Goal: Information Seeking & Learning: Learn about a topic

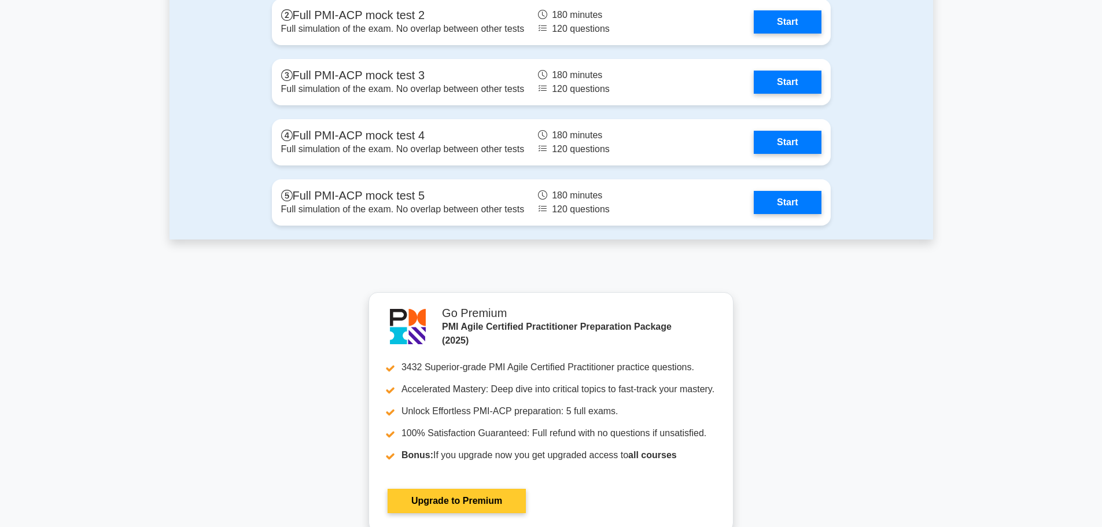
scroll to position [2835, 0]
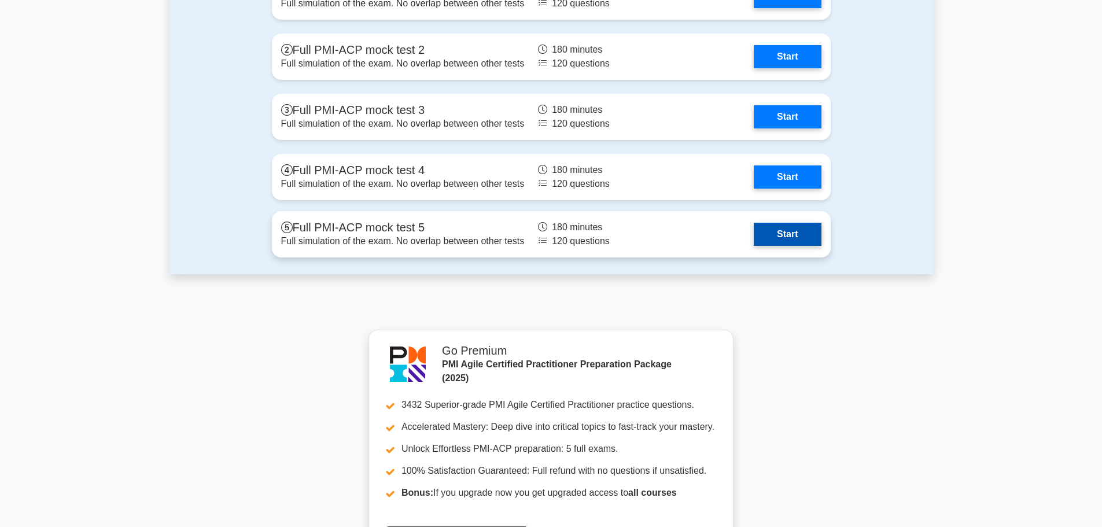
click at [754, 235] on link "Start" at bounding box center [787, 234] width 67 height 23
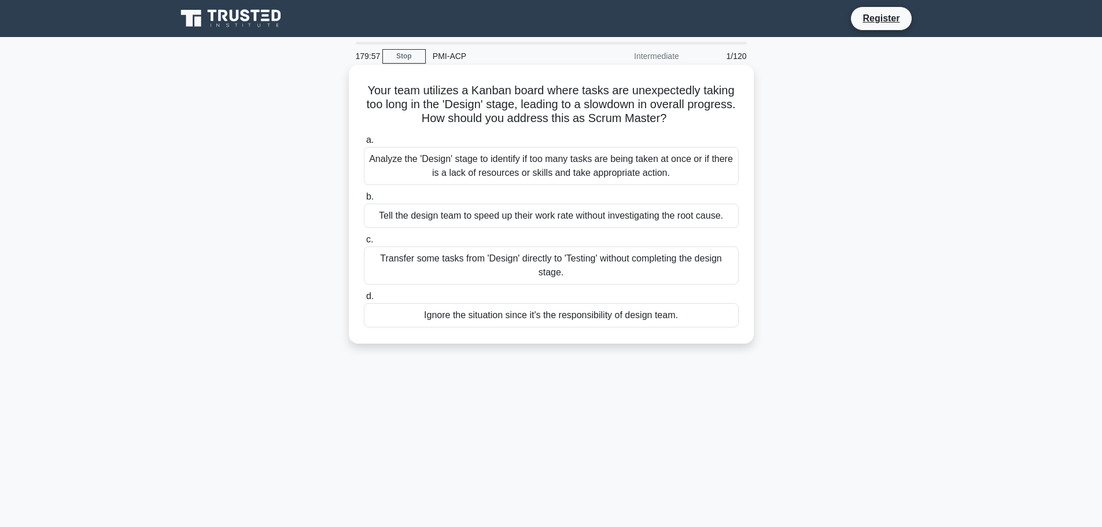
click at [471, 167] on div "Analyze the 'Design' stage to identify if too many tasks are being taken at onc…" at bounding box center [551, 166] width 375 height 38
click at [364, 144] on input "a. Analyze the 'Design' stage to identify if too many tasks are being taken at …" at bounding box center [364, 141] width 0 height 8
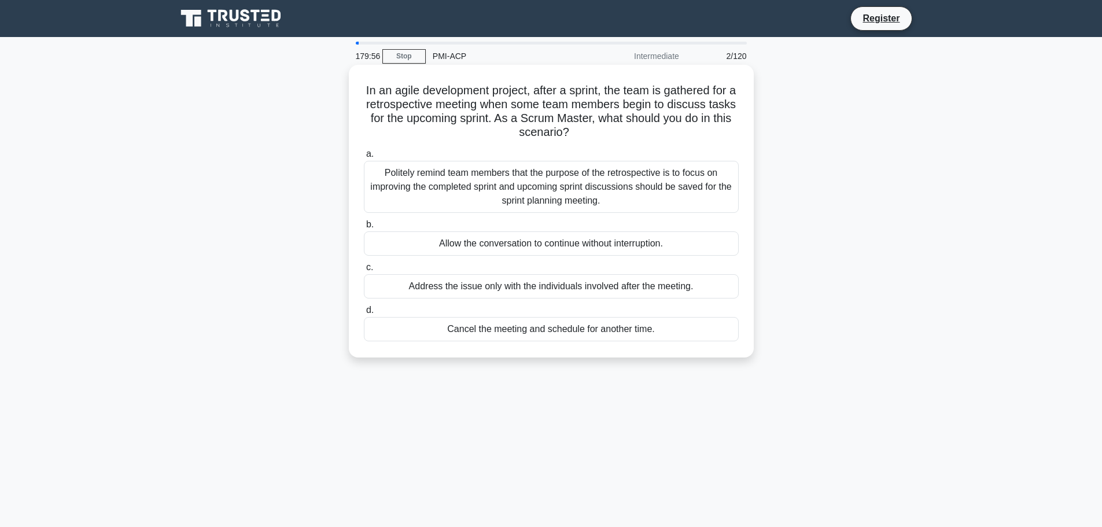
click at [474, 180] on div "Politely remind team members that the purpose of the retrospective is to focus …" at bounding box center [551, 187] width 375 height 52
click at [364, 158] on input "a. Politely remind team members that the purpose of the retrospective is to foc…" at bounding box center [364, 154] width 0 height 8
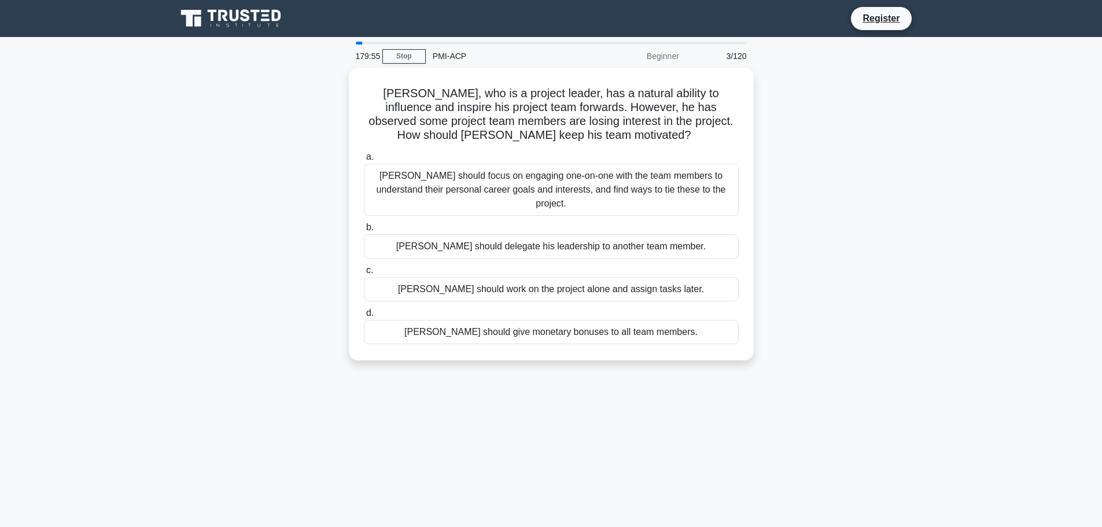
click at [474, 180] on div "Michael should focus on engaging one-on-one with the team members to understand…" at bounding box center [551, 190] width 375 height 52
click at [364, 161] on input "a. Michael should focus on engaging one-on-one with the team members to underst…" at bounding box center [364, 157] width 0 height 8
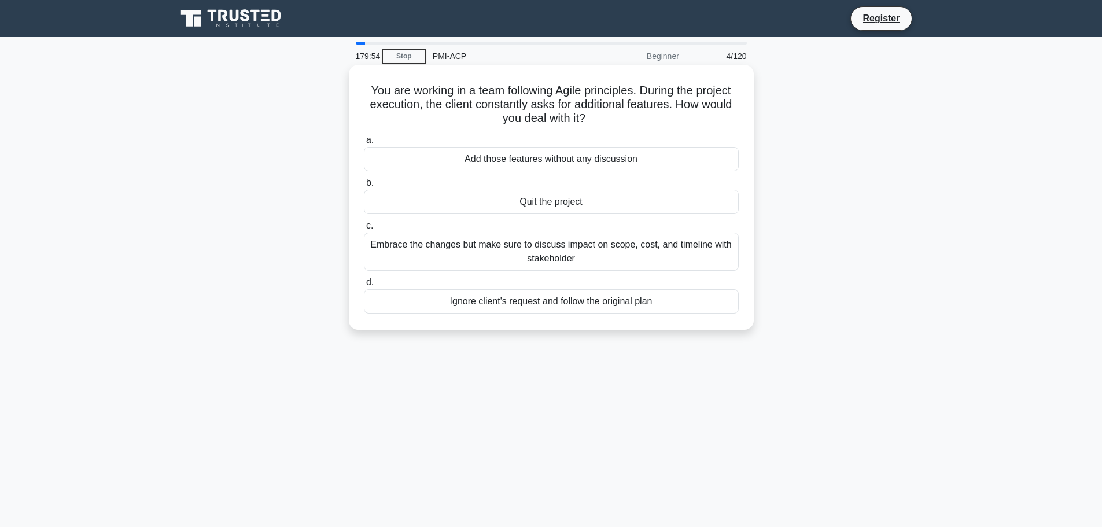
click at [488, 159] on div "Add those features without any discussion" at bounding box center [551, 159] width 375 height 24
click at [364, 144] on input "a. Add those features without any discussion" at bounding box center [364, 141] width 0 height 8
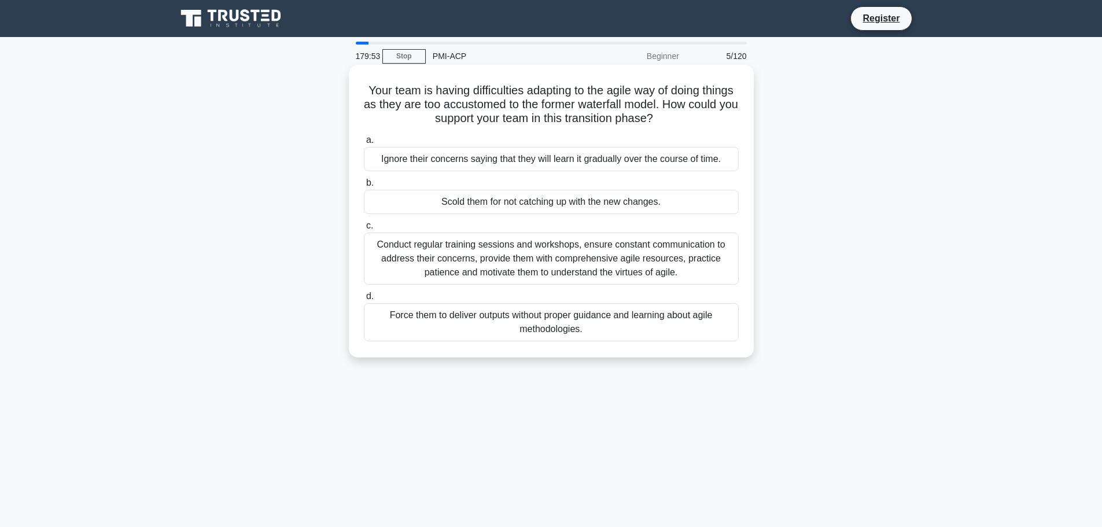
click at [489, 161] on div "Ignore their concerns saying that they will learn it gradually over the course …" at bounding box center [551, 159] width 375 height 24
click at [364, 144] on input "a. Ignore their concerns saying that they will learn it gradually over the cour…" at bounding box center [364, 141] width 0 height 8
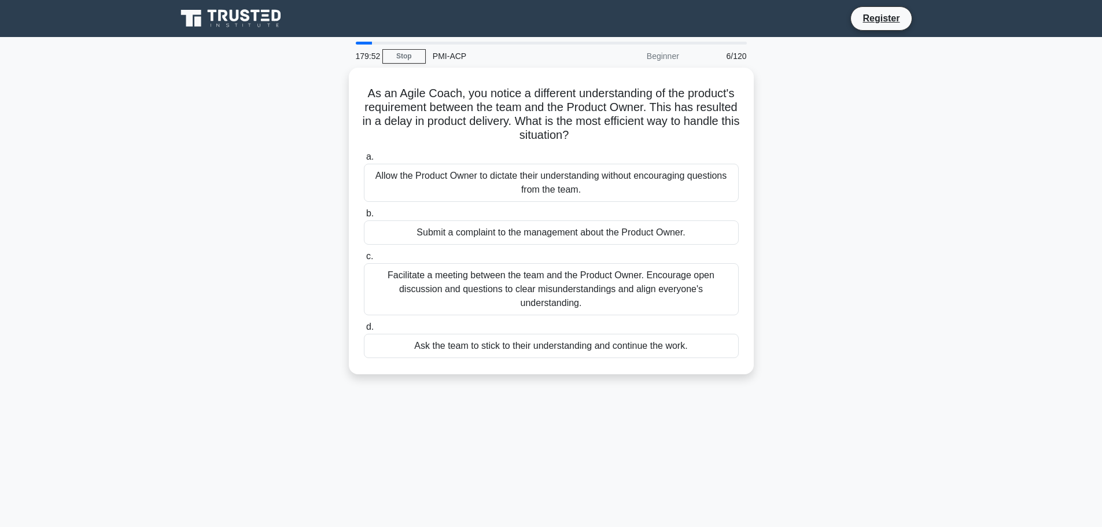
click at [489, 161] on label "a. Allow the Product Owner to dictate their understanding without encouraging q…" at bounding box center [551, 176] width 375 height 52
click at [364, 161] on input "a. Allow the Product Owner to dictate their understanding without encouraging q…" at bounding box center [364, 157] width 0 height 8
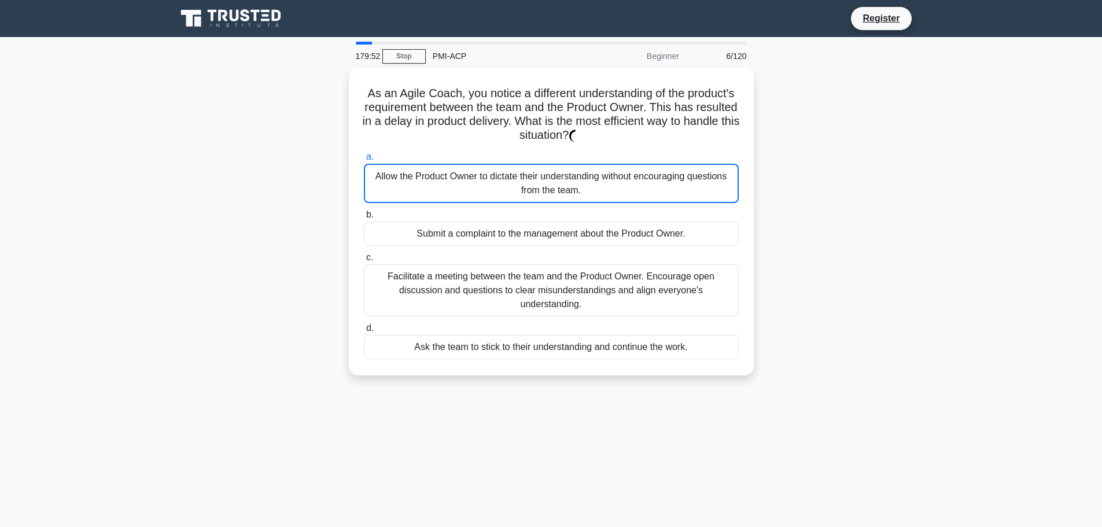
click at [489, 161] on label "a. Allow the Product Owner to dictate their understanding without encouraging q…" at bounding box center [551, 176] width 375 height 53
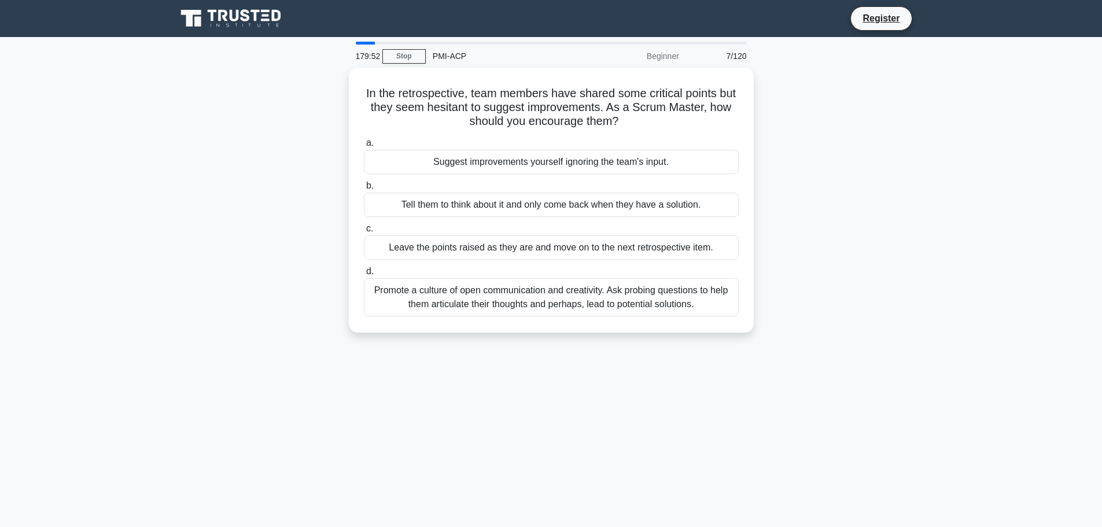
click at [489, 161] on div "Suggest improvements yourself ignoring the team's input." at bounding box center [551, 162] width 375 height 24
click at [364, 147] on input "a. Suggest improvements yourself ignoring the team's input." at bounding box center [364, 143] width 0 height 8
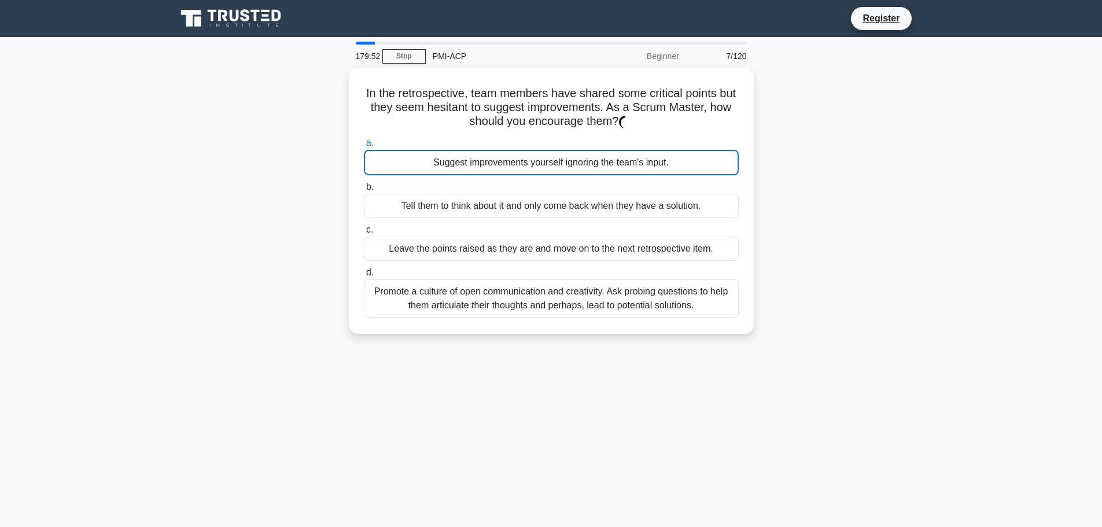
click at [489, 161] on div "Suggest improvements yourself ignoring the team's input." at bounding box center [551, 162] width 375 height 25
click at [364, 147] on input "a. Suggest improvements yourself ignoring the team's input." at bounding box center [364, 143] width 0 height 8
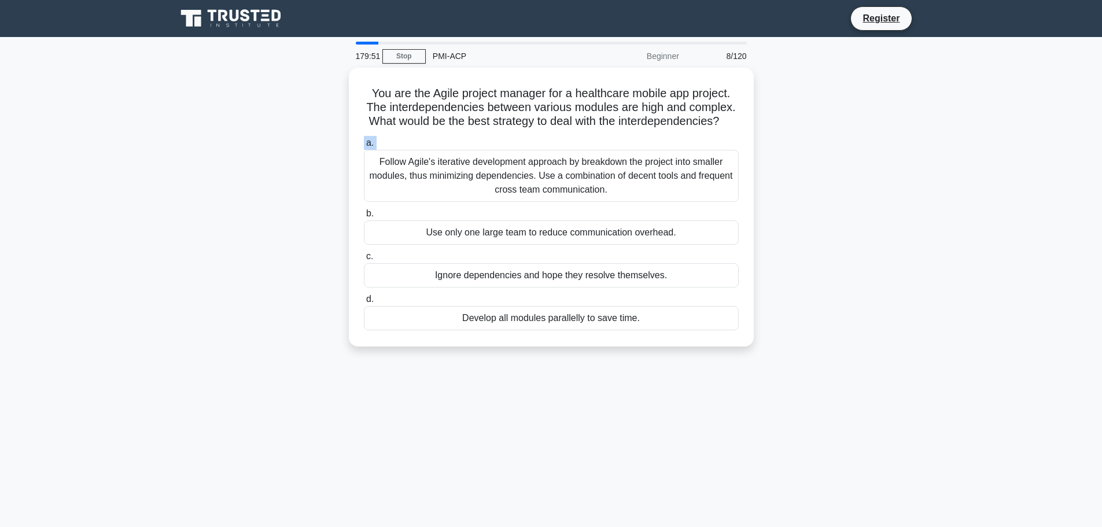
click at [489, 161] on label "a. Follow Agile's iterative development approach by breakdown the project into …" at bounding box center [551, 169] width 375 height 66
click at [364, 147] on input "a. Follow Agile's iterative development approach by breakdown the project into …" at bounding box center [364, 143] width 0 height 8
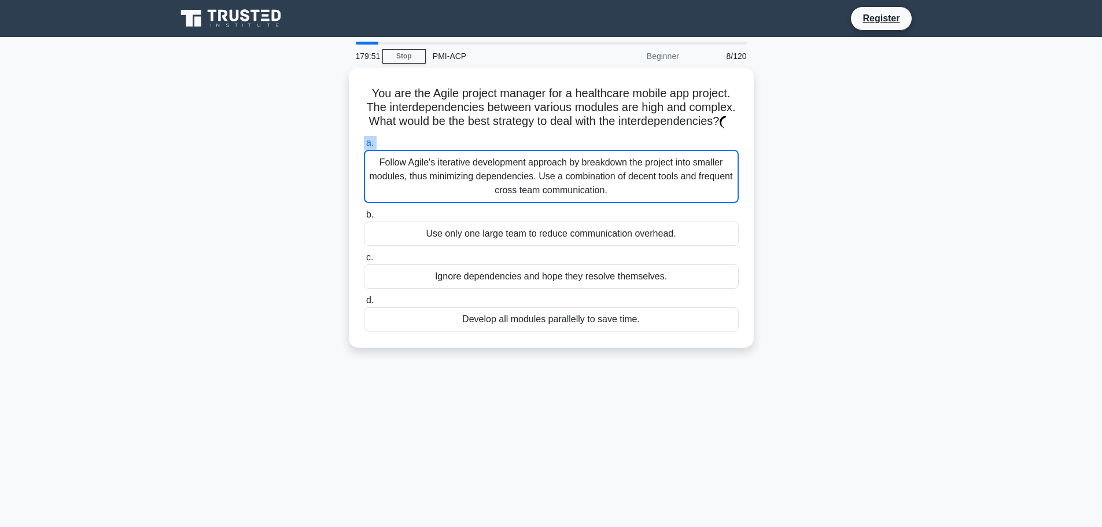
click at [489, 161] on label "a. Follow Agile's iterative development approach by breakdown the project into …" at bounding box center [551, 169] width 375 height 67
click at [364, 147] on input "a. Follow Agile's iterative development approach by breakdown the project into …" at bounding box center [364, 143] width 0 height 8
click at [489, 161] on label "a. Follow Agile's iterative development approach by breakdown the project into …" at bounding box center [551, 169] width 375 height 67
click at [364, 147] on input "a. Follow Agile's iterative development approach by breakdown the project into …" at bounding box center [364, 143] width 0 height 8
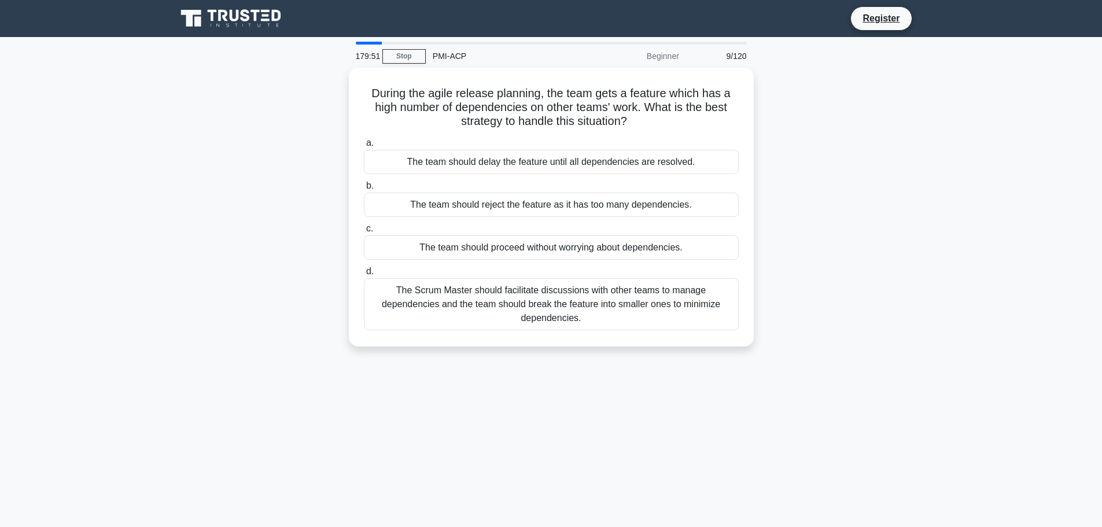
click at [489, 161] on div "The team should delay the feature until all dependencies are resolved." at bounding box center [551, 162] width 375 height 24
click at [364, 147] on input "a. The team should delay the feature until all dependencies are resolved." at bounding box center [364, 143] width 0 height 8
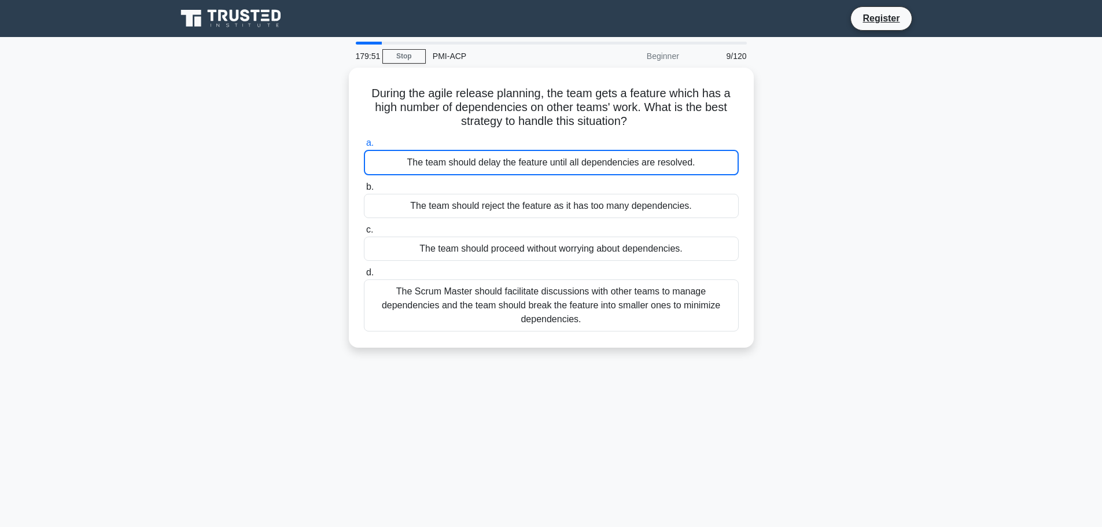
click at [489, 161] on div "The team should delay the feature until all dependencies are resolved." at bounding box center [551, 162] width 375 height 25
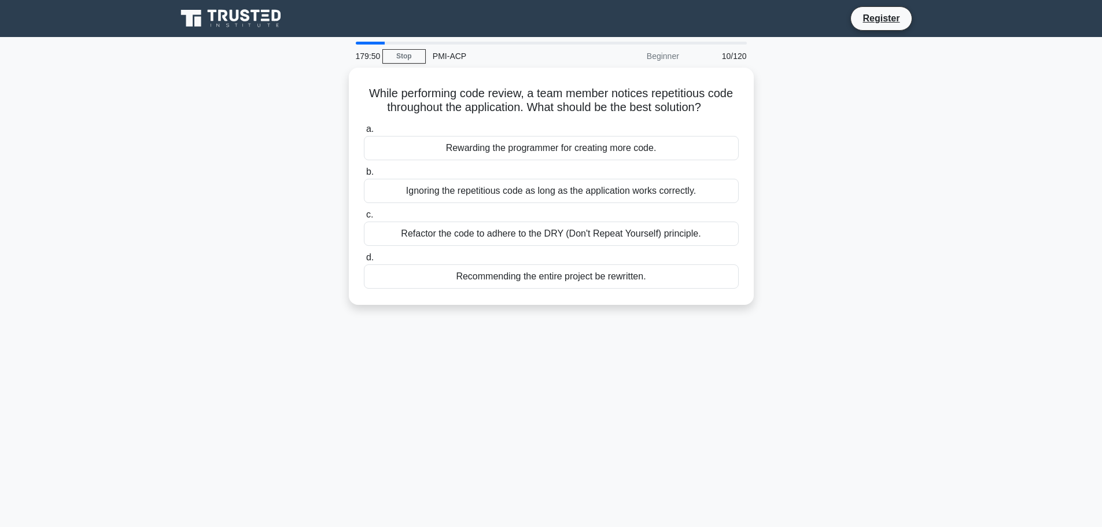
click at [489, 161] on div "a. Rewarding the programmer for creating more code. b. Ignoring the repetitious…" at bounding box center [551, 205] width 389 height 171
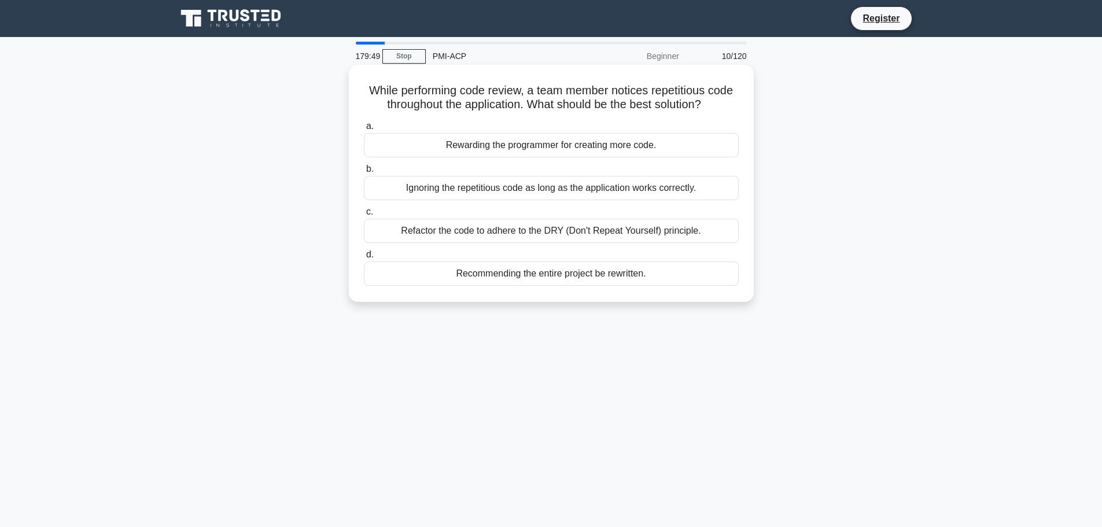
click at [495, 150] on div "Rewarding the programmer for creating more code." at bounding box center [551, 145] width 375 height 24
click at [364, 130] on input "a. Rewarding the programmer for creating more code." at bounding box center [364, 127] width 0 height 8
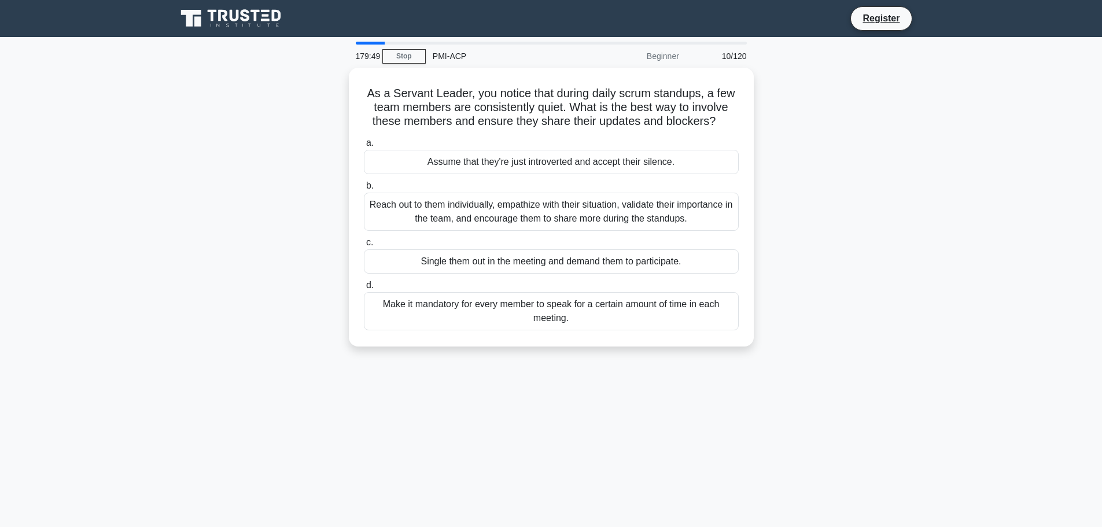
click at [495, 150] on div "Assume that they're just introverted and accept their silence." at bounding box center [551, 162] width 375 height 24
click at [364, 147] on input "a. Assume that they're just introverted and accept their silence." at bounding box center [364, 143] width 0 height 8
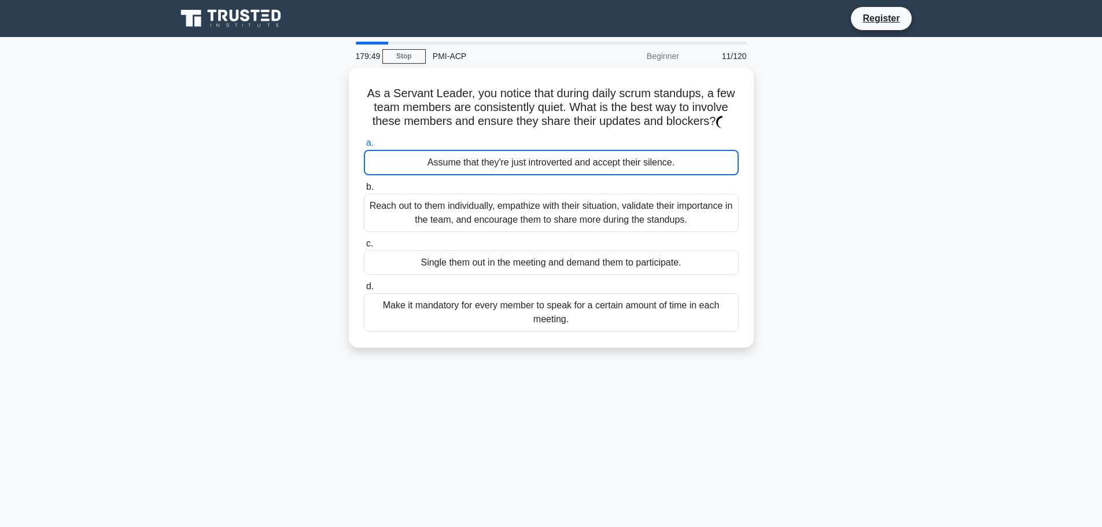
click at [495, 150] on div "Assume that they're just introverted and accept their silence." at bounding box center [551, 162] width 375 height 25
click at [364, 147] on input "a. Assume that they're just introverted and accept their silence." at bounding box center [364, 143] width 0 height 8
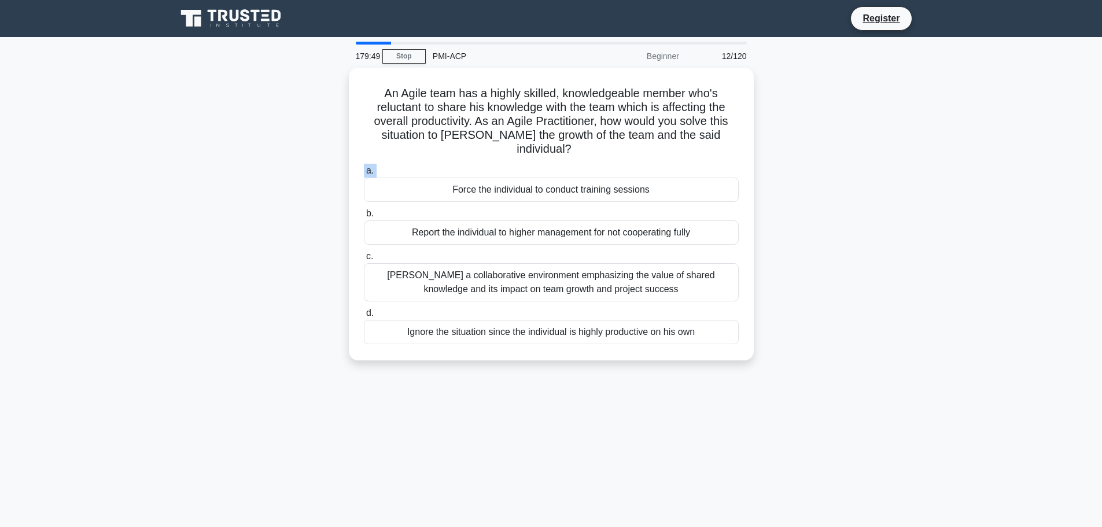
click at [495, 164] on label "a. Force the individual to conduct training sessions" at bounding box center [551, 183] width 375 height 38
click at [364, 167] on input "a. Force the individual to conduct training sessions" at bounding box center [364, 171] width 0 height 8
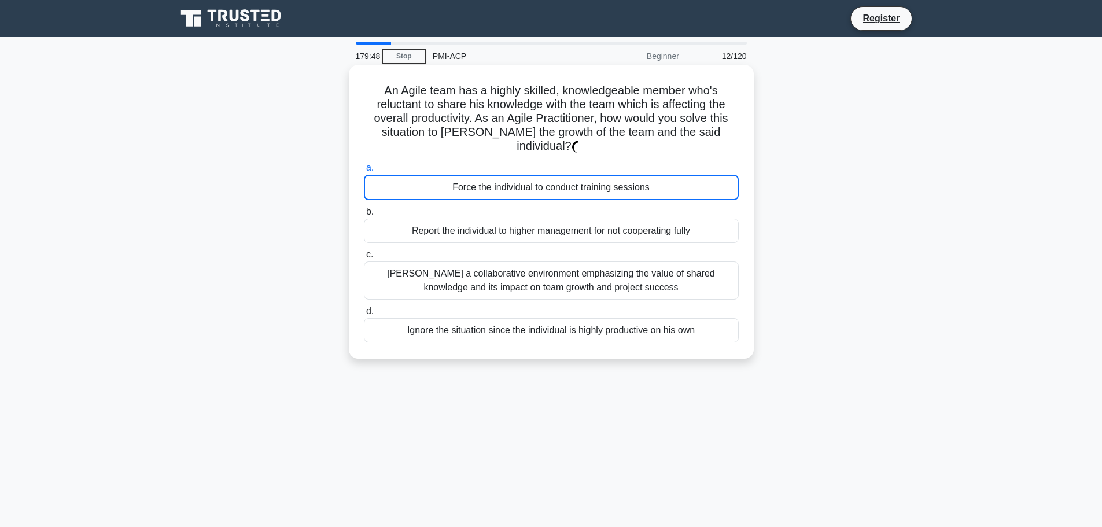
click at [499, 175] on div "Force the individual to conduct training sessions" at bounding box center [551, 187] width 375 height 25
click at [364, 164] on input "a. Force the individual to conduct training sessions" at bounding box center [364, 168] width 0 height 8
click at [499, 175] on div "Force the individual to conduct training sessions" at bounding box center [551, 187] width 375 height 25
click at [364, 164] on input "a. Force the individual to conduct training sessions" at bounding box center [364, 168] width 0 height 8
click at [499, 175] on div "Force the individual to conduct training sessions" at bounding box center [551, 187] width 375 height 25
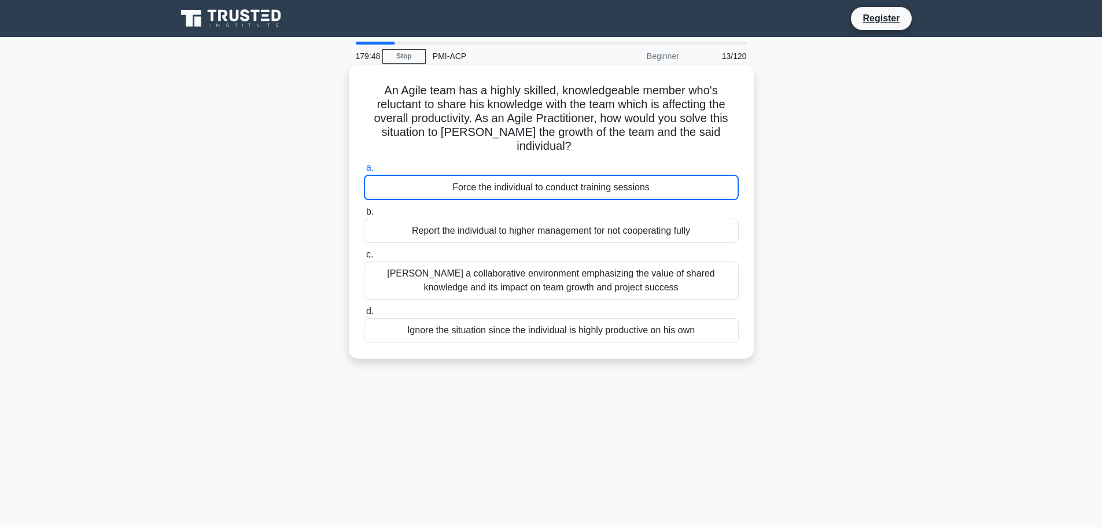
click at [364, 164] on input "a. Force the individual to conduct training sessions" at bounding box center [364, 168] width 0 height 8
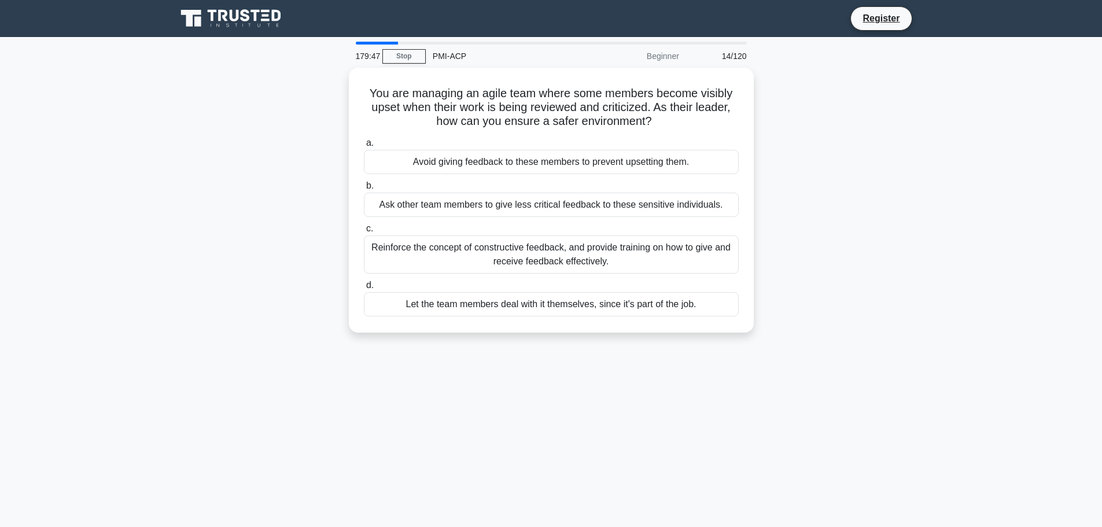
click at [499, 164] on div "Avoid giving feedback to these members to prevent upsetting them." at bounding box center [551, 162] width 375 height 24
click at [364, 147] on input "a. Avoid giving feedback to these members to prevent upsetting them." at bounding box center [364, 143] width 0 height 8
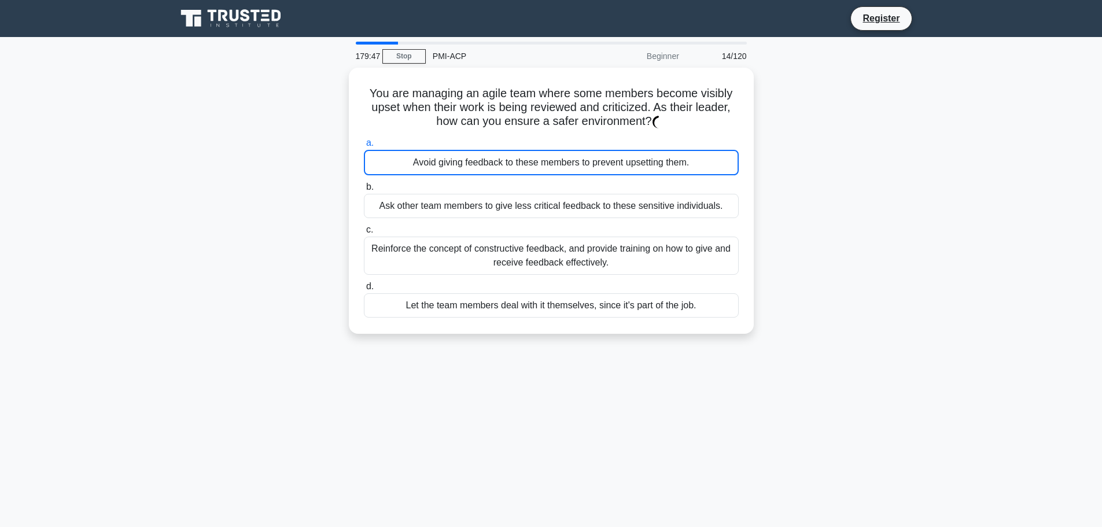
click at [499, 164] on div "Avoid giving feedback to these members to prevent upsetting them." at bounding box center [551, 162] width 375 height 25
click at [364, 147] on input "a. Avoid giving feedback to these members to prevent upsetting them." at bounding box center [364, 143] width 0 height 8
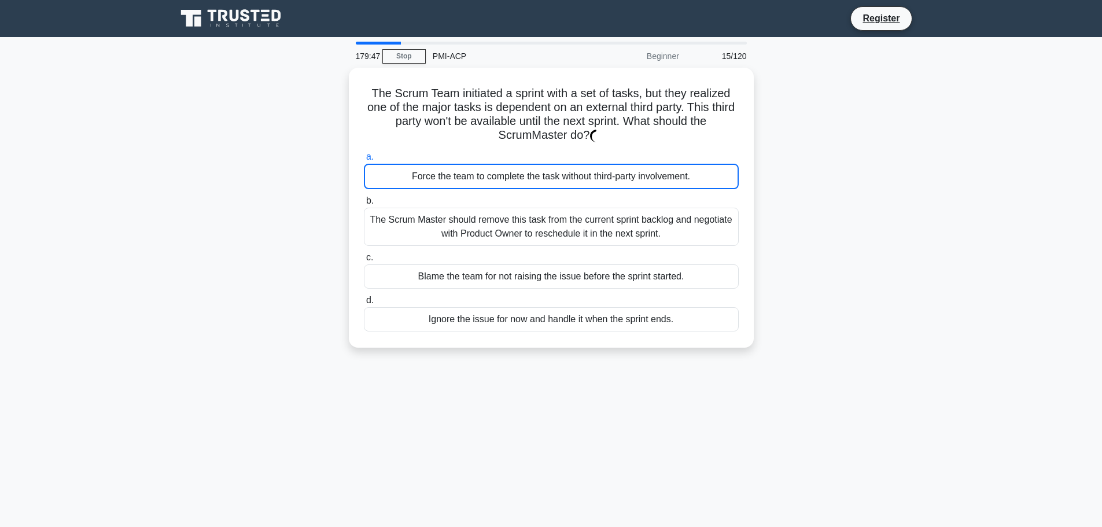
click at [499, 164] on div "Force the team to complete the task without third-party involvement." at bounding box center [551, 176] width 375 height 25
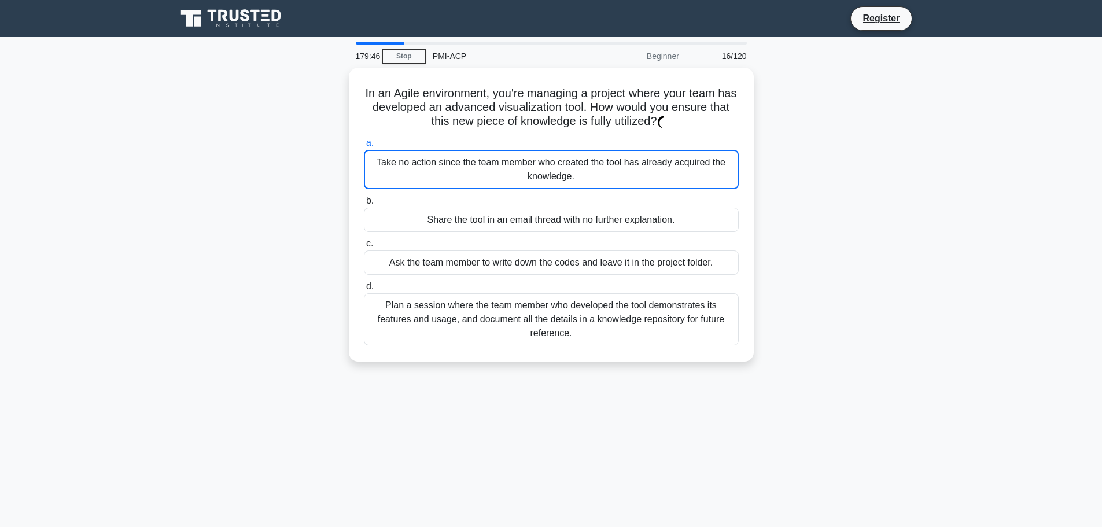
click at [499, 164] on div "Take no action since the team member who created the tool has already acquired …" at bounding box center [551, 169] width 375 height 39
click at [364, 147] on input "a. Take no action since the team member who created the tool has already acquir…" at bounding box center [364, 143] width 0 height 8
click at [499, 164] on div "Take no action since the team member who created the tool has already acquired …" at bounding box center [551, 169] width 375 height 39
click at [364, 147] on input "a. Take no action since the team member who created the tool has already acquir…" at bounding box center [364, 143] width 0 height 8
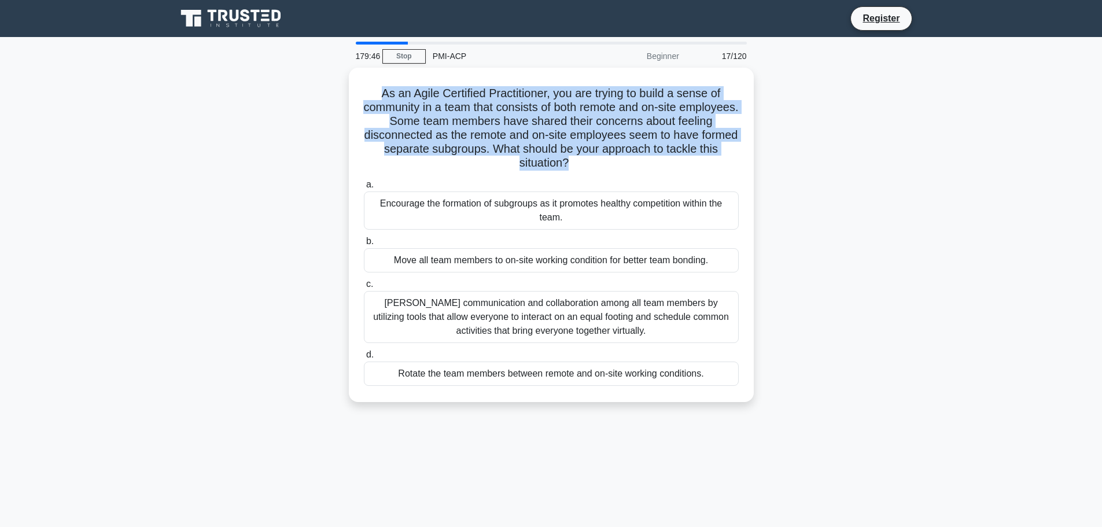
click at [499, 164] on h5 "As an Agile Certified Practitioner, you are trying to build a sense of communit…" at bounding box center [551, 128] width 377 height 84
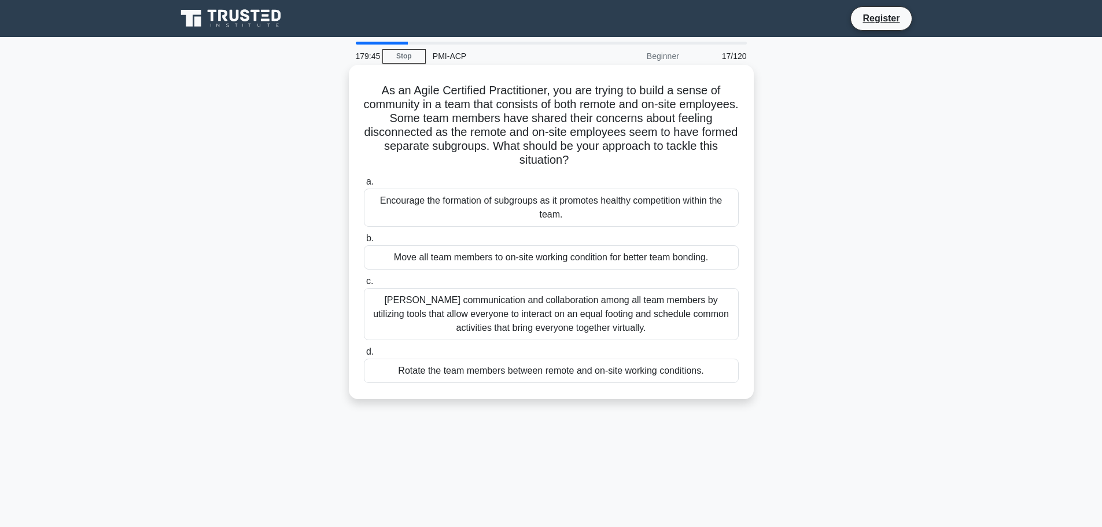
click at [505, 200] on div "Encourage the formation of subgroups as it promotes healthy competition within …" at bounding box center [551, 208] width 375 height 38
click at [364, 186] on input "a. Encourage the formation of subgroups as it promotes healthy competition with…" at bounding box center [364, 182] width 0 height 8
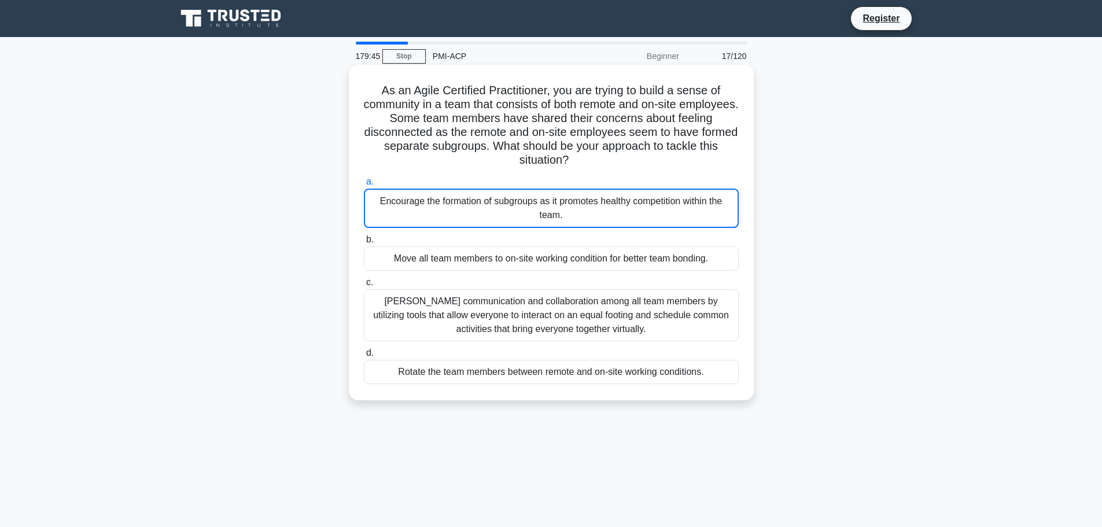
click at [505, 200] on div "Encourage the formation of subgroups as it promotes healthy competition within …" at bounding box center [551, 208] width 375 height 39
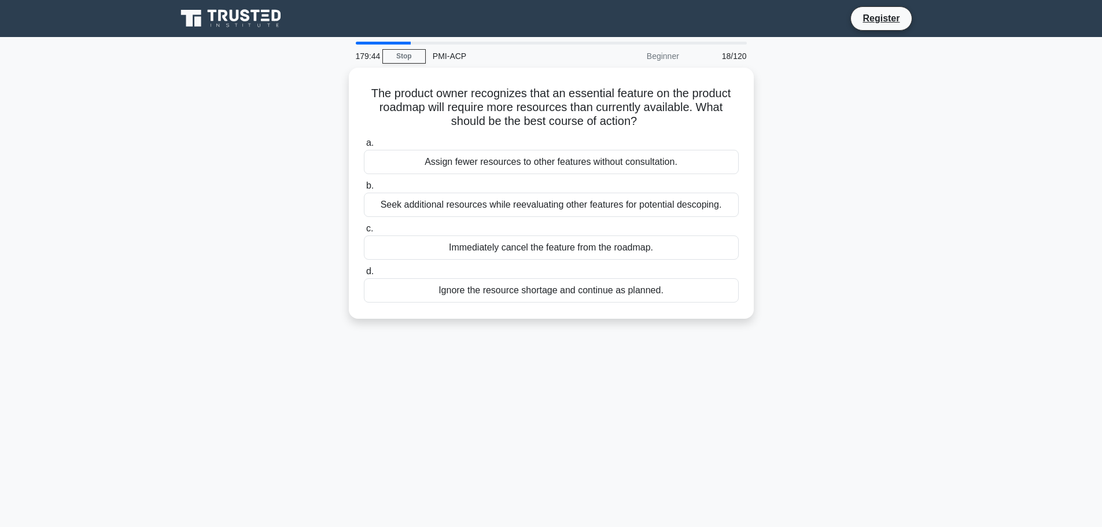
click at [505, 200] on div "Seek additional resources while reevaluating other features for potential desco…" at bounding box center [551, 205] width 375 height 24
click at [364, 190] on input "b. Seek additional resources while reevaluating other features for potential de…" at bounding box center [364, 186] width 0 height 8
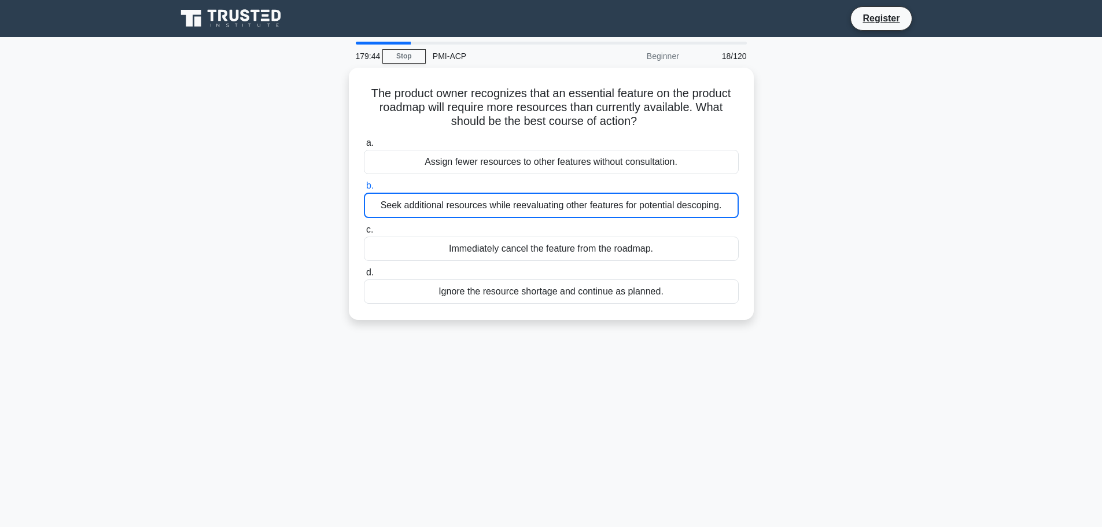
click at [505, 200] on div "Seek additional resources while reevaluating other features for potential desco…" at bounding box center [551, 205] width 375 height 25
click at [364, 190] on input "b. Seek additional resources while reevaluating other features for potential de…" at bounding box center [364, 186] width 0 height 8
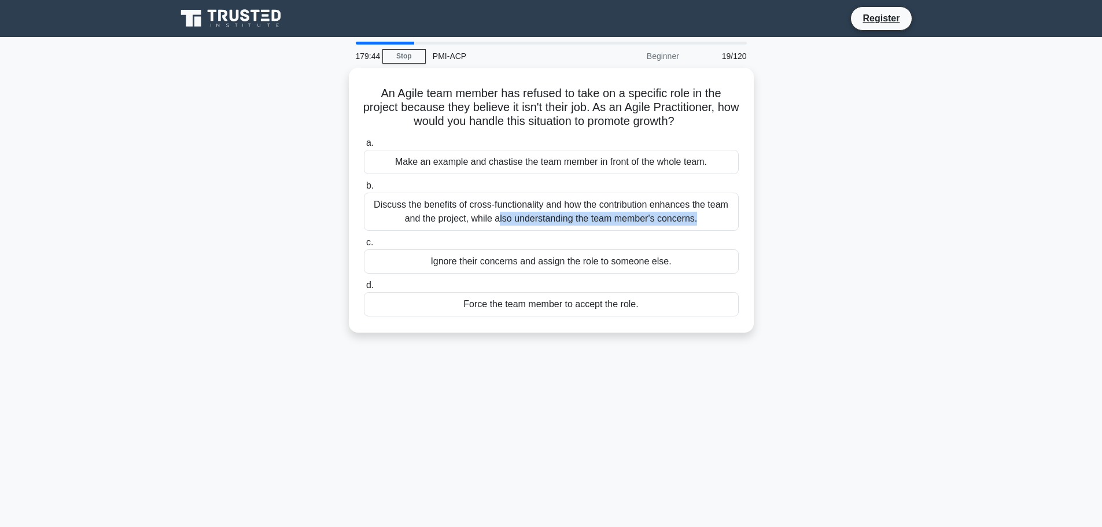
click at [505, 200] on div "Discuss the benefits of cross-functionality and how the contribution enhances t…" at bounding box center [551, 212] width 375 height 38
click at [364, 190] on input "b. Discuss the benefits of cross-functionality and how the contribution enhance…" at bounding box center [364, 186] width 0 height 8
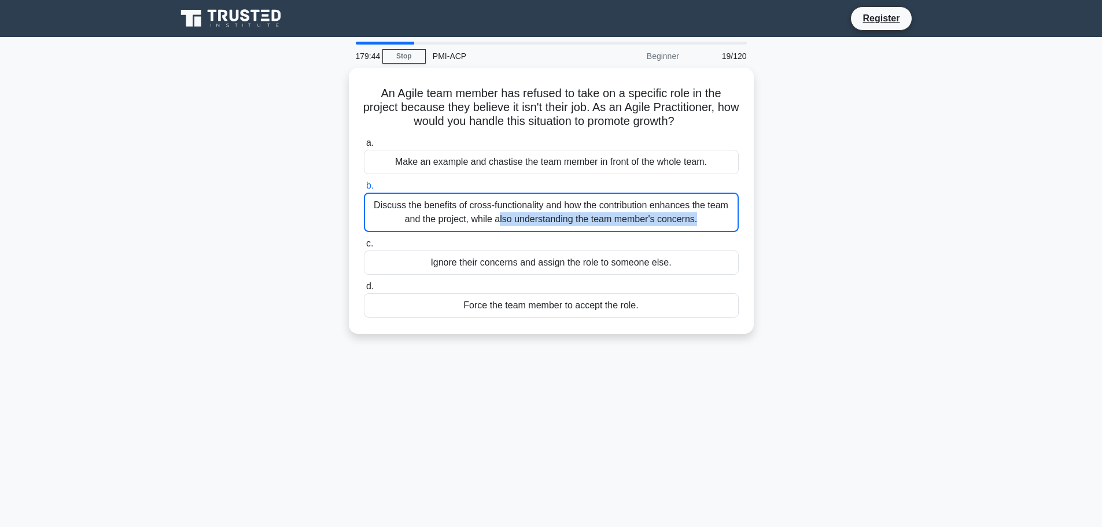
click at [505, 200] on div "Discuss the benefits of cross-functionality and how the contribution enhances t…" at bounding box center [551, 212] width 375 height 39
click at [364, 190] on input "b. Discuss the benefits of cross-functionality and how the contribution enhance…" at bounding box center [364, 186] width 0 height 8
click at [505, 200] on div "Discuss the benefits of cross-functionality and how the contribution enhances t…" at bounding box center [551, 212] width 375 height 39
click at [364, 190] on input "b. Discuss the benefits of cross-functionality and how the contribution enhance…" at bounding box center [364, 186] width 0 height 8
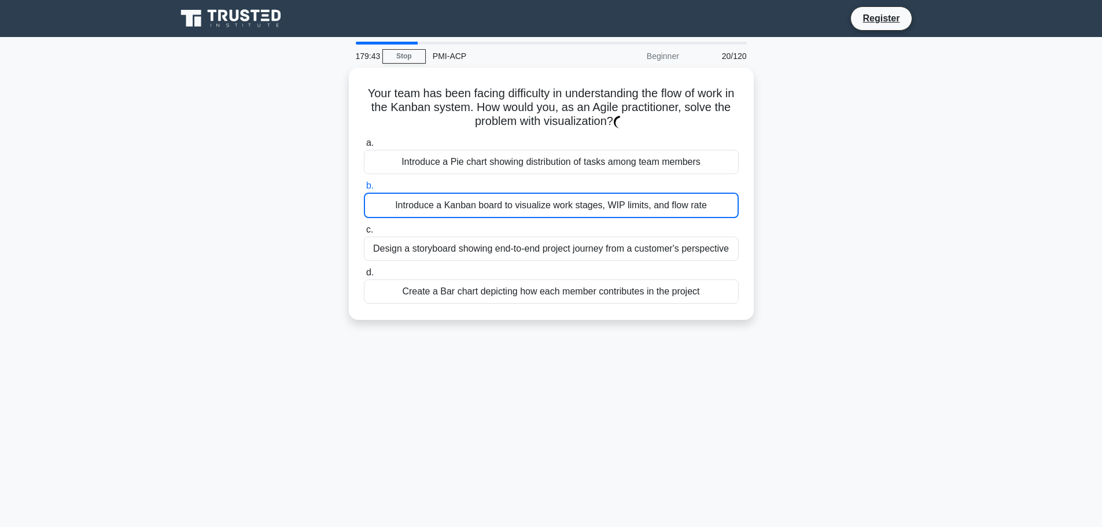
click at [505, 200] on div "Introduce a Kanban board to visualize work stages, WIP limits, and flow rate" at bounding box center [551, 205] width 375 height 25
click at [364, 190] on input "b. Introduce a Kanban board to visualize work stages, WIP limits, and flow rate" at bounding box center [364, 186] width 0 height 8
click at [505, 200] on div "Introduce a Kanban board to visualize work stages, WIP limits, and flow rate" at bounding box center [551, 205] width 375 height 25
click at [364, 190] on input "b. Introduce a Kanban board to visualize work stages, WIP limits, and flow rate" at bounding box center [364, 186] width 0 height 8
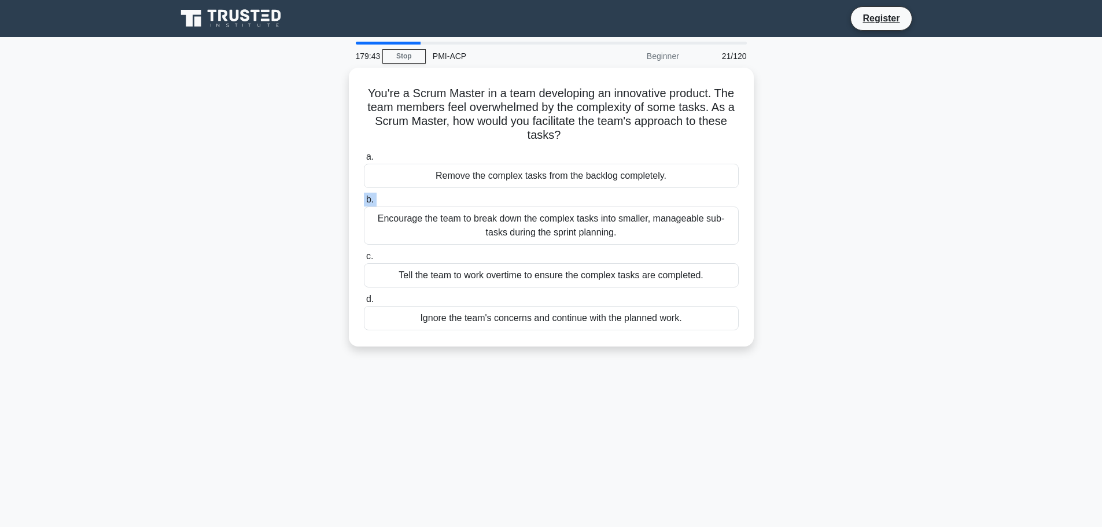
click at [505, 200] on label "b. Encourage the team to break down the complex tasks into smaller, manageable …" at bounding box center [551, 219] width 375 height 52
click at [364, 200] on input "b. Encourage the team to break down the complex tasks into smaller, manageable …" at bounding box center [364, 200] width 0 height 8
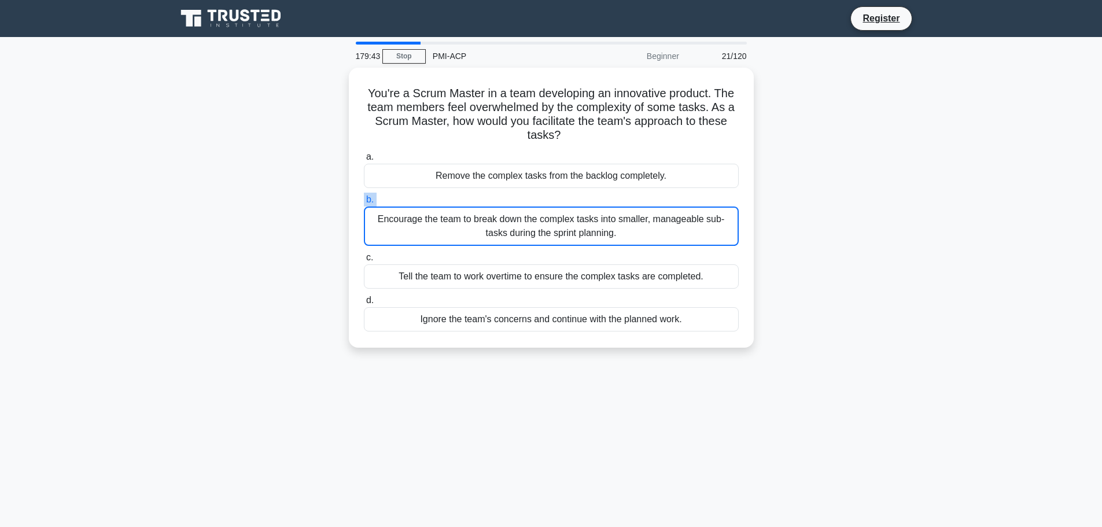
click at [505, 200] on label "b. Encourage the team to break down the complex tasks into smaller, manageable …" at bounding box center [551, 219] width 375 height 53
click at [364, 200] on input "b. Encourage the team to break down the complex tasks into smaller, manageable …" at bounding box center [364, 200] width 0 height 8
click at [505, 200] on label "b. Encourage the team to break down the complex tasks into smaller, manageable …" at bounding box center [551, 219] width 375 height 53
click at [364, 200] on input "b. Encourage the team to break down the complex tasks into smaller, manageable …" at bounding box center [364, 200] width 0 height 8
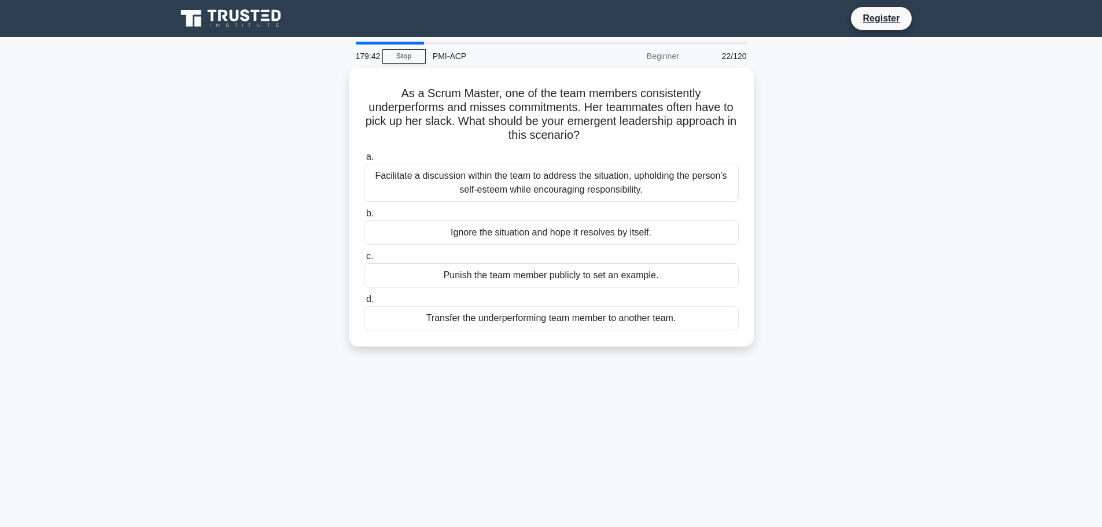
click at [505, 200] on div "Facilitate a discussion within the team to address the situation, upholding the…" at bounding box center [551, 183] width 375 height 38
click at [364, 161] on input "a. Facilitate a discussion within the team to address the situation, upholding …" at bounding box center [364, 157] width 0 height 8
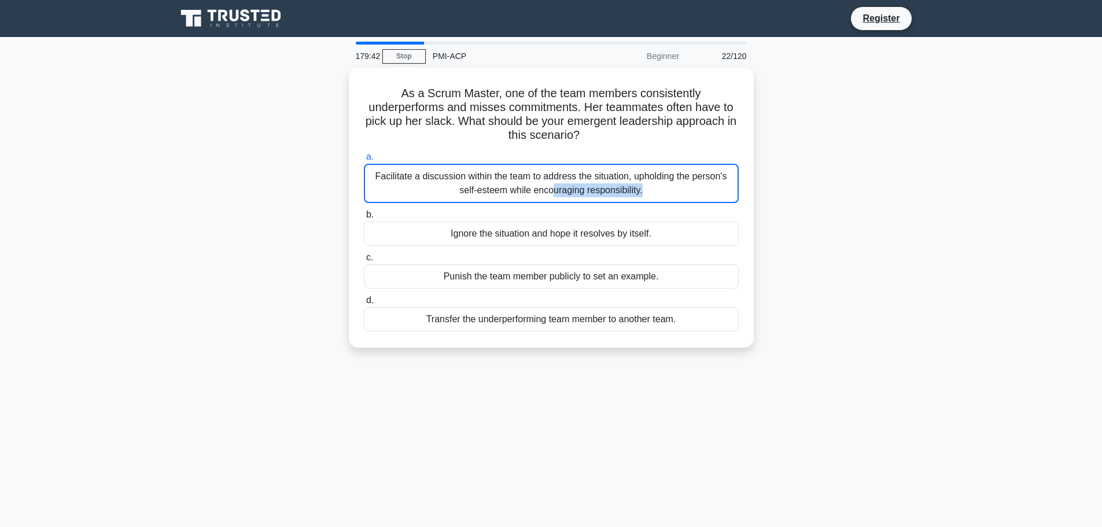
click at [505, 200] on div "Facilitate a discussion within the team to address the situation, upholding the…" at bounding box center [551, 183] width 375 height 39
click at [364, 161] on input "a. Facilitate a discussion within the team to address the situation, upholding …" at bounding box center [364, 157] width 0 height 8
click at [505, 200] on div "Facilitate a discussion within the team to address the situation, upholding the…" at bounding box center [551, 183] width 375 height 39
click at [364, 161] on input "a. Facilitate a discussion within the team to address the situation, upholding …" at bounding box center [364, 157] width 0 height 8
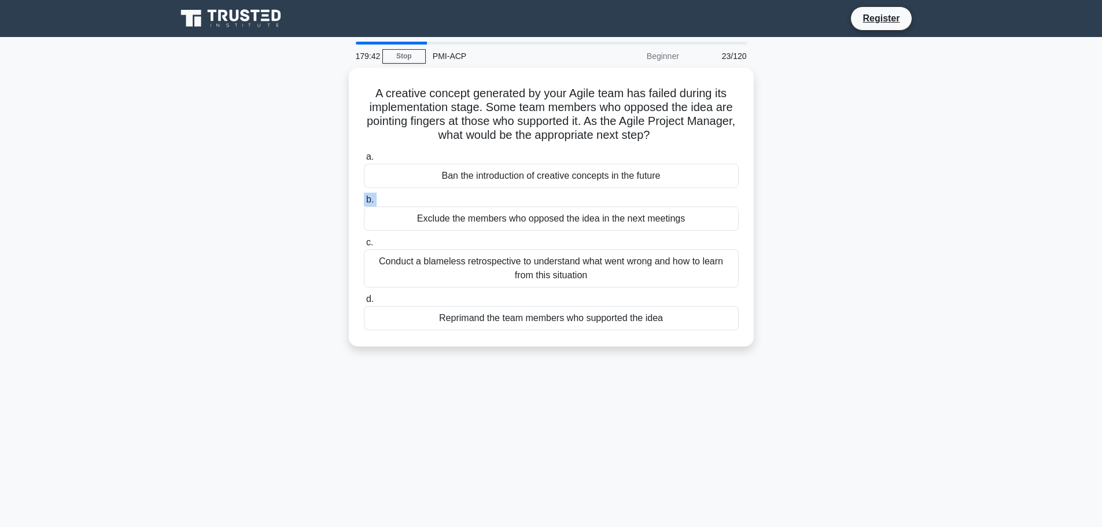
click at [505, 200] on label "b. Exclude the members who opposed the idea in the next meetings" at bounding box center [551, 212] width 375 height 38
click at [364, 200] on input "b. Exclude the members who opposed the idea in the next meetings" at bounding box center [364, 200] width 0 height 8
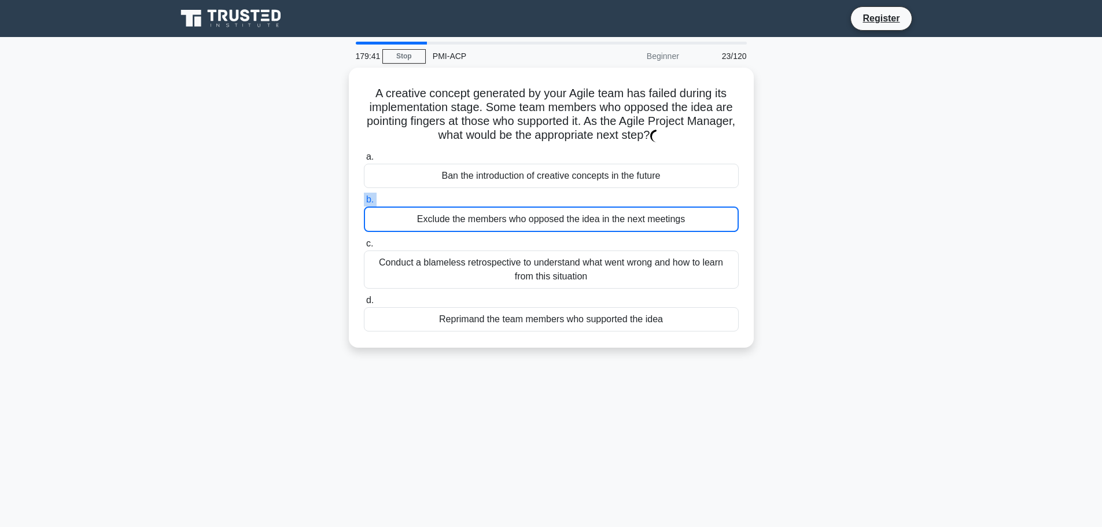
click at [505, 200] on label "b. Exclude the members who opposed the idea in the next meetings" at bounding box center [551, 212] width 375 height 39
click at [364, 200] on input "b. Exclude the members who opposed the idea in the next meetings" at bounding box center [364, 200] width 0 height 8
click at [505, 200] on label "b. Exclude the members who opposed the idea in the next meetings" at bounding box center [551, 212] width 375 height 39
click at [364, 200] on input "b. Exclude the members who opposed the idea in the next meetings" at bounding box center [364, 200] width 0 height 8
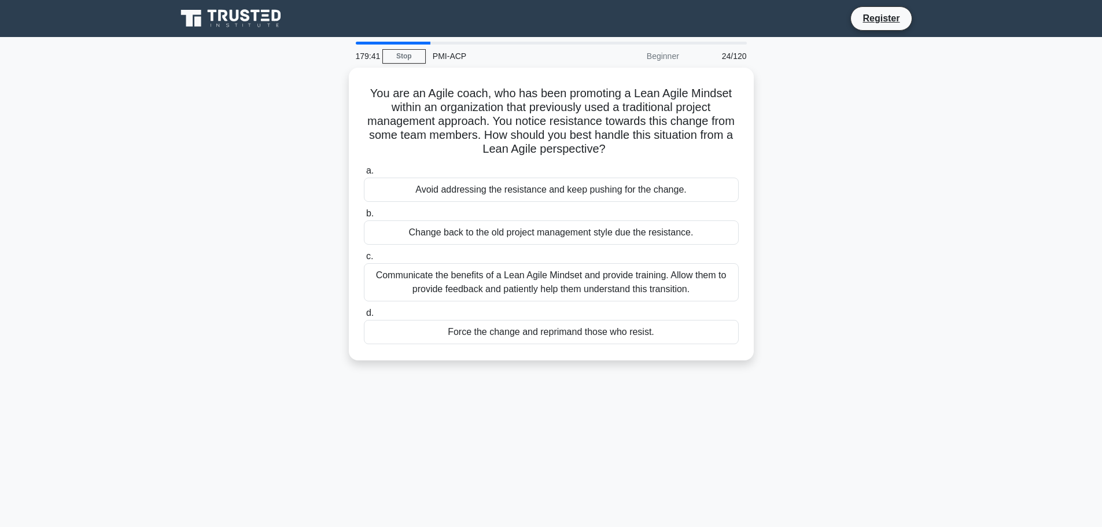
click at [505, 200] on div "Avoid addressing the resistance and keep pushing for the change." at bounding box center [551, 190] width 375 height 24
click at [364, 175] on input "a. Avoid addressing the resistance and keep pushing for the change." at bounding box center [364, 171] width 0 height 8
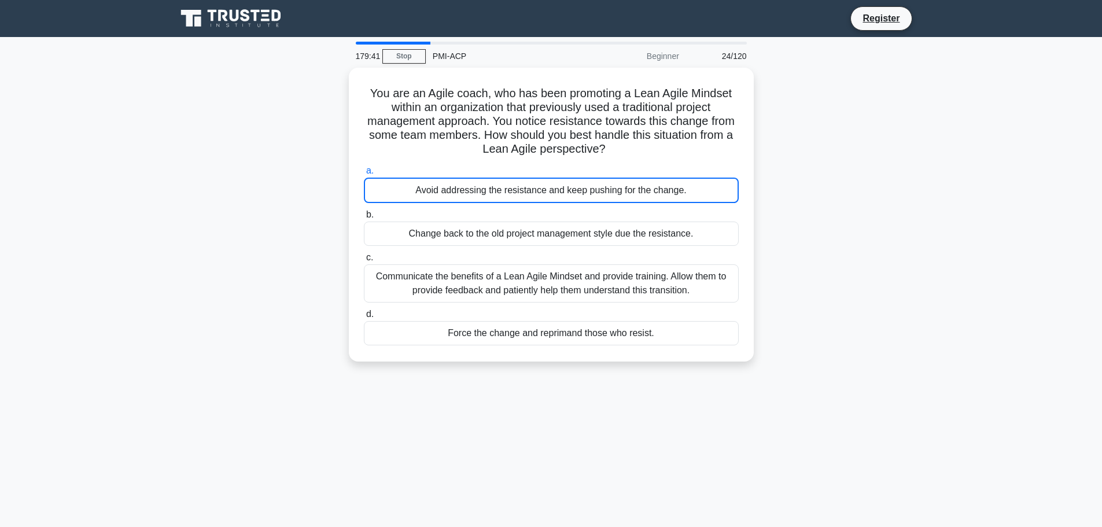
click at [505, 200] on div "Avoid addressing the resistance and keep pushing for the change." at bounding box center [551, 190] width 375 height 25
click at [364, 175] on input "a. Avoid addressing the resistance and keep pushing for the change." at bounding box center [364, 171] width 0 height 8
click at [505, 200] on div "Avoid addressing the resistance and keep pushing for the change." at bounding box center [551, 190] width 375 height 25
click at [364, 175] on input "a. Avoid addressing the resistance and keep pushing for the change." at bounding box center [364, 171] width 0 height 8
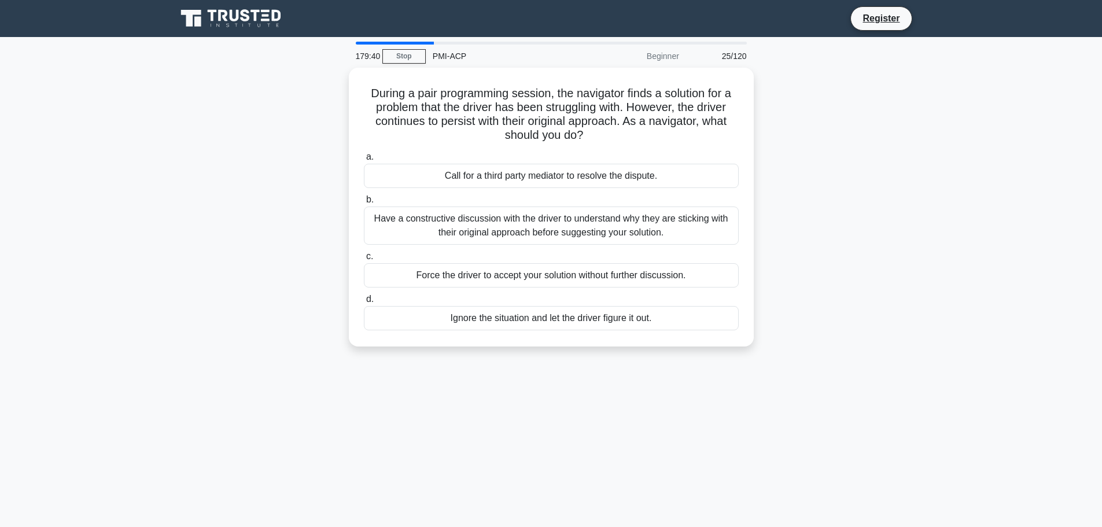
click at [505, 200] on label "b. Have a constructive discussion with the driver to understand why they are st…" at bounding box center [551, 219] width 375 height 52
click at [364, 200] on input "b. Have a constructive discussion with the driver to understand why they are st…" at bounding box center [364, 200] width 0 height 8
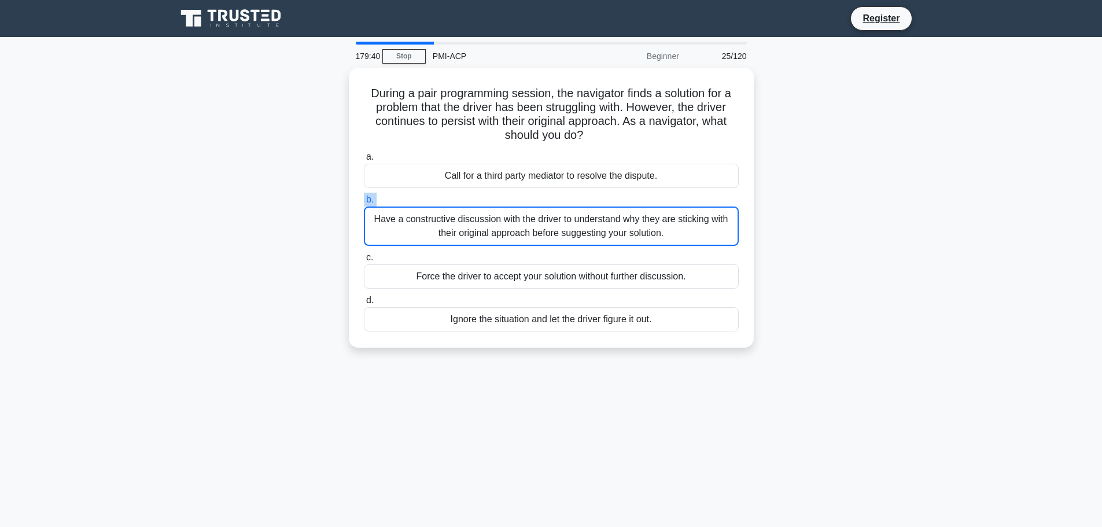
click at [505, 200] on label "b. Have a constructive discussion with the driver to understand why they are st…" at bounding box center [551, 219] width 375 height 53
click at [364, 200] on input "b. Have a constructive discussion with the driver to understand why they are st…" at bounding box center [364, 200] width 0 height 8
click at [505, 200] on label "b. Have a constructive discussion with the driver to understand why they are st…" at bounding box center [551, 219] width 375 height 53
click at [364, 200] on input "b. Have a constructive discussion with the driver to understand why they are st…" at bounding box center [364, 200] width 0 height 8
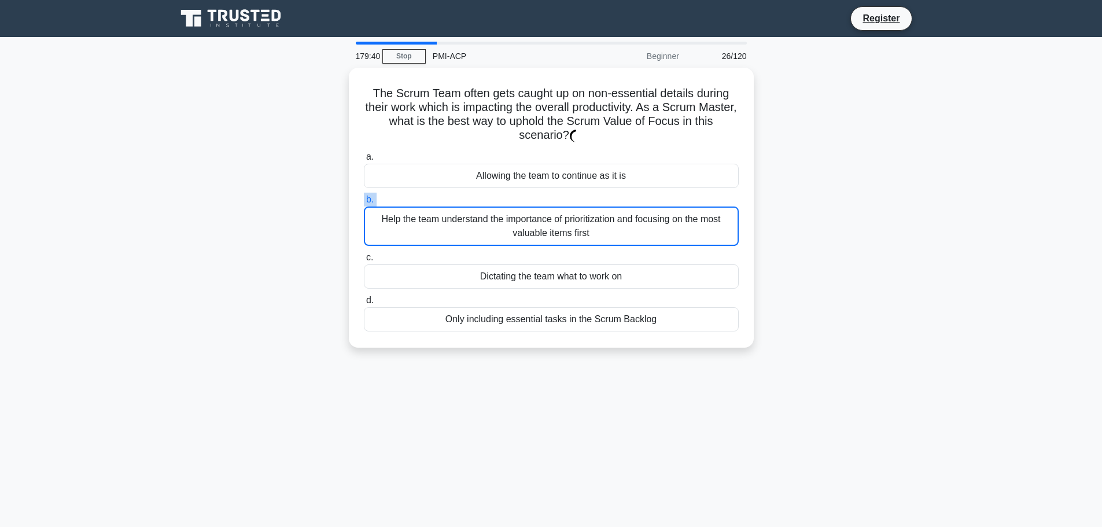
click at [505, 200] on label "b. Help the team understand the importance of prioritization and focusing on th…" at bounding box center [551, 219] width 375 height 53
click at [364, 200] on input "b. Help the team understand the importance of prioritization and focusing on th…" at bounding box center [364, 200] width 0 height 8
click at [505, 200] on label "b. Help the team understand the importance of prioritization and focusing on th…" at bounding box center [551, 219] width 375 height 53
click at [364, 200] on input "b. Help the team understand the importance of prioritization and focusing on th…" at bounding box center [364, 200] width 0 height 8
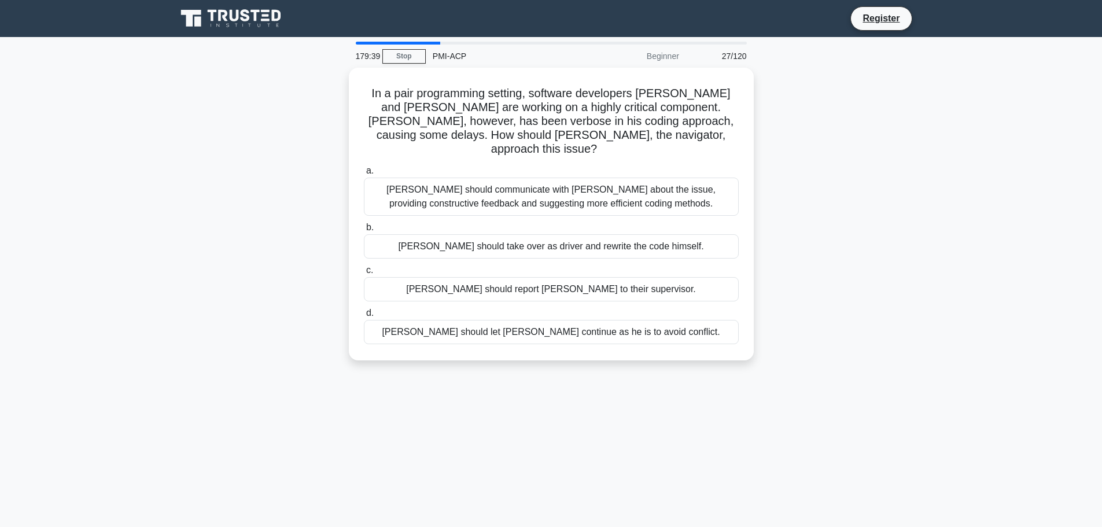
click at [505, 200] on div "Wallis should communicate with James about the issue, providing constructive fe…" at bounding box center [551, 197] width 375 height 38
click at [364, 175] on input "a. Wallis should communicate with James about the issue, providing constructive…" at bounding box center [364, 171] width 0 height 8
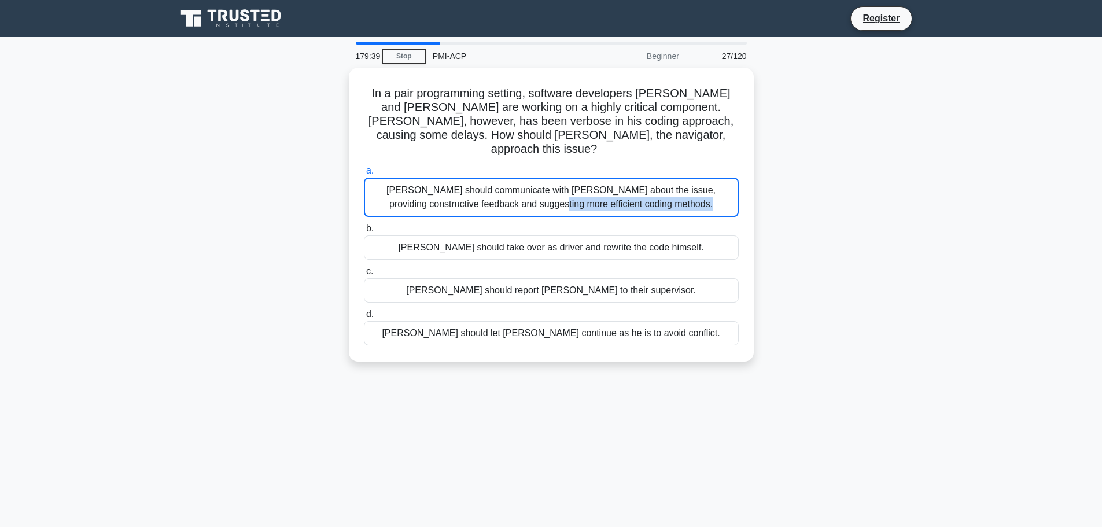
click at [505, 200] on div "Wallis should communicate with James about the issue, providing constructive fe…" at bounding box center [551, 197] width 375 height 39
click at [364, 175] on input "a. Wallis should communicate with James about the issue, providing constructive…" at bounding box center [364, 171] width 0 height 8
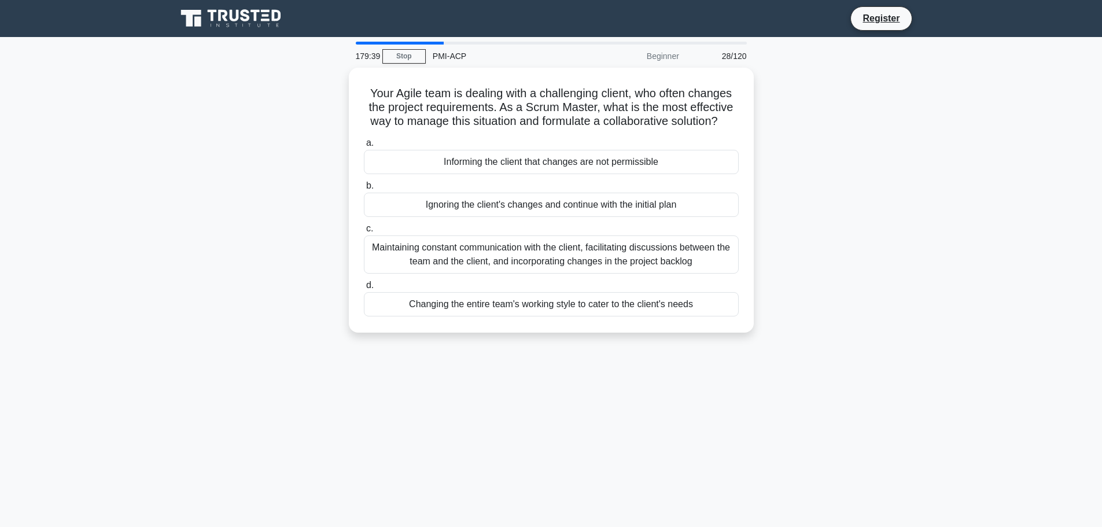
click at [505, 200] on div "Ignoring the client's changes and continue with the initial plan" at bounding box center [551, 205] width 375 height 24
click at [364, 190] on input "b. Ignoring the client's changes and continue with the initial plan" at bounding box center [364, 186] width 0 height 8
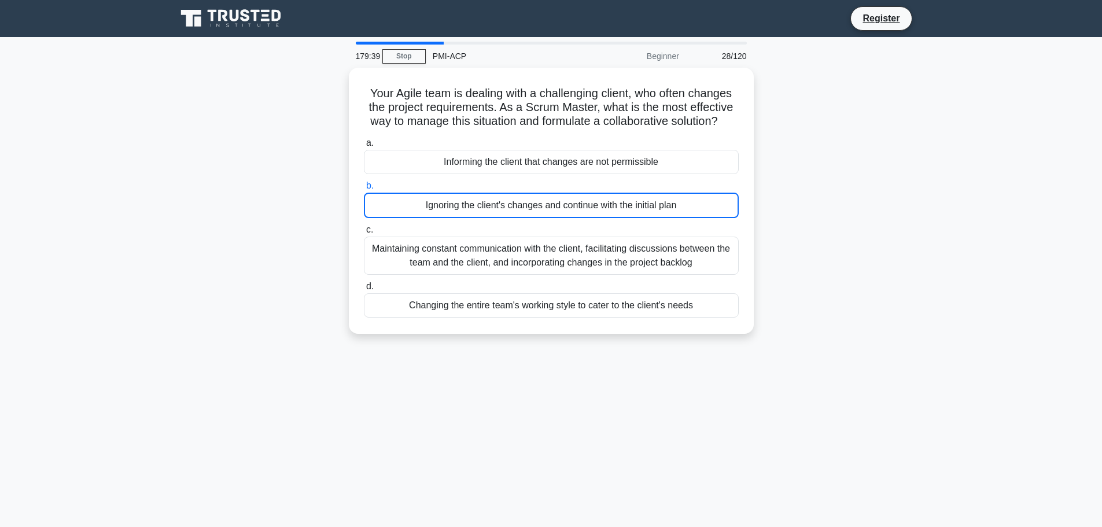
click at [505, 200] on div "Ignoring the client's changes and continue with the initial plan" at bounding box center [551, 205] width 375 height 25
click at [364, 190] on input "b. Ignoring the client's changes and continue with the initial plan" at bounding box center [364, 186] width 0 height 8
click at [505, 200] on div "Ignoring the client's changes and continue with the initial plan" at bounding box center [551, 205] width 375 height 25
click at [364, 190] on input "b. Ignoring the client's changes and continue with the initial plan" at bounding box center [364, 186] width 0 height 8
click at [505, 200] on div "Ignoring the client's changes and continue with the initial plan" at bounding box center [551, 205] width 375 height 25
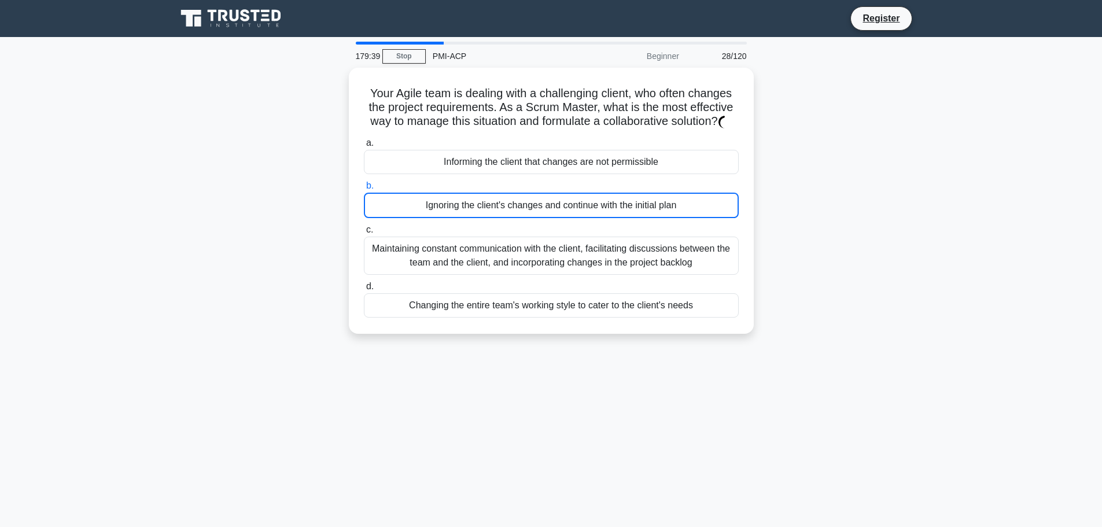
click at [364, 190] on input "b. Ignoring the client's changes and continue with the initial plan" at bounding box center [364, 186] width 0 height 8
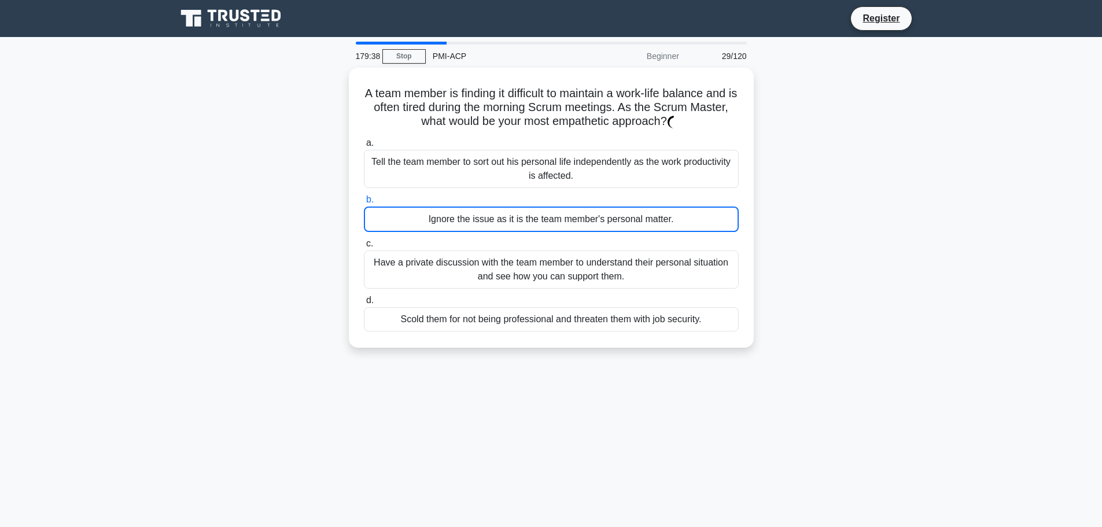
click at [505, 200] on label "b. Ignore the issue as it is the team member's personal matter." at bounding box center [551, 212] width 375 height 39
click at [364, 200] on input "b. Ignore the issue as it is the team member's personal matter." at bounding box center [364, 200] width 0 height 8
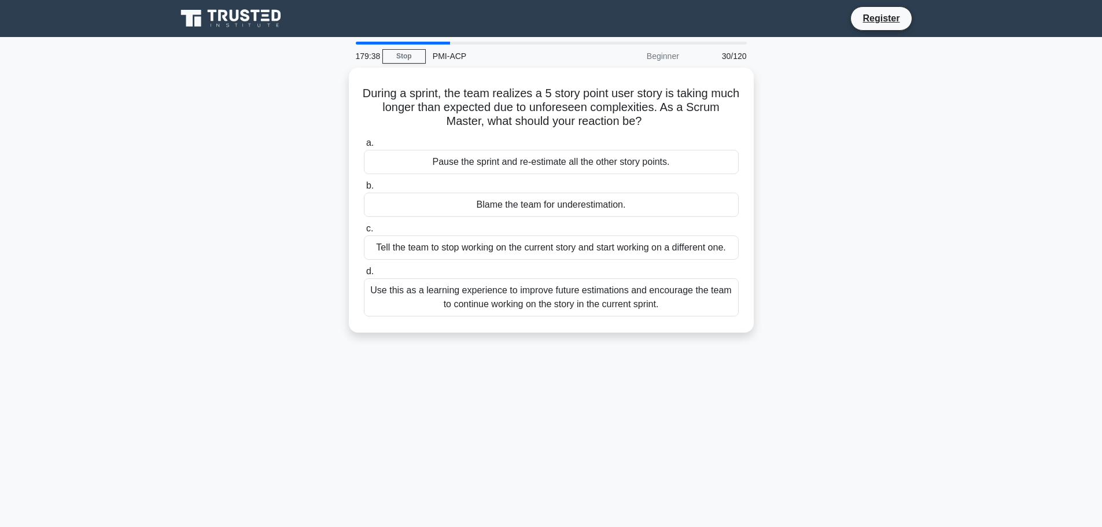
click at [505, 200] on div "Blame the team for underestimation." at bounding box center [551, 205] width 375 height 24
click at [364, 190] on input "b. Blame the team for underestimation." at bounding box center [364, 186] width 0 height 8
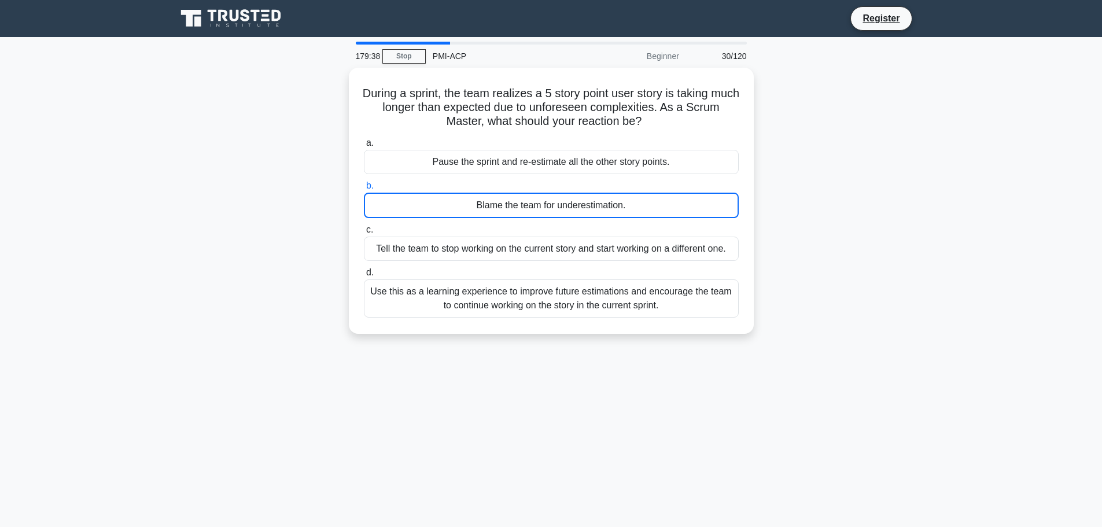
click at [505, 200] on div "Blame the team for underestimation." at bounding box center [551, 205] width 375 height 25
click at [364, 190] on input "b. Blame the team for underestimation." at bounding box center [364, 186] width 0 height 8
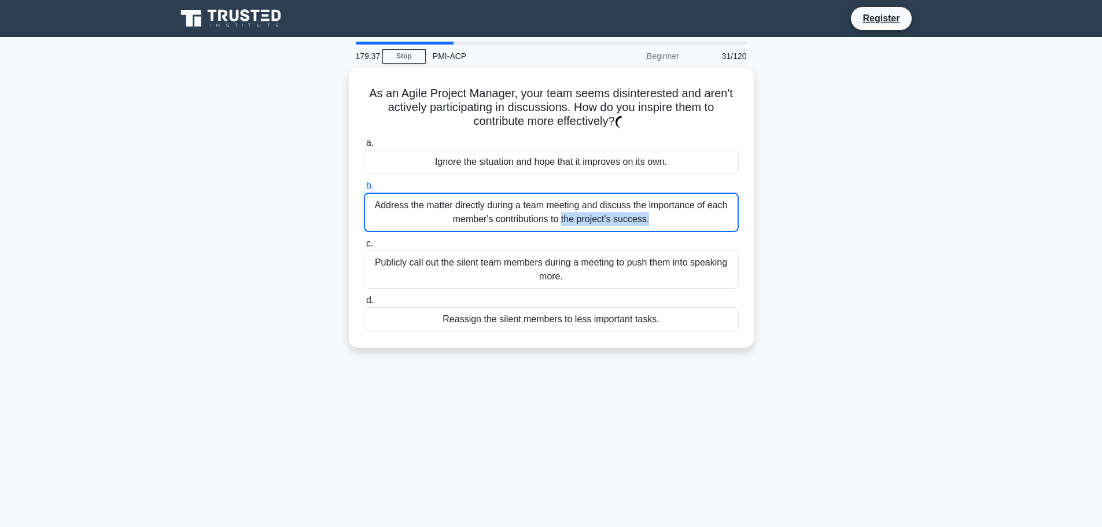
click at [505, 200] on div "Address the matter directly during a team meeting and discuss the importance of…" at bounding box center [551, 212] width 375 height 39
click at [364, 190] on input "b. Address the matter directly during a team meeting and discuss the importance…" at bounding box center [364, 186] width 0 height 8
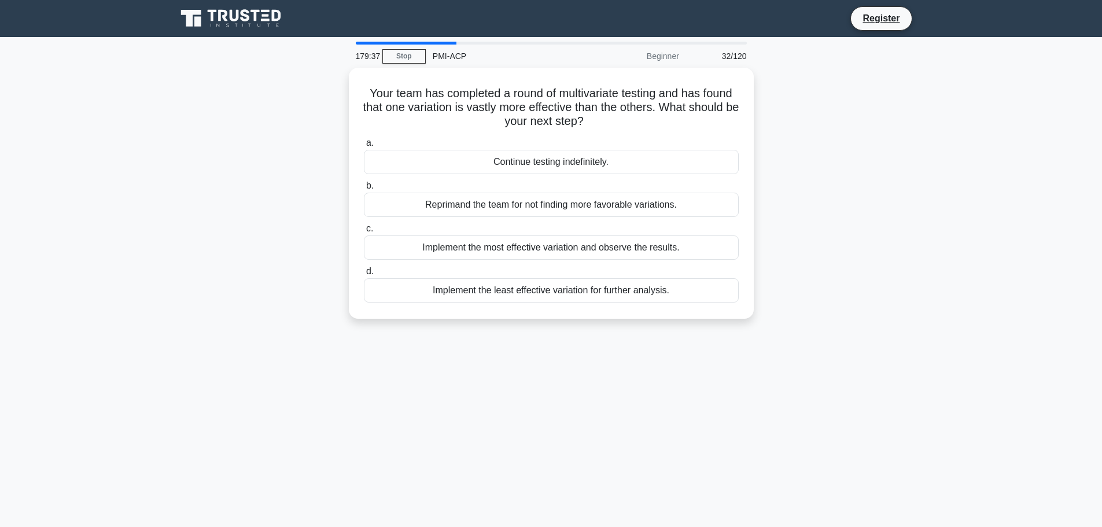
click at [505, 200] on div "Reprimand the team for not finding more favorable variations." at bounding box center [551, 205] width 375 height 24
click at [364, 190] on input "b. Reprimand the team for not finding more favorable variations." at bounding box center [364, 186] width 0 height 8
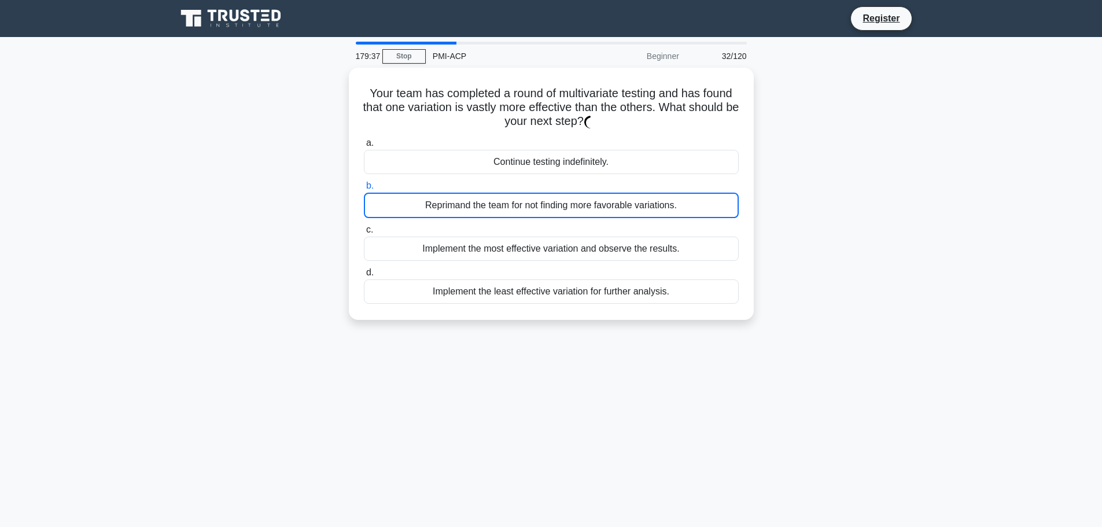
click at [505, 200] on div "Reprimand the team for not finding more favorable variations." at bounding box center [551, 205] width 375 height 25
click at [364, 190] on input "b. Reprimand the team for not finding more favorable variations." at bounding box center [364, 186] width 0 height 8
click at [505, 200] on div "Reprimand the team for not finding more favorable variations." at bounding box center [551, 205] width 375 height 25
click at [364, 190] on input "b. Reprimand the team for not finding more favorable variations." at bounding box center [364, 186] width 0 height 8
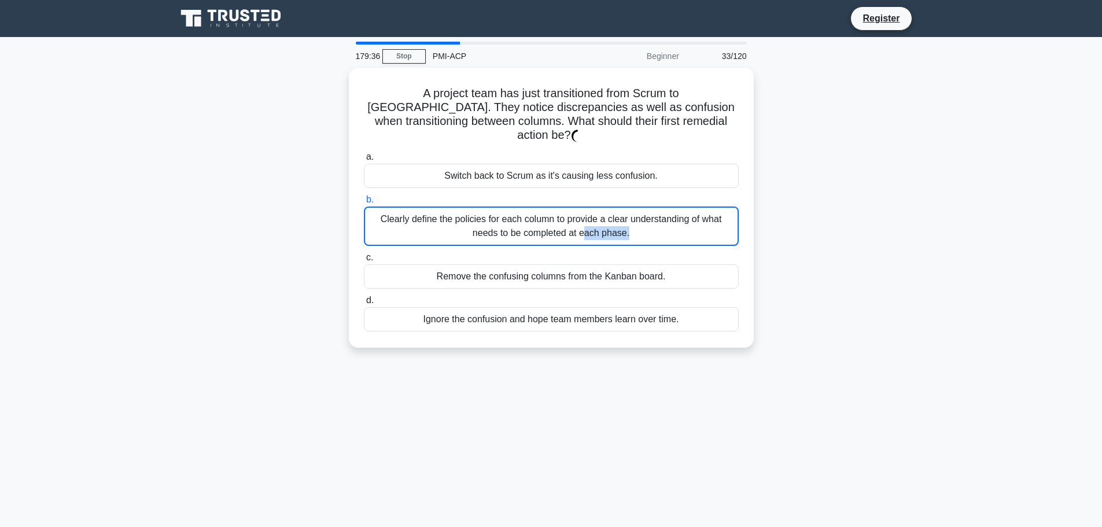
click at [505, 207] on div "Clearly define the policies for each column to provide a clear understanding of…" at bounding box center [551, 226] width 375 height 39
click at [364, 200] on input "b. Clearly define the policies for each column to provide a clear understanding…" at bounding box center [364, 200] width 0 height 8
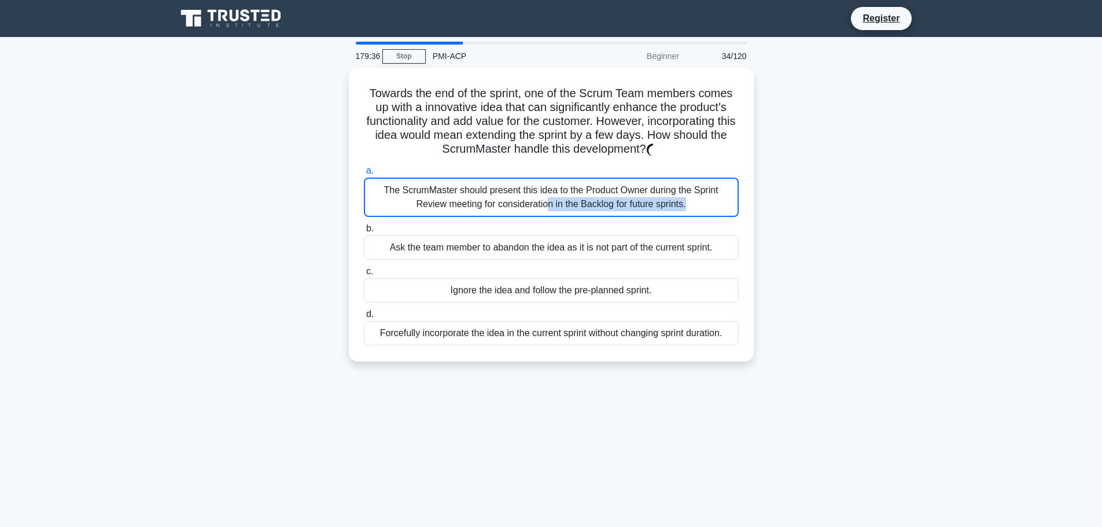
click at [505, 200] on div "The ScrumMaster should present this idea to the Product Owner during the Sprint…" at bounding box center [551, 197] width 375 height 39
click at [364, 175] on input "a. The ScrumMaster should present this idea to the Product Owner during the Spr…" at bounding box center [364, 171] width 0 height 8
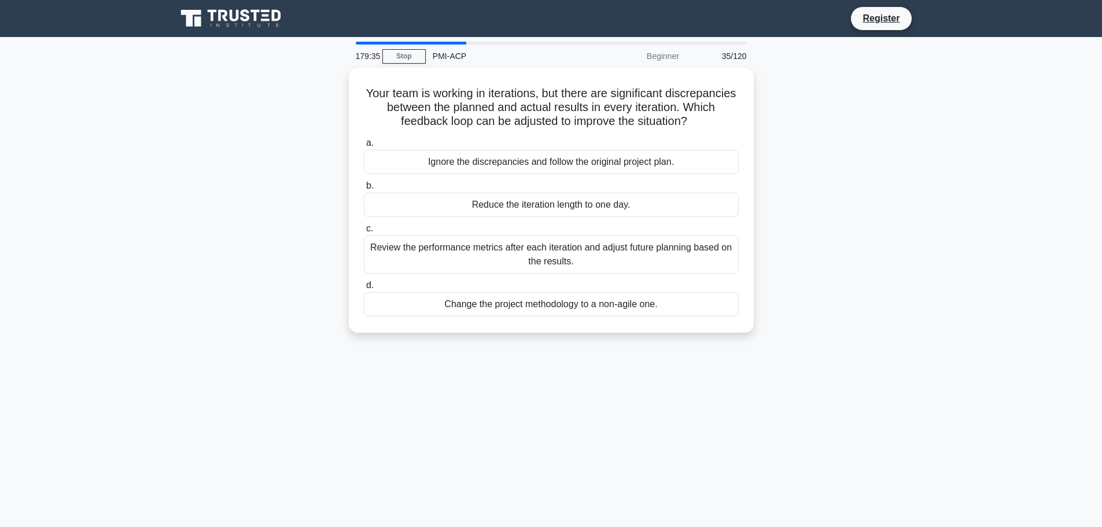
click at [505, 200] on div "Reduce the iteration length to one day." at bounding box center [551, 205] width 375 height 24
click at [364, 190] on input "b. Reduce the iteration length to one day." at bounding box center [364, 186] width 0 height 8
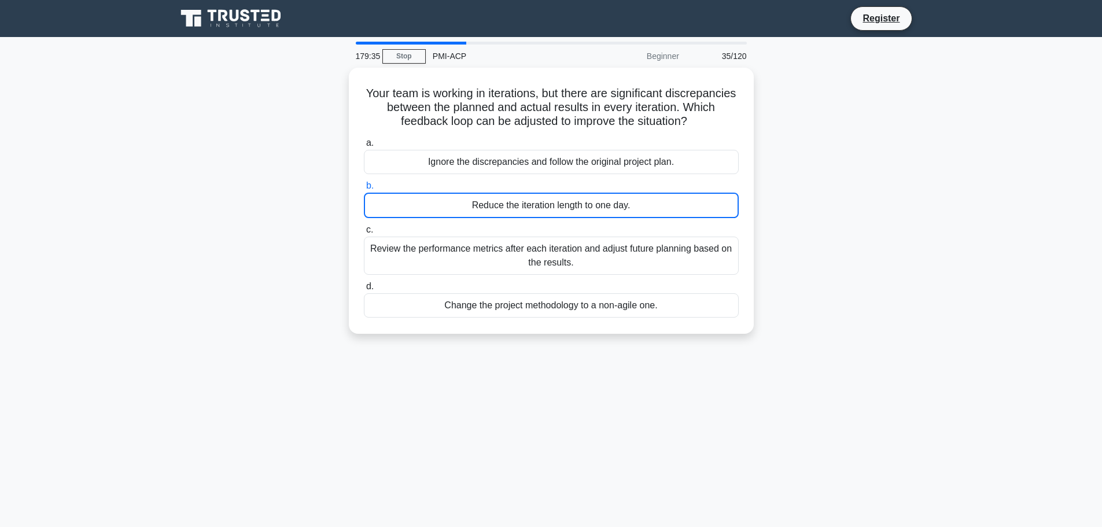
click at [505, 200] on div "Reduce the iteration length to one day." at bounding box center [551, 205] width 375 height 25
click at [364, 190] on input "b. Reduce the iteration length to one day." at bounding box center [364, 186] width 0 height 8
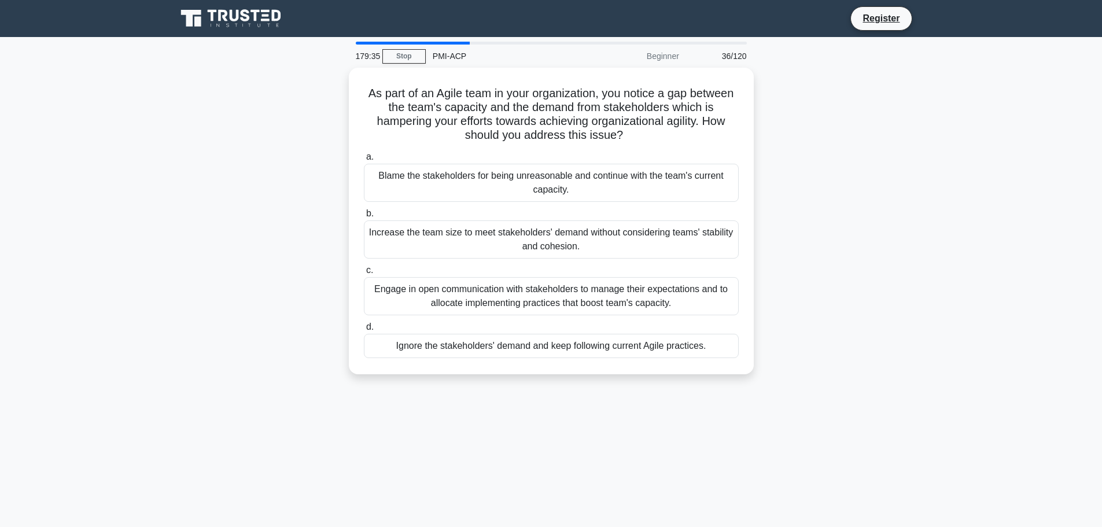
click at [505, 200] on div "Blame the stakeholders for being unreasonable and continue with the team's curr…" at bounding box center [551, 183] width 375 height 38
click at [364, 161] on input "a. Blame the stakeholders for being unreasonable and continue with the team's c…" at bounding box center [364, 157] width 0 height 8
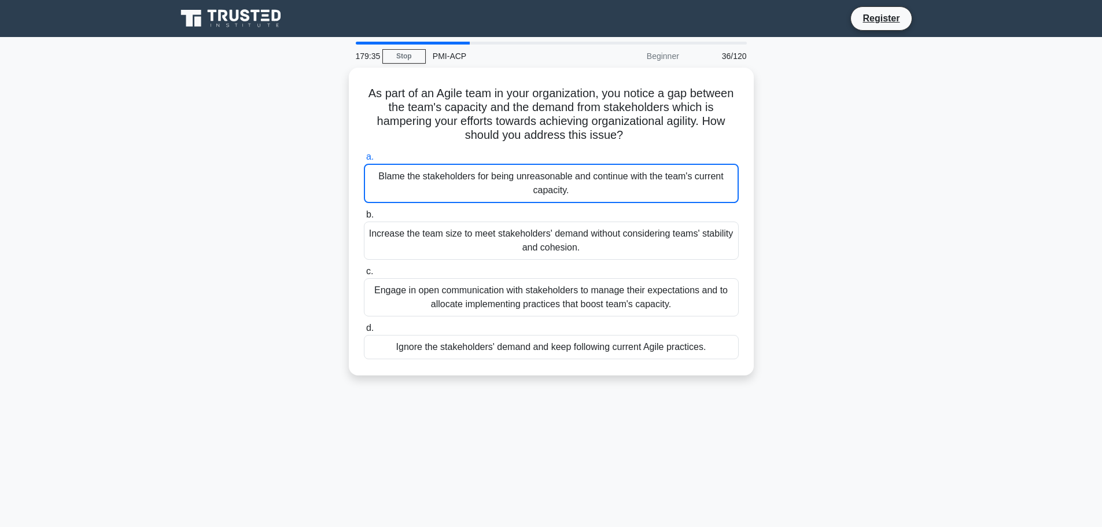
click at [505, 200] on div "Blame the stakeholders for being unreasonable and continue with the team's curr…" at bounding box center [551, 183] width 375 height 39
click at [364, 161] on input "a. Blame the stakeholders for being unreasonable and continue with the team's c…" at bounding box center [364, 157] width 0 height 8
click at [505, 200] on div "Blame the stakeholders for being unreasonable and continue with the team's curr…" at bounding box center [551, 183] width 375 height 39
click at [364, 161] on input "a. Blame the stakeholders for being unreasonable and continue with the team's c…" at bounding box center [364, 157] width 0 height 8
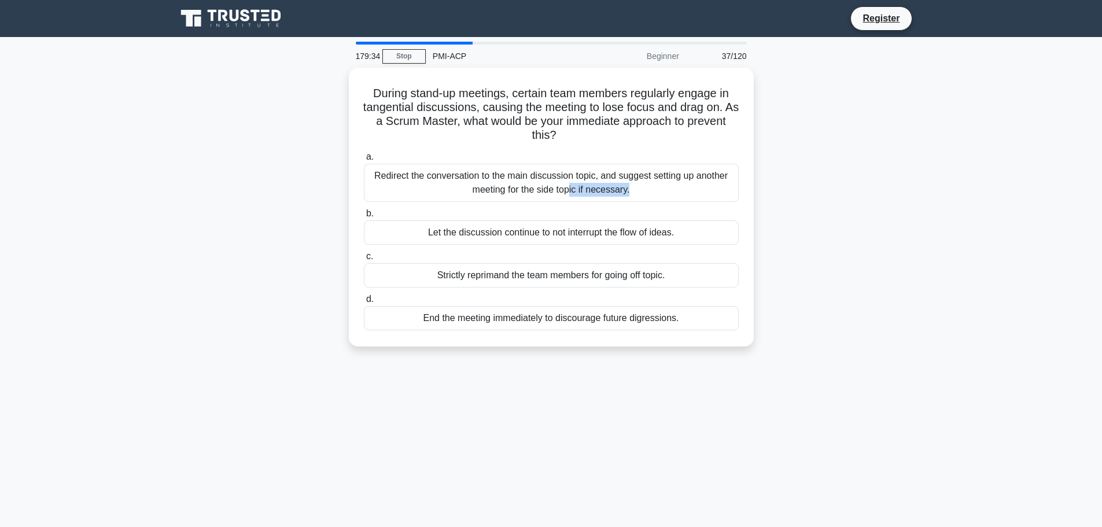
click at [505, 200] on div "Redirect the conversation to the main discussion topic, and suggest setting up …" at bounding box center [551, 183] width 375 height 38
click at [364, 161] on input "a. Redirect the conversation to the main discussion topic, and suggest setting …" at bounding box center [364, 157] width 0 height 8
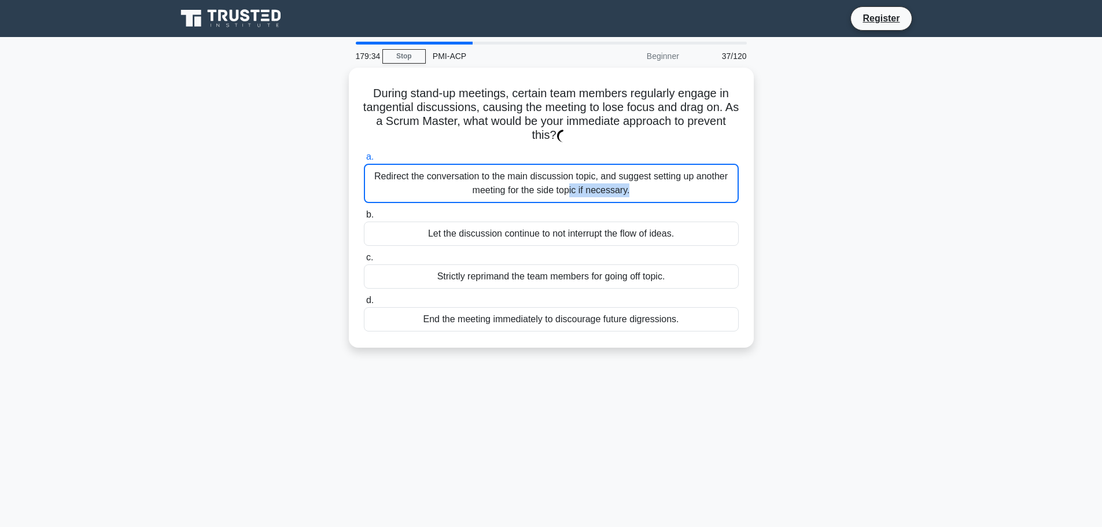
click at [505, 200] on div "Redirect the conversation to the main discussion topic, and suggest setting up …" at bounding box center [551, 183] width 375 height 39
click at [364, 161] on input "a. Redirect the conversation to the main discussion topic, and suggest setting …" at bounding box center [364, 157] width 0 height 8
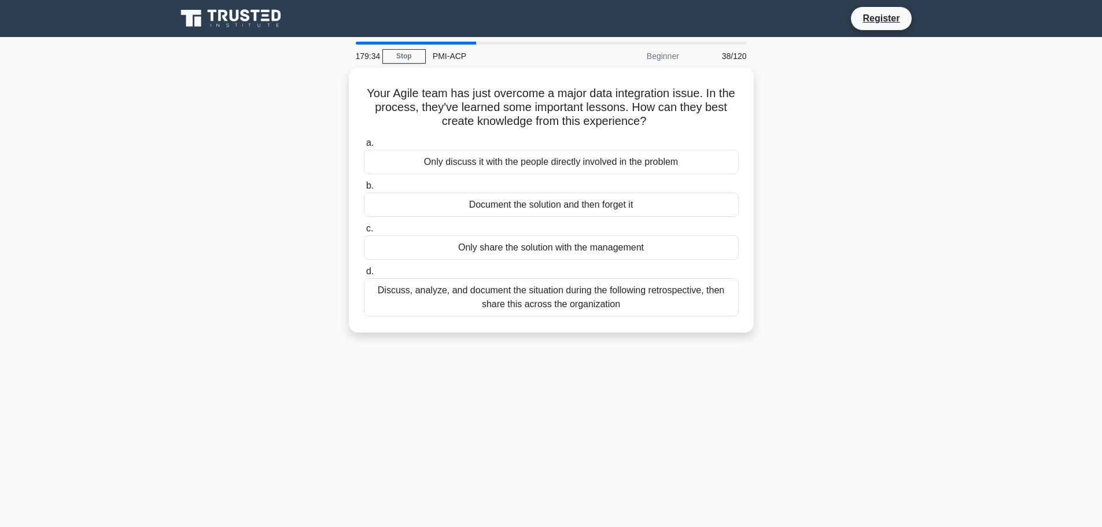
click at [505, 200] on div "Document the solution and then forget it" at bounding box center [551, 205] width 375 height 24
click at [364, 190] on input "b. Document the solution and then forget it" at bounding box center [364, 186] width 0 height 8
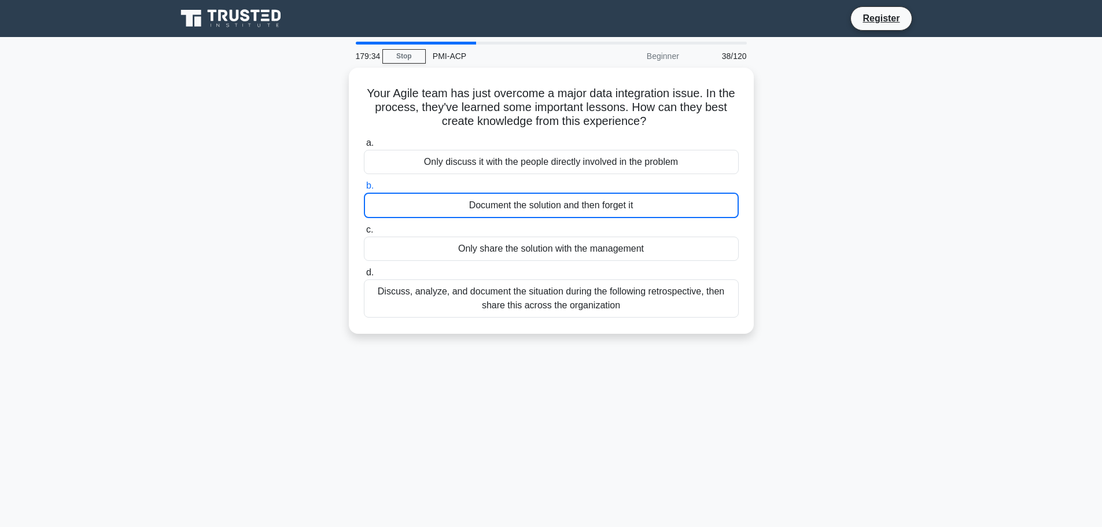
click at [505, 200] on div "Document the solution and then forget it" at bounding box center [551, 205] width 375 height 25
click at [364, 190] on input "b. Document the solution and then forget it" at bounding box center [364, 186] width 0 height 8
click at [505, 200] on div "Document the solution and then forget it" at bounding box center [551, 205] width 375 height 25
click at [364, 190] on input "b. Document the solution and then forget it" at bounding box center [364, 186] width 0 height 8
click at [505, 200] on div "Document the solution and then forget it" at bounding box center [551, 205] width 375 height 25
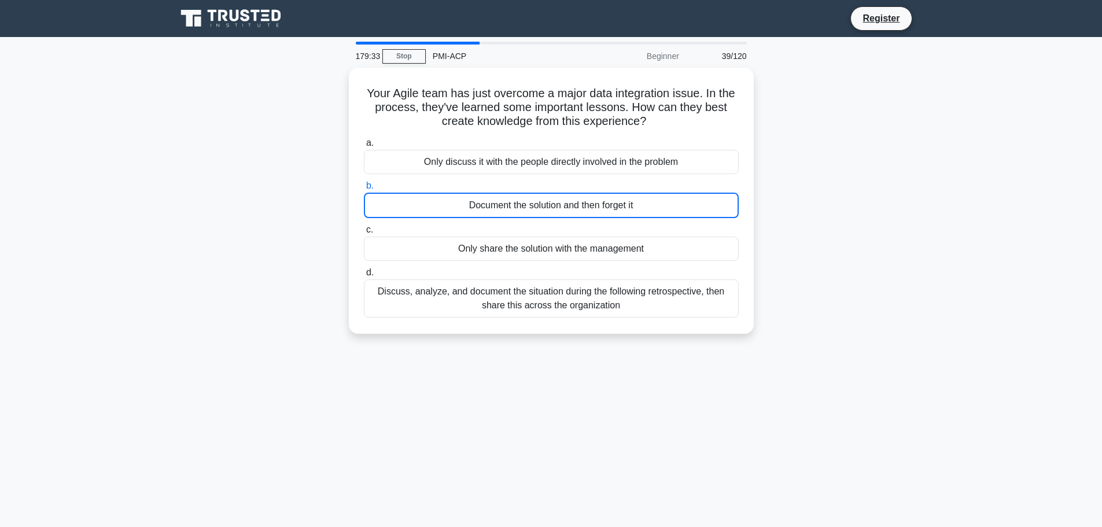
click at [364, 190] on input "b. Document the solution and then forget it" at bounding box center [364, 186] width 0 height 8
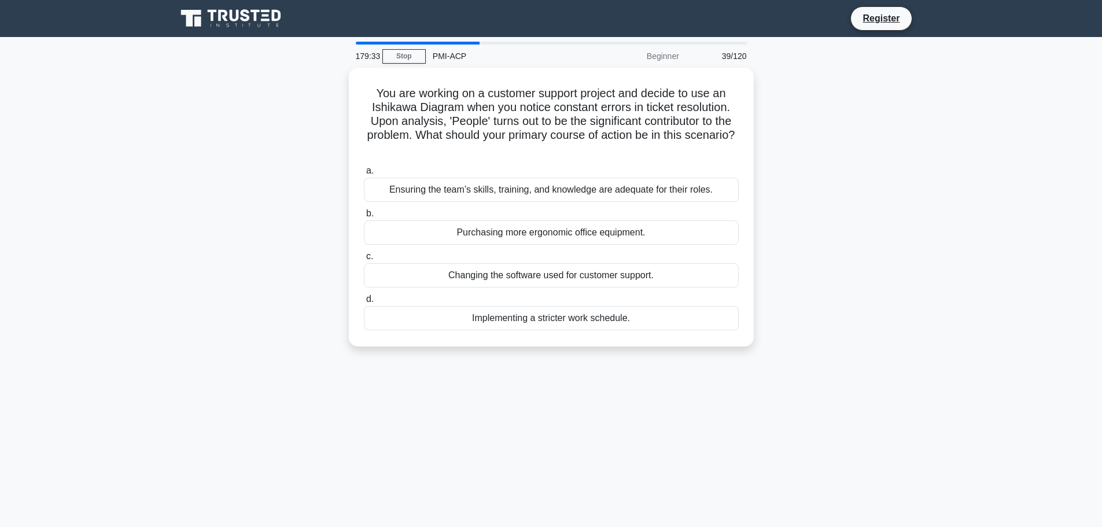
click at [505, 200] on div "Ensuring the team’s skills, training, and knowledge are adequate for their role…" at bounding box center [551, 190] width 375 height 24
click at [364, 175] on input "a. Ensuring the team’s skills, training, and knowledge are adequate for their r…" at bounding box center [364, 171] width 0 height 8
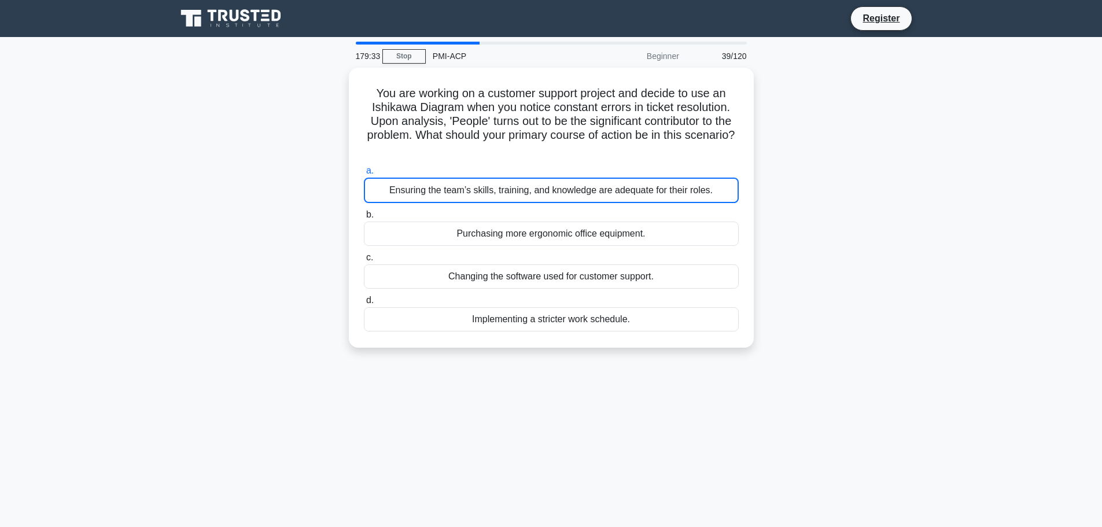
click at [505, 200] on div "Ensuring the team’s skills, training, and knowledge are adequate for their role…" at bounding box center [551, 190] width 375 height 25
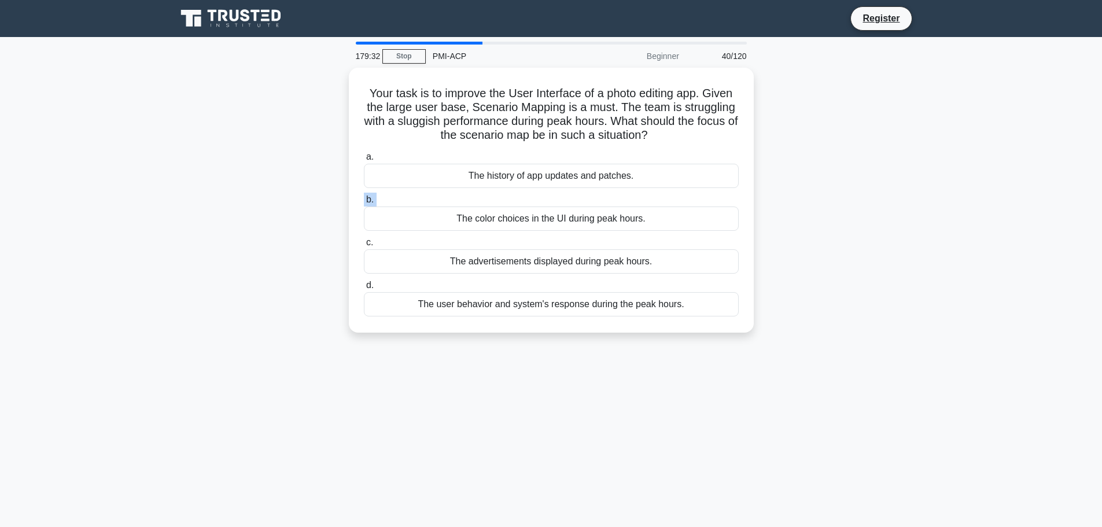
click at [505, 200] on label "b. The color choices in the UI during peak hours." at bounding box center [551, 212] width 375 height 38
click at [364, 200] on input "b. The color choices in the UI during peak hours." at bounding box center [364, 200] width 0 height 8
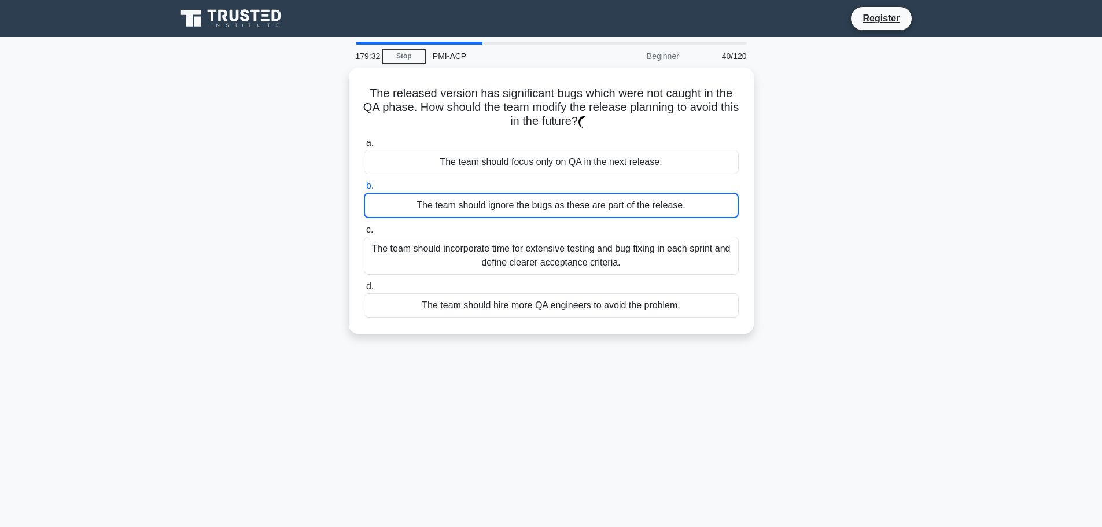
click at [505, 200] on div "The team should ignore the bugs as these are part of the release." at bounding box center [551, 205] width 375 height 25
click at [364, 190] on input "b. The team should ignore the bugs as these are part of the release." at bounding box center [364, 186] width 0 height 8
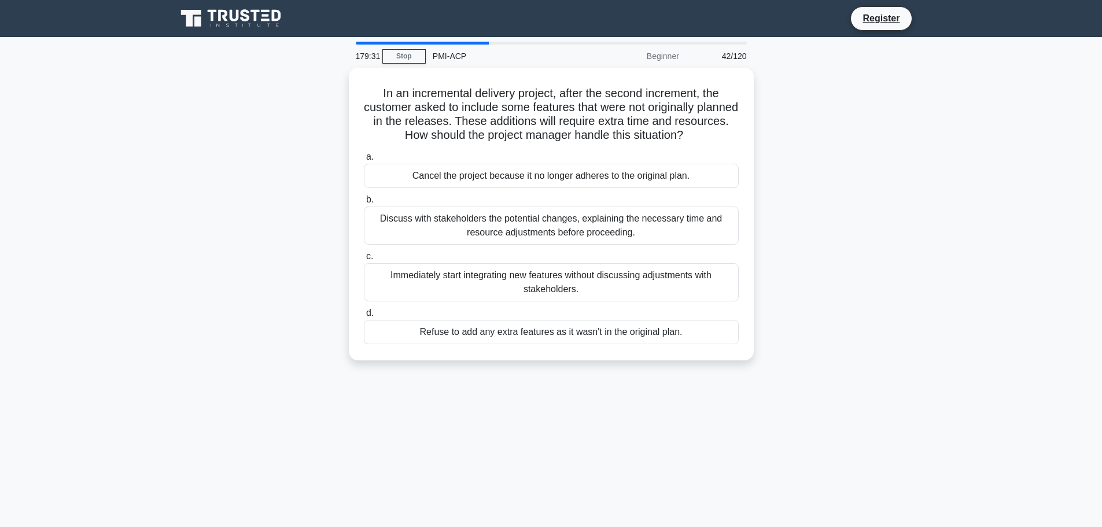
click at [505, 200] on label "b. Discuss with stakeholders the potential changes, explaining the necessary ti…" at bounding box center [551, 219] width 375 height 52
click at [364, 200] on input "b. Discuss with stakeholders the potential changes, explaining the necessary ti…" at bounding box center [364, 200] width 0 height 8
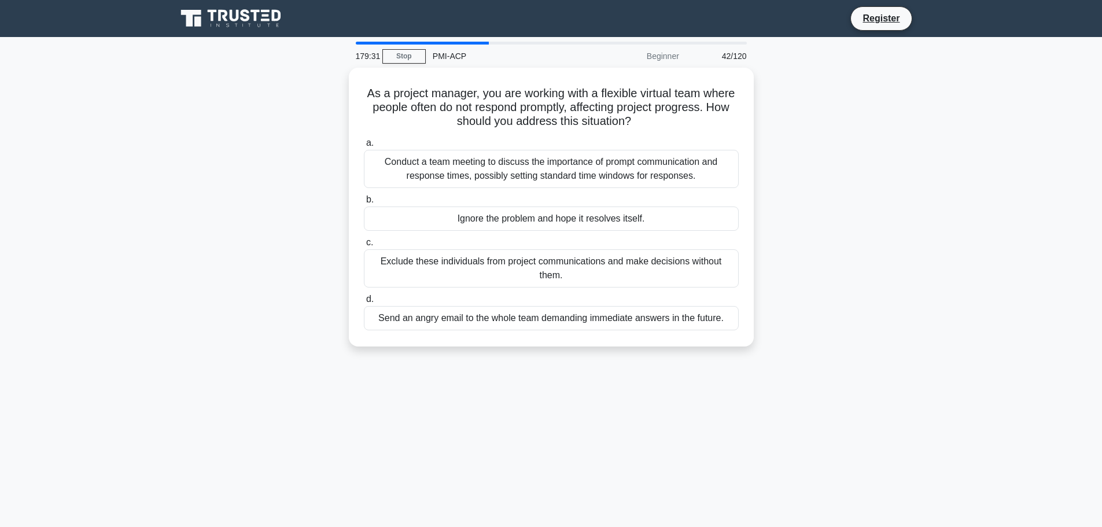
click at [505, 200] on label "b. Ignore the problem and hope it resolves itself." at bounding box center [551, 212] width 375 height 38
click at [364, 200] on input "b. Ignore the problem and hope it resolves itself." at bounding box center [364, 200] width 0 height 8
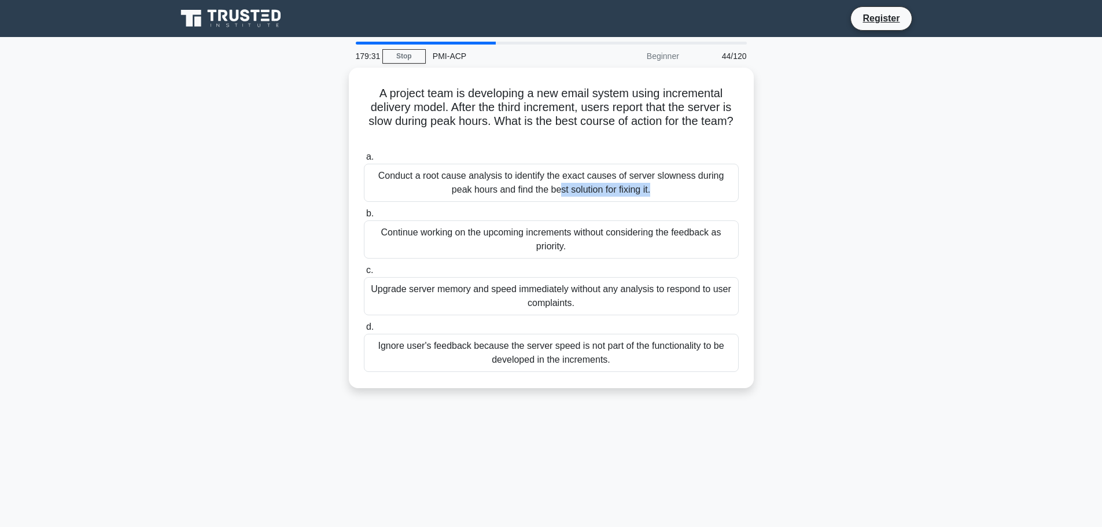
click at [505, 200] on div "Conduct a root cause analysis to identify the exact causes of server slowness d…" at bounding box center [551, 183] width 375 height 38
click at [364, 161] on input "a. Conduct a root cause analysis to identify the exact causes of server slownes…" at bounding box center [364, 157] width 0 height 8
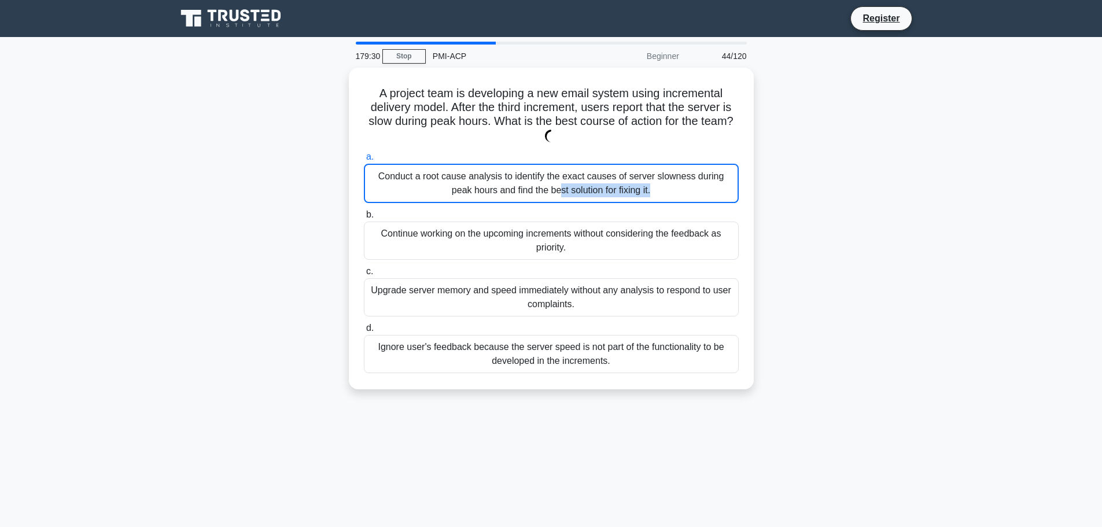
click at [505, 200] on div "Conduct a root cause analysis to identify the exact causes of server slowness d…" at bounding box center [551, 183] width 375 height 39
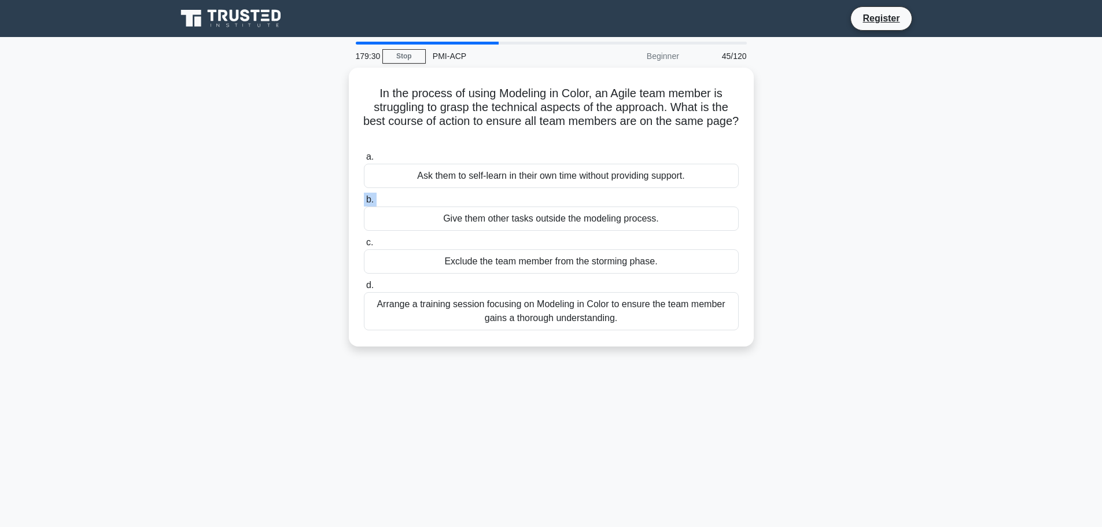
click at [505, 200] on label "b. Give them other tasks outside the modeling process." at bounding box center [551, 212] width 375 height 38
click at [364, 200] on input "b. Give them other tasks outside the modeling process." at bounding box center [364, 200] width 0 height 8
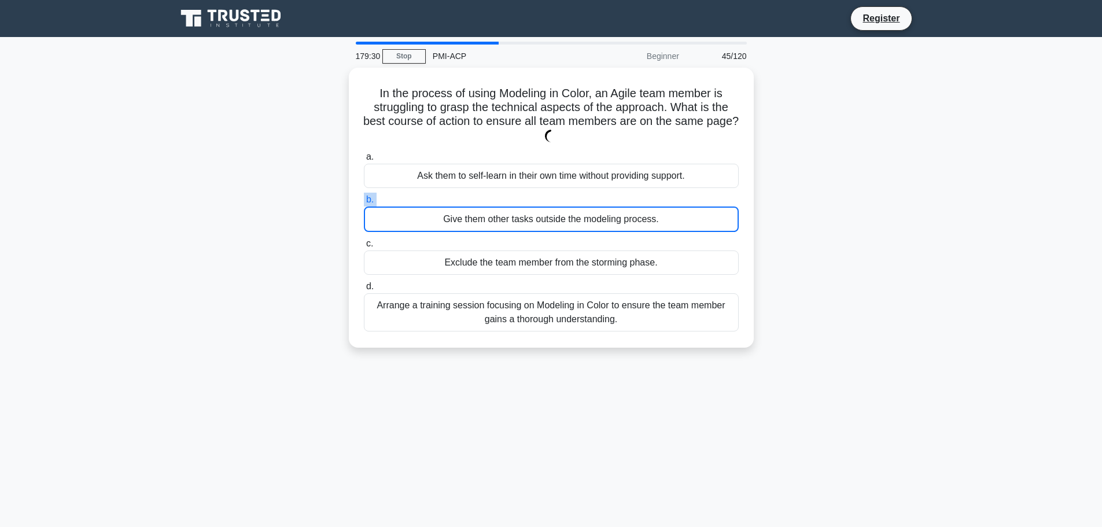
click at [505, 200] on label "b. Give them other tasks outside the modeling process." at bounding box center [551, 212] width 375 height 39
click at [364, 200] on input "b. Give them other tasks outside the modeling process." at bounding box center [364, 200] width 0 height 8
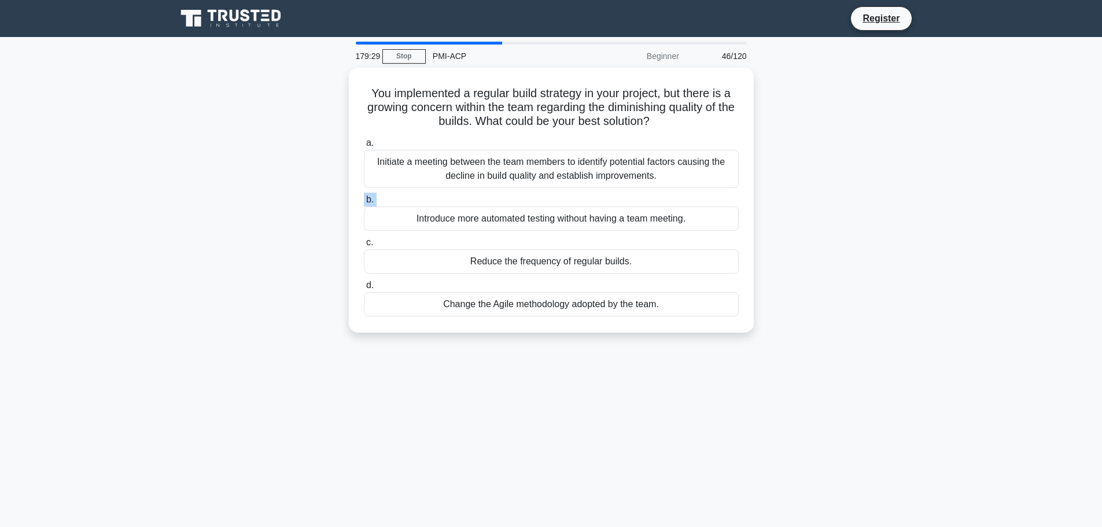
click at [505, 200] on label "b. Introduce more automated testing without having a team meeting." at bounding box center [551, 212] width 375 height 38
click at [364, 200] on input "b. Introduce more automated testing without having a team meeting." at bounding box center [364, 200] width 0 height 8
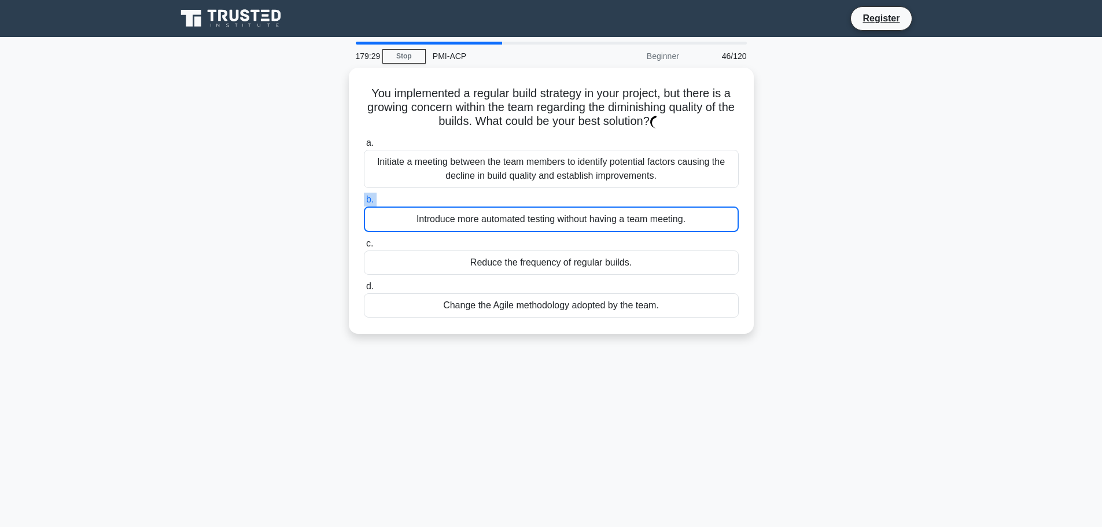
click at [505, 200] on label "b. Introduce more automated testing without having a team meeting." at bounding box center [551, 212] width 375 height 39
click at [364, 200] on input "b. Introduce more automated testing without having a team meeting." at bounding box center [364, 200] width 0 height 8
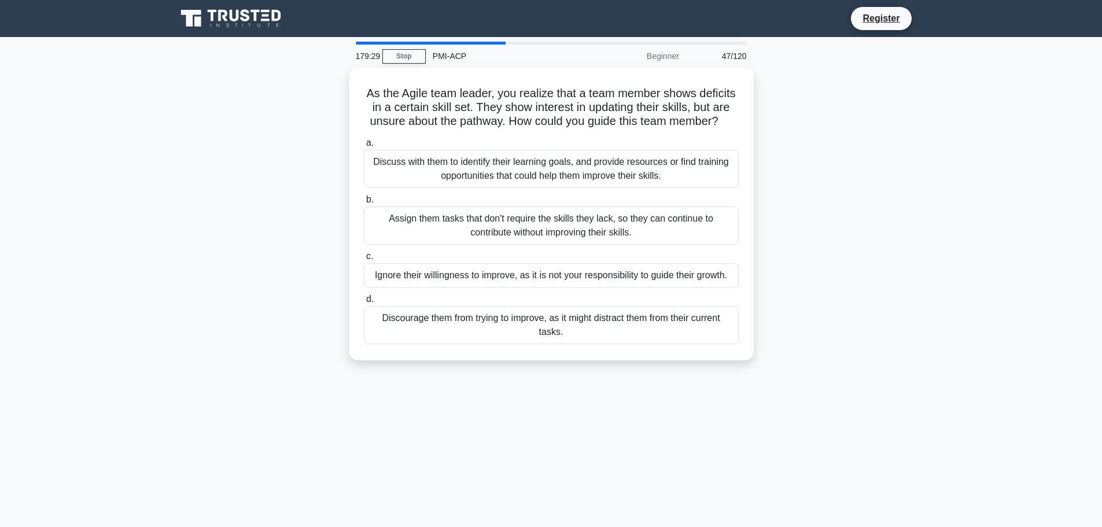
click at [505, 188] on div "Discuss with them to identify their learning goals, and provide resources or fi…" at bounding box center [551, 169] width 375 height 38
click at [364, 147] on input "a. Discuss with them to identify their learning goals, and provide resources or…" at bounding box center [364, 143] width 0 height 8
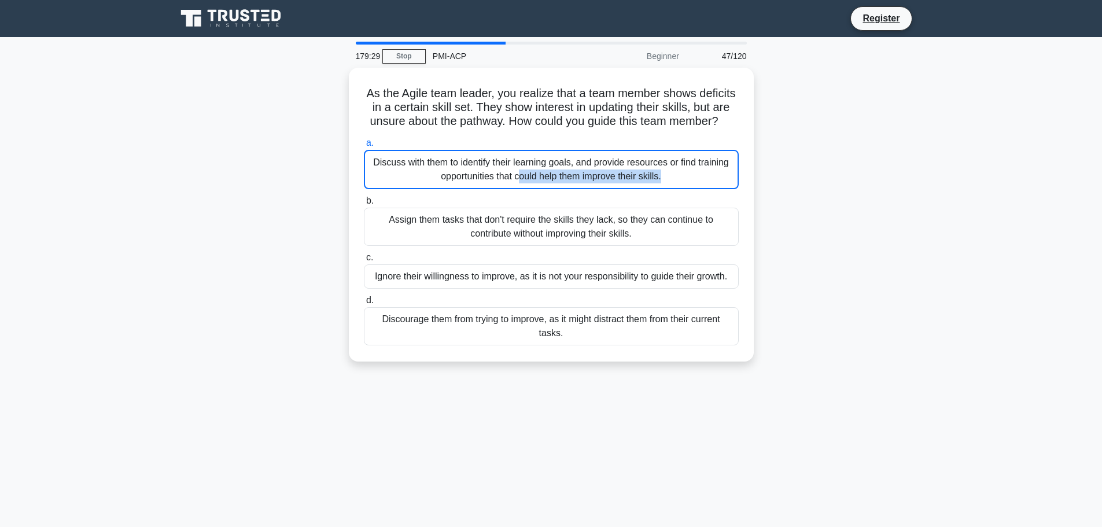
click at [505, 189] on div "Discuss with them to identify their learning goals, and provide resources or fi…" at bounding box center [551, 169] width 375 height 39
click at [364, 147] on input "a. Discuss with them to identify their learning goals, and provide resources or…" at bounding box center [364, 143] width 0 height 8
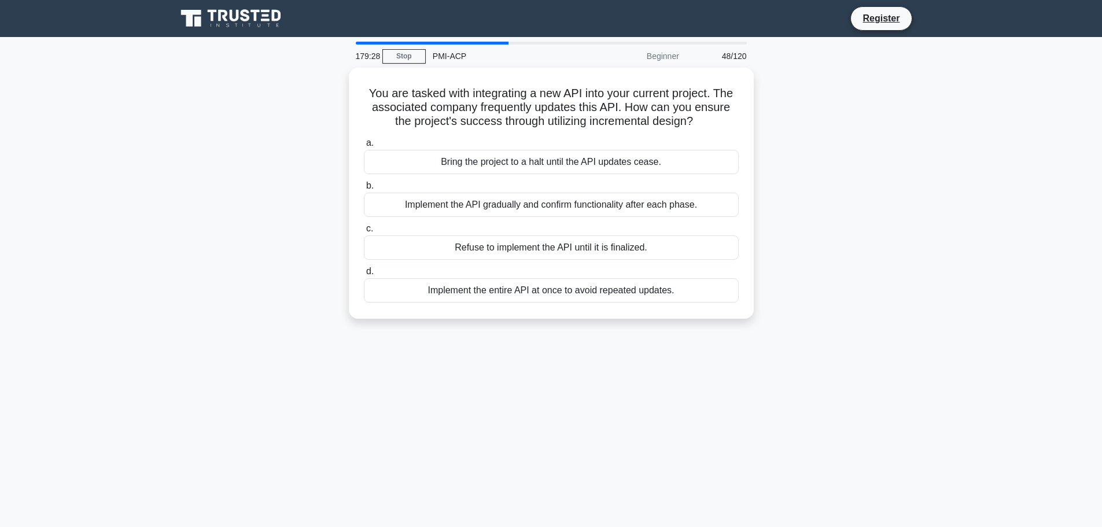
click at [505, 200] on div "Implement the API gradually and confirm functionality after each phase." at bounding box center [551, 205] width 375 height 24
click at [364, 190] on input "b. Implement the API gradually and confirm functionality after each phase." at bounding box center [364, 186] width 0 height 8
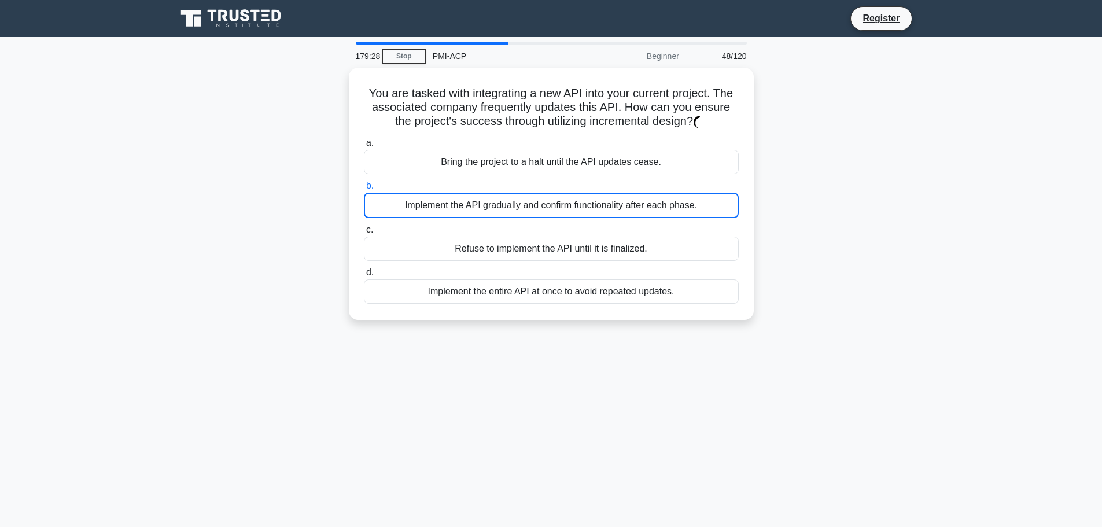
click at [505, 200] on div "Implement the API gradually and confirm functionality after each phase." at bounding box center [551, 205] width 375 height 25
click at [364, 190] on input "b. Implement the API gradually and confirm functionality after each phase." at bounding box center [364, 186] width 0 height 8
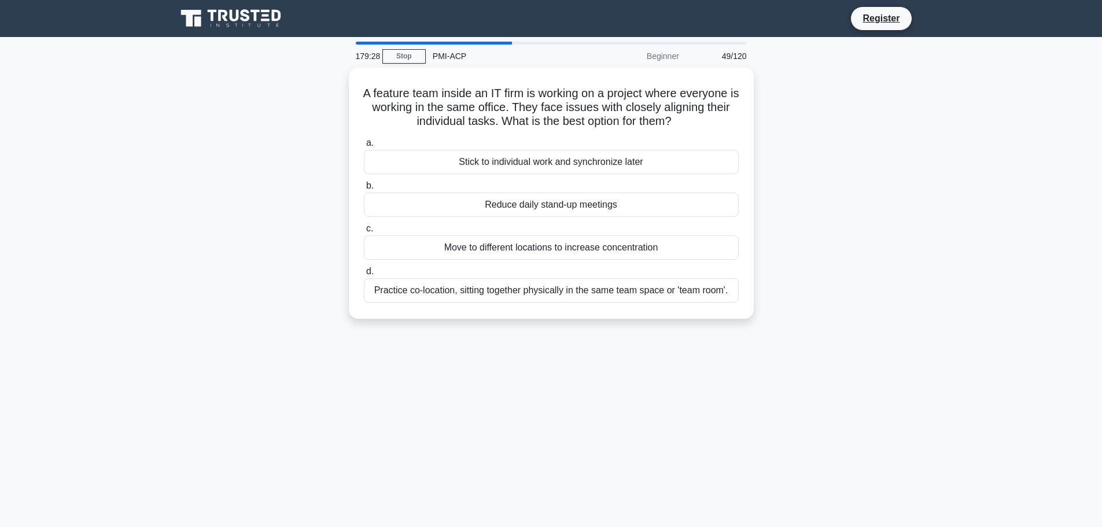
click at [505, 200] on div "Reduce daily stand-up meetings" at bounding box center [551, 205] width 375 height 24
click at [364, 190] on input "b. Reduce daily stand-up meetings" at bounding box center [364, 186] width 0 height 8
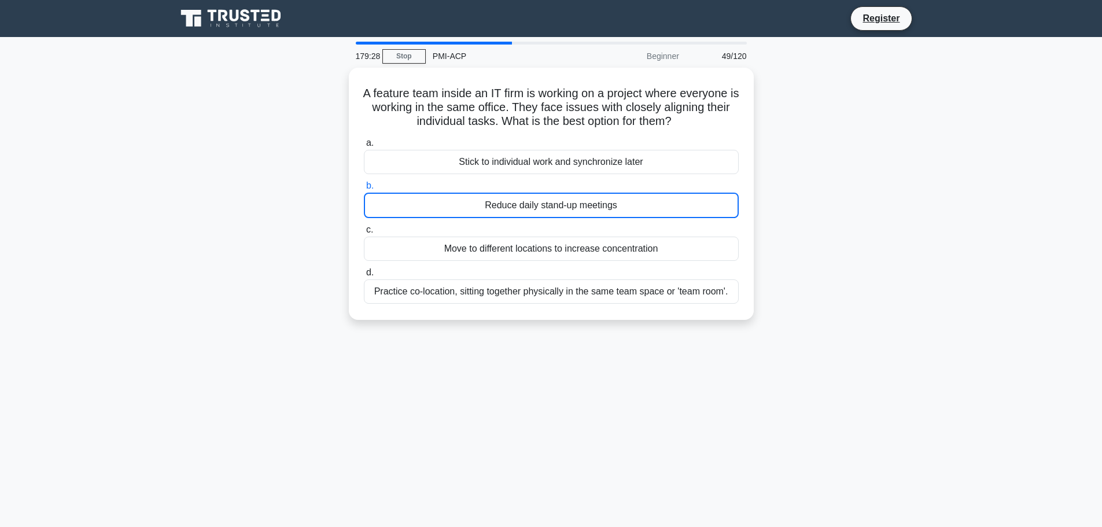
click at [505, 200] on div "Reduce daily stand-up meetings" at bounding box center [551, 205] width 375 height 25
click at [364, 190] on input "b. Reduce daily stand-up meetings" at bounding box center [364, 186] width 0 height 8
click at [505, 200] on div "Reduce daily stand-up meetings" at bounding box center [551, 205] width 375 height 25
click at [364, 190] on input "b. Reduce daily stand-up meetings" at bounding box center [364, 186] width 0 height 8
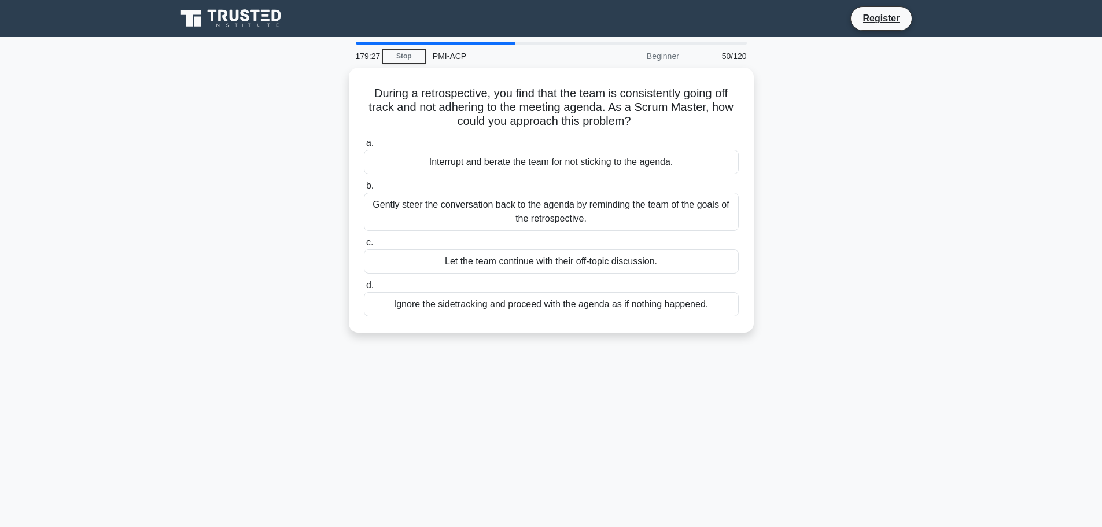
click at [505, 200] on div "Gently steer the conversation back to the agenda by reminding the team of the g…" at bounding box center [551, 212] width 375 height 38
click at [364, 190] on input "b. Gently steer the conversation back to the agenda by reminding the team of th…" at bounding box center [364, 186] width 0 height 8
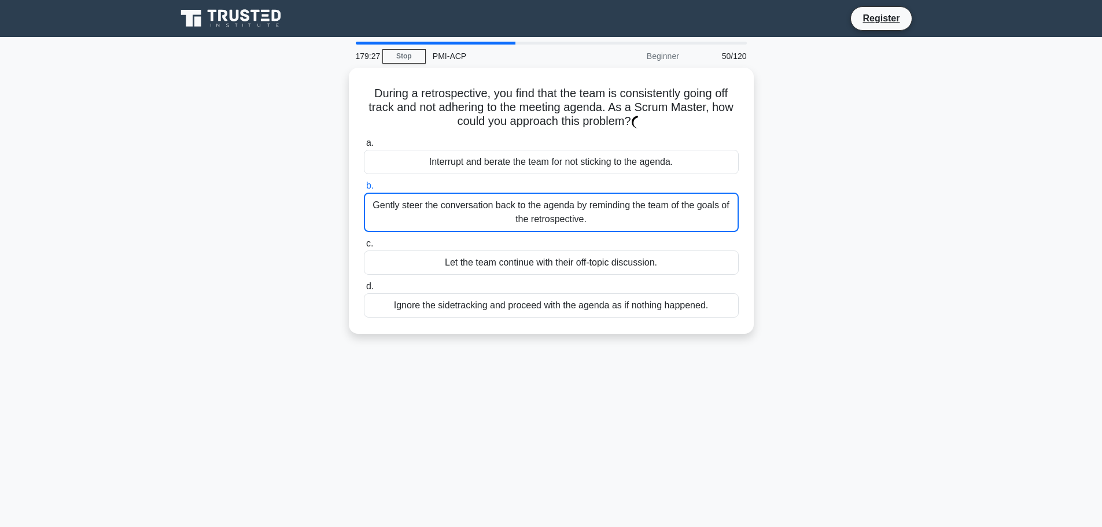
click at [505, 200] on div "Gently steer the conversation back to the agenda by reminding the team of the g…" at bounding box center [551, 212] width 375 height 39
click at [364, 190] on input "b. Gently steer the conversation back to the agenda by reminding the team of th…" at bounding box center [364, 186] width 0 height 8
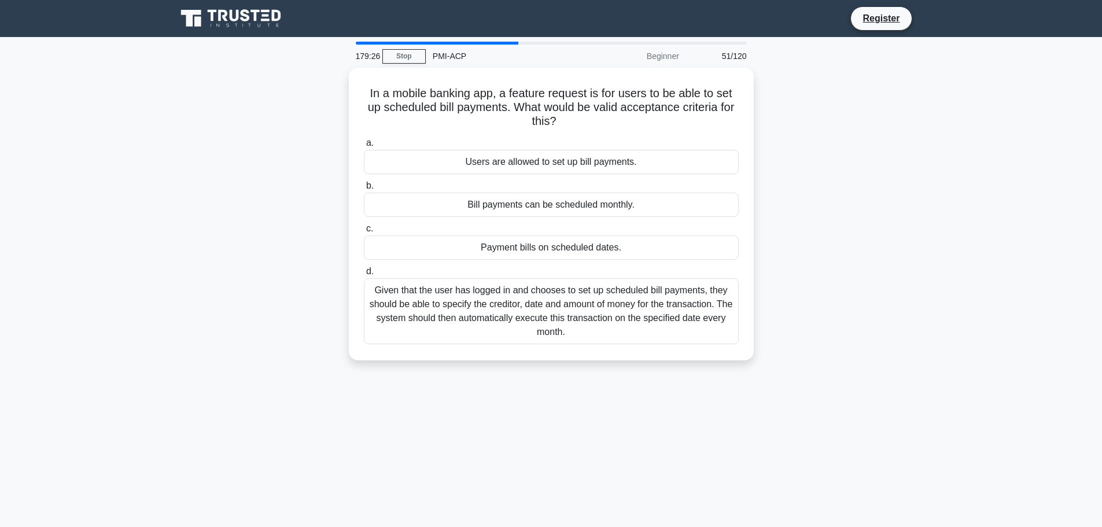
click at [505, 200] on div "Bill payments can be scheduled monthly." at bounding box center [551, 205] width 375 height 24
click at [364, 190] on input "b. Bill payments can be scheduled monthly." at bounding box center [364, 186] width 0 height 8
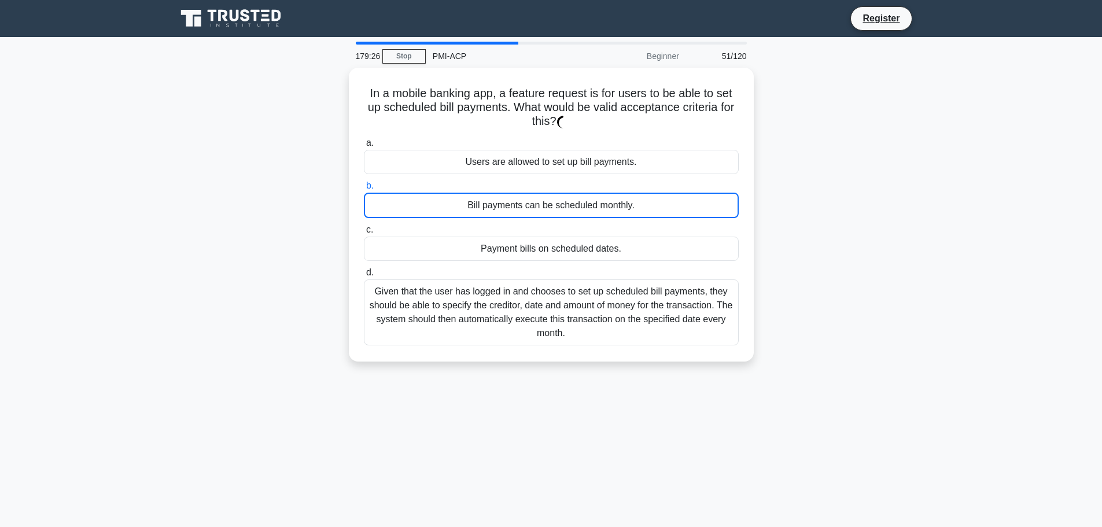
click at [505, 200] on div "Bill payments can be scheduled monthly." at bounding box center [551, 205] width 375 height 25
click at [364, 190] on input "b. Bill payments can be scheduled monthly." at bounding box center [364, 186] width 0 height 8
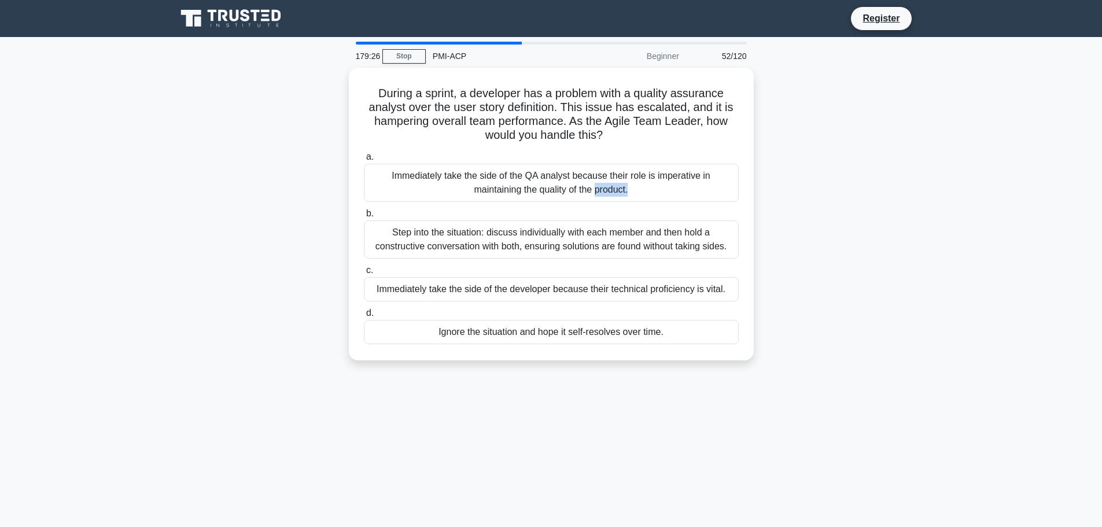
click at [505, 200] on div "Immediately take the side of the QA analyst because their role is imperative in…" at bounding box center [551, 183] width 375 height 38
click at [364, 161] on input "a. Immediately take the side of the QA analyst because their role is imperative…" at bounding box center [364, 157] width 0 height 8
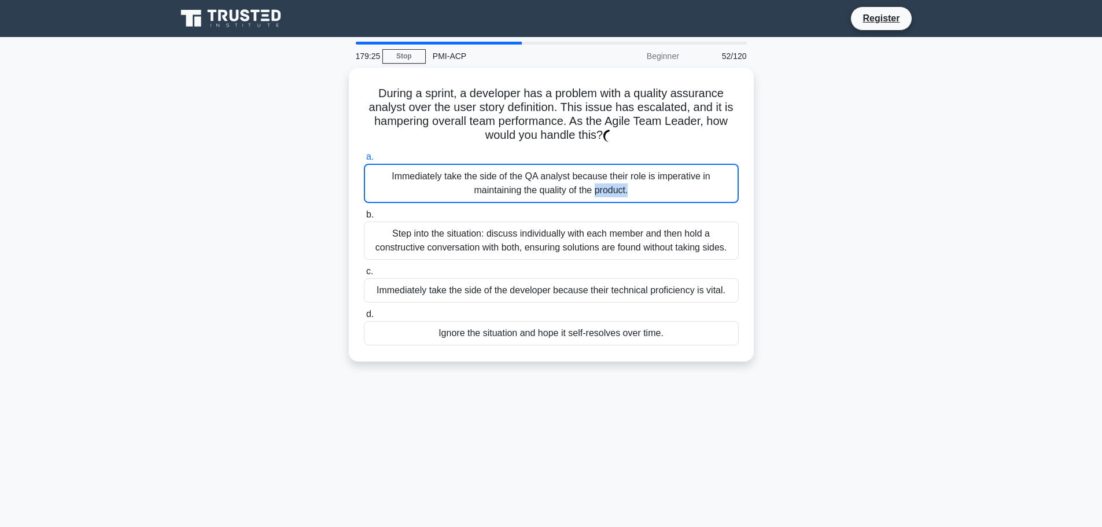
click at [505, 200] on div "Immediately take the side of the QA analyst because their role is imperative in…" at bounding box center [551, 183] width 375 height 39
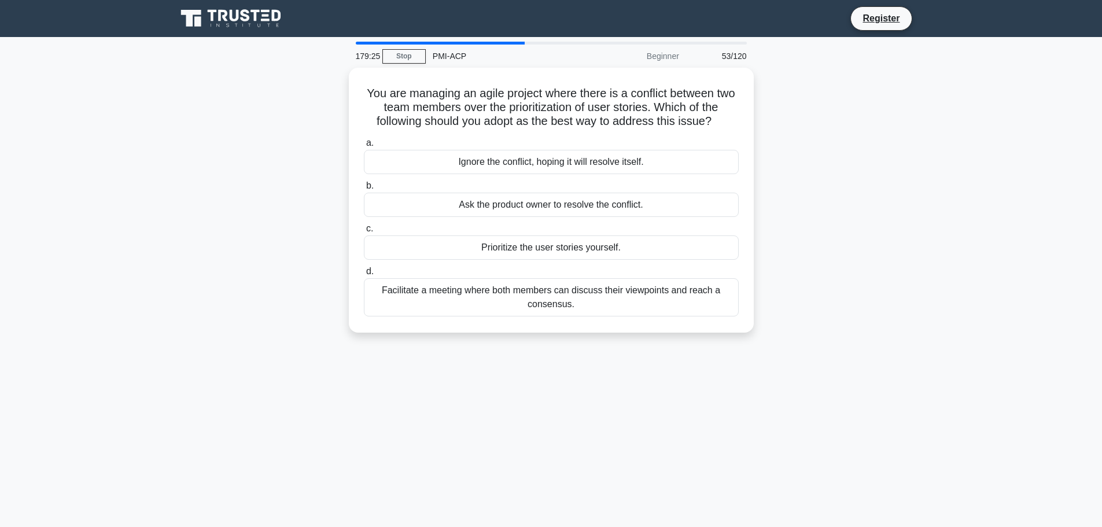
click at [505, 200] on div "Ask the product owner to resolve the conflict." at bounding box center [551, 205] width 375 height 24
click at [364, 190] on input "b. Ask the product owner to resolve the conflict." at bounding box center [364, 186] width 0 height 8
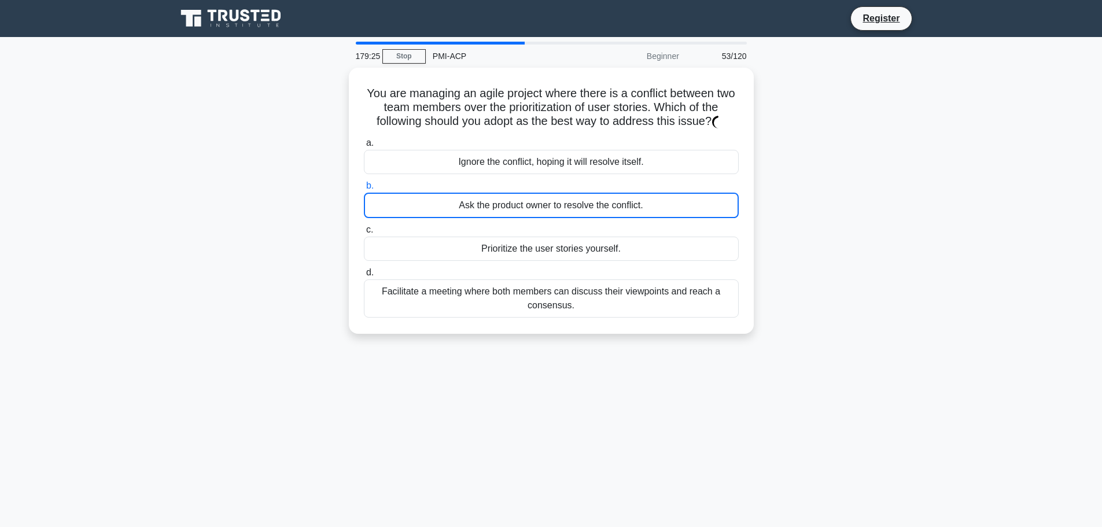
click at [505, 200] on div "Ask the product owner to resolve the conflict." at bounding box center [551, 205] width 375 height 25
click at [364, 190] on input "b. Ask the product owner to resolve the conflict." at bounding box center [364, 186] width 0 height 8
click at [505, 200] on div "Ask the product owner to resolve the conflict." at bounding box center [551, 205] width 375 height 25
click at [364, 190] on input "b. Ask the product owner to resolve the conflict." at bounding box center [364, 186] width 0 height 8
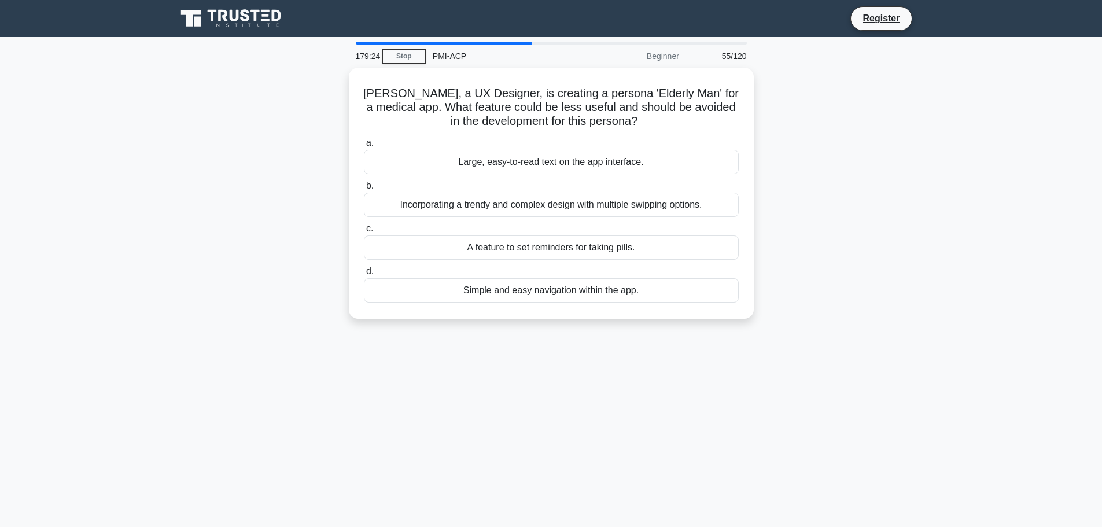
click at [505, 200] on div "Incorporating a trendy and complex design with multiple swipping options." at bounding box center [551, 205] width 375 height 24
click at [364, 190] on input "b. Incorporating a trendy and complex design with multiple swipping options." at bounding box center [364, 186] width 0 height 8
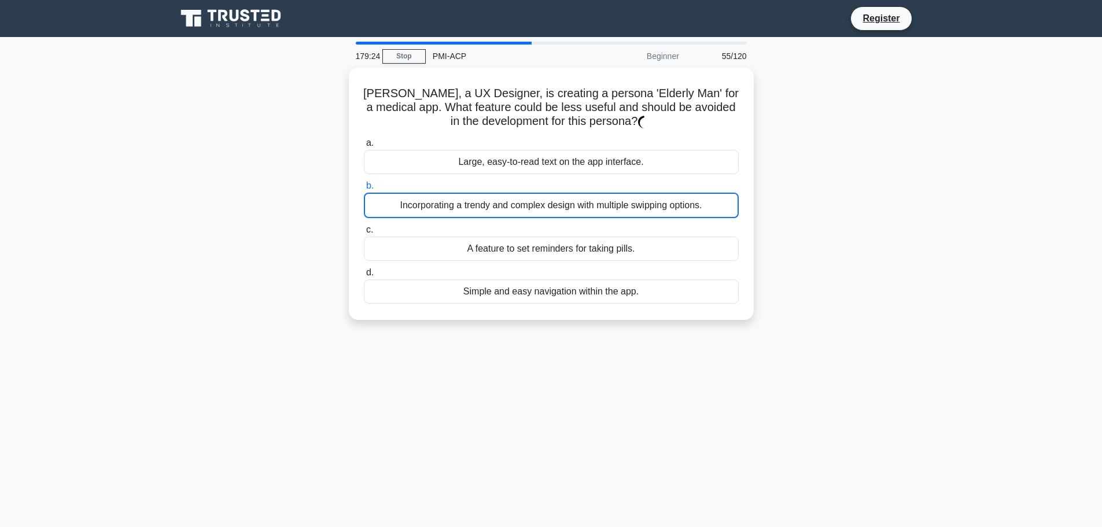
click at [505, 200] on div "Incorporating a trendy and complex design with multiple swipping options." at bounding box center [551, 205] width 375 height 25
click at [364, 190] on input "b. Incorporating a trendy and complex design with multiple swipping options." at bounding box center [364, 186] width 0 height 8
click at [505, 200] on div "Incorporating a trendy and complex design with multiple swipping options." at bounding box center [551, 205] width 375 height 25
click at [364, 190] on input "b. Incorporating a trendy and complex design with multiple swipping options." at bounding box center [364, 186] width 0 height 8
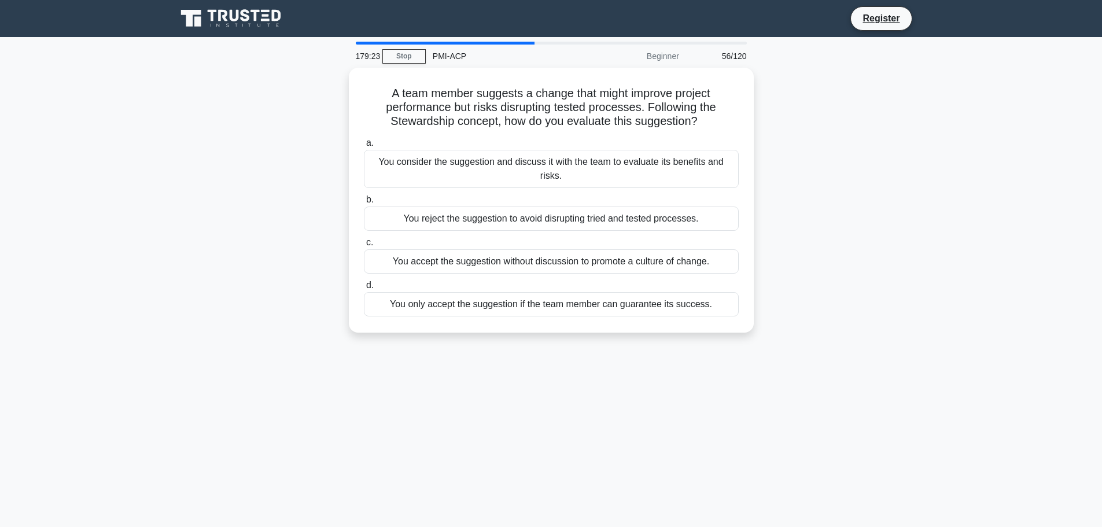
click at [505, 200] on label "b. You reject the suggestion to avoid disrupting tried and tested processes." at bounding box center [551, 212] width 375 height 38
click at [364, 200] on input "b. You reject the suggestion to avoid disrupting tried and tested processes." at bounding box center [364, 200] width 0 height 8
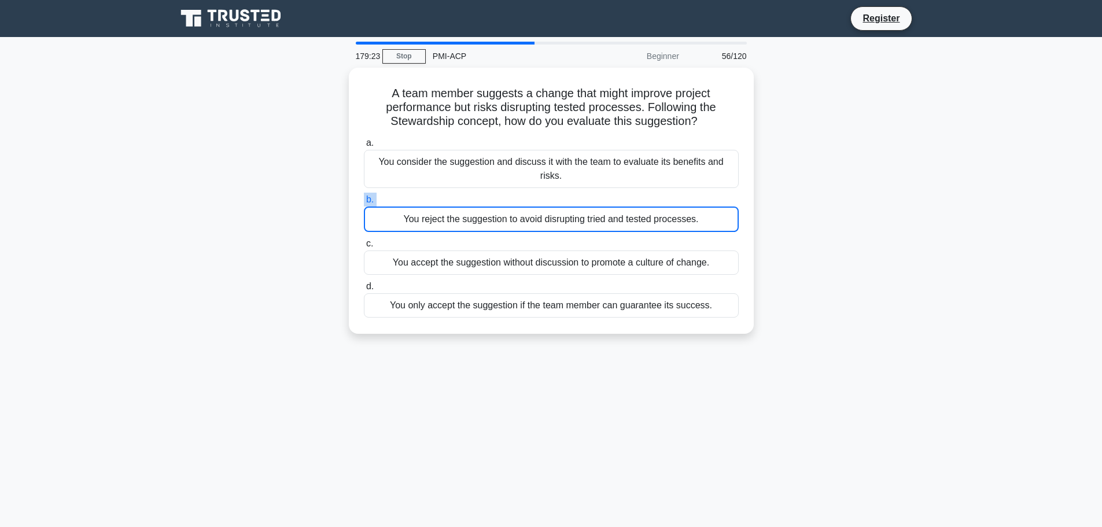
click at [505, 200] on label "b. You reject the suggestion to avoid disrupting tried and tested processes." at bounding box center [551, 212] width 375 height 39
click at [364, 200] on input "b. You reject the suggestion to avoid disrupting tried and tested processes." at bounding box center [364, 200] width 0 height 8
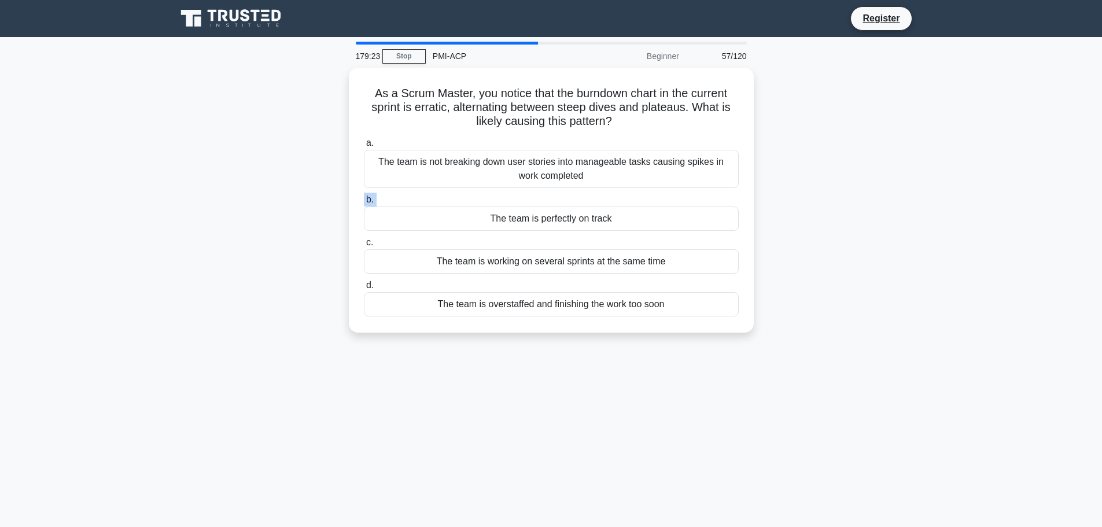
click at [505, 200] on label "b. The team is perfectly on track" at bounding box center [551, 212] width 375 height 38
click at [364, 200] on input "b. The team is perfectly on track" at bounding box center [364, 200] width 0 height 8
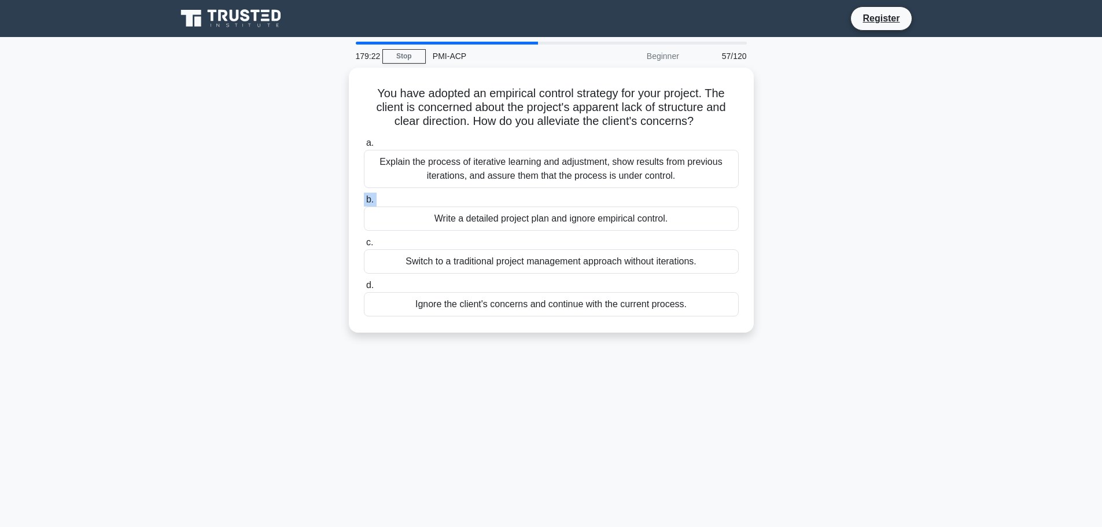
click at [505, 200] on label "b. Write a detailed project plan and ignore empirical control." at bounding box center [551, 212] width 375 height 38
click at [364, 200] on input "b. Write a detailed project plan and ignore empirical control." at bounding box center [364, 200] width 0 height 8
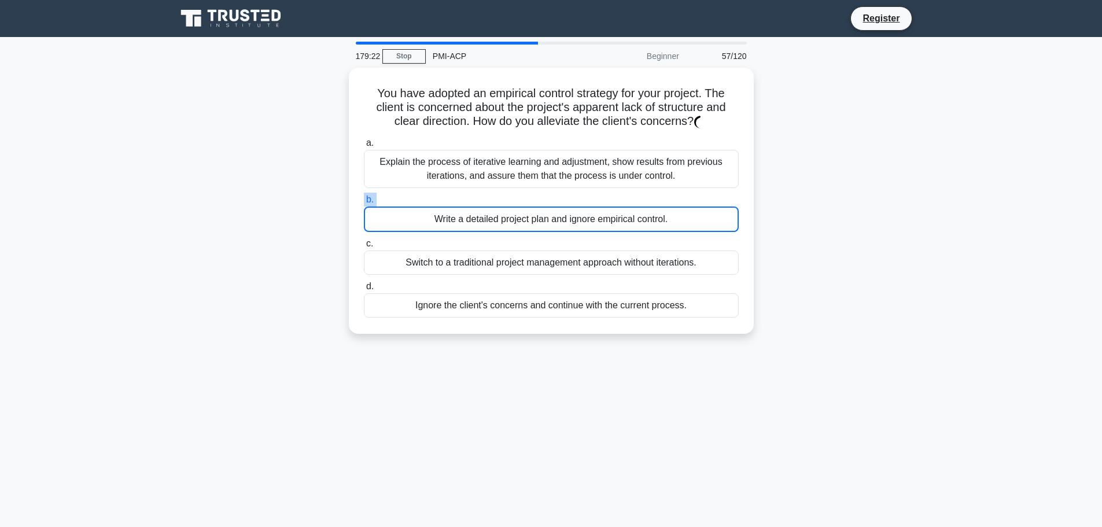
click at [505, 200] on label "b. Write a detailed project plan and ignore empirical control." at bounding box center [551, 212] width 375 height 39
click at [364, 200] on input "b. Write a detailed project plan and ignore empirical control." at bounding box center [364, 200] width 0 height 8
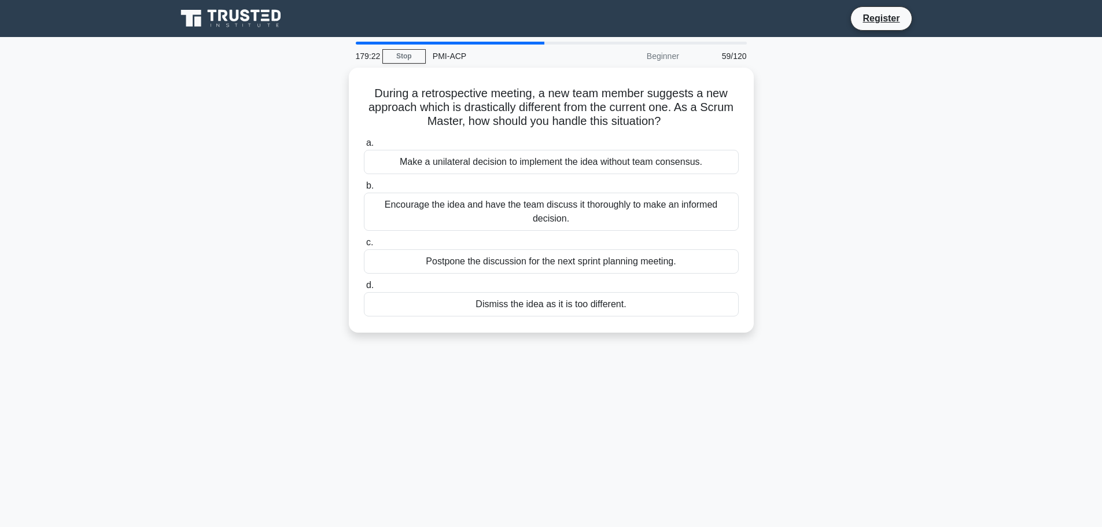
click at [505, 200] on div "Encourage the idea and have the team discuss it thoroughly to make an informed …" at bounding box center [551, 212] width 375 height 38
click at [364, 190] on input "b. Encourage the idea and have the team discuss it thoroughly to make an inform…" at bounding box center [364, 186] width 0 height 8
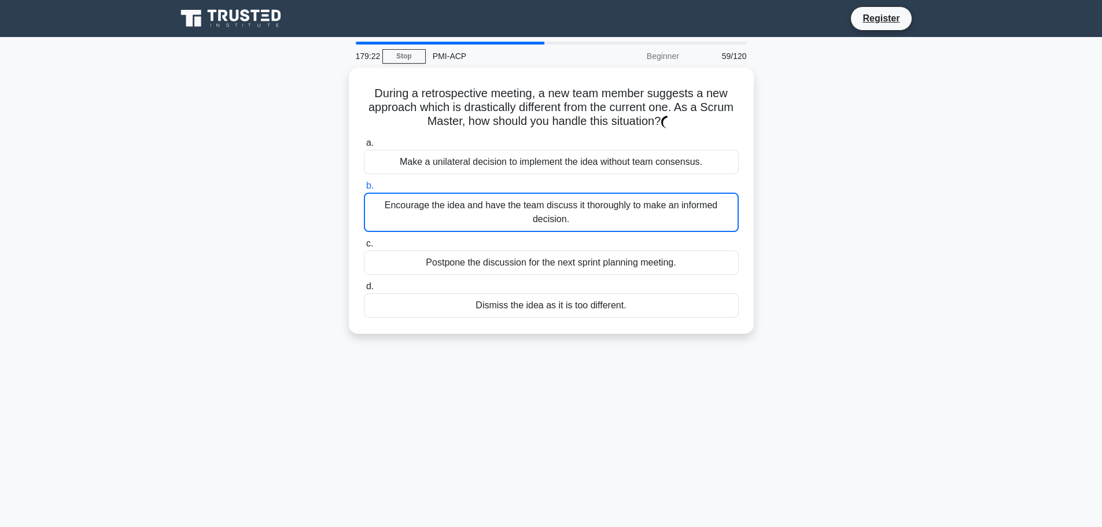
click at [505, 200] on div "Encourage the idea and have the team discuss it thoroughly to make an informed …" at bounding box center [551, 212] width 375 height 39
click at [364, 190] on input "b. Encourage the idea and have the team discuss it thoroughly to make an inform…" at bounding box center [364, 186] width 0 height 8
click at [505, 200] on div "Encourage the idea and have the team discuss it thoroughly to make an informed …" at bounding box center [551, 212] width 375 height 39
click at [364, 190] on input "b. Encourage the idea and have the team discuss it thoroughly to make an inform…" at bounding box center [364, 186] width 0 height 8
click at [505, 200] on div "Encourage the idea and have the team discuss it thoroughly to make an informed …" at bounding box center [551, 212] width 375 height 39
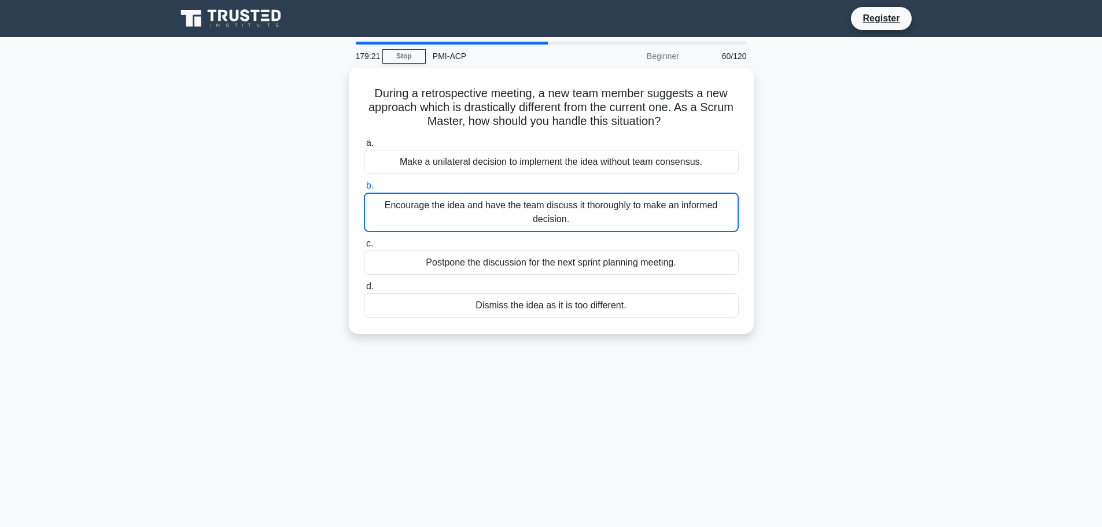
click at [364, 190] on input "b. Encourage the idea and have the team discuss it thoroughly to make an inform…" at bounding box center [364, 186] width 0 height 8
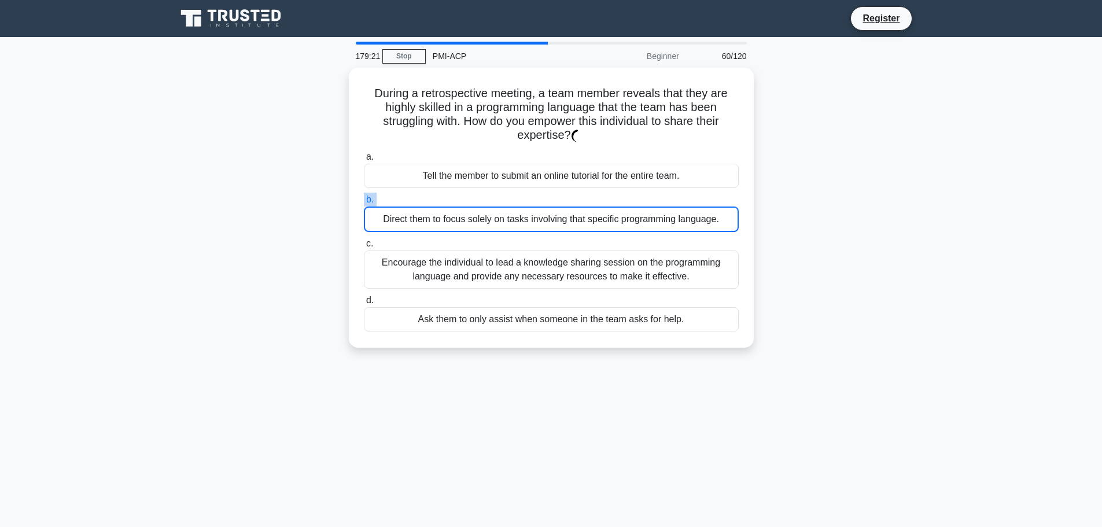
click at [505, 200] on label "b. Direct them to focus solely on tasks involving that specific programming lan…" at bounding box center [551, 212] width 375 height 39
click at [364, 200] on input "b. Direct them to focus solely on tasks involving that specific programming lan…" at bounding box center [364, 200] width 0 height 8
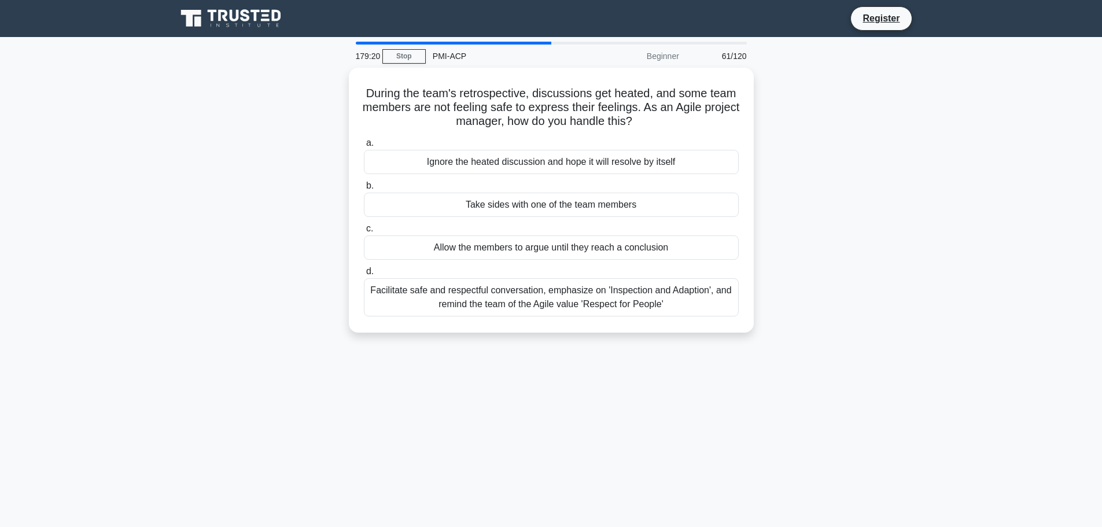
click at [505, 200] on div "Take sides with one of the team members" at bounding box center [551, 205] width 375 height 24
click at [364, 190] on input "b. Take sides with one of the team members" at bounding box center [364, 186] width 0 height 8
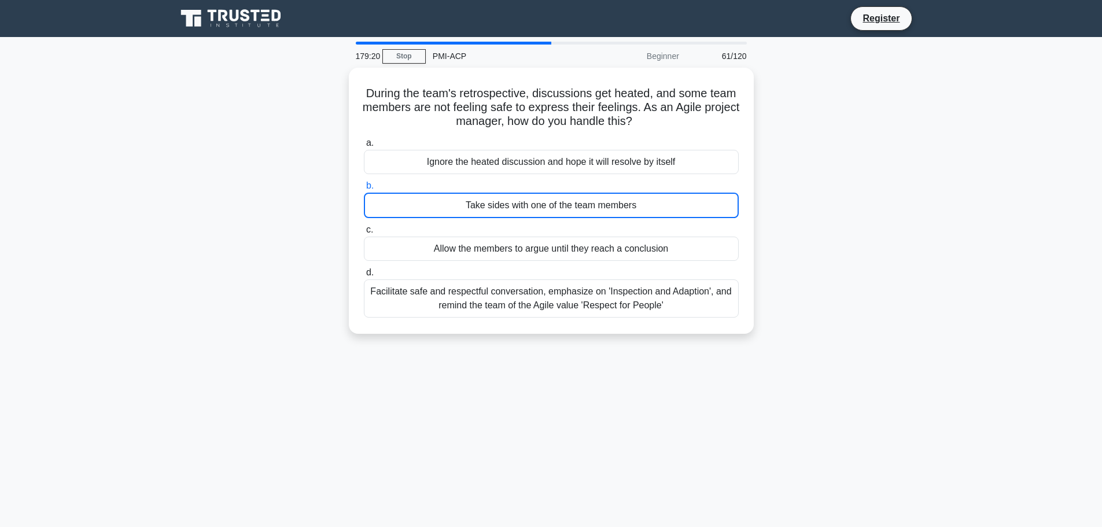
click at [505, 200] on div "Take sides with one of the team members" at bounding box center [551, 205] width 375 height 25
click at [364, 190] on input "b. Take sides with one of the team members" at bounding box center [364, 186] width 0 height 8
click at [505, 200] on div "Take sides with one of the team members" at bounding box center [551, 205] width 375 height 25
click at [364, 190] on input "b. Take sides with one of the team members" at bounding box center [364, 186] width 0 height 8
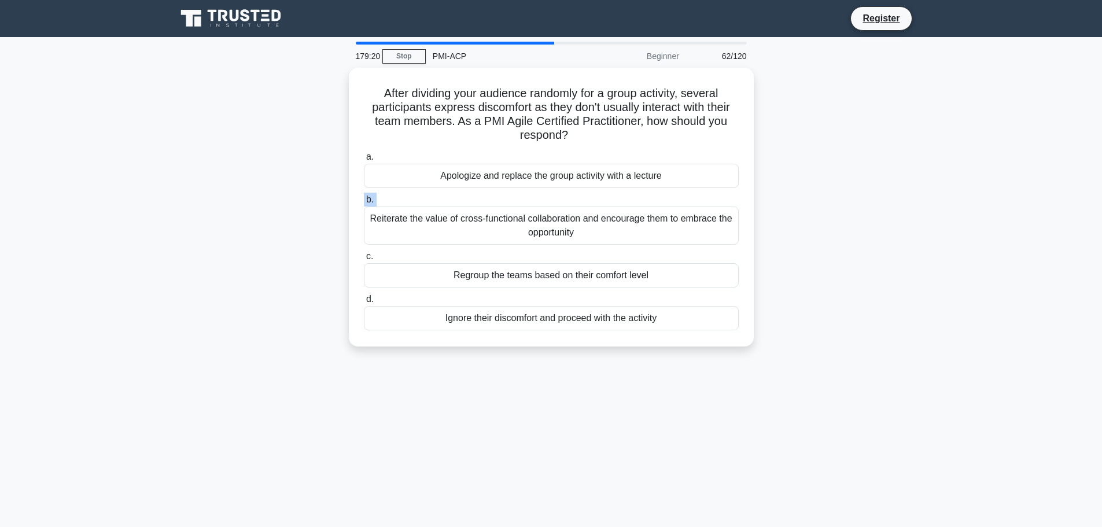
click at [505, 200] on label "b. Reiterate the value of cross-functional collaboration and encourage them to …" at bounding box center [551, 219] width 375 height 52
click at [364, 200] on input "b. Reiterate the value of cross-functional collaboration and encourage them to …" at bounding box center [364, 200] width 0 height 8
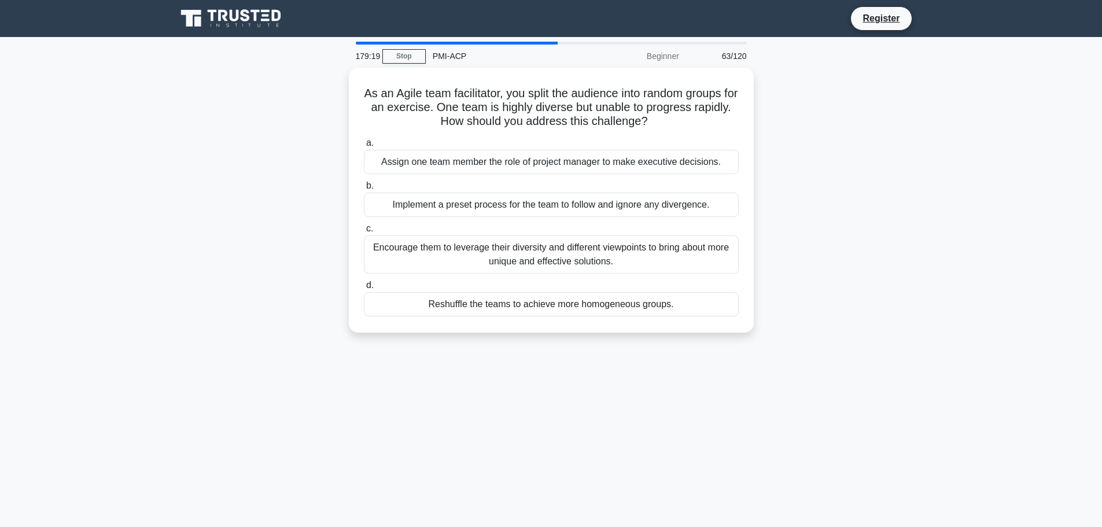
click at [505, 200] on div "Implement a preset process for the team to follow and ignore any divergence." at bounding box center [551, 205] width 375 height 24
click at [364, 190] on input "b. Implement a preset process for the team to follow and ignore any divergence." at bounding box center [364, 186] width 0 height 8
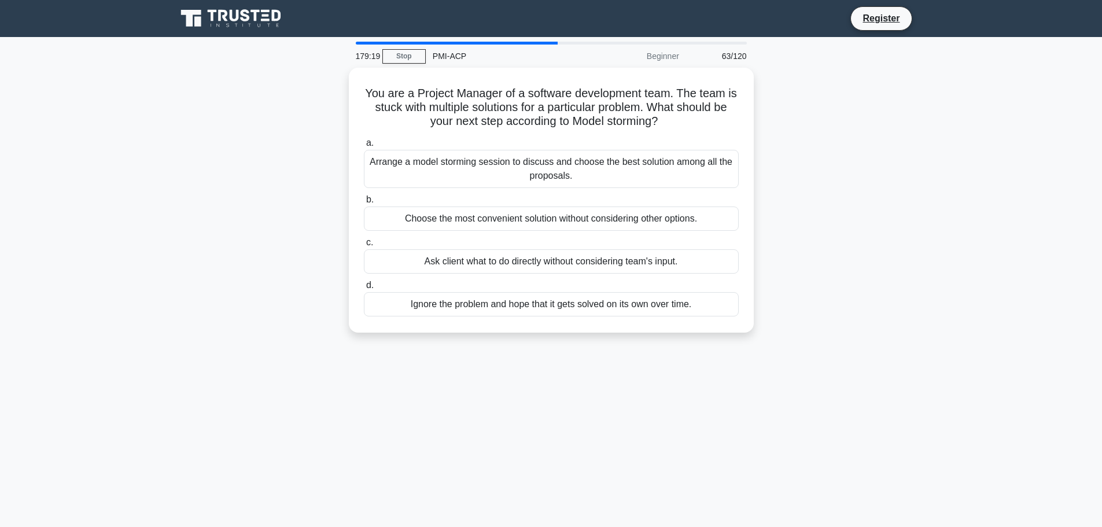
click at [505, 200] on label "b. Choose the most convenient solution without considering other options." at bounding box center [551, 212] width 375 height 38
click at [364, 200] on input "b. Choose the most convenient solution without considering other options." at bounding box center [364, 200] width 0 height 8
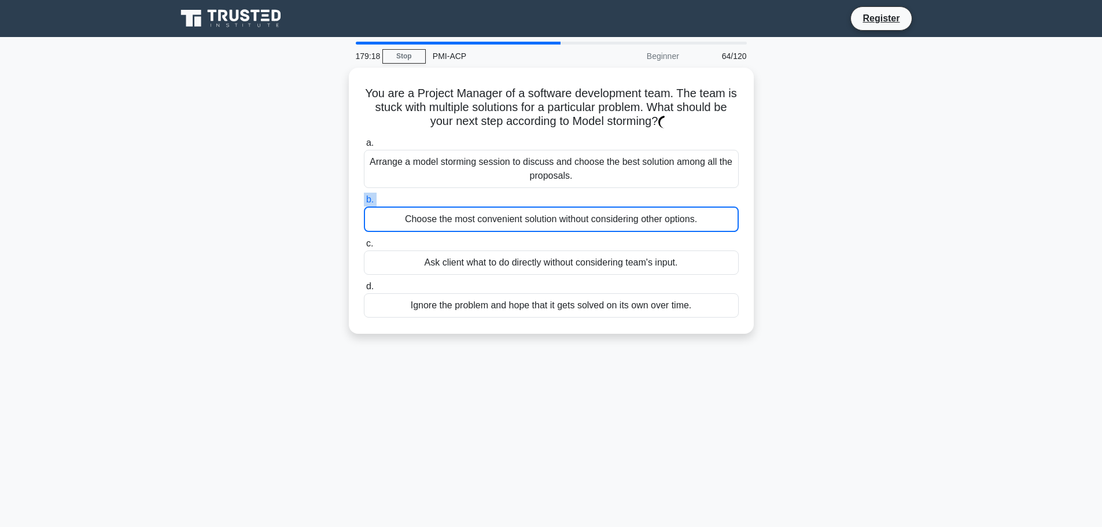
click at [505, 200] on label "b. Choose the most convenient solution without considering other options." at bounding box center [551, 212] width 375 height 39
click at [364, 200] on input "b. Choose the most convenient solution without considering other options." at bounding box center [364, 200] width 0 height 8
click at [505, 200] on label "b. Choose the most convenient solution without considering other options." at bounding box center [551, 212] width 375 height 39
click at [364, 200] on input "b. Choose the most convenient solution without considering other options." at bounding box center [364, 200] width 0 height 8
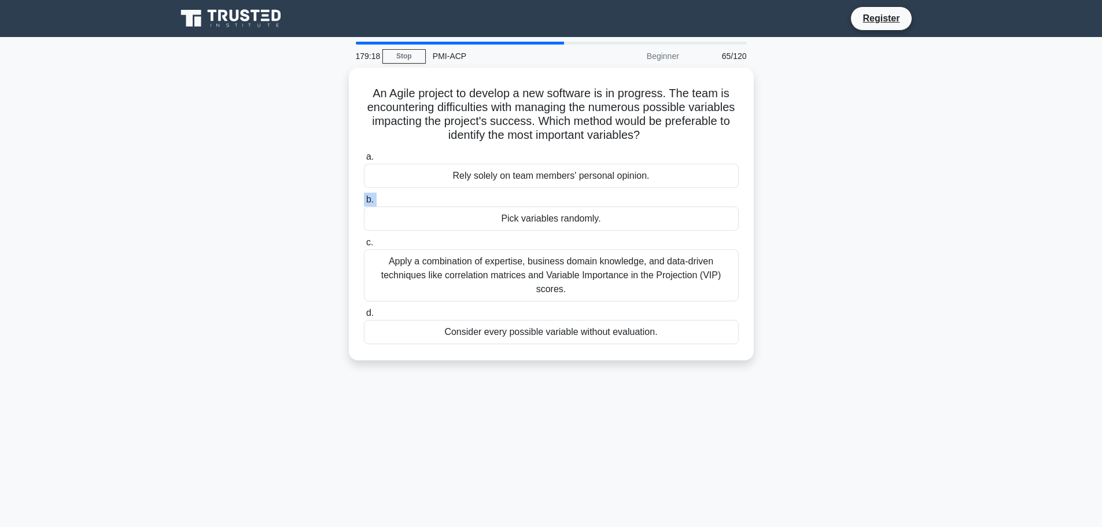
click at [505, 200] on label "b. Pick variables randomly." at bounding box center [551, 212] width 375 height 38
click at [364, 200] on input "b. Pick variables randomly." at bounding box center [364, 200] width 0 height 8
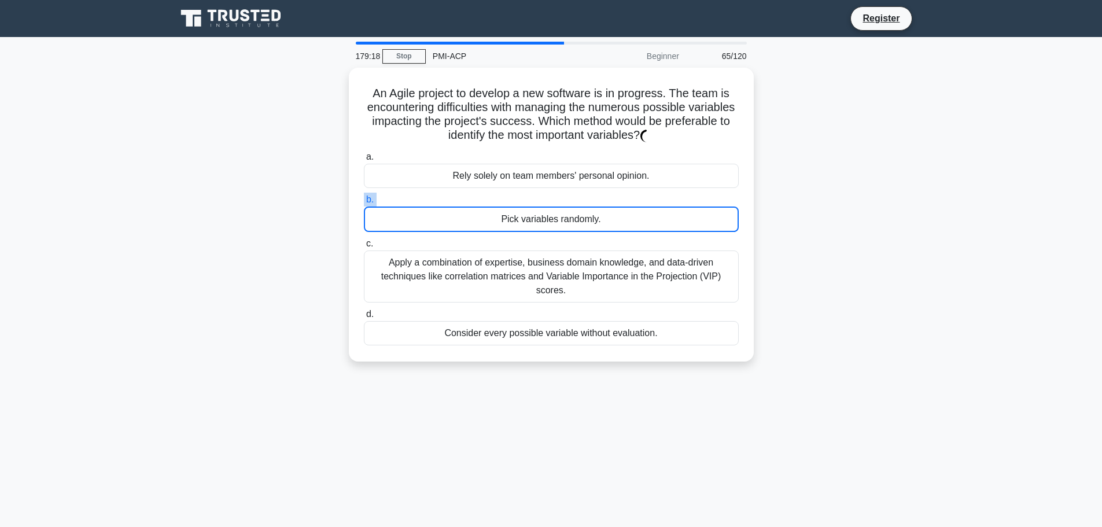
click at [505, 200] on label "b. Pick variables randomly." at bounding box center [551, 212] width 375 height 39
click at [364, 200] on input "b. Pick variables randomly." at bounding box center [364, 200] width 0 height 8
click at [505, 200] on label "b. Pick variables randomly." at bounding box center [551, 212] width 375 height 39
click at [364, 200] on input "b. Pick variables randomly." at bounding box center [364, 200] width 0 height 8
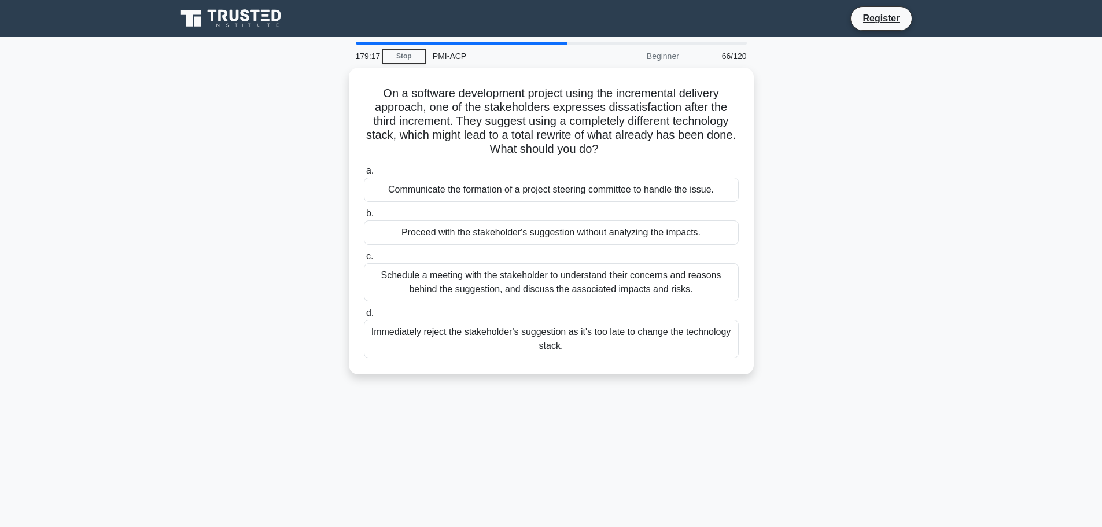
click at [505, 200] on div "Communicate the formation of a project steering committee to handle the issue." at bounding box center [551, 190] width 375 height 24
click at [364, 175] on input "a. Communicate the formation of a project steering committee to handle the issu…" at bounding box center [364, 171] width 0 height 8
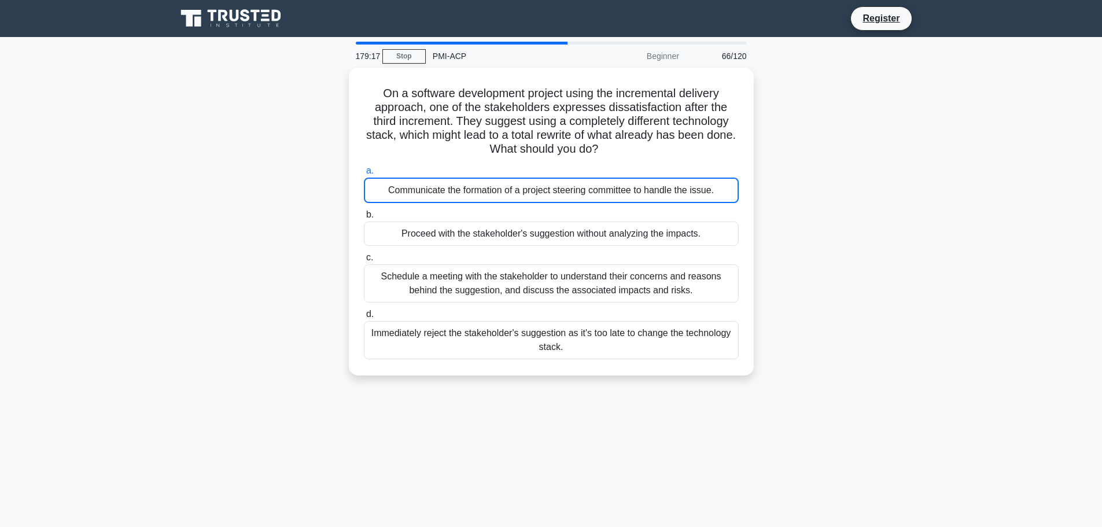
click at [505, 200] on div "Communicate the formation of a project steering committee to handle the issue." at bounding box center [551, 190] width 375 height 25
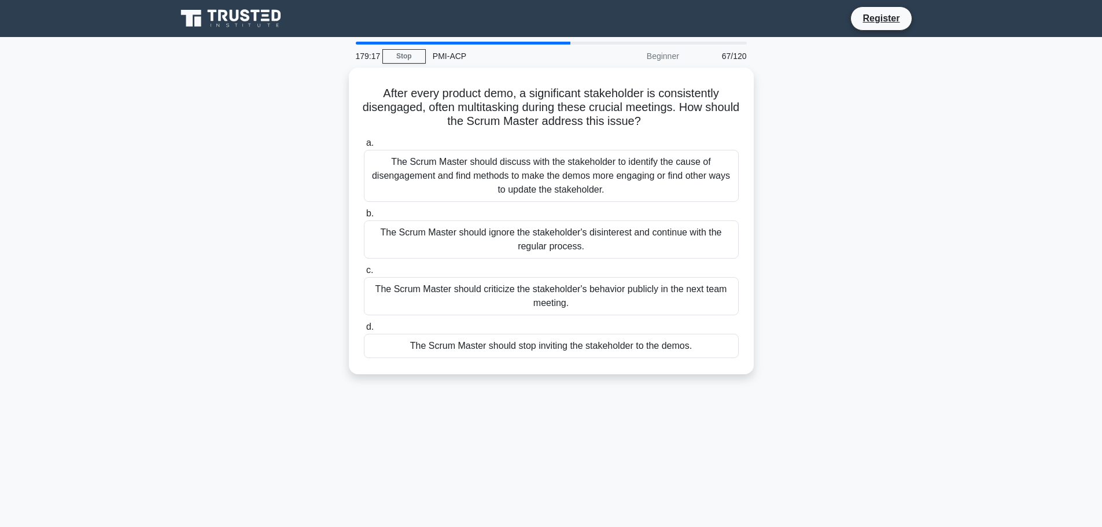
click at [505, 200] on div "The Scrum Master should discuss with the stakeholder to identify the cause of d…" at bounding box center [551, 176] width 375 height 52
click at [364, 147] on input "a. The Scrum Master should discuss with the stakeholder to identify the cause o…" at bounding box center [364, 143] width 0 height 8
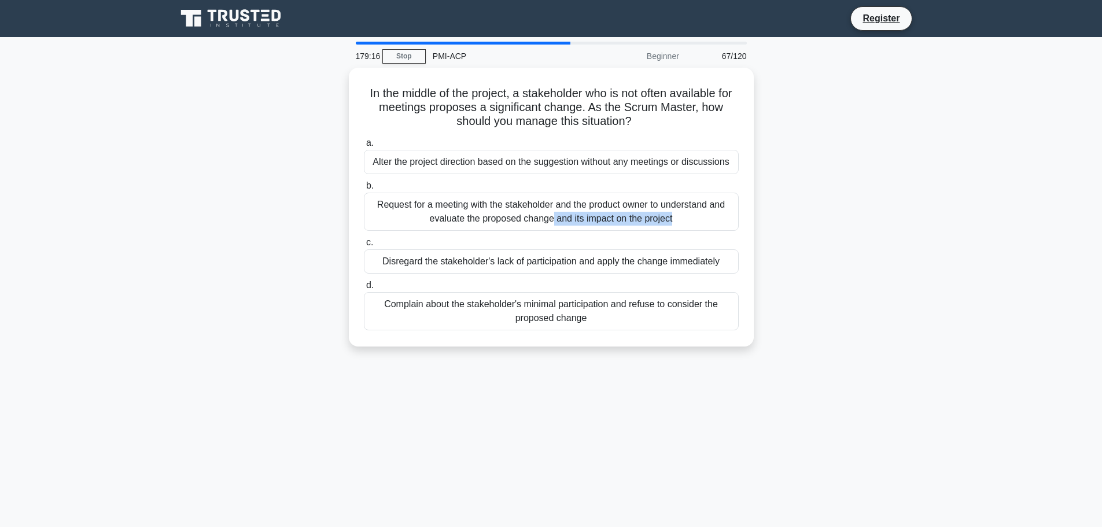
click at [505, 200] on div "Request for a meeting with the stakeholder and the product owner to understand …" at bounding box center [551, 212] width 375 height 38
click at [364, 190] on input "b. Request for a meeting with the stakeholder and the product owner to understa…" at bounding box center [364, 186] width 0 height 8
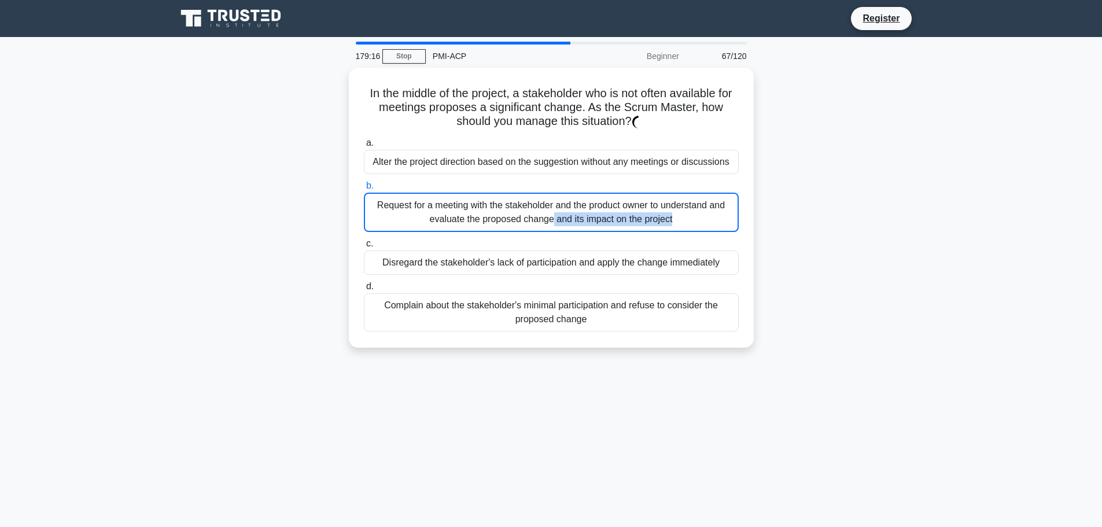
click at [505, 200] on div "Request for a meeting with the stakeholder and the product owner to understand …" at bounding box center [551, 212] width 375 height 39
click at [364, 190] on input "b. Request for a meeting with the stakeholder and the product owner to understa…" at bounding box center [364, 186] width 0 height 8
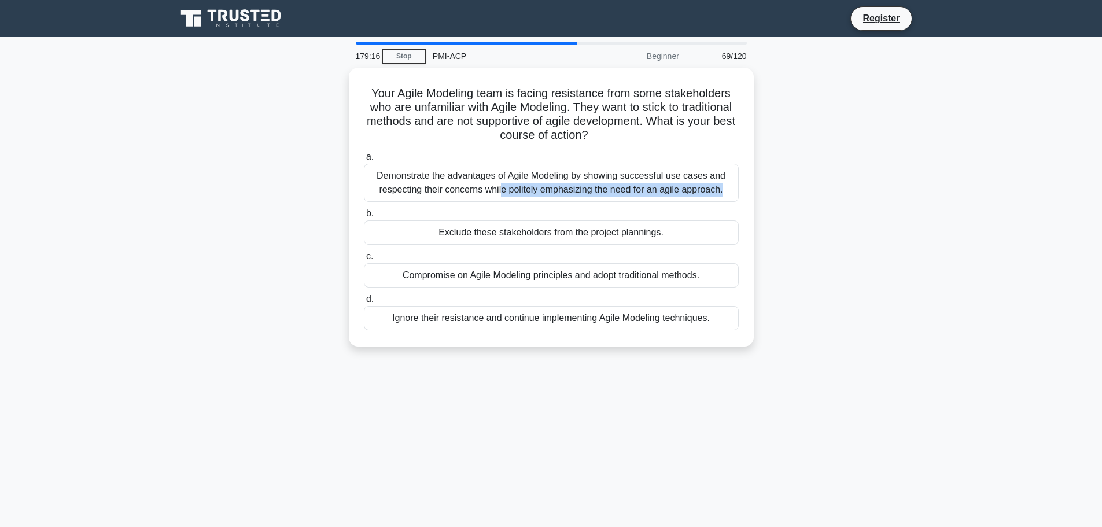
click at [505, 200] on div "Demonstrate the advantages of Agile Modeling by showing successful use cases an…" at bounding box center [551, 183] width 375 height 38
click at [364, 161] on input "a. Demonstrate the advantages of Agile Modeling by showing successful use cases…" at bounding box center [364, 157] width 0 height 8
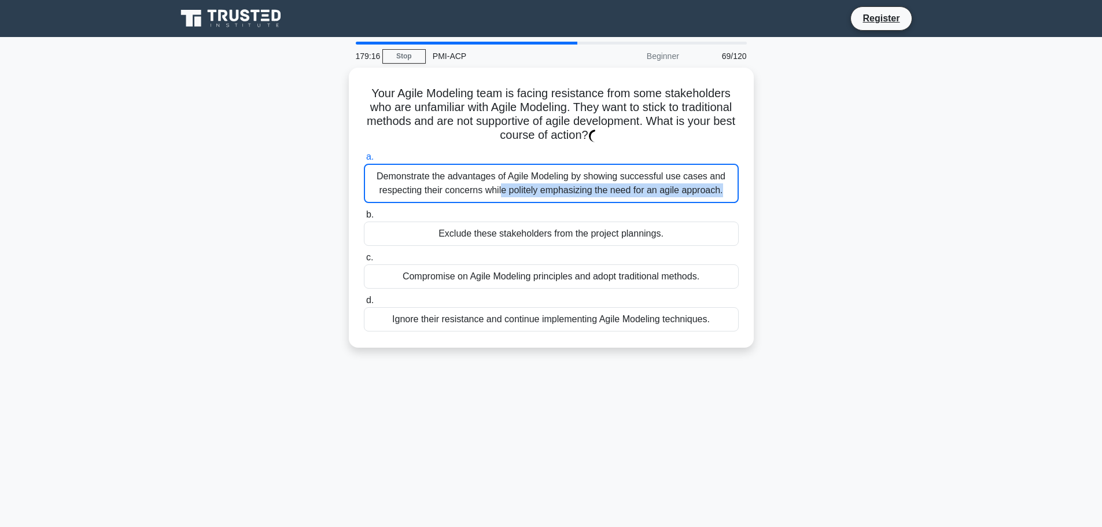
click at [505, 200] on div "Demonstrate the advantages of Agile Modeling by showing successful use cases an…" at bounding box center [551, 183] width 375 height 39
click at [364, 161] on input "a. Demonstrate the advantages of Agile Modeling by showing successful use cases…" at bounding box center [364, 157] width 0 height 8
click at [505, 200] on div "Demonstrate the advantages of Agile Modeling by showing successful use cases an…" at bounding box center [551, 183] width 375 height 39
click at [364, 161] on input "a. Demonstrate the advantages of Agile Modeling by showing successful use cases…" at bounding box center [364, 157] width 0 height 8
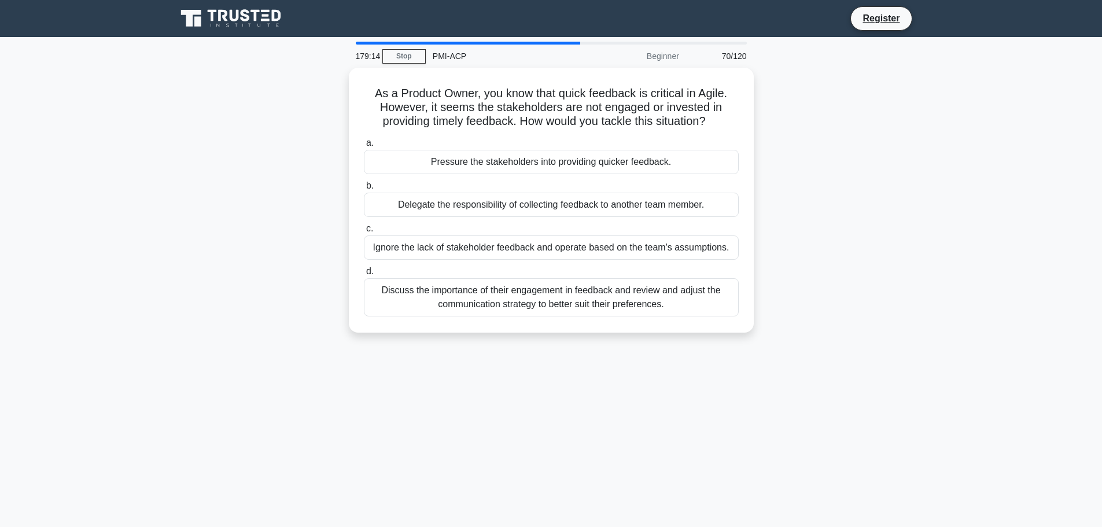
click at [505, 199] on div "Delegate the responsibility of collecting feedback to another team member." at bounding box center [551, 205] width 375 height 24
click at [364, 190] on input "b. Delegate the responsibility of collecting feedback to another team member." at bounding box center [364, 186] width 0 height 8
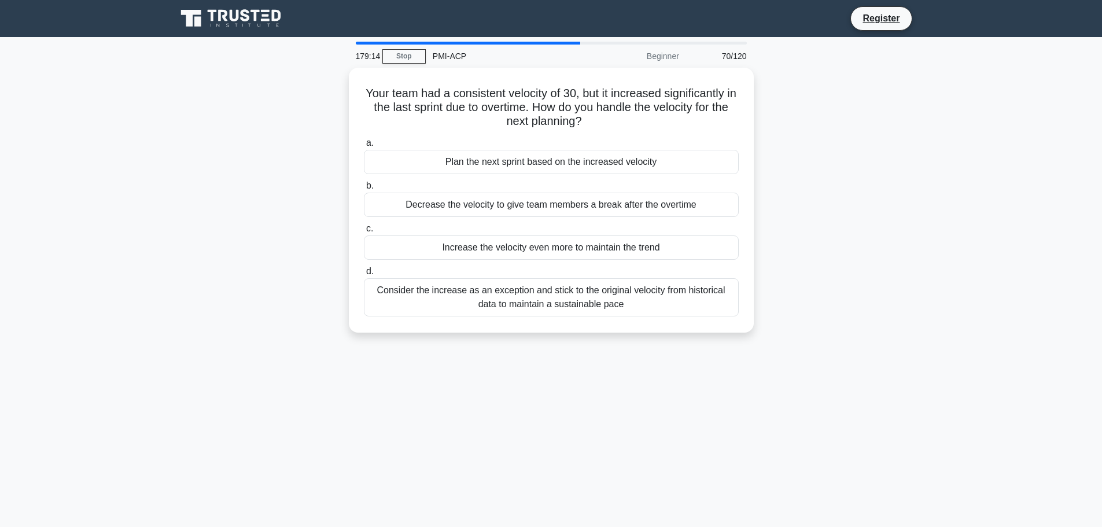
click at [505, 199] on div "Decrease the velocity to give team members a break after the overtime" at bounding box center [551, 205] width 375 height 24
click at [364, 190] on input "b. Decrease the velocity to give team members a break after the overtime" at bounding box center [364, 186] width 0 height 8
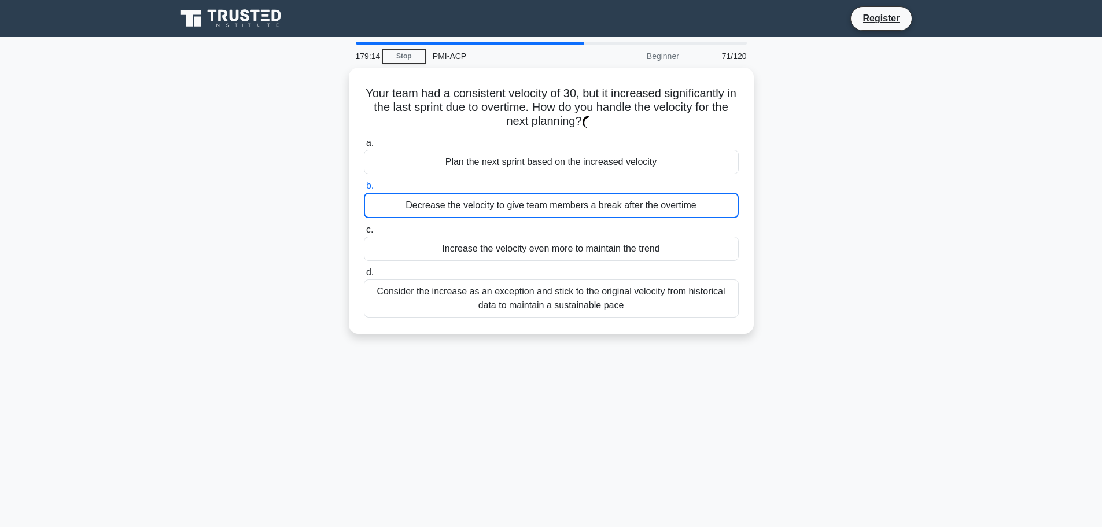
click at [505, 199] on div "Decrease the velocity to give team members a break after the overtime" at bounding box center [551, 205] width 375 height 25
click at [364, 190] on input "b. Decrease the velocity to give team members a break after the overtime" at bounding box center [364, 186] width 0 height 8
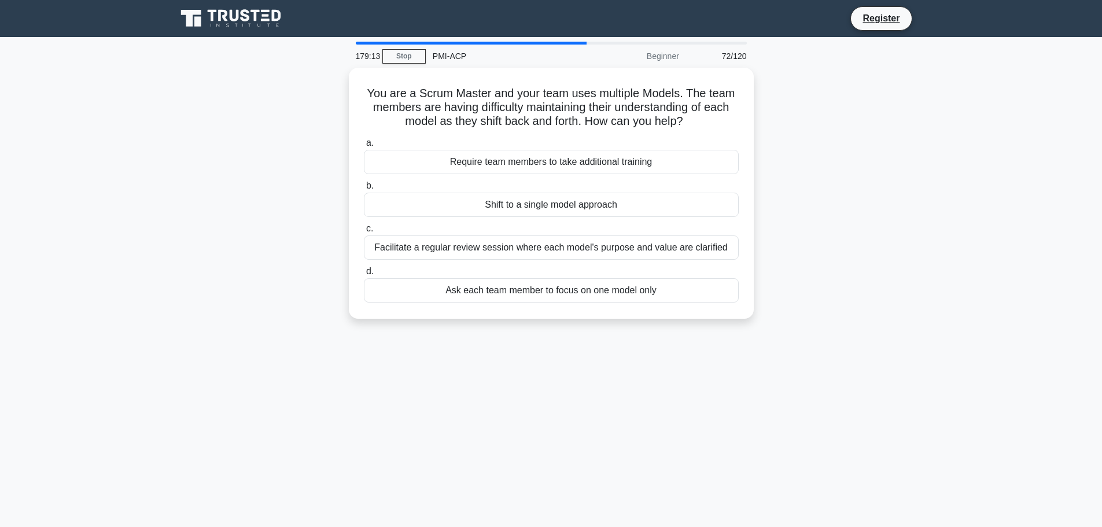
click at [505, 199] on div "Shift to a single model approach" at bounding box center [551, 205] width 375 height 24
click at [364, 190] on input "b. Shift to a single model approach" at bounding box center [364, 186] width 0 height 8
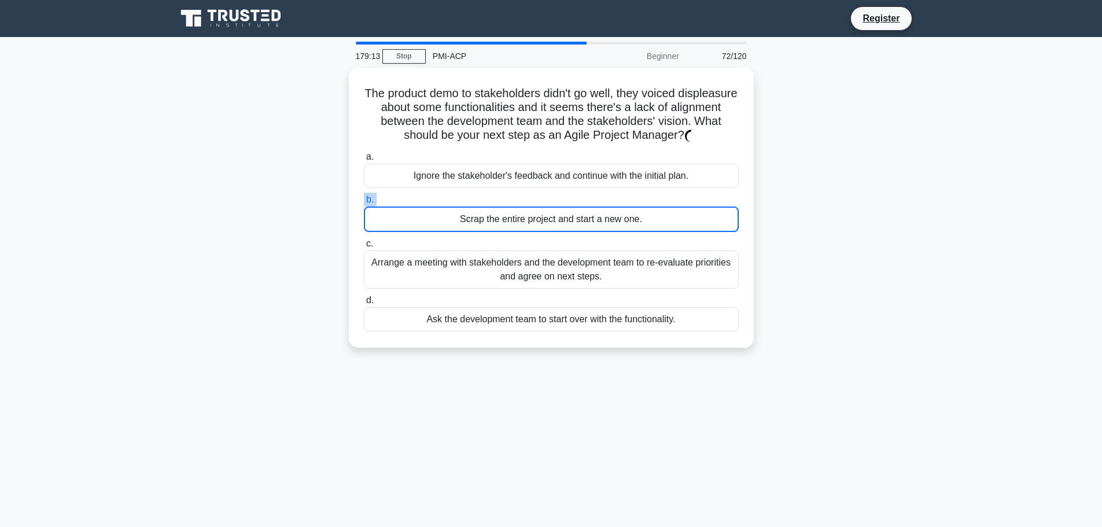
click at [505, 199] on label "b. Scrap the entire project and start a new one." at bounding box center [551, 212] width 375 height 39
click at [364, 199] on input "b. Scrap the entire project and start a new one." at bounding box center [364, 200] width 0 height 8
click at [505, 199] on label "b. Scrap the entire project and start a new one." at bounding box center [551, 212] width 375 height 39
click at [364, 199] on input "b. Scrap the entire project and start a new one." at bounding box center [364, 200] width 0 height 8
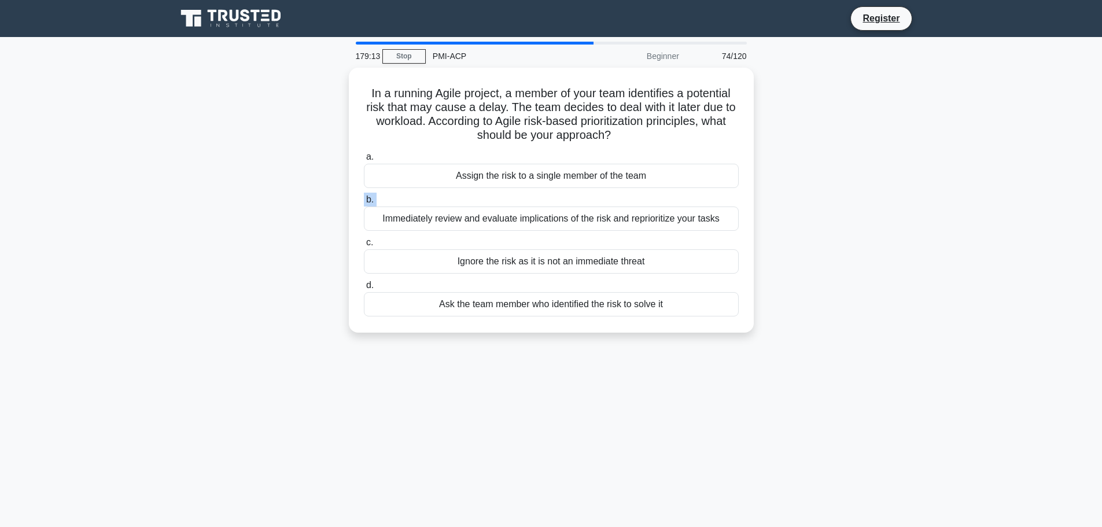
click at [505, 199] on label "b. Immediately review and evaluate implications of the risk and reprioritize yo…" at bounding box center [551, 212] width 375 height 38
click at [364, 199] on input "b. Immediately review and evaluate implications of the risk and reprioritize yo…" at bounding box center [364, 200] width 0 height 8
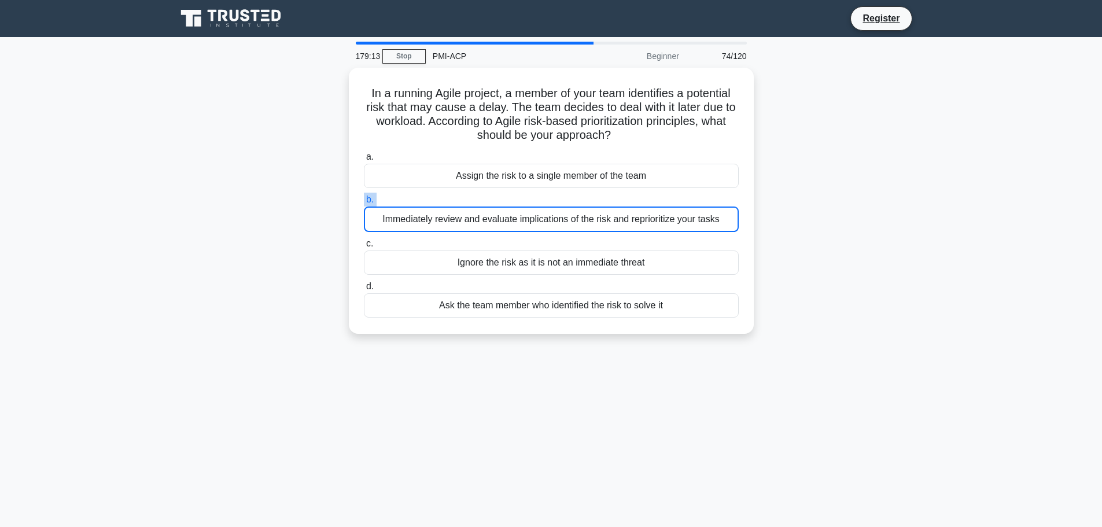
click at [505, 199] on label "b. Immediately review and evaluate implications of the risk and reprioritize yo…" at bounding box center [551, 212] width 375 height 39
click at [364, 199] on input "b. Immediately review and evaluate implications of the risk and reprioritize yo…" at bounding box center [364, 200] width 0 height 8
click at [505, 199] on label "b. Immediately review and evaluate implications of the risk and reprioritize yo…" at bounding box center [551, 212] width 375 height 39
click at [364, 199] on input "b. Immediately review and evaluate implications of the risk and reprioritize yo…" at bounding box center [364, 200] width 0 height 8
click at [505, 199] on label "b. Immediately review and evaluate implications of the risk and reprioritize yo…" at bounding box center [551, 212] width 375 height 39
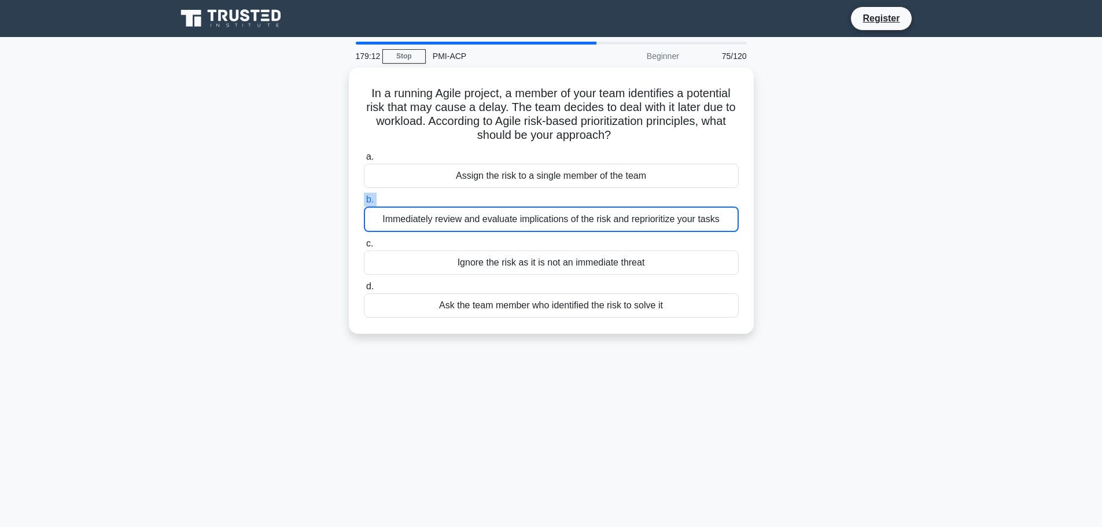
click at [364, 199] on input "b. Immediately review and evaluate implications of the risk and reprioritize yo…" at bounding box center [364, 200] width 0 height 8
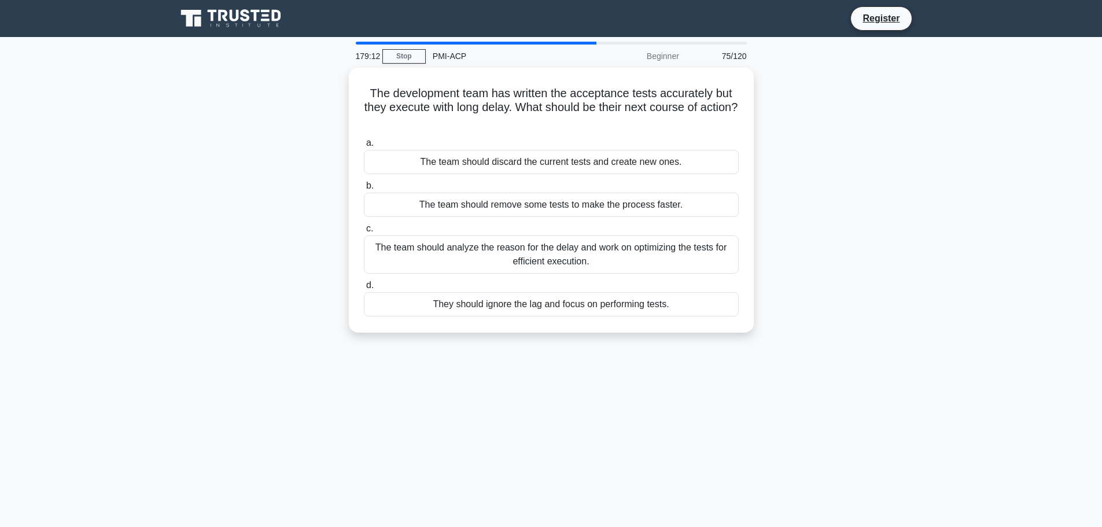
click at [505, 199] on div "The team should remove some tests to make the process faster." at bounding box center [551, 205] width 375 height 24
click at [364, 190] on input "b. The team should remove some tests to make the process faster." at bounding box center [364, 186] width 0 height 8
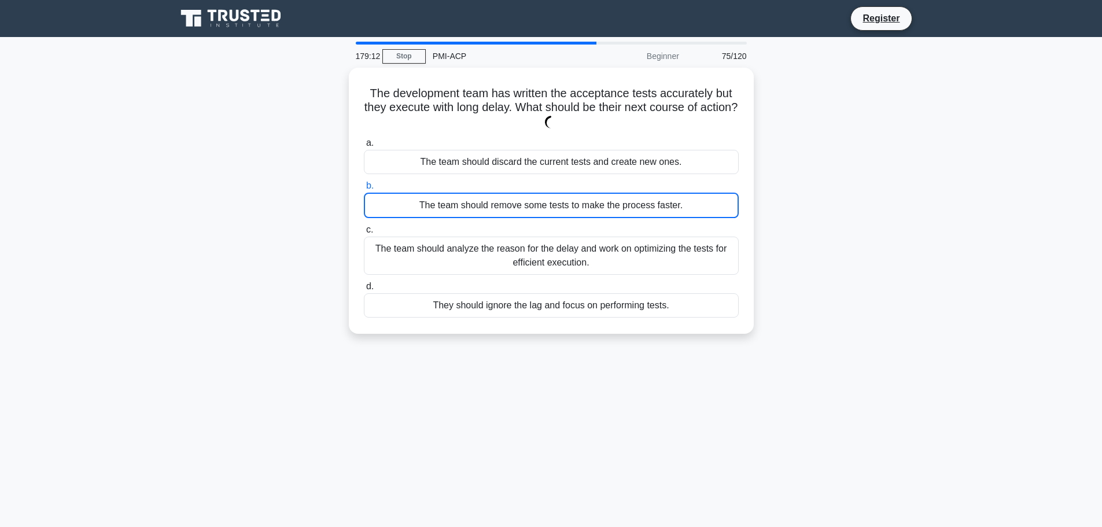
click at [505, 199] on div "The team should remove some tests to make the process faster." at bounding box center [551, 205] width 375 height 25
click at [364, 190] on input "b. The team should remove some tests to make the process faster." at bounding box center [364, 186] width 0 height 8
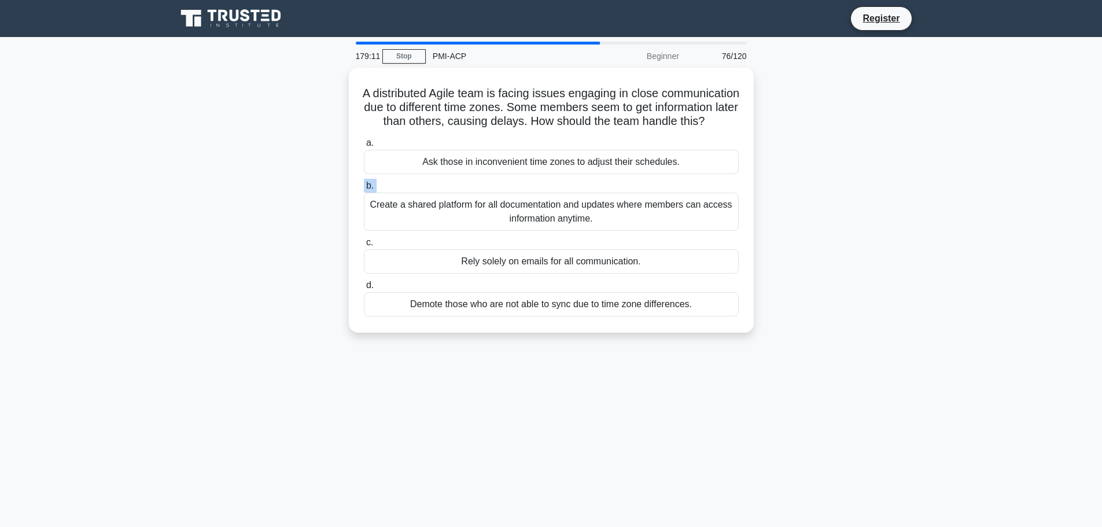
click at [505, 199] on label "b. Create a shared platform for all documentation and updates where members can…" at bounding box center [551, 205] width 375 height 52
click at [364, 190] on input "b. Create a shared platform for all documentation and updates where members can…" at bounding box center [364, 186] width 0 height 8
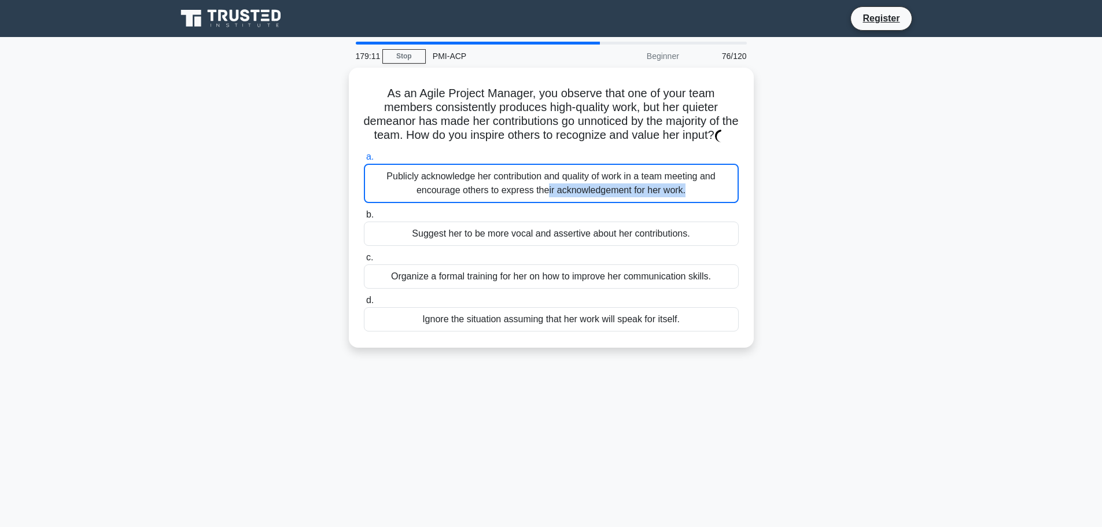
click at [505, 199] on div "Publicly acknowledge her contribution and quality of work in a team meeting and…" at bounding box center [551, 183] width 375 height 39
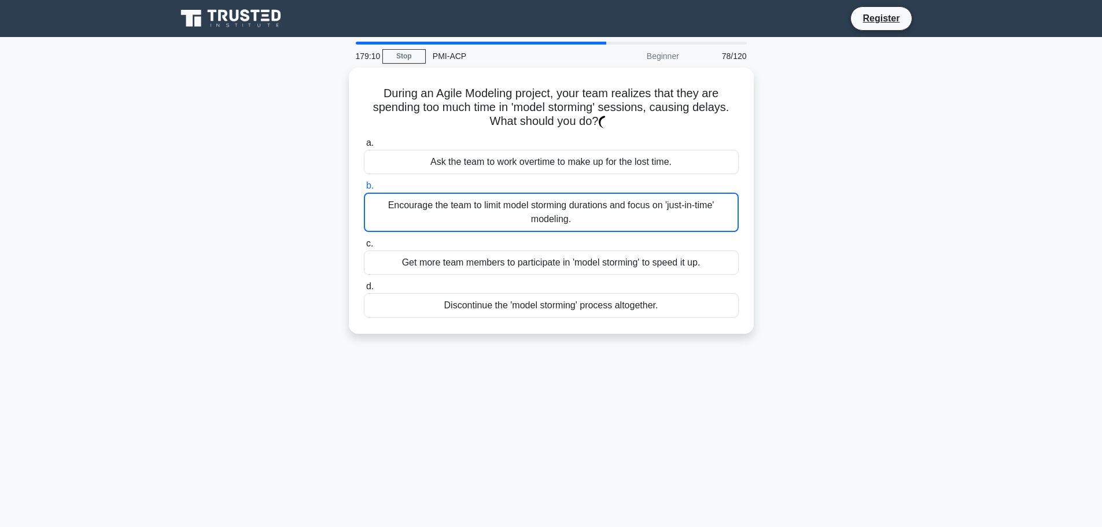
click at [505, 199] on div "Encourage the team to limit model storming durations and focus on 'just-in-time…" at bounding box center [551, 212] width 375 height 39
click at [364, 190] on input "b. Encourage the team to limit model storming durations and focus on 'just-in-t…" at bounding box center [364, 186] width 0 height 8
click at [505, 199] on div "Encourage the team to limit model storming durations and focus on 'just-in-time…" at bounding box center [551, 212] width 375 height 39
click at [364, 190] on input "b. Encourage the team to limit model storming durations and focus on 'just-in-t…" at bounding box center [364, 186] width 0 height 8
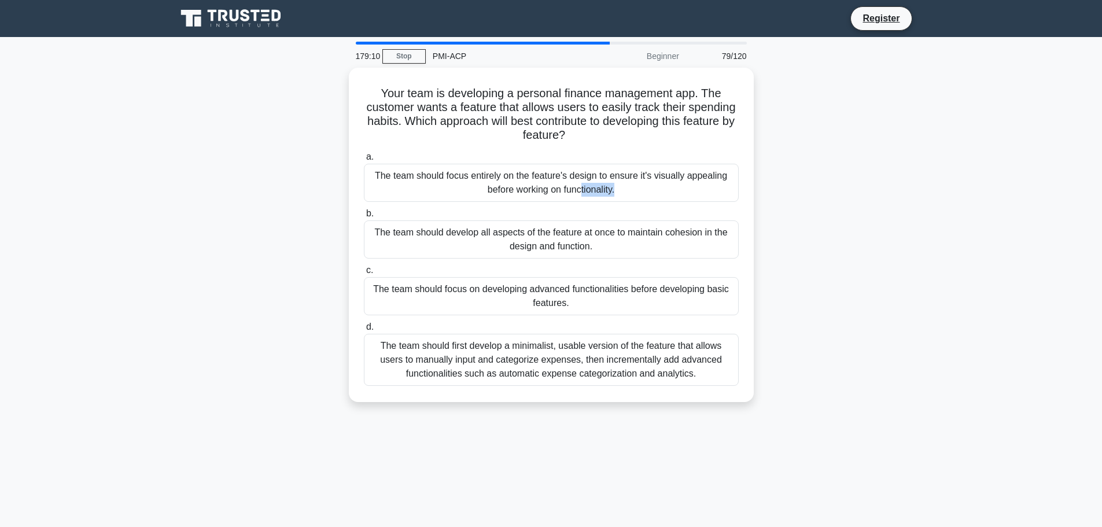
click at [505, 199] on div "The team should focus entirely on the feature's design to ensure it's visually …" at bounding box center [551, 183] width 375 height 38
click at [364, 161] on input "a. The team should focus entirely on the feature's design to ensure it's visual…" at bounding box center [364, 157] width 0 height 8
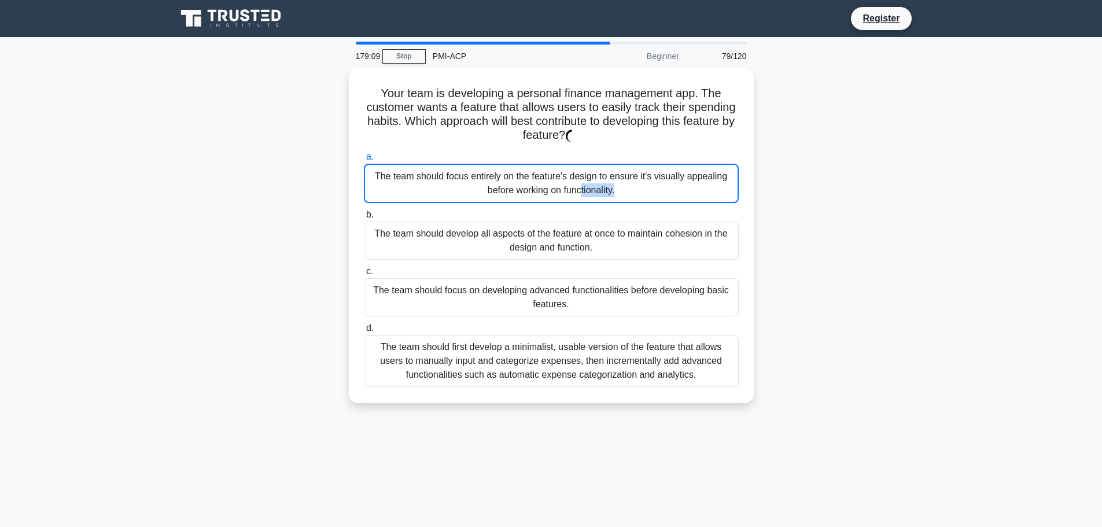
click at [505, 199] on div "The team should focus entirely on the feature's design to ensure it's visually …" at bounding box center [551, 183] width 375 height 39
click at [364, 161] on input "a. The team should focus entirely on the feature's design to ensure it's visual…" at bounding box center [364, 157] width 0 height 8
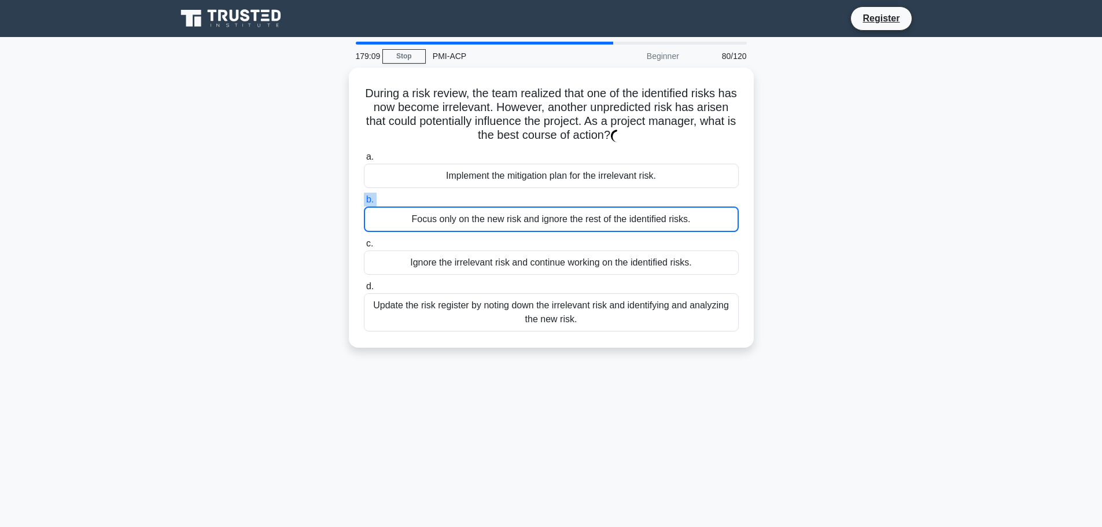
click at [505, 199] on label "b. Focus only on the new risk and ignore the rest of the identified risks." at bounding box center [551, 212] width 375 height 39
click at [364, 199] on input "b. Focus only on the new risk and ignore the rest of the identified risks." at bounding box center [364, 200] width 0 height 8
click at [505, 199] on label "b. Focus only on the new risk and ignore the rest of the identified risks." at bounding box center [551, 212] width 375 height 39
click at [364, 199] on input "b. Focus only on the new risk and ignore the rest of the identified risks." at bounding box center [364, 200] width 0 height 8
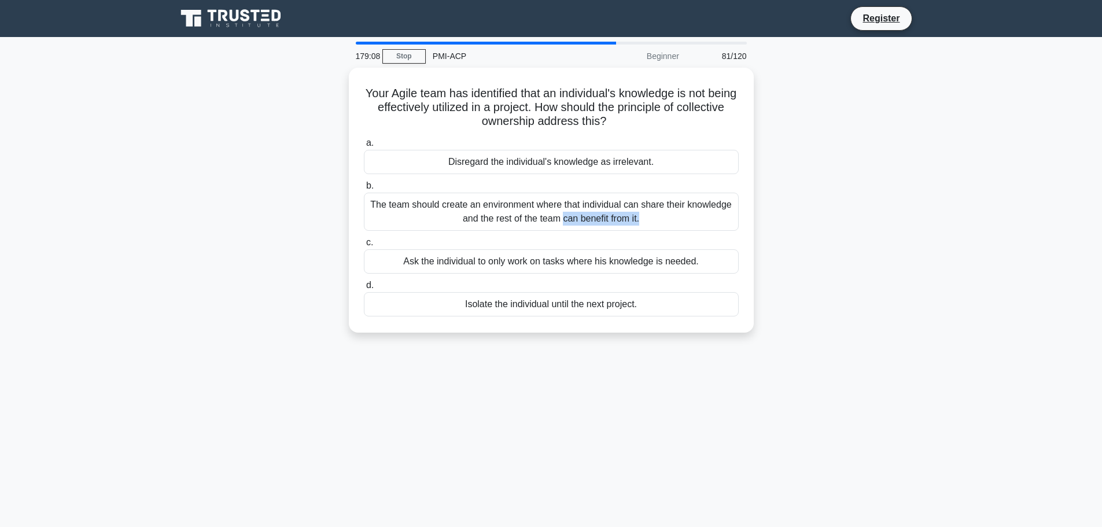
click at [505, 199] on div "The team should create an environment where that individual can share their kno…" at bounding box center [551, 212] width 375 height 38
click at [364, 190] on input "b. The team should create an environment where that individual can share their …" at bounding box center [364, 186] width 0 height 8
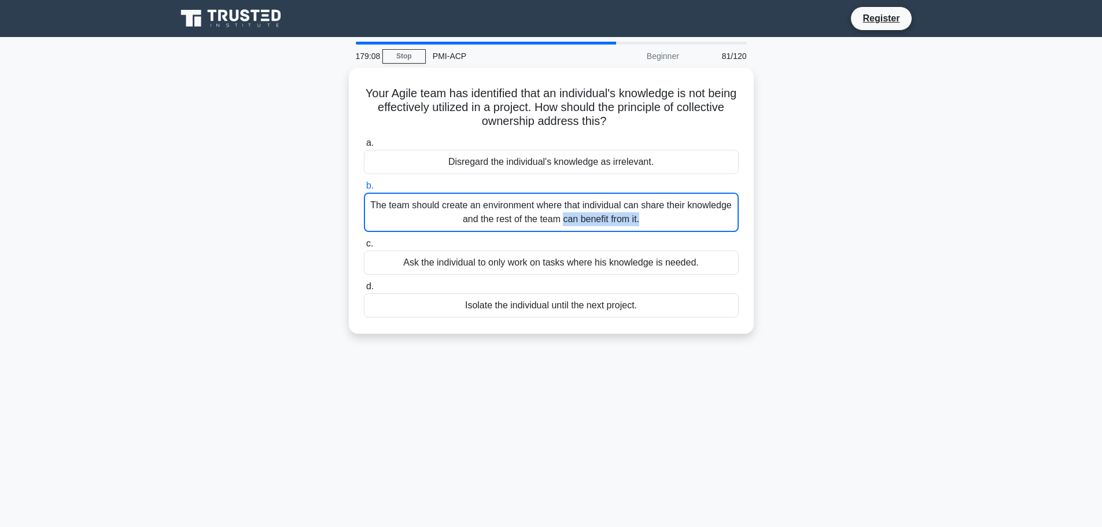
click at [505, 199] on div "The team should create an environment where that individual can share their kno…" at bounding box center [551, 212] width 375 height 39
click at [364, 190] on input "b. The team should create an environment where that individual can share their …" at bounding box center [364, 186] width 0 height 8
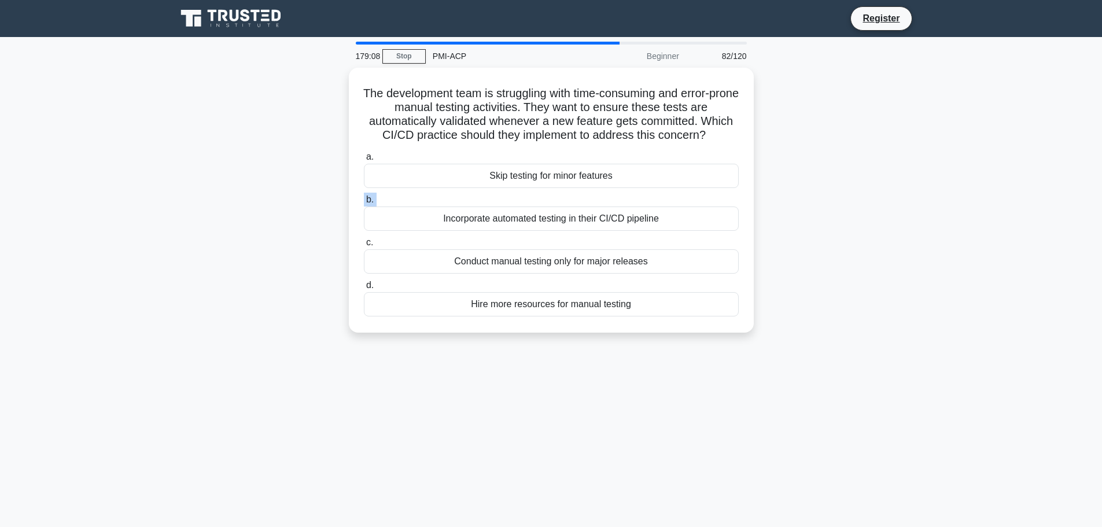
click at [505, 199] on label "b. Incorporate automated testing in their CI/CD pipeline" at bounding box center [551, 212] width 375 height 38
click at [364, 199] on input "b. Incorporate automated testing in their CI/CD pipeline" at bounding box center [364, 200] width 0 height 8
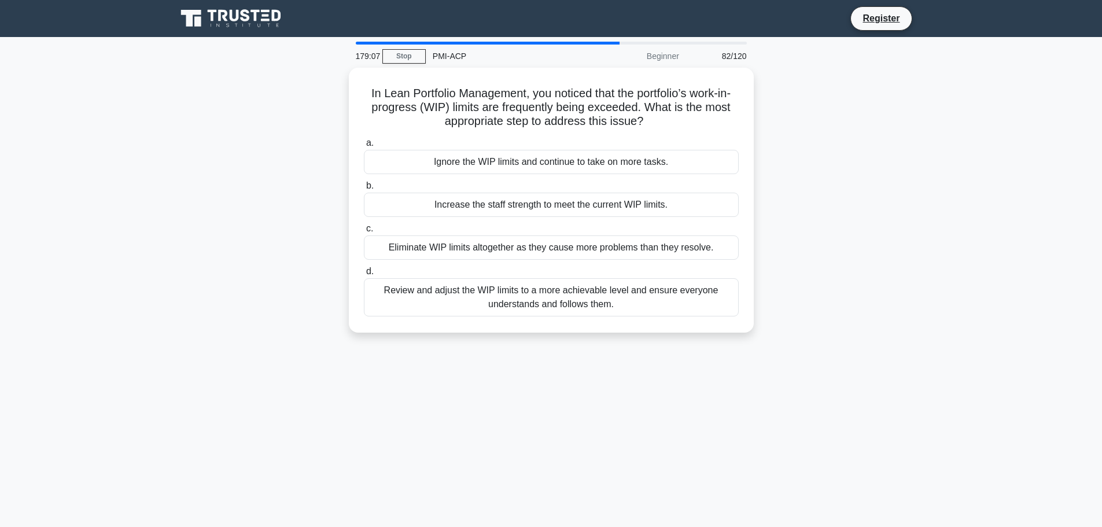
click at [505, 199] on div "Increase the staff strength to meet the current WIP limits." at bounding box center [551, 205] width 375 height 24
click at [364, 190] on input "b. Increase the staff strength to meet the current WIP limits." at bounding box center [364, 186] width 0 height 8
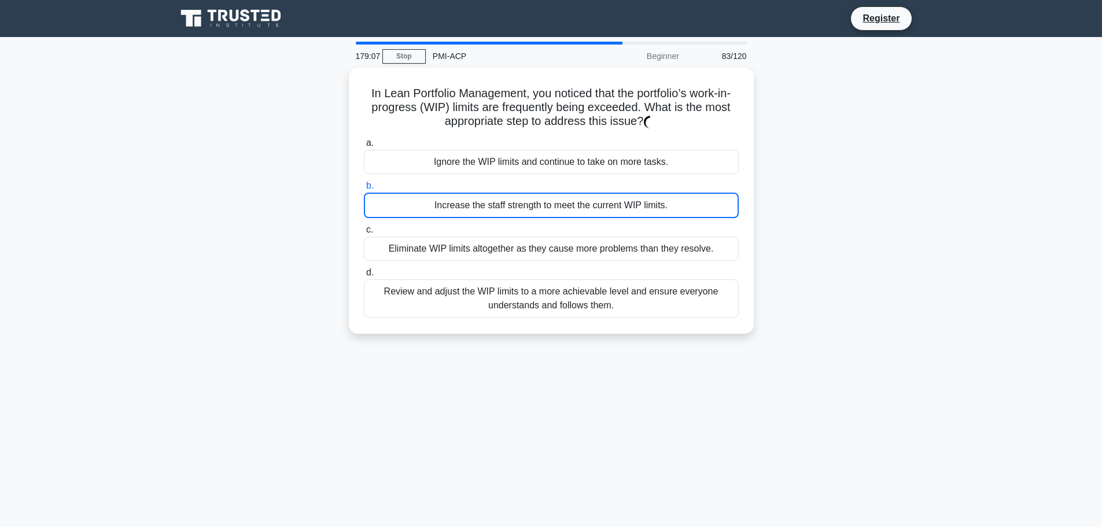
click at [505, 199] on div "Increase the staff strength to meet the current WIP limits." at bounding box center [551, 205] width 375 height 25
click at [364, 190] on input "b. Increase the staff strength to meet the current WIP limits." at bounding box center [364, 186] width 0 height 8
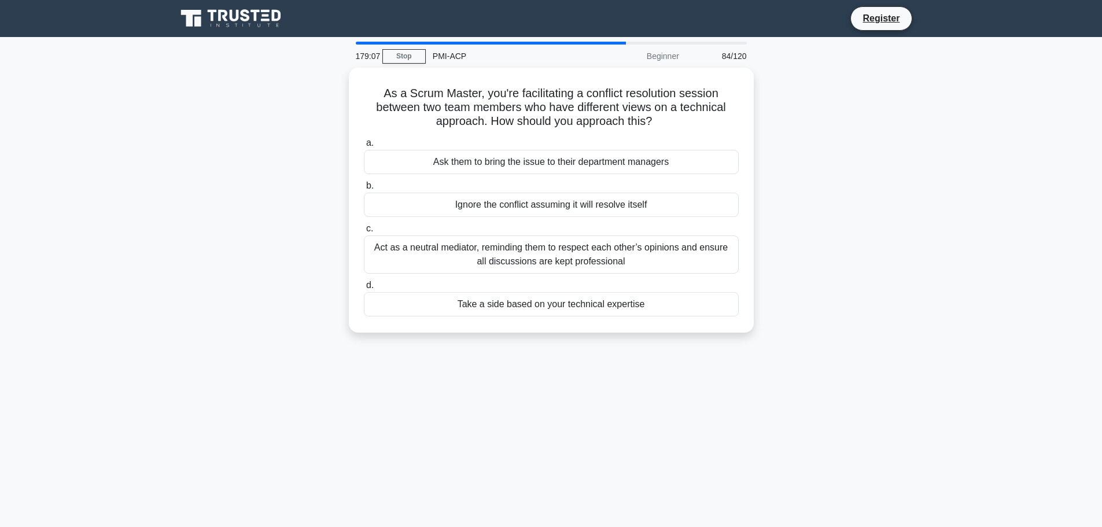
click at [505, 199] on div "Ignore the conflict assuming it will resolve itself" at bounding box center [551, 205] width 375 height 24
click at [364, 190] on input "b. Ignore the conflict assuming it will resolve itself" at bounding box center [364, 186] width 0 height 8
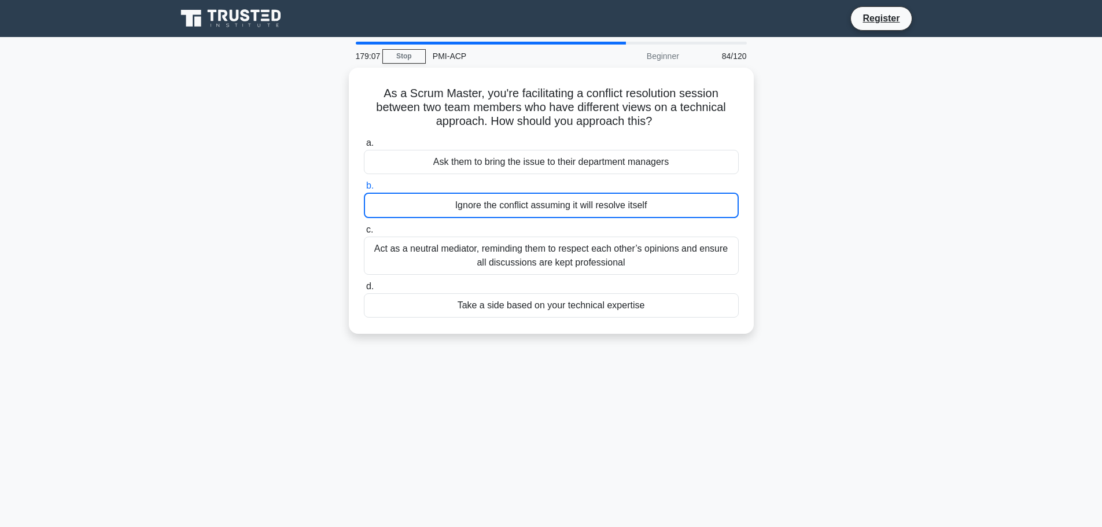
click at [505, 199] on div "Ignore the conflict assuming it will resolve itself" at bounding box center [551, 205] width 375 height 25
click at [364, 190] on input "b. Ignore the conflict assuming it will resolve itself" at bounding box center [364, 186] width 0 height 8
click at [505, 199] on div "Ignore the conflict assuming it will resolve itself" at bounding box center [551, 205] width 375 height 25
click at [364, 190] on input "b. Ignore the conflict assuming it will resolve itself" at bounding box center [364, 186] width 0 height 8
click at [505, 199] on div "Ignore the conflict assuming it will resolve itself" at bounding box center [551, 205] width 375 height 25
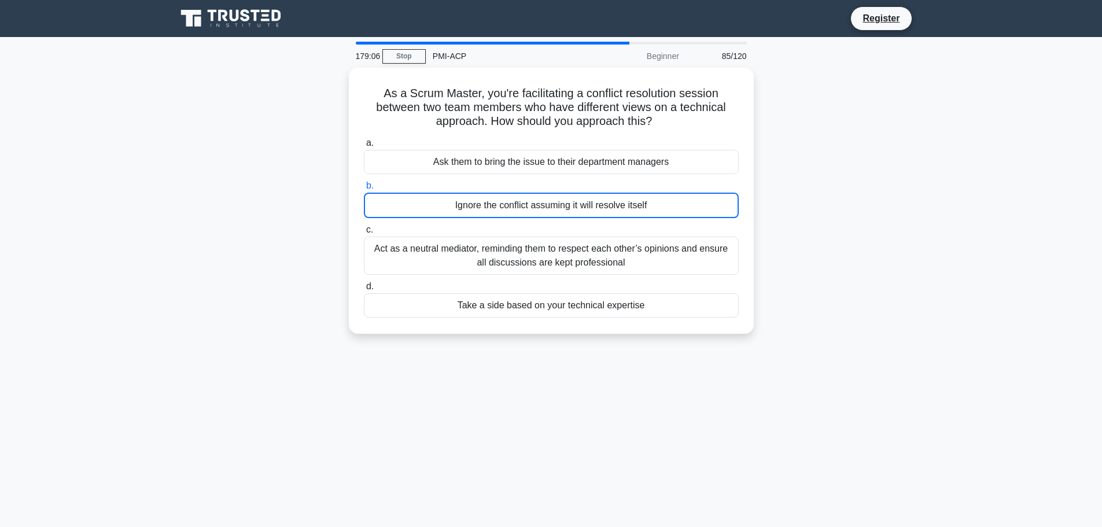
click at [364, 190] on input "b. Ignore the conflict assuming it will resolve itself" at bounding box center [364, 186] width 0 height 8
click at [505, 199] on div "Ignore the conflict assuming it will resolve itself" at bounding box center [551, 205] width 375 height 25
click at [364, 190] on input "b. Ignore the conflict assuming it will resolve itself" at bounding box center [364, 186] width 0 height 8
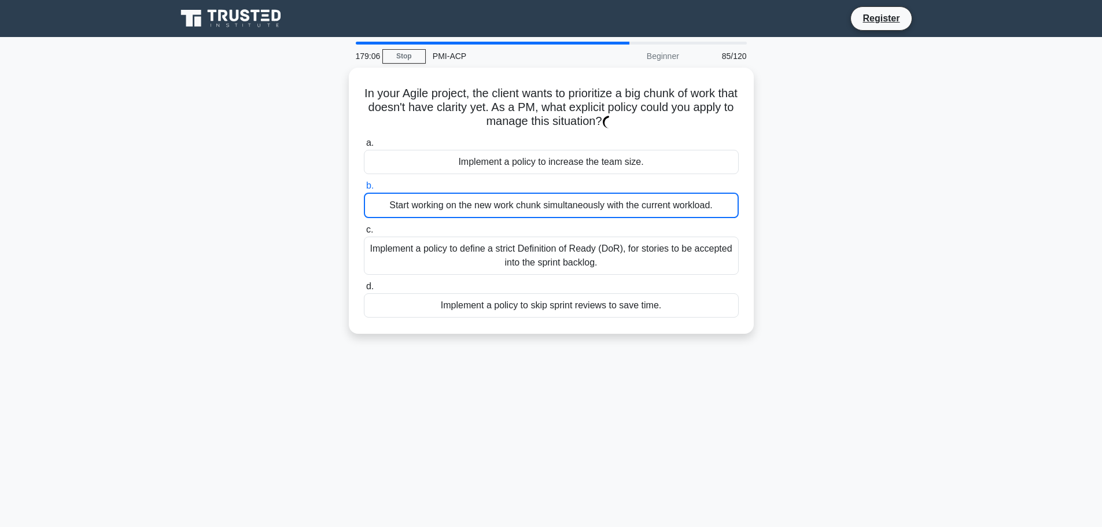
click at [505, 199] on div "Start working on the new work chunk simultaneously with the current workload." at bounding box center [551, 205] width 375 height 25
click at [364, 190] on input "b. Start working on the new work chunk simultaneously with the current workload." at bounding box center [364, 186] width 0 height 8
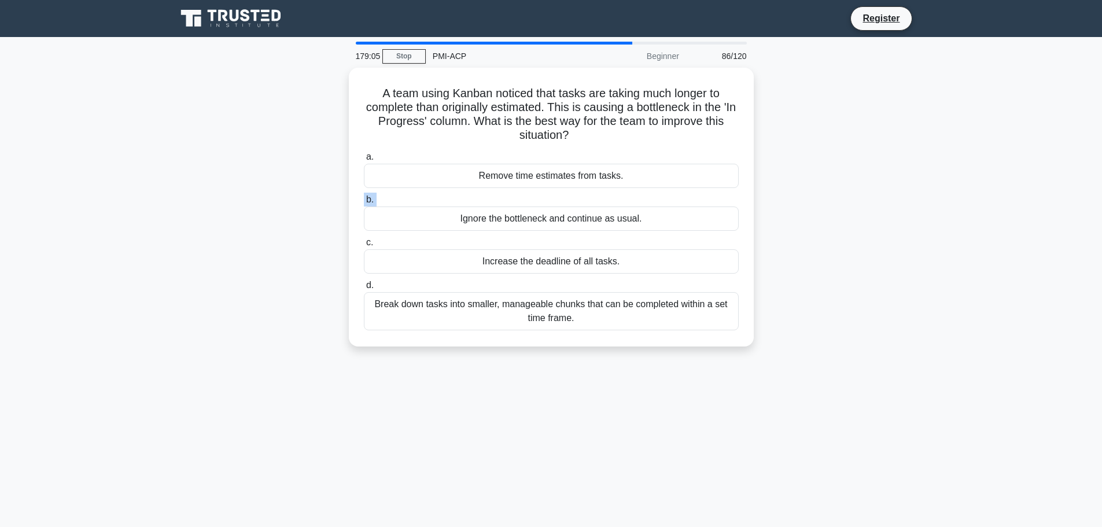
click at [505, 199] on label "b. Ignore the bottleneck and continue as usual." at bounding box center [551, 212] width 375 height 38
click at [364, 199] on input "b. Ignore the bottleneck and continue as usual." at bounding box center [364, 200] width 0 height 8
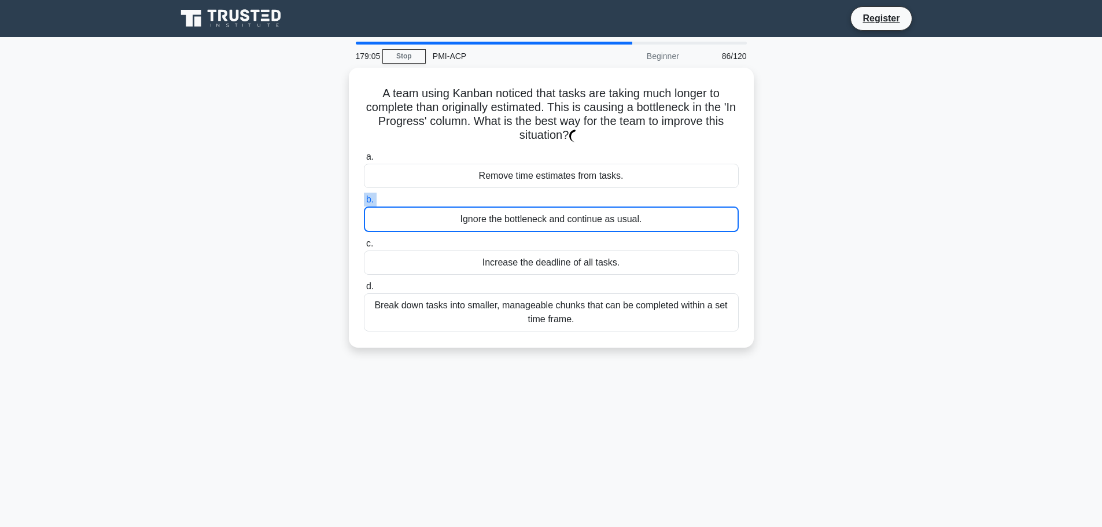
click at [505, 199] on label "b. Ignore the bottleneck and continue as usual." at bounding box center [551, 212] width 375 height 39
click at [364, 199] on input "b. Ignore the bottleneck and continue as usual." at bounding box center [364, 200] width 0 height 8
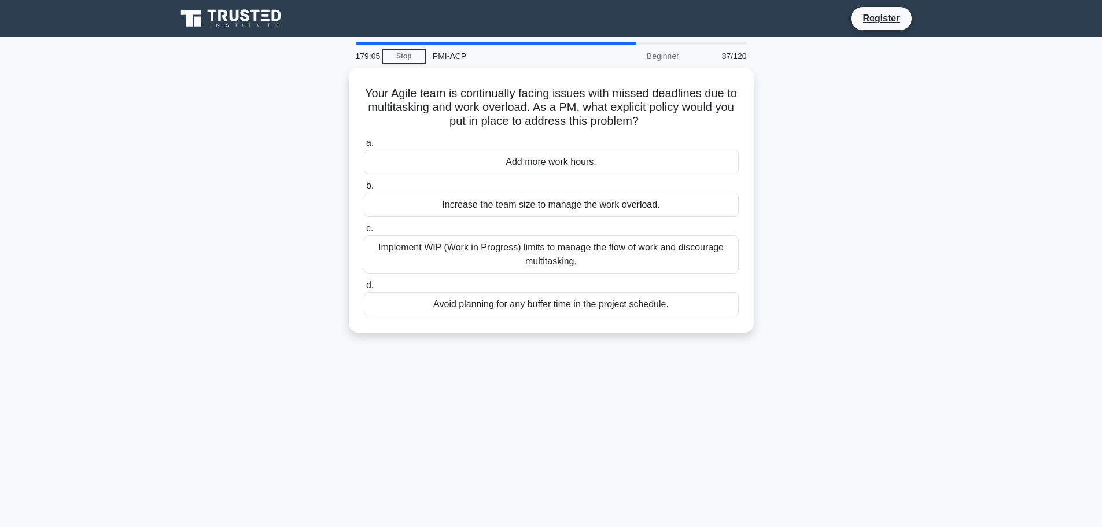
click at [505, 199] on div "Increase the team size to manage the work overload." at bounding box center [551, 205] width 375 height 24
click at [364, 190] on input "b. Increase the team size to manage the work overload." at bounding box center [364, 186] width 0 height 8
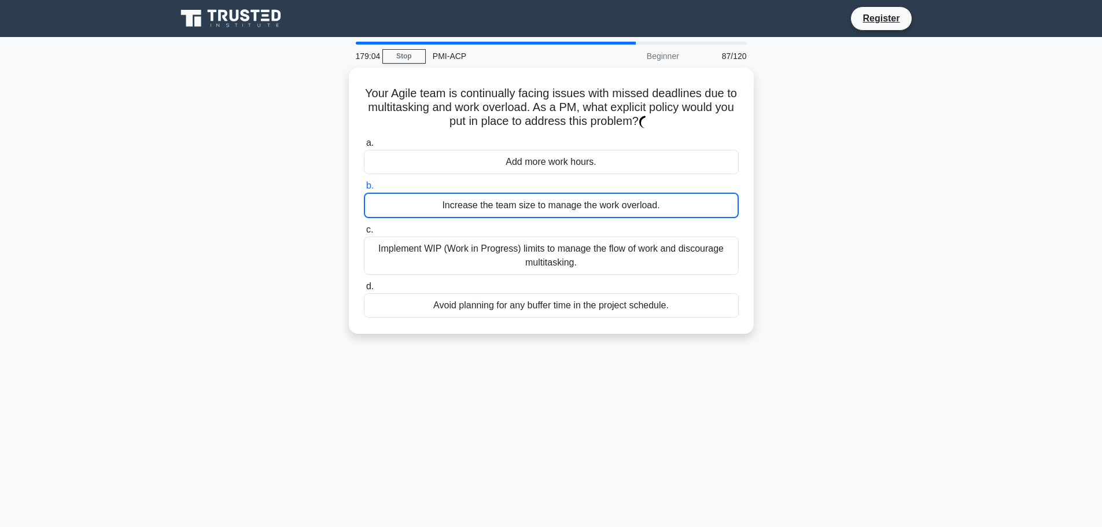
click at [505, 199] on div "Increase the team size to manage the work overload." at bounding box center [551, 205] width 375 height 25
click at [364, 190] on input "b. Increase the team size to manage the work overload." at bounding box center [364, 186] width 0 height 8
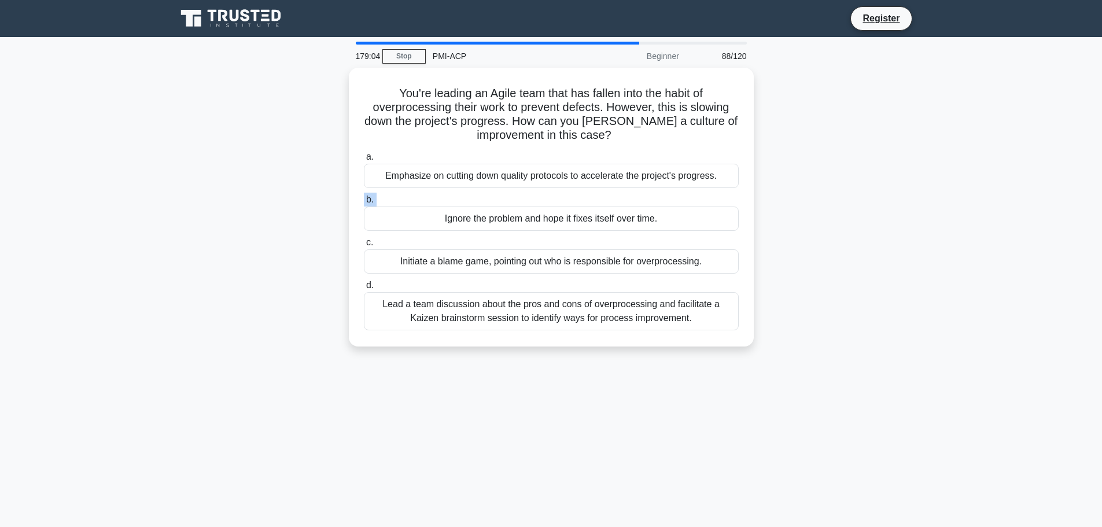
click at [505, 199] on label "b. Ignore the problem and hope it fixes itself over time." at bounding box center [551, 212] width 375 height 38
click at [364, 199] on input "b. Ignore the problem and hope it fixes itself over time." at bounding box center [364, 200] width 0 height 8
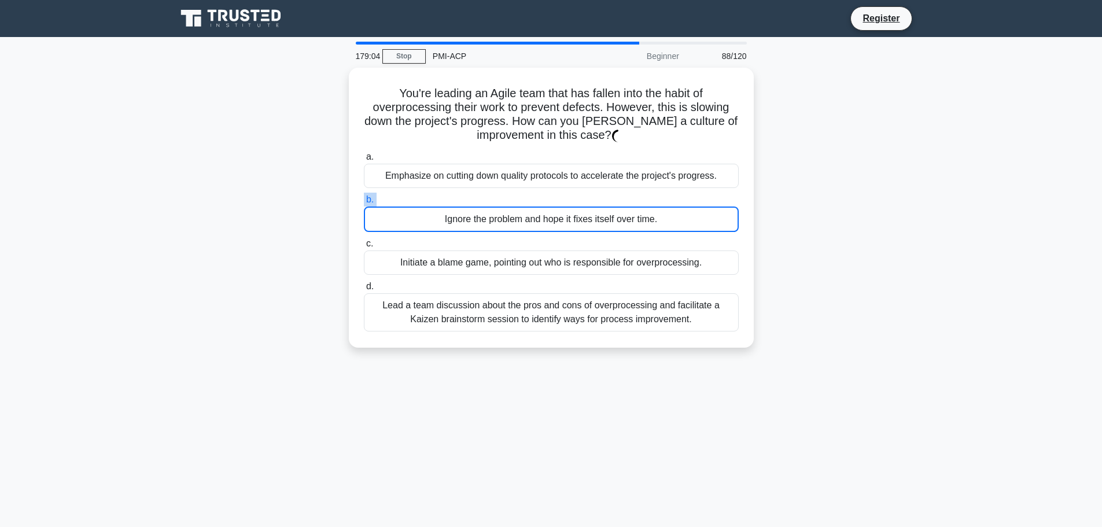
click at [505, 199] on label "b. Ignore the problem and hope it fixes itself over time." at bounding box center [551, 212] width 375 height 39
click at [364, 199] on input "b. Ignore the problem and hope it fixes itself over time." at bounding box center [364, 200] width 0 height 8
click at [505, 199] on label "b. Ignore the problem and hope it fixes itself over time." at bounding box center [551, 212] width 375 height 39
click at [364, 199] on input "b. Ignore the problem and hope it fixes itself over time." at bounding box center [364, 200] width 0 height 8
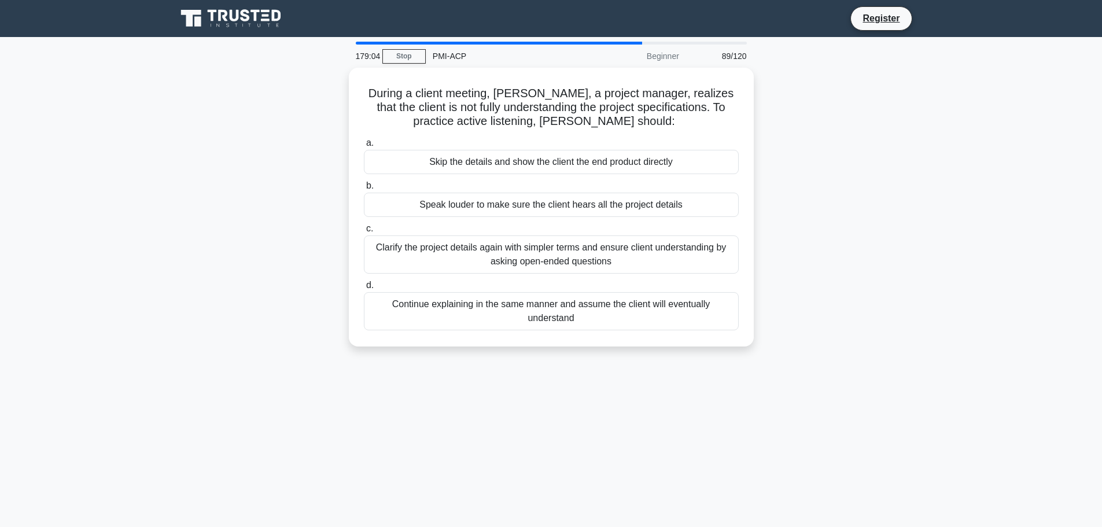
click at [505, 199] on div "Speak louder to make sure the client hears all the project details" at bounding box center [551, 205] width 375 height 24
click at [364, 190] on input "b. Speak louder to make sure the client hears all the project details" at bounding box center [364, 186] width 0 height 8
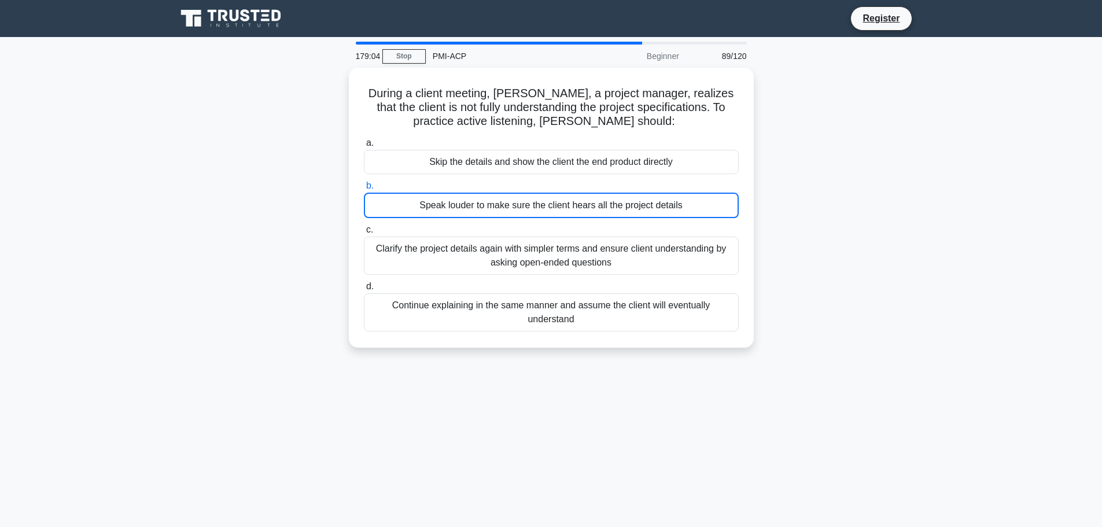
click at [505, 199] on div "Speak louder to make sure the client hears all the project details" at bounding box center [551, 205] width 375 height 25
click at [364, 190] on input "b. Speak louder to make sure the client hears all the project details" at bounding box center [364, 186] width 0 height 8
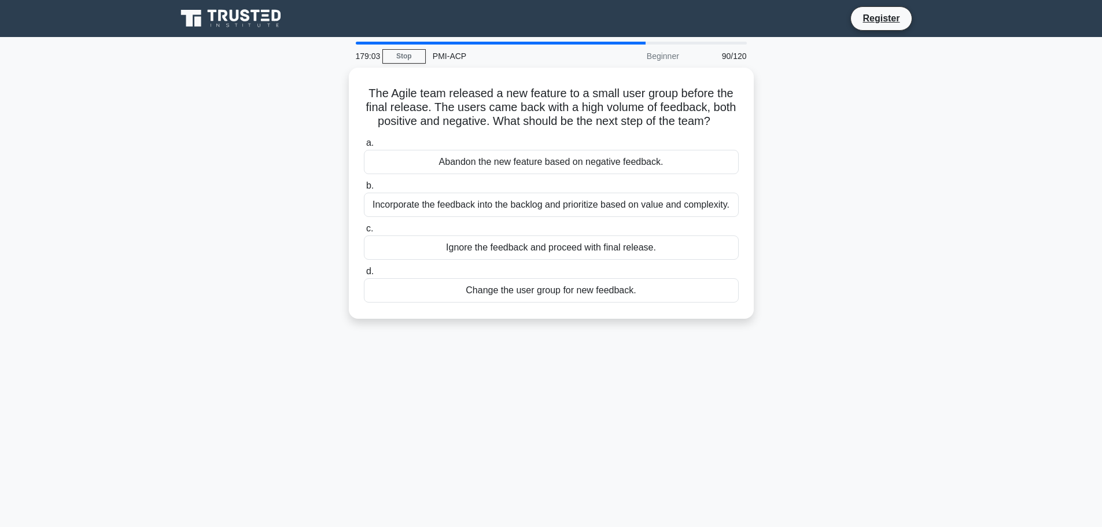
click at [505, 199] on div "Incorporate the feedback into the backlog and prioritize based on value and com…" at bounding box center [551, 205] width 375 height 24
click at [364, 190] on input "b. Incorporate the feedback into the backlog and prioritize based on value and …" at bounding box center [364, 186] width 0 height 8
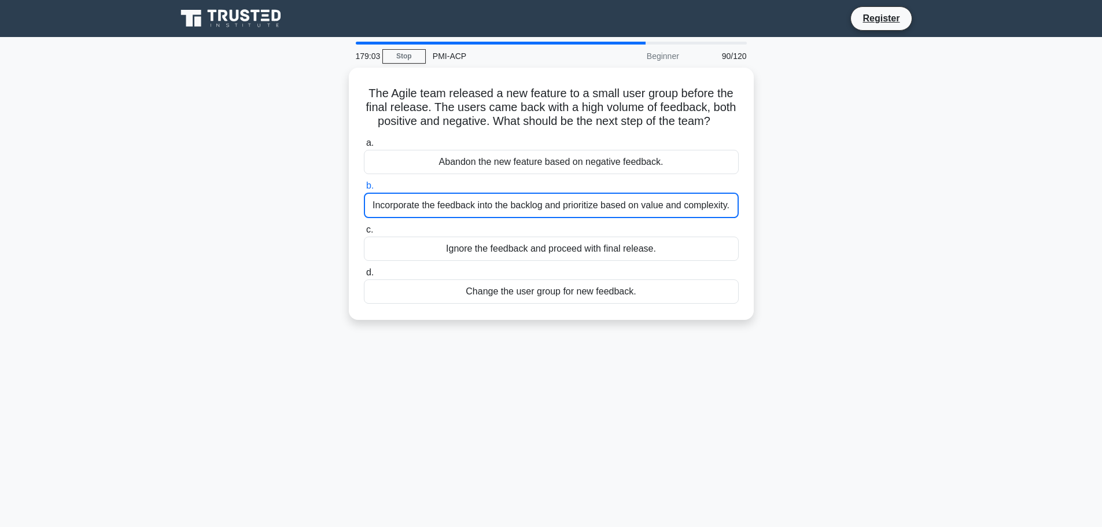
click at [505, 199] on div "Incorporate the feedback into the backlog and prioritize based on value and com…" at bounding box center [551, 205] width 375 height 25
click at [364, 190] on input "b. Incorporate the feedback into the backlog and prioritize based on value and …" at bounding box center [364, 186] width 0 height 8
click at [505, 199] on div "Incorporate the feedback into the backlog and prioritize based on value and com…" at bounding box center [551, 205] width 375 height 25
click at [364, 190] on input "b. Incorporate the feedback into the backlog and prioritize based on value and …" at bounding box center [364, 186] width 0 height 8
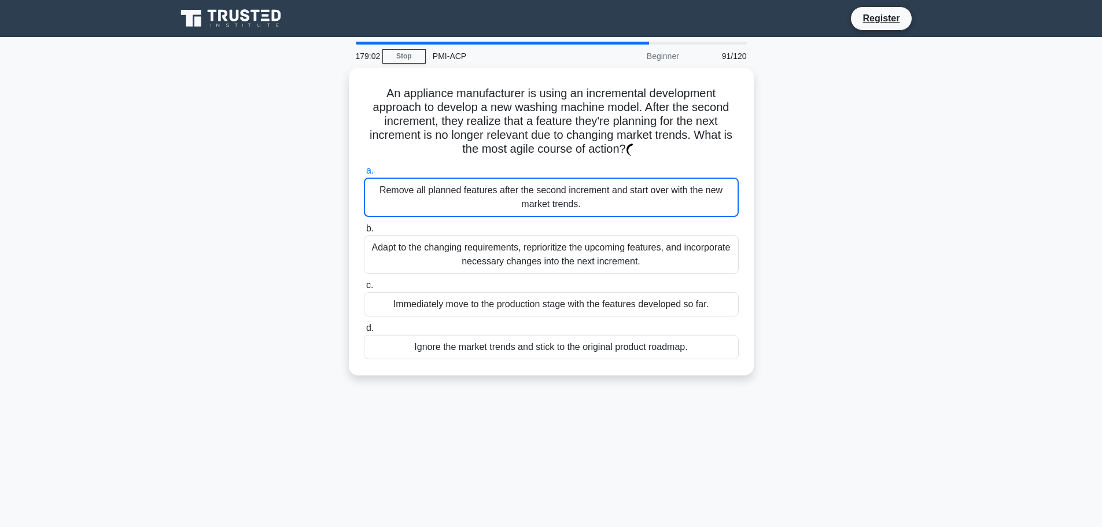
click at [505, 199] on div "Remove all planned features after the second increment and start over with the …" at bounding box center [551, 197] width 375 height 39
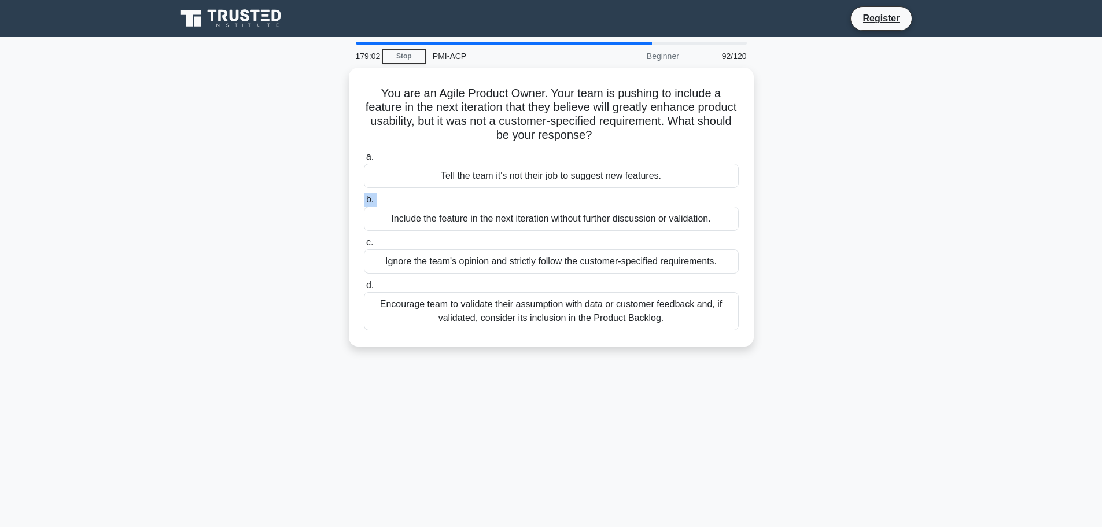
click at [505, 199] on label "b. Include the feature in the next iteration without further discussion or vali…" at bounding box center [551, 212] width 375 height 38
click at [364, 199] on input "b. Include the feature in the next iteration without further discussion or vali…" at bounding box center [364, 200] width 0 height 8
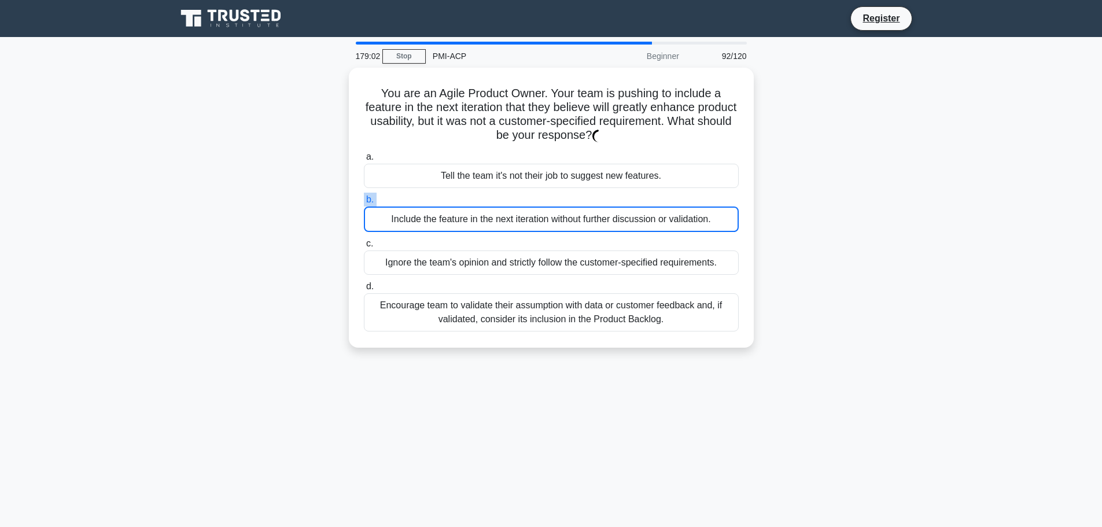
click at [505, 199] on label "b. Include the feature in the next iteration without further discussion or vali…" at bounding box center [551, 212] width 375 height 39
click at [364, 199] on input "b. Include the feature in the next iteration without further discussion or vali…" at bounding box center [364, 200] width 0 height 8
click at [505, 199] on label "b. Include the feature in the next iteration without further discussion or vali…" at bounding box center [551, 212] width 375 height 39
click at [364, 199] on input "b. Include the feature in the next iteration without further discussion or vali…" at bounding box center [364, 200] width 0 height 8
click at [505, 199] on label "b. Include the feature in the next iteration without further discussion or vali…" at bounding box center [551, 212] width 375 height 39
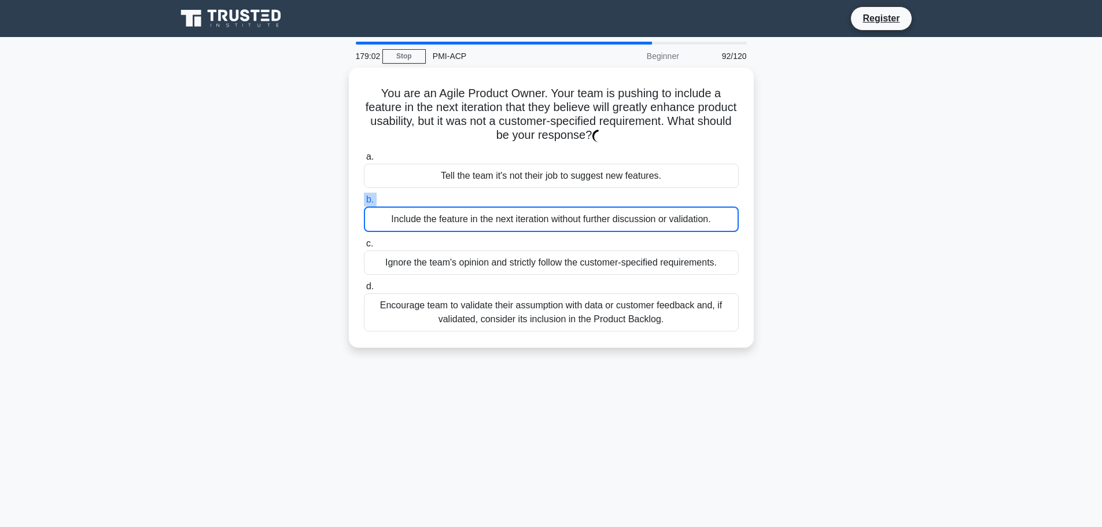
click at [364, 199] on input "b. Include the feature in the next iteration without further discussion or vali…" at bounding box center [364, 200] width 0 height 8
click at [505, 199] on label "b. Include the feature in the next iteration without further discussion or vali…" at bounding box center [551, 212] width 375 height 39
click at [364, 199] on input "b. Include the feature in the next iteration without further discussion or vali…" at bounding box center [364, 200] width 0 height 8
click at [505, 199] on label "b. Include the feature in the next iteration without further discussion or vali…" at bounding box center [551, 212] width 375 height 39
click at [364, 199] on input "b. Include the feature in the next iteration without further discussion or vali…" at bounding box center [364, 200] width 0 height 8
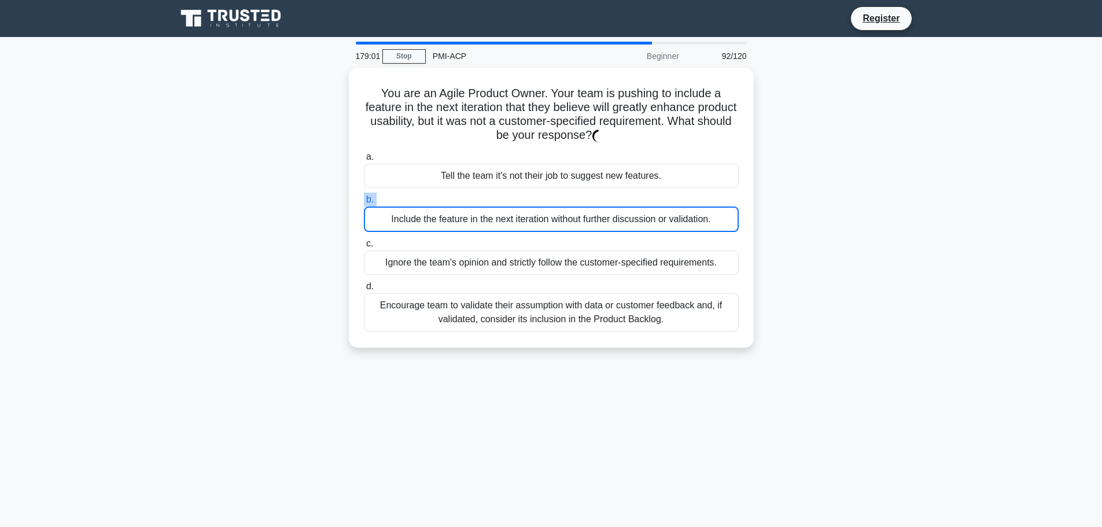
click at [505, 199] on label "b. Include the feature in the next iteration without further discussion or vali…" at bounding box center [551, 212] width 375 height 39
click at [364, 199] on input "b. Include the feature in the next iteration without further discussion or vali…" at bounding box center [364, 200] width 0 height 8
click at [505, 199] on label "b. Include the feature in the next iteration without further discussion or vali…" at bounding box center [551, 212] width 375 height 39
click at [364, 199] on input "b. Include the feature in the next iteration without further discussion or vali…" at bounding box center [364, 200] width 0 height 8
click at [505, 199] on label "b. Include the feature in the next iteration without further discussion or vali…" at bounding box center [551, 212] width 375 height 39
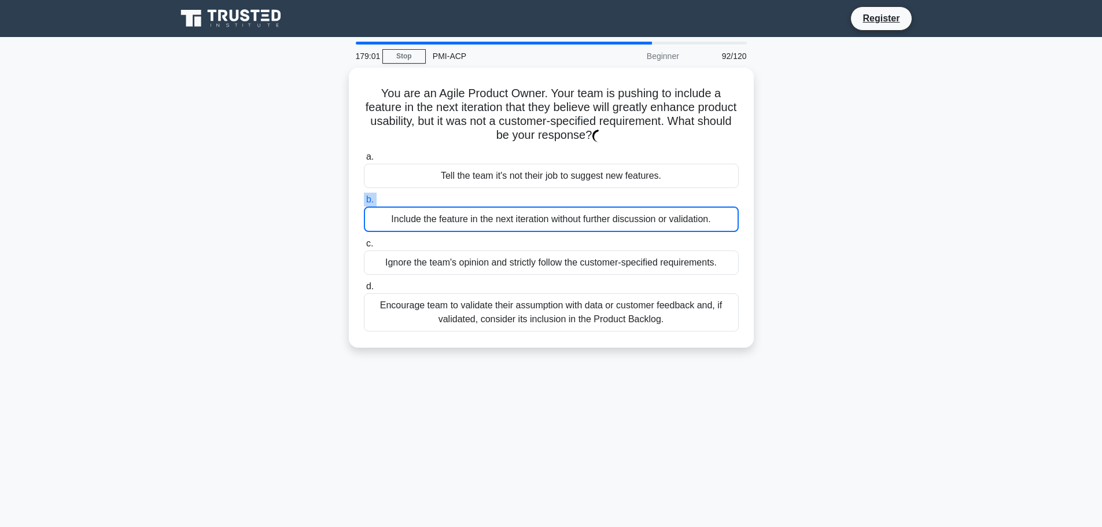
click at [364, 199] on input "b. Include the feature in the next iteration without further discussion or vali…" at bounding box center [364, 200] width 0 height 8
click at [505, 199] on label "b. Include the feature in the next iteration without further discussion or vali…" at bounding box center [551, 212] width 375 height 39
click at [364, 199] on input "b. Include the feature in the next iteration without further discussion or vali…" at bounding box center [364, 200] width 0 height 8
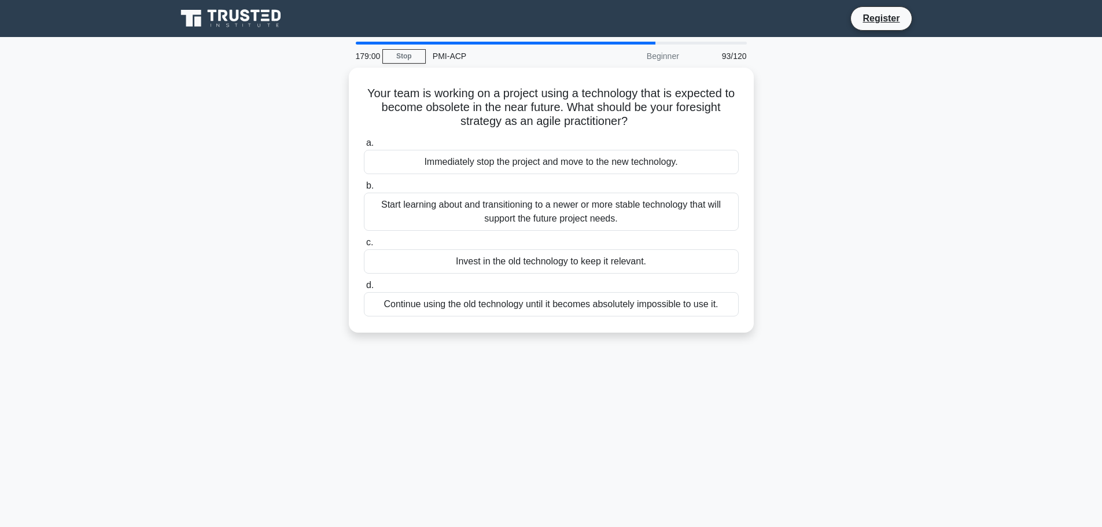
click at [505, 200] on div "Start learning about and transitioning to a newer or more stable technology tha…" at bounding box center [551, 212] width 375 height 38
click at [364, 190] on input "b. Start learning about and transitioning to a newer or more stable technology …" at bounding box center [364, 186] width 0 height 8
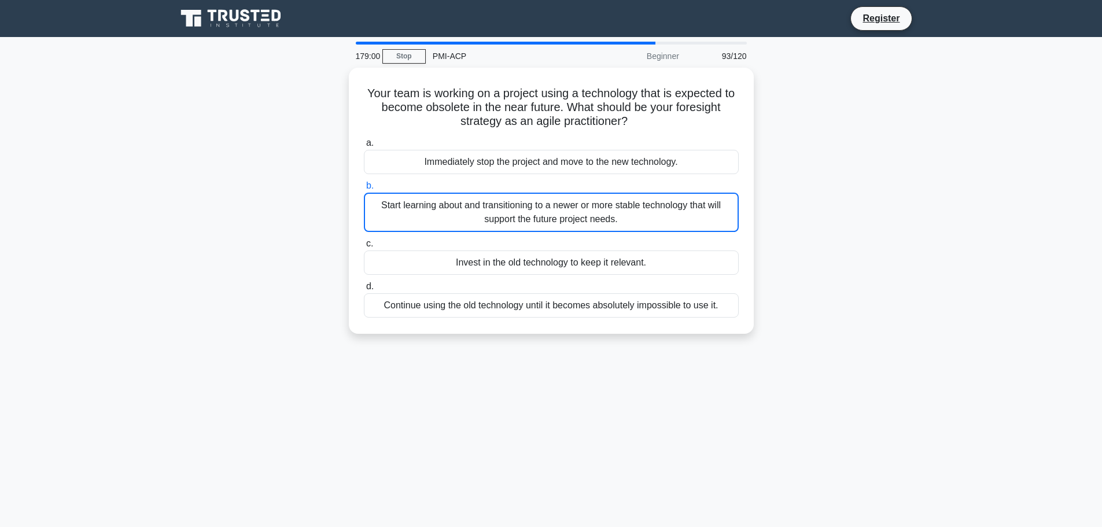
click at [505, 200] on div "Start learning about and transitioning to a newer or more stable technology tha…" at bounding box center [551, 212] width 375 height 39
click at [364, 190] on input "b. Start learning about and transitioning to a newer or more stable technology …" at bounding box center [364, 186] width 0 height 8
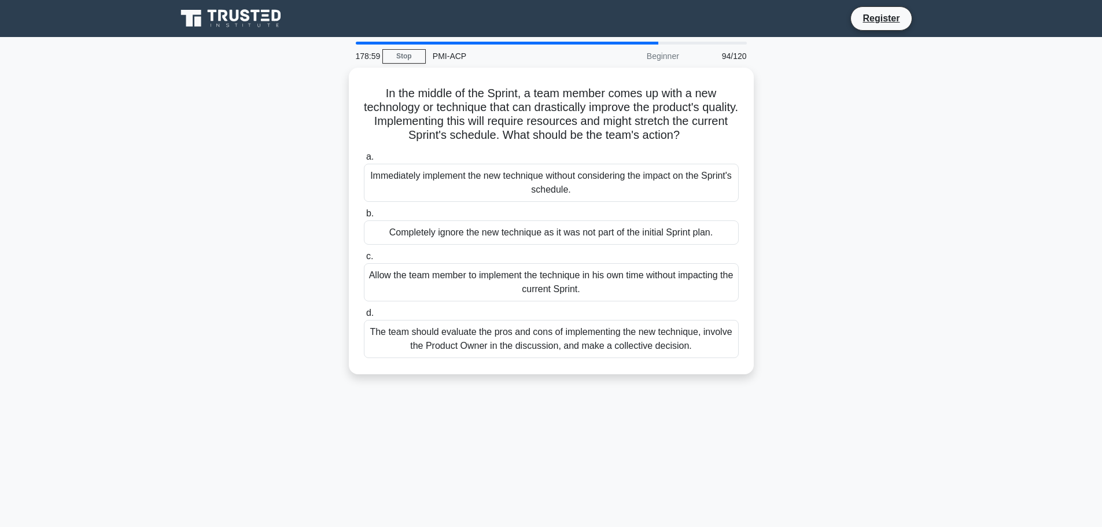
click at [505, 200] on div "Immediately implement the new technique without considering the impact on the S…" at bounding box center [551, 183] width 375 height 38
click at [364, 161] on input "a. Immediately implement the new technique without considering the impact on th…" at bounding box center [364, 157] width 0 height 8
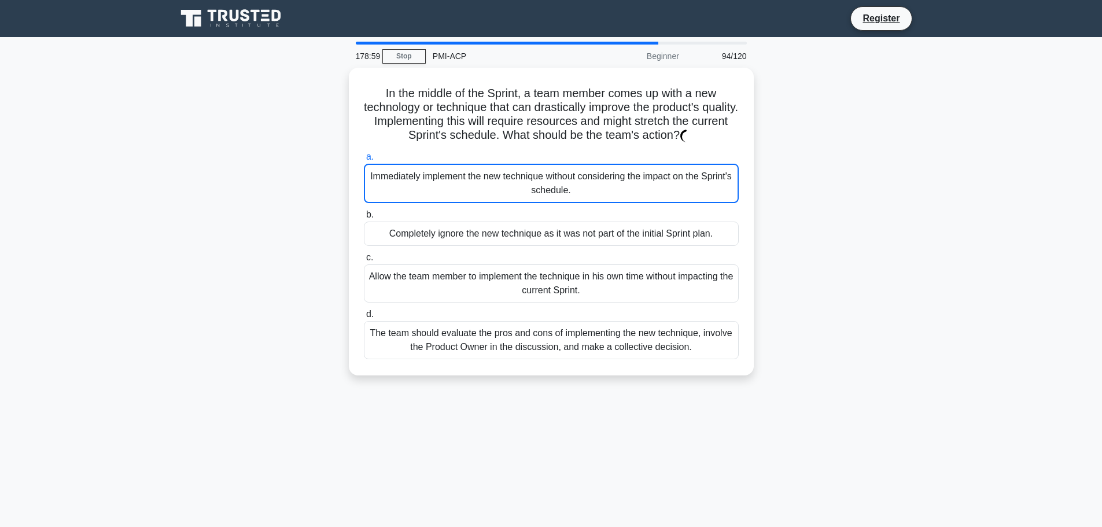
click at [505, 200] on div "Immediately implement the new technique without considering the impact on the S…" at bounding box center [551, 183] width 375 height 39
click at [364, 161] on input "a. Immediately implement the new technique without considering the impact on th…" at bounding box center [364, 157] width 0 height 8
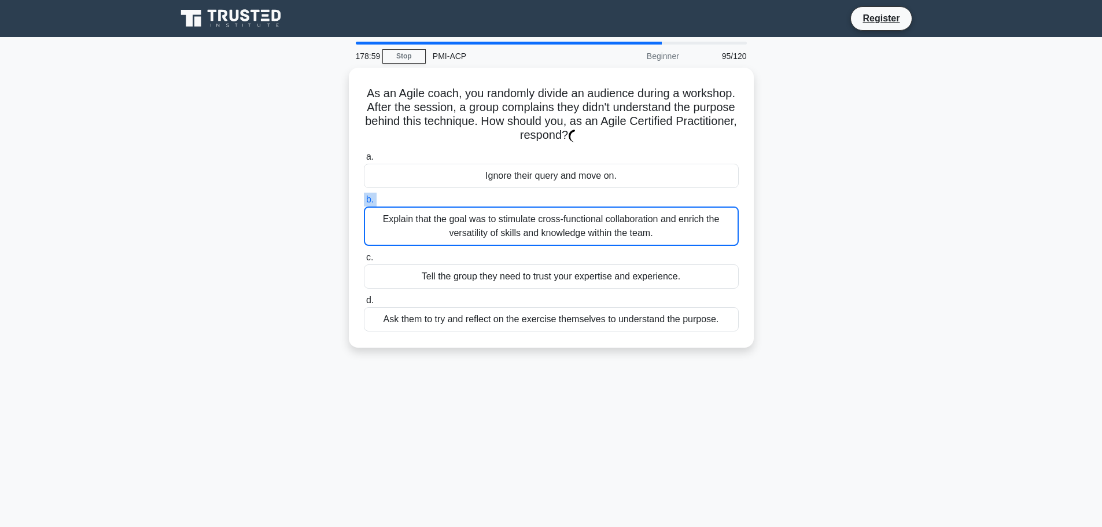
click at [505, 200] on label "b. Explain that the goal was to stimulate cross-functional collaboration and en…" at bounding box center [551, 219] width 375 height 53
click at [364, 200] on input "b. Explain that the goal was to stimulate cross-functional collaboration and en…" at bounding box center [364, 200] width 0 height 8
click at [505, 200] on label "b. Explain that the goal was to stimulate cross-functional collaboration and en…" at bounding box center [551, 219] width 375 height 53
click at [364, 200] on input "b. Explain that the goal was to stimulate cross-functional collaboration and en…" at bounding box center [364, 200] width 0 height 8
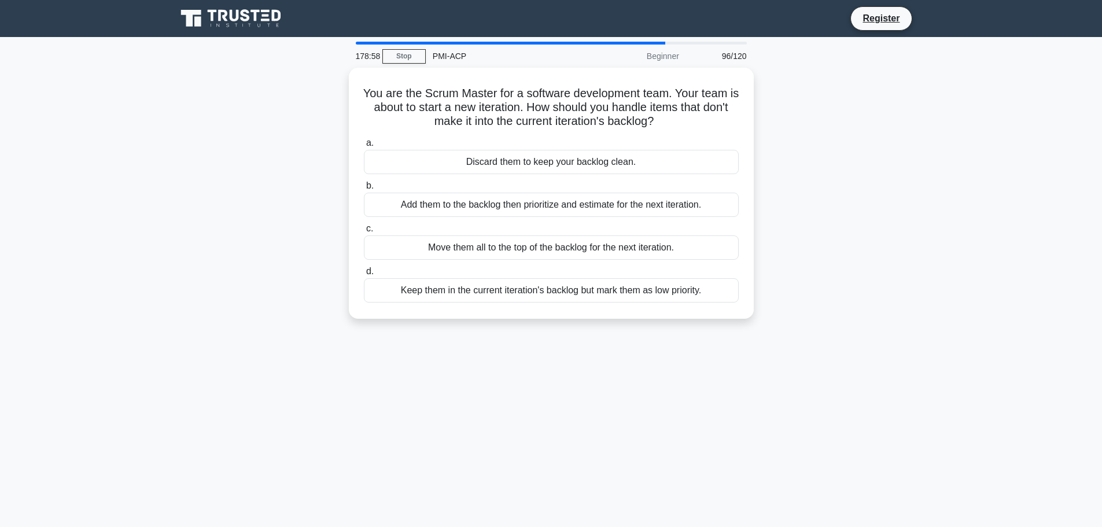
click at [505, 200] on div "Add them to the backlog then prioritize and estimate for the next iteration." at bounding box center [551, 205] width 375 height 24
click at [364, 190] on input "b. Add them to the backlog then prioritize and estimate for the next iteration." at bounding box center [364, 186] width 0 height 8
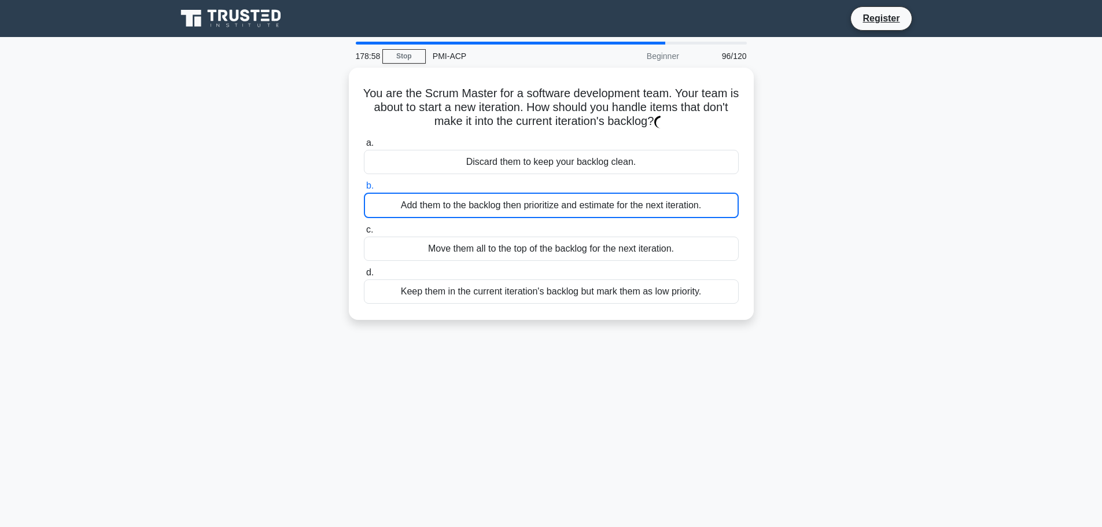
click at [505, 200] on div "Add them to the backlog then prioritize and estimate for the next iteration." at bounding box center [551, 205] width 375 height 25
click at [364, 190] on input "b. Add them to the backlog then prioritize and estimate for the next iteration." at bounding box center [364, 186] width 0 height 8
click at [505, 200] on div "Add them to the backlog then prioritize and estimate for the next iteration." at bounding box center [551, 205] width 375 height 25
click at [364, 190] on input "b. Add them to the backlog then prioritize and estimate for the next iteration." at bounding box center [364, 186] width 0 height 8
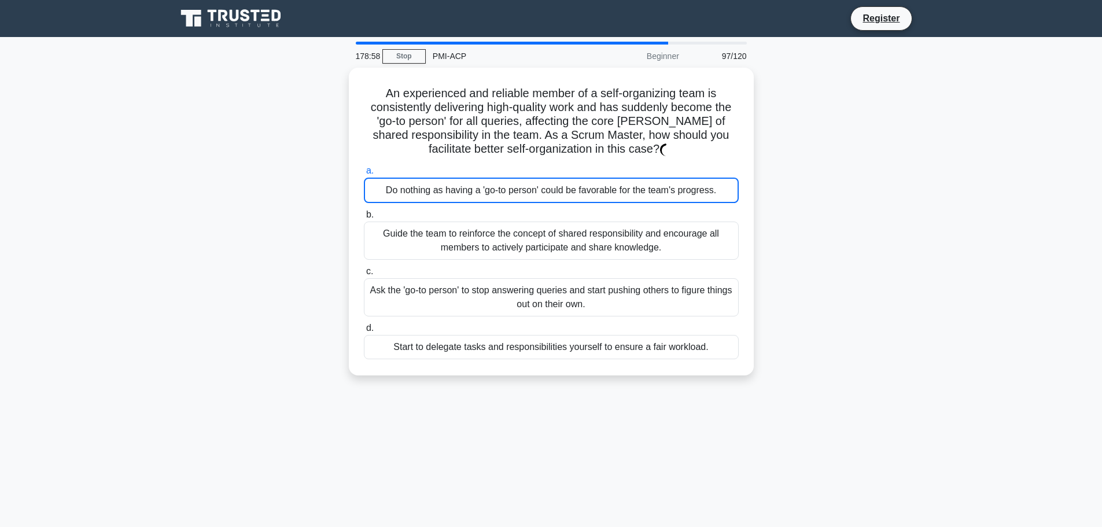
click at [505, 200] on div "Do nothing as having a 'go-to person' could be favorable for the team's progres…" at bounding box center [551, 190] width 375 height 25
click at [364, 175] on input "a. Do nothing as having a 'go-to person' could be favorable for the team's prog…" at bounding box center [364, 171] width 0 height 8
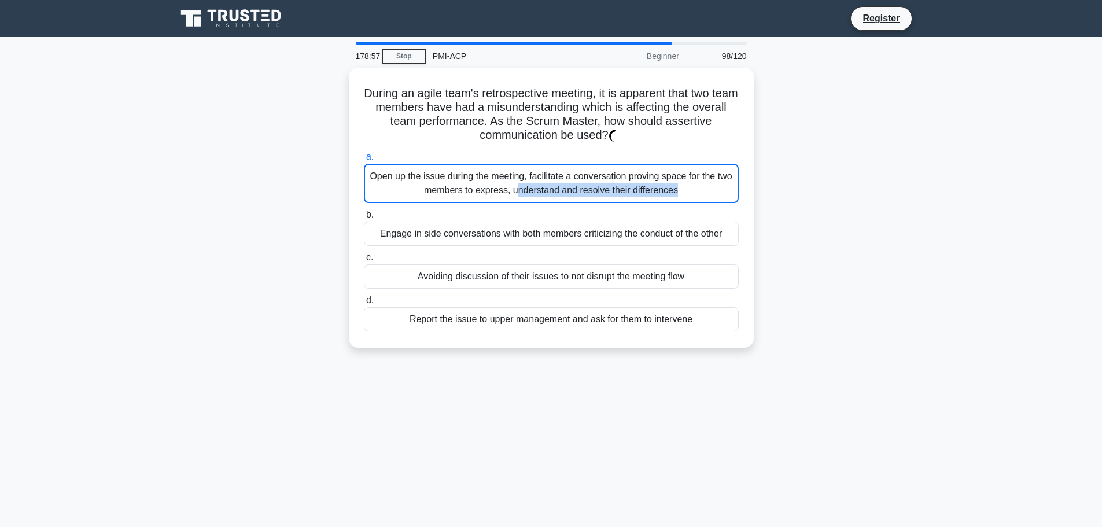
click at [505, 200] on div "Open up the issue during the meeting, facilitate a conversation proving space f…" at bounding box center [551, 183] width 375 height 39
click at [364, 161] on input "a. Open up the issue during the meeting, facilitate a conversation proving spac…" at bounding box center [364, 157] width 0 height 8
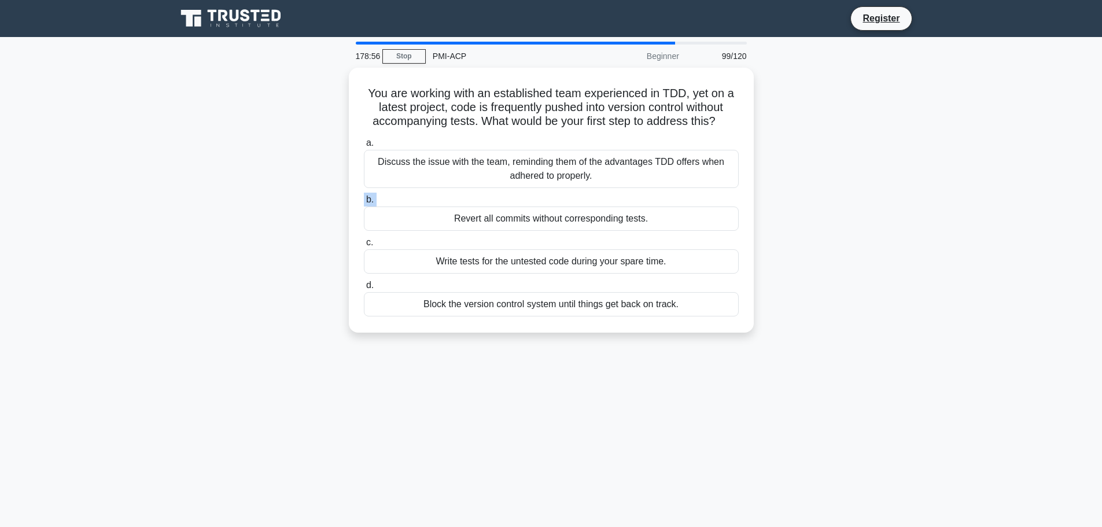
click at [505, 200] on label "b. Revert all commits without corresponding tests." at bounding box center [551, 212] width 375 height 38
click at [364, 200] on input "b. Revert all commits without corresponding tests." at bounding box center [364, 200] width 0 height 8
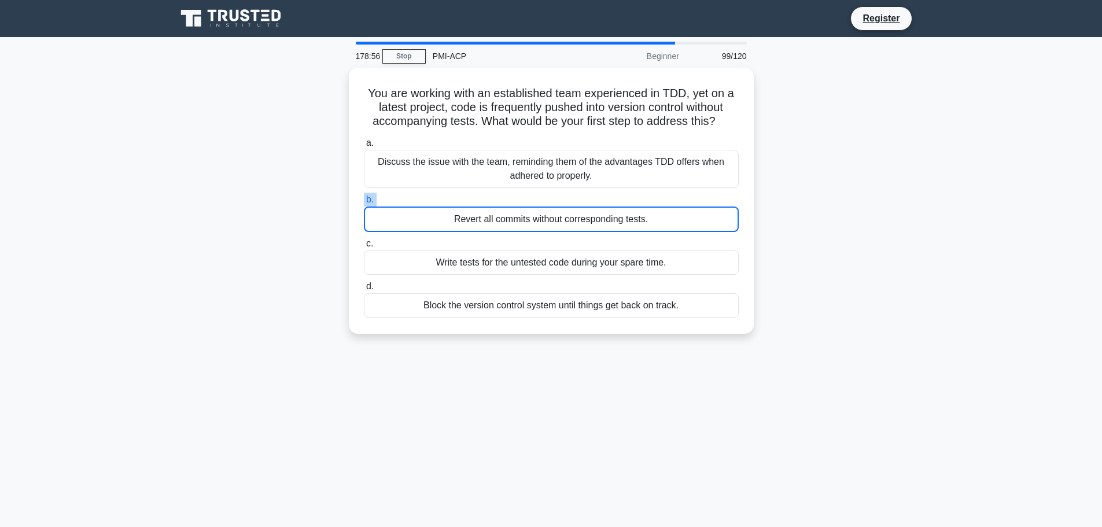
click at [505, 200] on label "b. Revert all commits without corresponding tests." at bounding box center [551, 212] width 375 height 39
click at [364, 200] on input "b. Revert all commits without corresponding tests." at bounding box center [364, 200] width 0 height 8
click at [505, 200] on label "b. Revert all commits without corresponding tests." at bounding box center [551, 212] width 375 height 39
click at [364, 200] on input "b. Revert all commits without corresponding tests." at bounding box center [364, 200] width 0 height 8
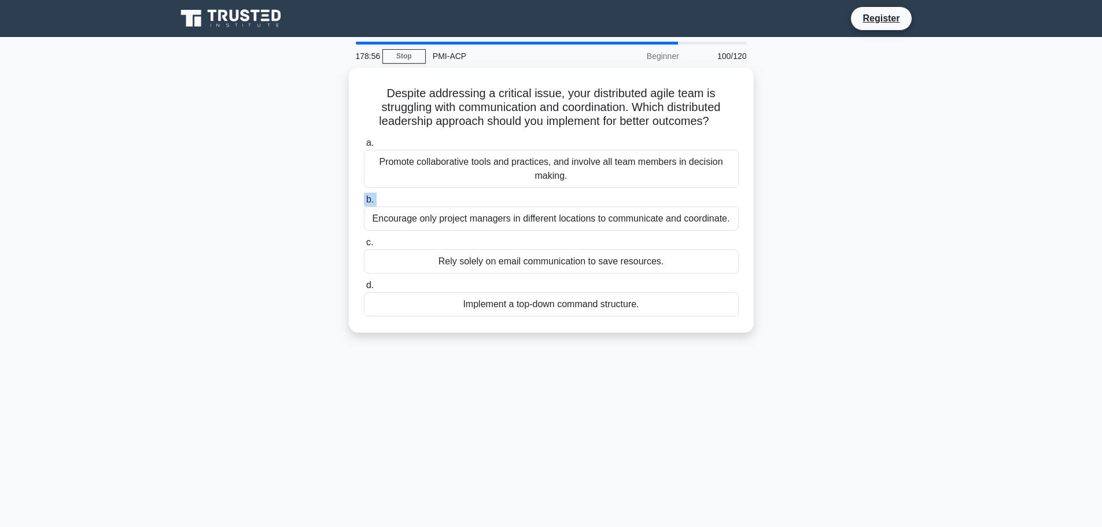
click at [505, 200] on label "b. Encourage only project managers in different locations to communicate and co…" at bounding box center [551, 212] width 375 height 38
click at [364, 200] on input "b. Encourage only project managers in different locations to communicate and co…" at bounding box center [364, 200] width 0 height 8
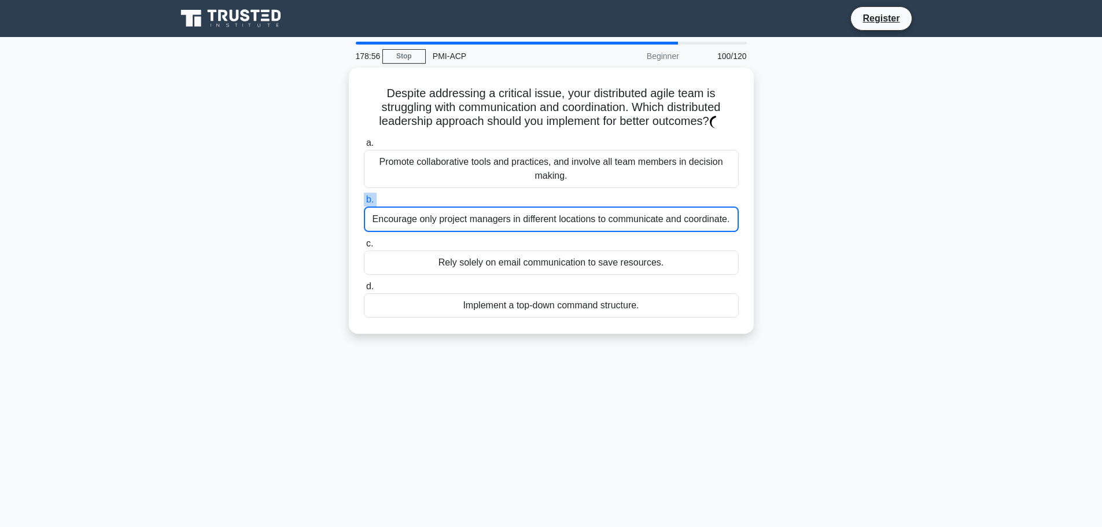
click at [505, 200] on label "b. Encourage only project managers in different locations to communicate and co…" at bounding box center [551, 212] width 375 height 39
click at [364, 200] on input "b. Encourage only project managers in different locations to communicate and co…" at bounding box center [364, 200] width 0 height 8
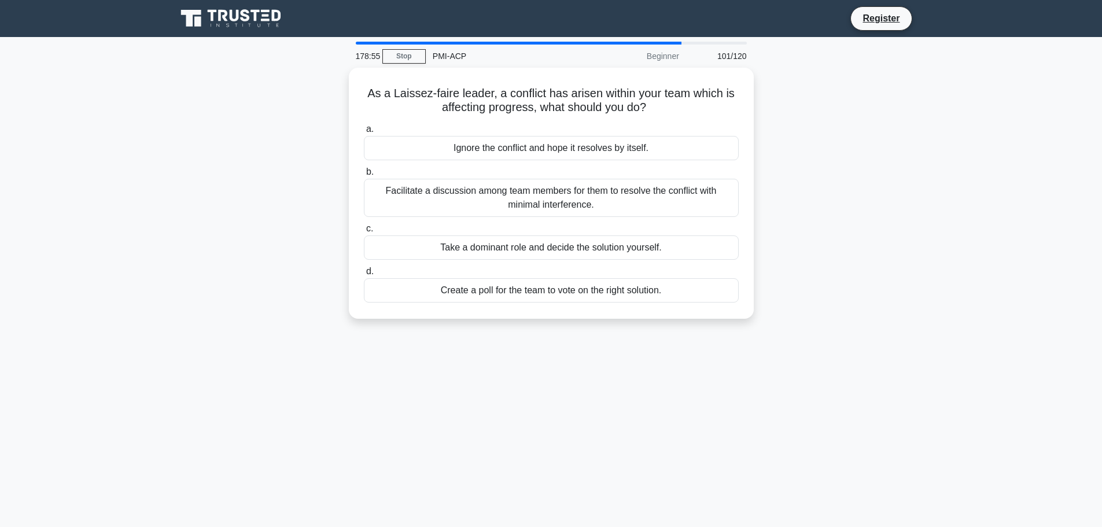
click at [505, 200] on div "Facilitate a discussion among team members for them to resolve the conflict wit…" at bounding box center [551, 198] width 375 height 38
click at [364, 176] on input "b. Facilitate a discussion among team members for them to resolve the conflict …" at bounding box center [364, 172] width 0 height 8
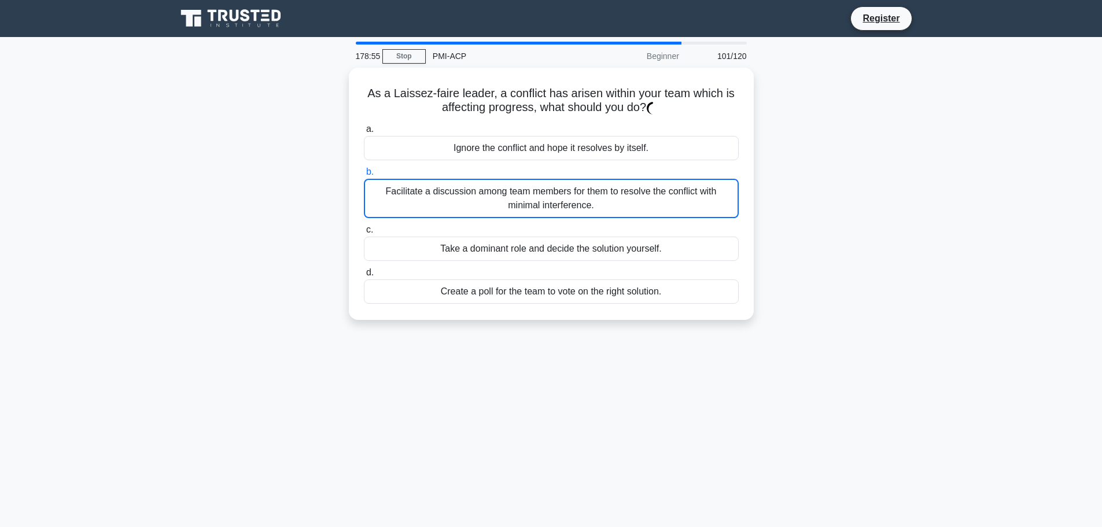
click at [505, 200] on div "Facilitate a discussion among team members for them to resolve the conflict wit…" at bounding box center [551, 198] width 375 height 39
click at [364, 176] on input "b. Facilitate a discussion among team members for them to resolve the conflict …" at bounding box center [364, 172] width 0 height 8
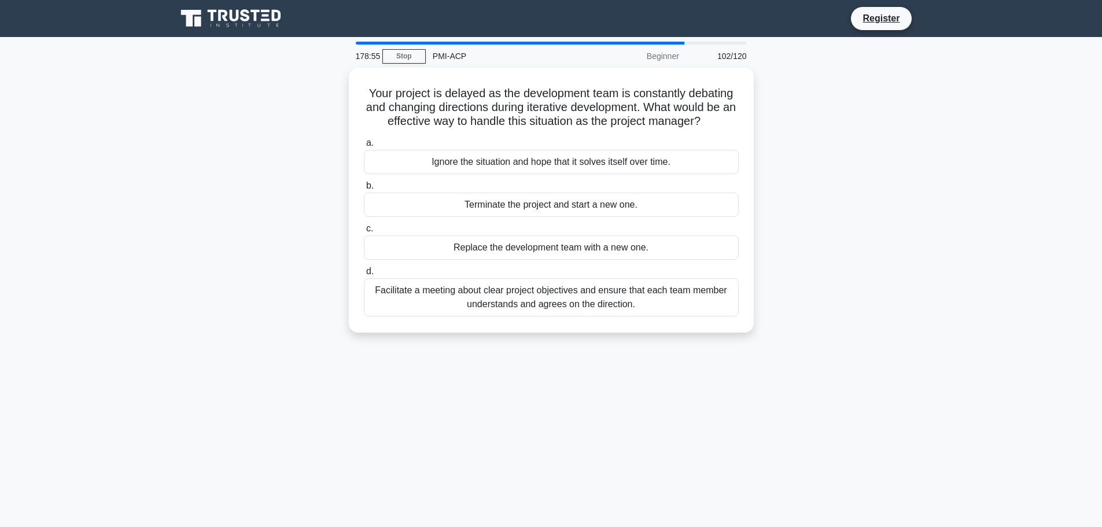
click at [505, 200] on div "Terminate the project and start a new one." at bounding box center [551, 205] width 375 height 24
click at [364, 190] on input "b. Terminate the project and start a new one." at bounding box center [364, 186] width 0 height 8
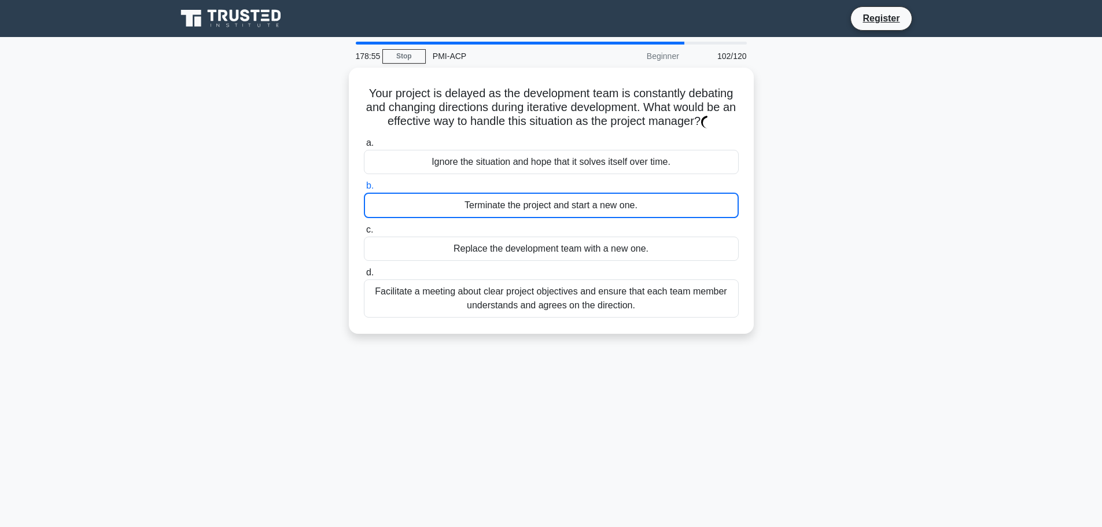
click at [505, 200] on div "Terminate the project and start a new one." at bounding box center [551, 205] width 375 height 25
click at [364, 190] on input "b. Terminate the project and start a new one." at bounding box center [364, 186] width 0 height 8
click at [505, 200] on div "Terminate the project and start a new one." at bounding box center [551, 205] width 375 height 25
click at [364, 190] on input "b. Terminate the project and start a new one." at bounding box center [364, 186] width 0 height 8
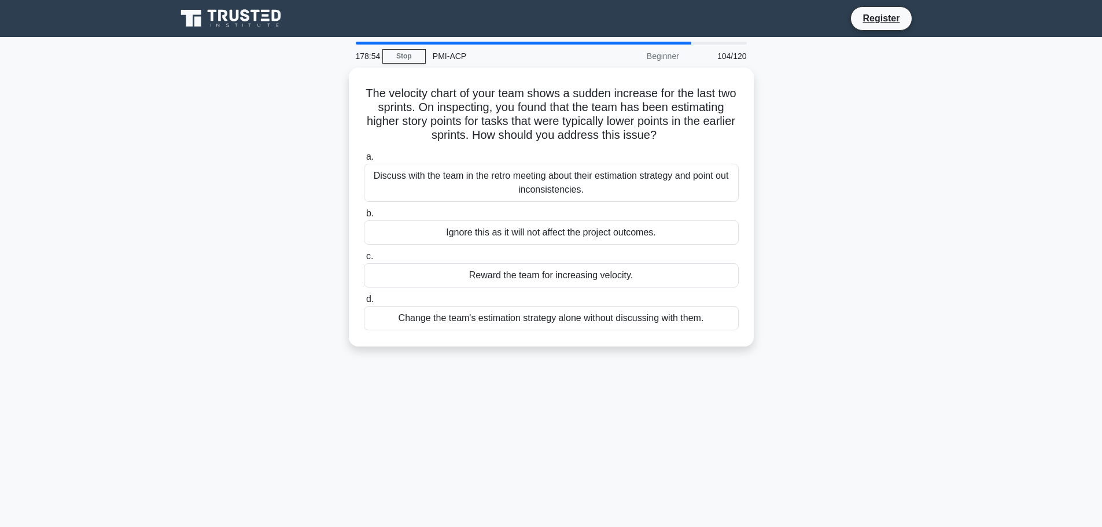
click at [505, 200] on div "Discuss with the team in the retro meeting about their estimation strategy and …" at bounding box center [551, 183] width 375 height 38
click at [364, 161] on input "a. Discuss with the team in the retro meeting about their estimation strategy a…" at bounding box center [364, 157] width 0 height 8
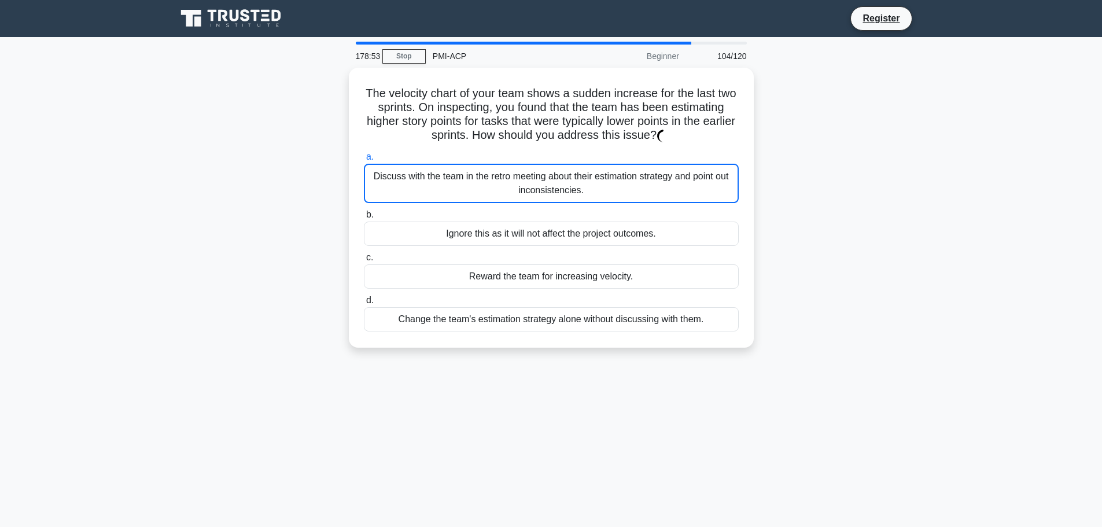
click at [505, 200] on div "Discuss with the team in the retro meeting about their estimation strategy and …" at bounding box center [551, 183] width 375 height 39
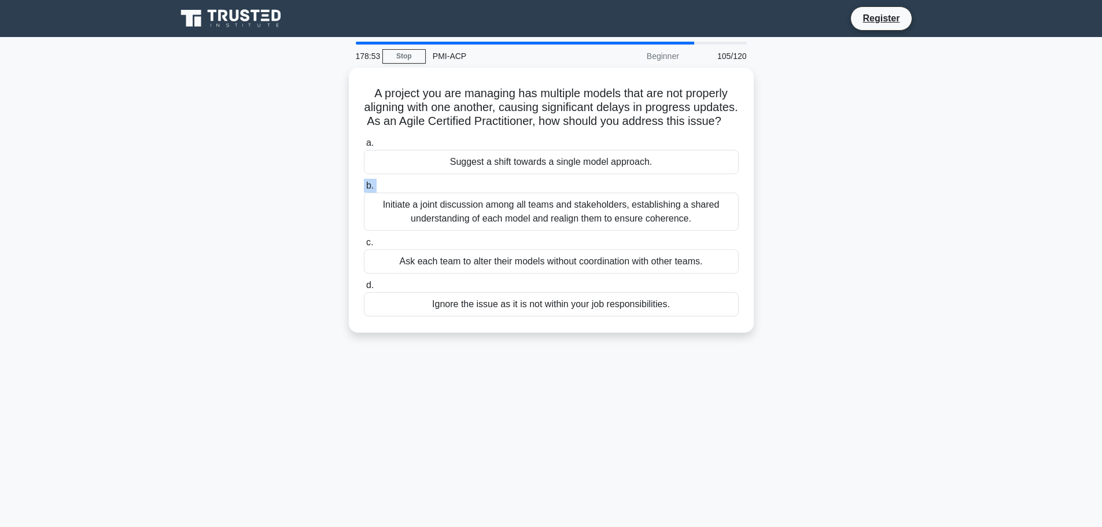
click at [505, 200] on label "b. Initiate a joint discussion among all teams and stakeholders, establishing a…" at bounding box center [551, 205] width 375 height 52
click at [364, 190] on input "b. Initiate a joint discussion among all teams and stakeholders, establishing a…" at bounding box center [364, 186] width 0 height 8
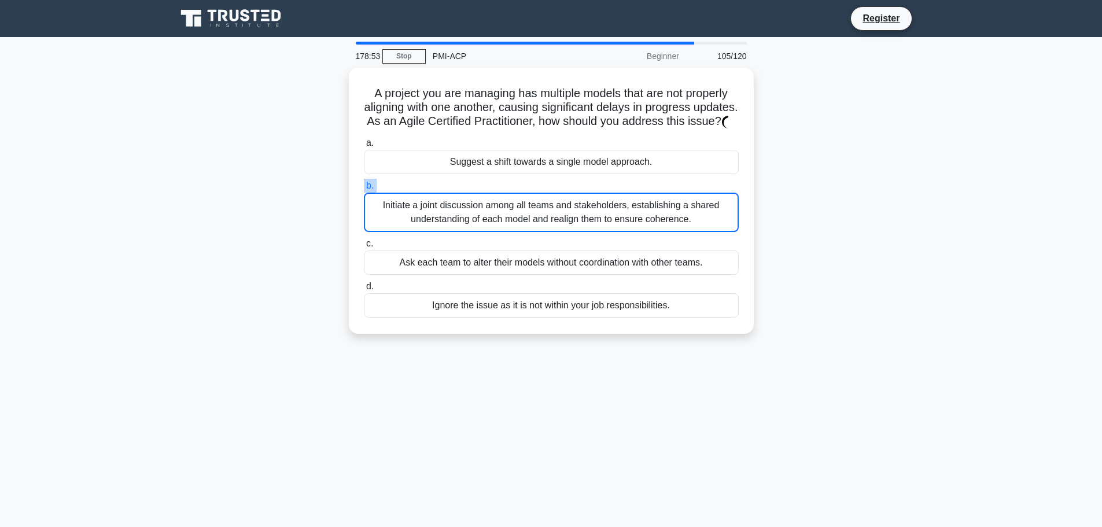
click at [505, 200] on label "b. Initiate a joint discussion among all teams and stakeholders, establishing a…" at bounding box center [551, 205] width 375 height 53
click at [364, 190] on input "b. Initiate a joint discussion among all teams and stakeholders, establishing a…" at bounding box center [364, 186] width 0 height 8
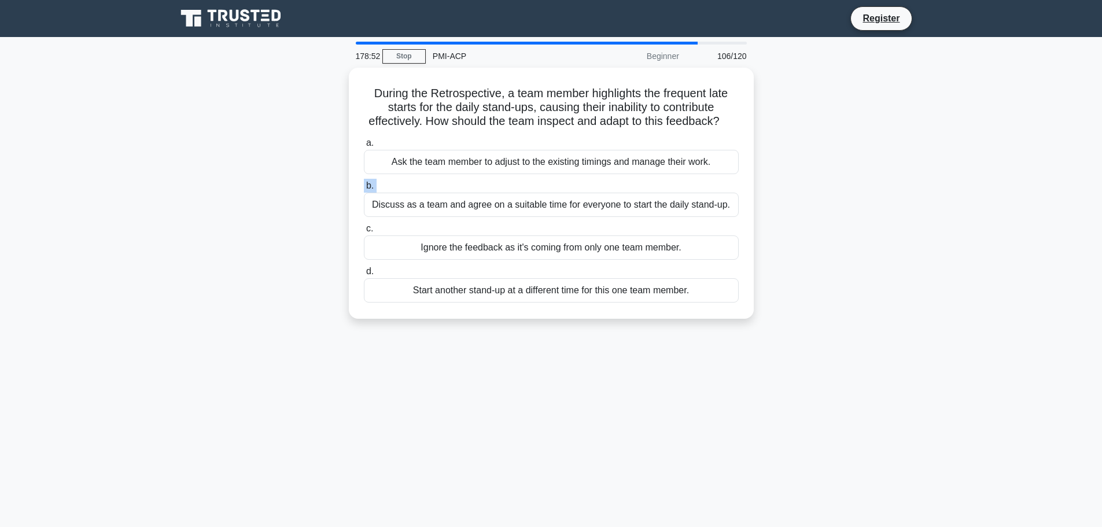
click at [505, 200] on label "b. Discuss as a team and agree on a suitable time for everyone to start the dai…" at bounding box center [551, 198] width 375 height 38
click at [364, 190] on input "b. Discuss as a team and agree on a suitable time for everyone to start the dai…" at bounding box center [364, 186] width 0 height 8
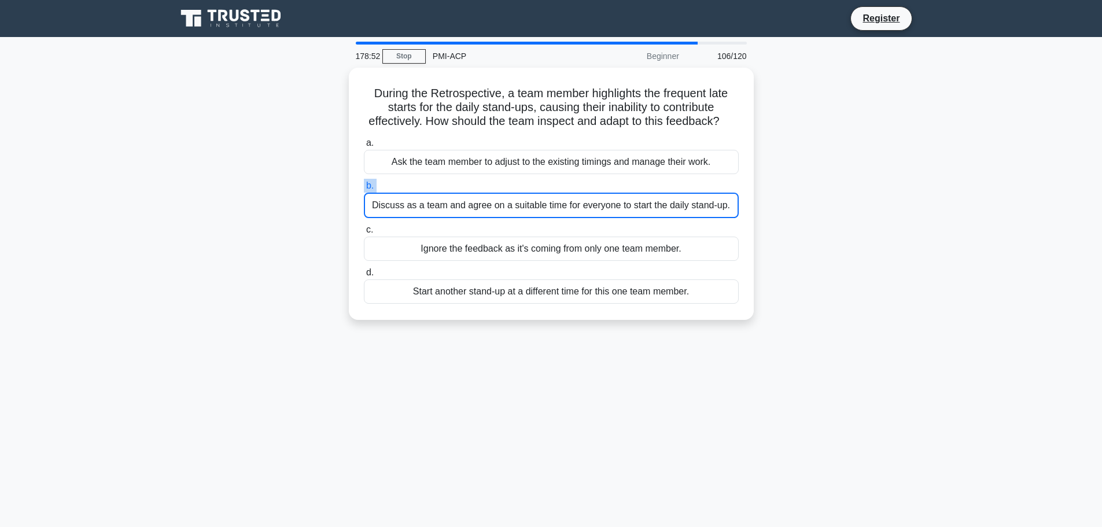
click at [505, 200] on label "b. Discuss as a team and agree on a suitable time for everyone to start the dai…" at bounding box center [551, 198] width 375 height 39
click at [364, 190] on input "b. Discuss as a team and agree on a suitable time for everyone to start the dai…" at bounding box center [364, 186] width 0 height 8
click at [505, 200] on label "b. Discuss as a team and agree on a suitable time for everyone to start the dai…" at bounding box center [551, 198] width 375 height 39
click at [364, 190] on input "b. Discuss as a team and agree on a suitable time for everyone to start the dai…" at bounding box center [364, 186] width 0 height 8
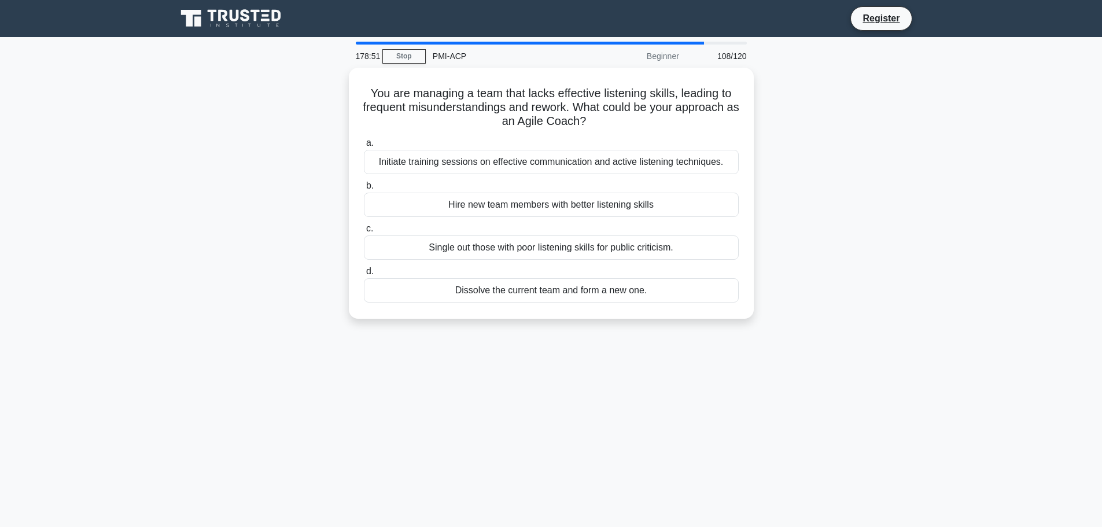
click at [505, 200] on div "Hire new team members with better listening skills" at bounding box center [551, 205] width 375 height 24
click at [364, 190] on input "b. Hire new team members with better listening skills" at bounding box center [364, 186] width 0 height 8
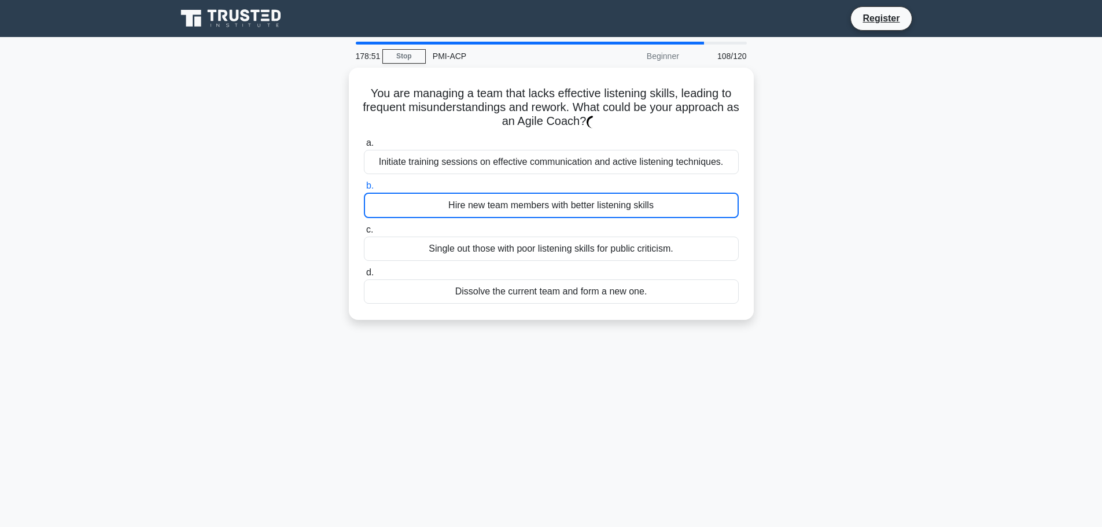
click at [505, 200] on div "Hire new team members with better listening skills" at bounding box center [551, 205] width 375 height 25
click at [364, 190] on input "b. Hire new team members with better listening skills" at bounding box center [364, 186] width 0 height 8
click at [505, 200] on div "Hire new team members with better listening skills" at bounding box center [551, 205] width 375 height 25
click at [364, 190] on input "b. Hire new team members with better listening skills" at bounding box center [364, 186] width 0 height 8
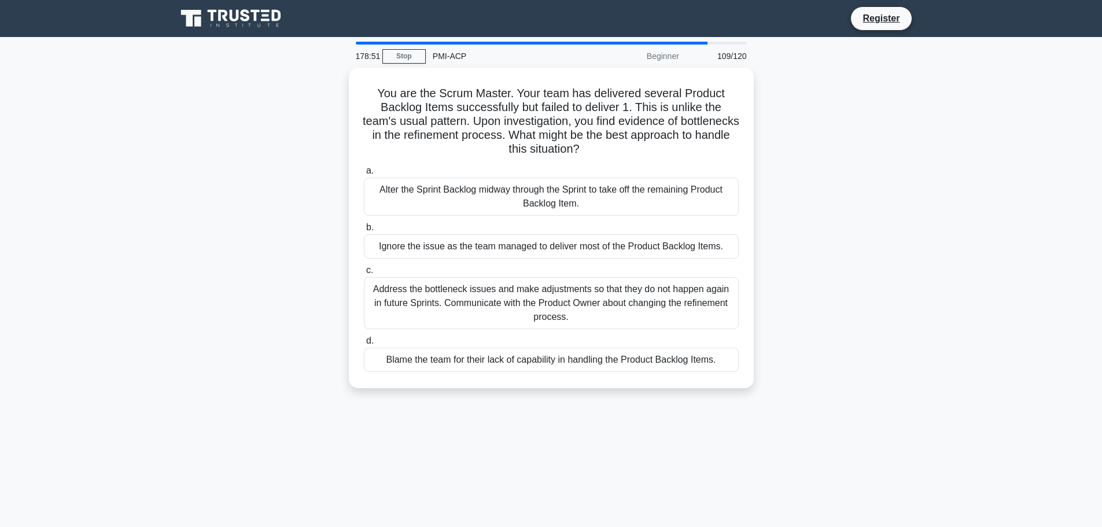
click at [505, 200] on div "Alter the Sprint Backlog midway through the Sprint to take off the remaining Pr…" at bounding box center [551, 197] width 375 height 38
click at [364, 175] on input "a. Alter the Sprint Backlog midway through the Sprint to take off the remaining…" at bounding box center [364, 171] width 0 height 8
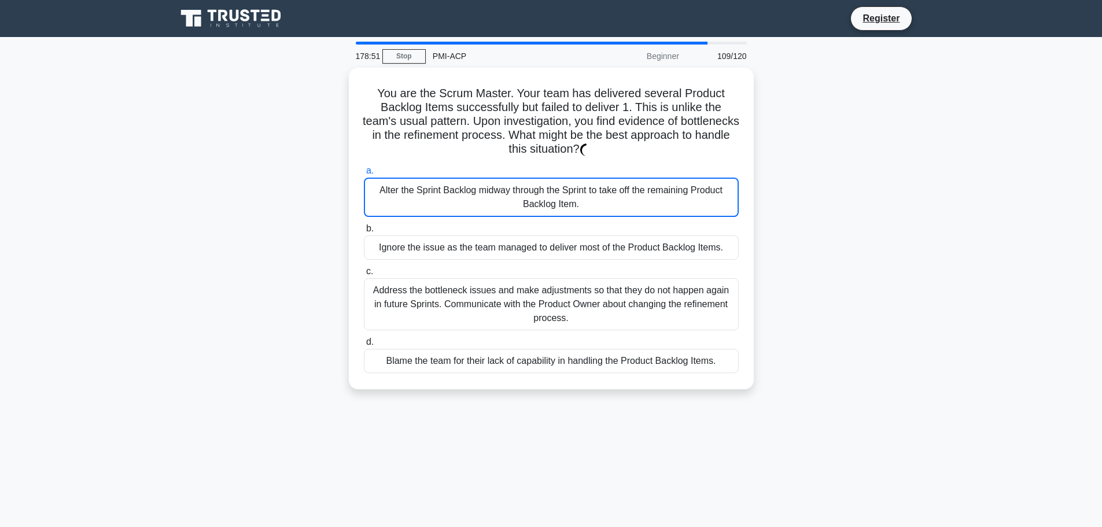
click at [505, 200] on div "Alter the Sprint Backlog midway through the Sprint to take off the remaining Pr…" at bounding box center [551, 197] width 375 height 39
click at [364, 175] on input "a. Alter the Sprint Backlog midway through the Sprint to take off the remaining…" at bounding box center [364, 171] width 0 height 8
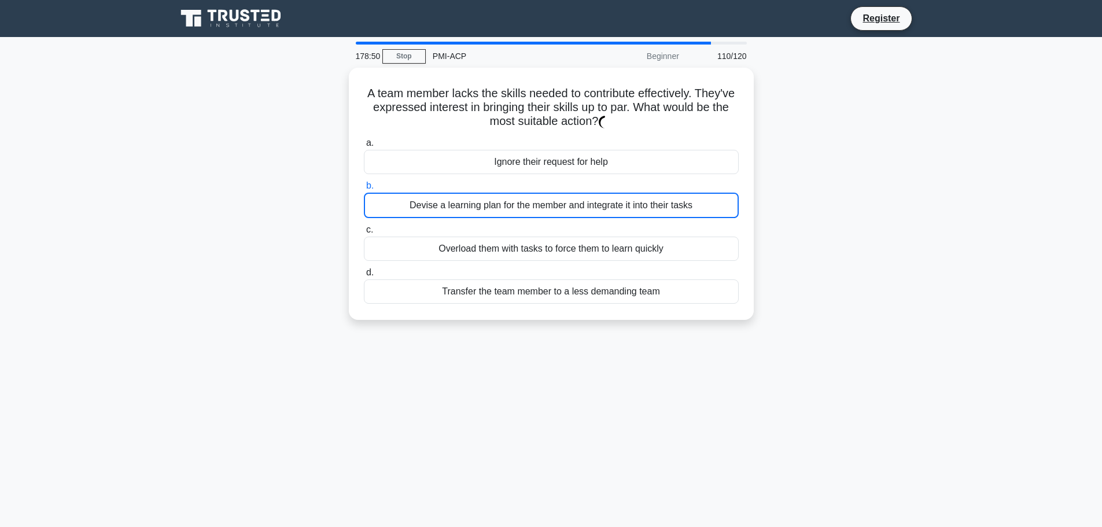
click at [505, 200] on div "Devise a learning plan for the member and integrate it into their tasks" at bounding box center [551, 205] width 375 height 25
click at [364, 190] on input "b. Devise a learning plan for the member and integrate it into their tasks" at bounding box center [364, 186] width 0 height 8
click at [505, 200] on div "Devise a learning plan for the member and integrate it into their tasks" at bounding box center [551, 205] width 375 height 25
click at [364, 190] on input "b. Devise a learning plan for the member and integrate it into their tasks" at bounding box center [364, 186] width 0 height 8
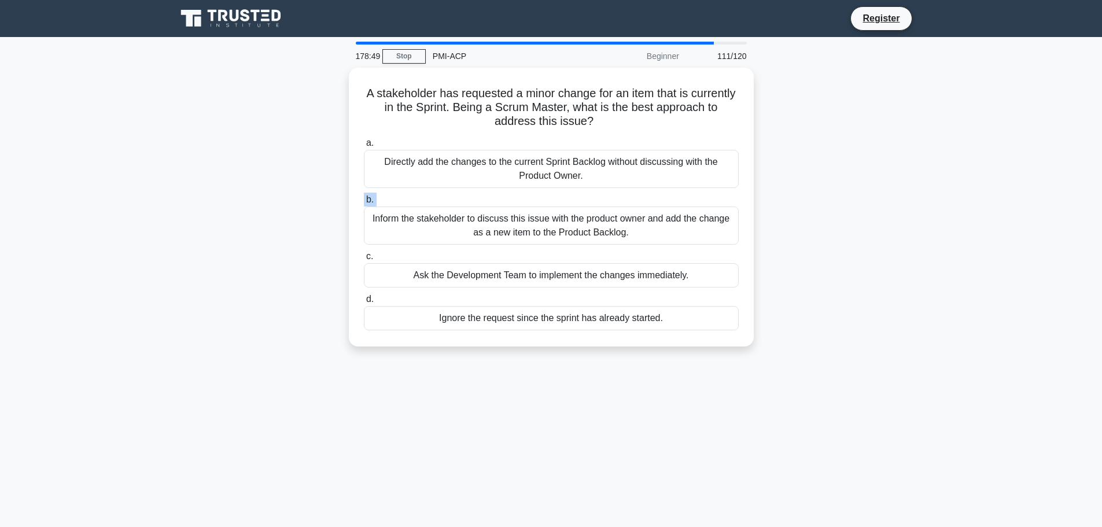
click at [505, 200] on label "b. Inform the stakeholder to discuss this issue with the product owner and add …" at bounding box center [551, 219] width 375 height 52
click at [364, 200] on input "b. Inform the stakeholder to discuss this issue with the product owner and add …" at bounding box center [364, 200] width 0 height 8
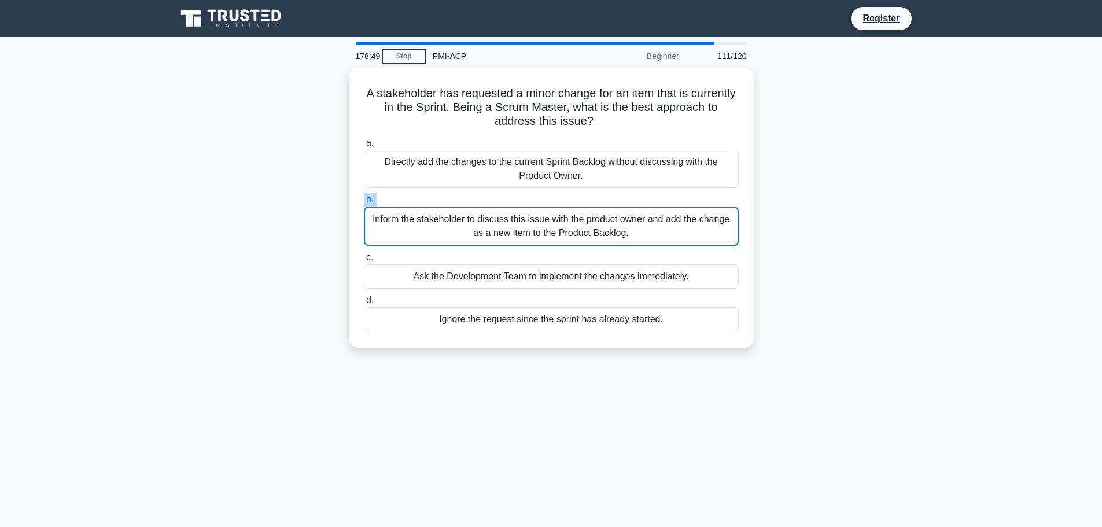
click at [505, 200] on label "b. Inform the stakeholder to discuss this issue with the product owner and add …" at bounding box center [551, 219] width 375 height 53
click at [364, 200] on input "b. Inform the stakeholder to discuss this issue with the product owner and add …" at bounding box center [364, 200] width 0 height 8
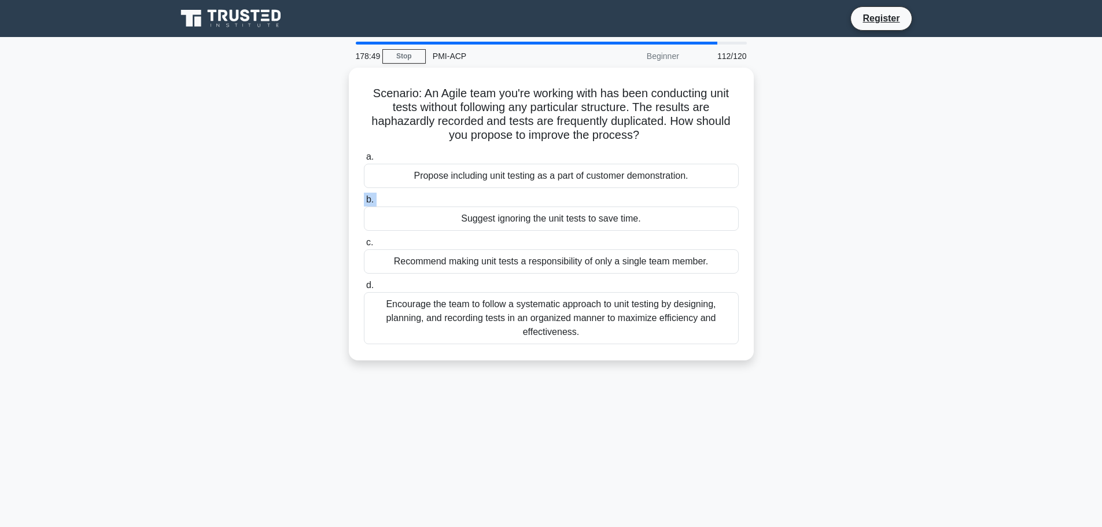
click at [505, 200] on label "b. Suggest ignoring the unit tests to save time." at bounding box center [551, 212] width 375 height 38
click at [364, 200] on input "b. Suggest ignoring the unit tests to save time." at bounding box center [364, 200] width 0 height 8
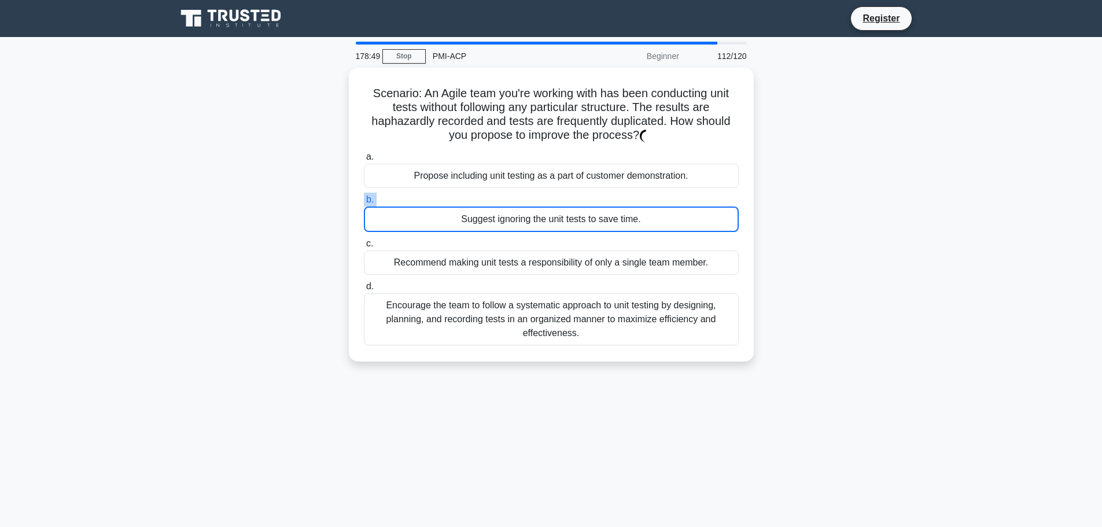
click at [505, 200] on label "b. Suggest ignoring the unit tests to save time." at bounding box center [551, 212] width 375 height 39
click at [364, 200] on input "b. Suggest ignoring the unit tests to save time." at bounding box center [364, 200] width 0 height 8
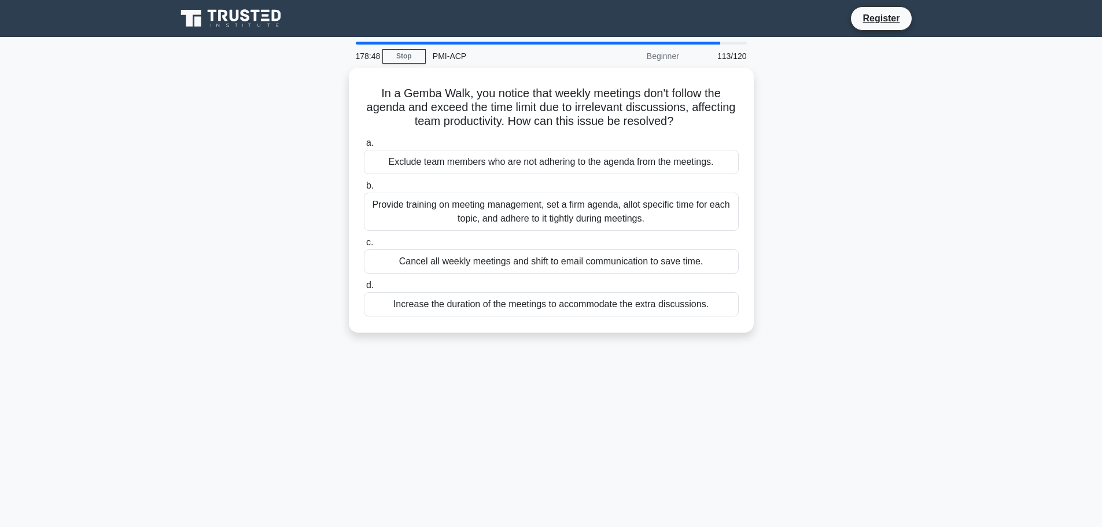
click at [505, 200] on div "Provide training on meeting management, set a firm agenda, allot specific time …" at bounding box center [551, 212] width 375 height 38
click at [364, 190] on input "b. Provide training on meeting management, set a firm agenda, allot specific ti…" at bounding box center [364, 186] width 0 height 8
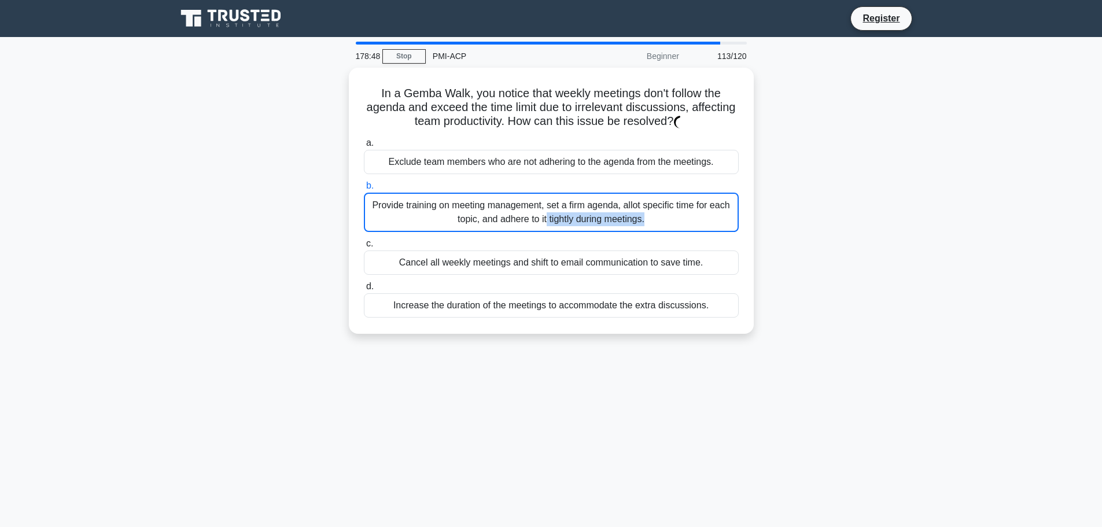
click at [505, 200] on div "Provide training on meeting management, set a firm agenda, allot specific time …" at bounding box center [551, 212] width 375 height 39
click at [364, 190] on input "b. Provide training on meeting management, set a firm agenda, allot specific ti…" at bounding box center [364, 186] width 0 height 8
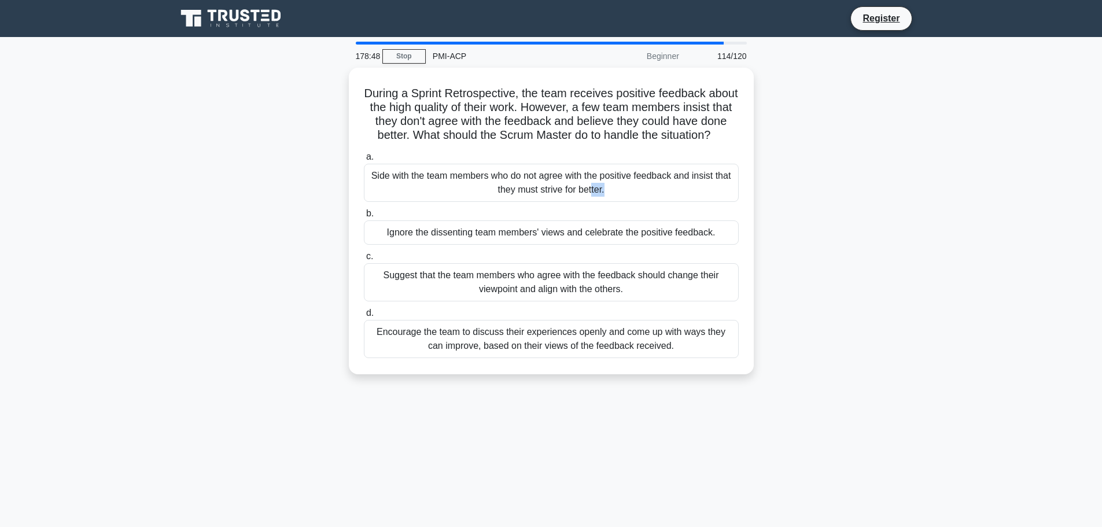
click at [505, 200] on div "Side with the team members who do not agree with the positive feedback and insi…" at bounding box center [551, 183] width 375 height 38
click at [364, 161] on input "a. Side with the team members who do not agree with the positive feedback and i…" at bounding box center [364, 157] width 0 height 8
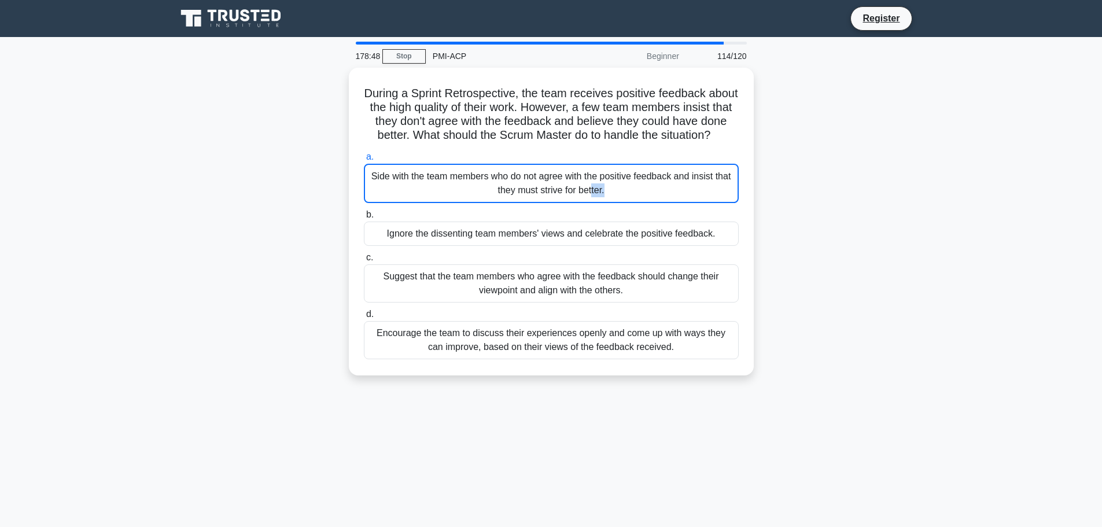
click at [505, 200] on div "Side with the team members who do not agree with the positive feedback and insi…" at bounding box center [551, 183] width 375 height 39
click at [364, 161] on input "a. Side with the team members who do not agree with the positive feedback and i…" at bounding box center [364, 157] width 0 height 8
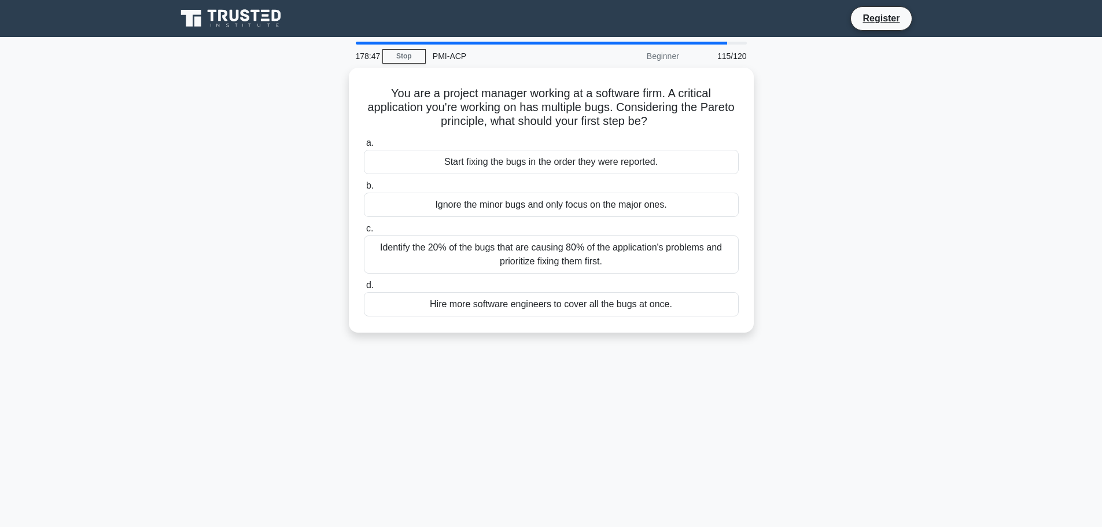
click at [505, 200] on div "Ignore the minor bugs and only focus on the major ones." at bounding box center [551, 205] width 375 height 24
click at [364, 190] on input "b. Ignore the minor bugs and only focus on the major ones." at bounding box center [364, 186] width 0 height 8
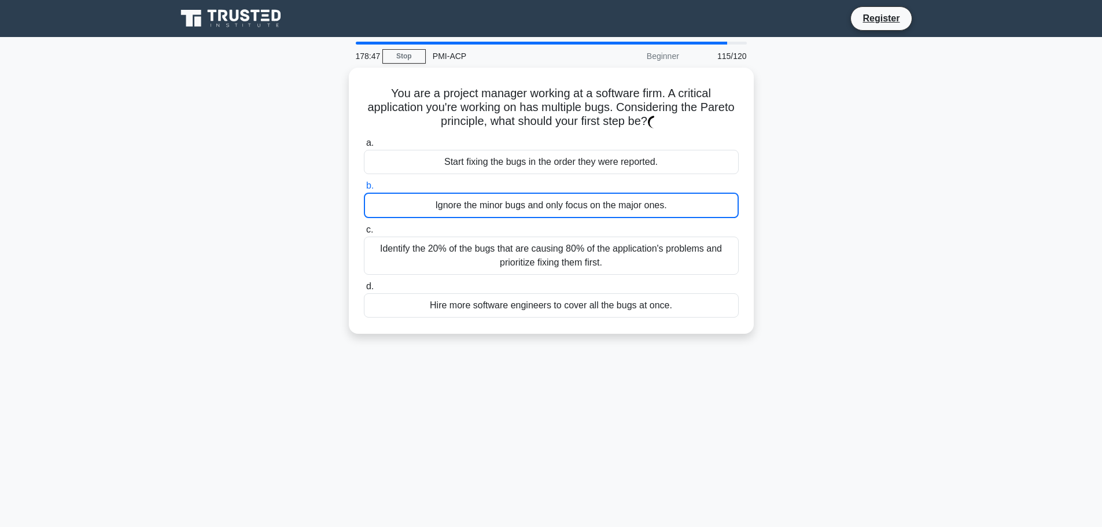
click at [505, 200] on div "Ignore the minor bugs and only focus on the major ones." at bounding box center [551, 205] width 375 height 25
click at [364, 190] on input "b. Ignore the minor bugs and only focus on the major ones." at bounding box center [364, 186] width 0 height 8
click at [505, 200] on div "Ignore the minor bugs and only focus on the major ones." at bounding box center [551, 205] width 375 height 25
click at [364, 190] on input "b. Ignore the minor bugs and only focus on the major ones." at bounding box center [364, 186] width 0 height 8
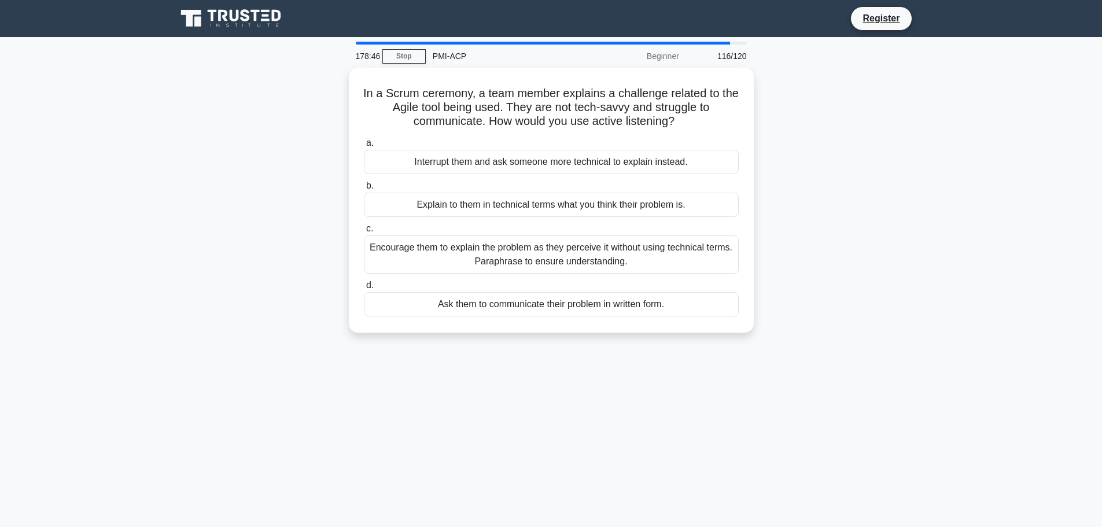
click at [505, 200] on div "Explain to them in technical terms what you think their problem is." at bounding box center [551, 205] width 375 height 24
click at [364, 190] on input "b. Explain to them in technical terms what you think their problem is." at bounding box center [364, 186] width 0 height 8
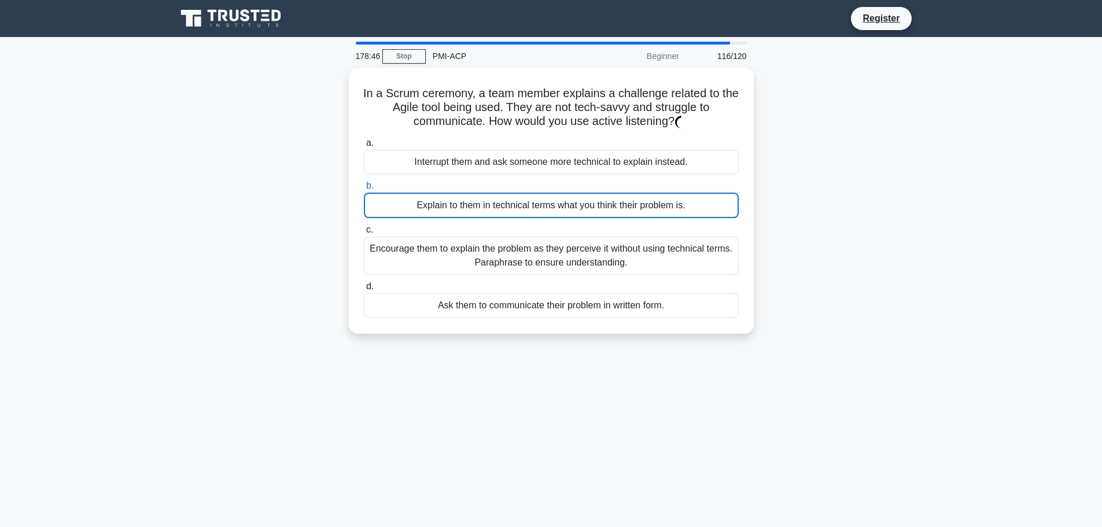
click at [505, 200] on div "Explain to them in technical terms what you think their problem is." at bounding box center [551, 205] width 375 height 25
click at [364, 190] on input "b. Explain to them in technical terms what you think their problem is." at bounding box center [364, 186] width 0 height 8
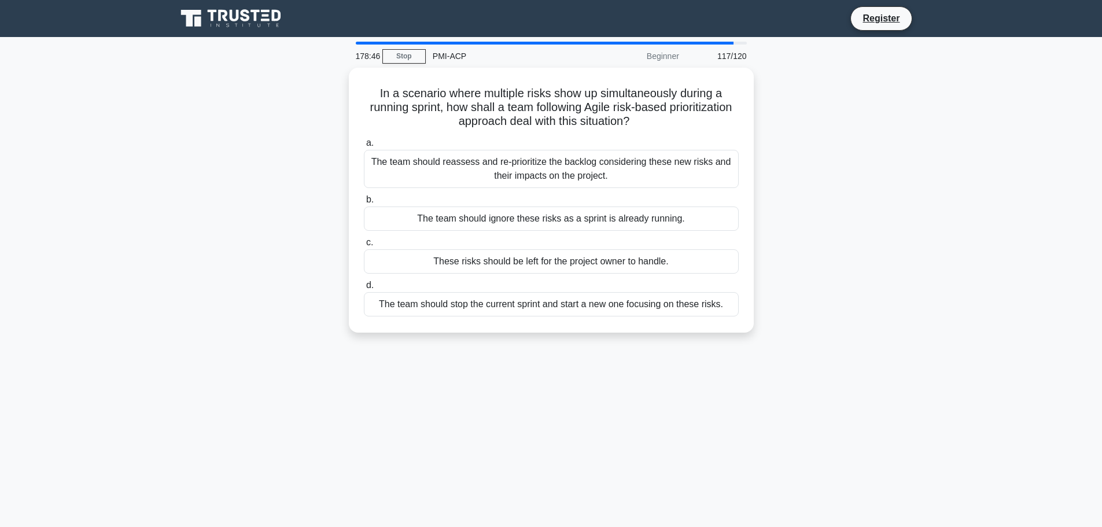
click at [505, 200] on label "b. The team should ignore these risks as a sprint is already running." at bounding box center [551, 212] width 375 height 38
click at [364, 200] on input "b. The team should ignore these risks as a sprint is already running." at bounding box center [364, 200] width 0 height 8
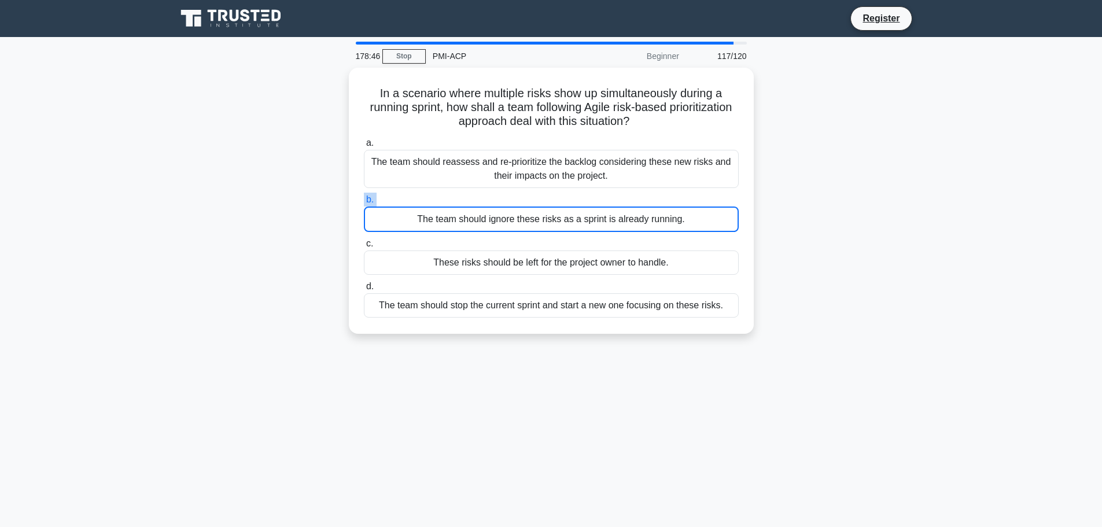
click at [505, 200] on label "b. The team should ignore these risks as a sprint is already running." at bounding box center [551, 212] width 375 height 39
click at [364, 200] on input "b. The team should ignore these risks as a sprint is already running." at bounding box center [364, 200] width 0 height 8
click at [505, 200] on label "b. The team should ignore these risks as a sprint is already running." at bounding box center [551, 212] width 375 height 39
click at [364, 200] on input "b. The team should ignore these risks as a sprint is already running." at bounding box center [364, 200] width 0 height 8
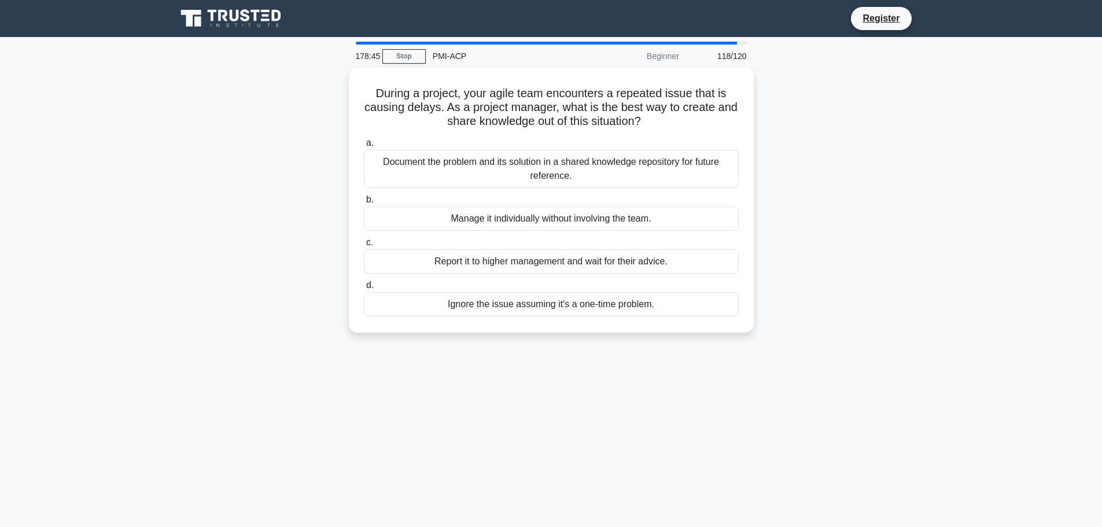
click at [505, 200] on label "b. Manage it individually without involving the team." at bounding box center [551, 212] width 375 height 38
click at [364, 200] on input "b. Manage it individually without involving the team." at bounding box center [364, 200] width 0 height 8
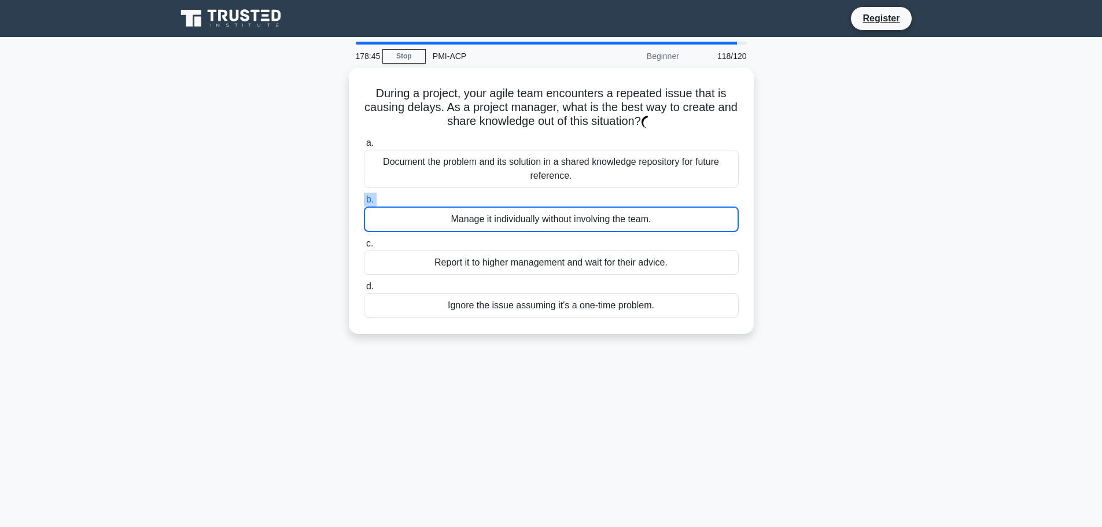
click at [505, 200] on label "b. Manage it individually without involving the team." at bounding box center [551, 212] width 375 height 39
click at [364, 200] on input "b. Manage it individually without involving the team." at bounding box center [364, 200] width 0 height 8
click at [505, 200] on label "b. Manage it individually without involving the team." at bounding box center [551, 212] width 375 height 39
click at [364, 200] on input "b. Manage it individually without involving the team." at bounding box center [364, 200] width 0 height 8
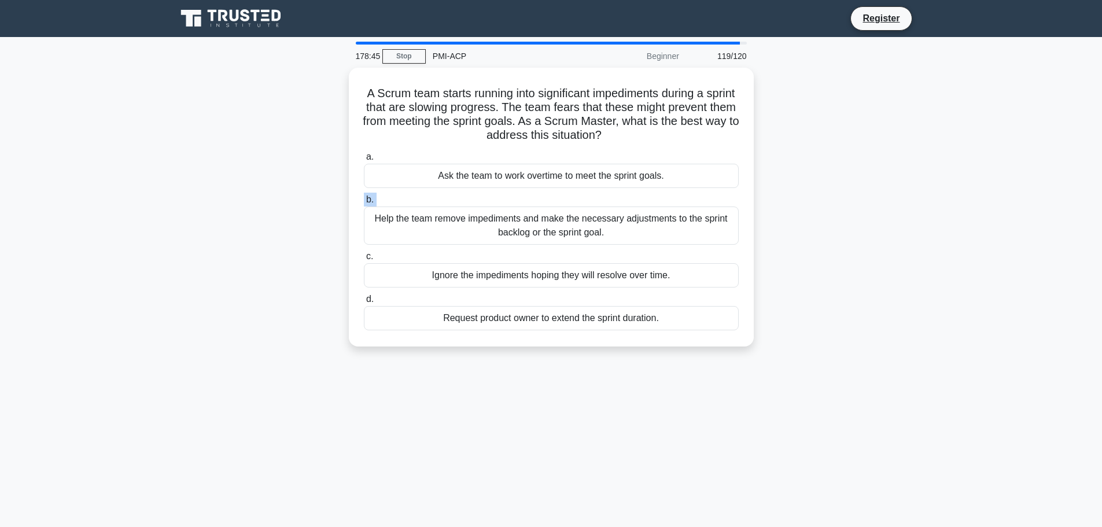
click at [505, 200] on label "b. Help the team remove impediments and make the necessary adjustments to the s…" at bounding box center [551, 219] width 375 height 52
click at [364, 200] on input "b. Help the team remove impediments and make the necessary adjustments to the s…" at bounding box center [364, 200] width 0 height 8
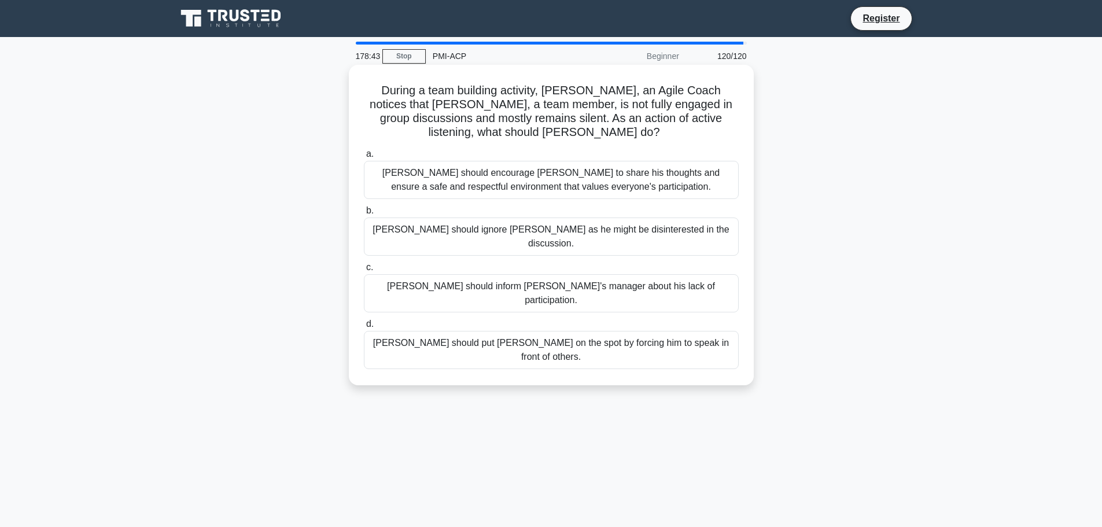
click at [515, 221] on div "Peter should ignore Carlos as he might be disinterested in the discussion." at bounding box center [551, 237] width 375 height 38
click at [522, 227] on div "Peter should ignore Carlos as he might be disinterested in the discussion." at bounding box center [551, 237] width 375 height 38
click at [364, 215] on input "b. Peter should ignore Carlos as he might be disinterested in the discussion." at bounding box center [364, 211] width 0 height 8
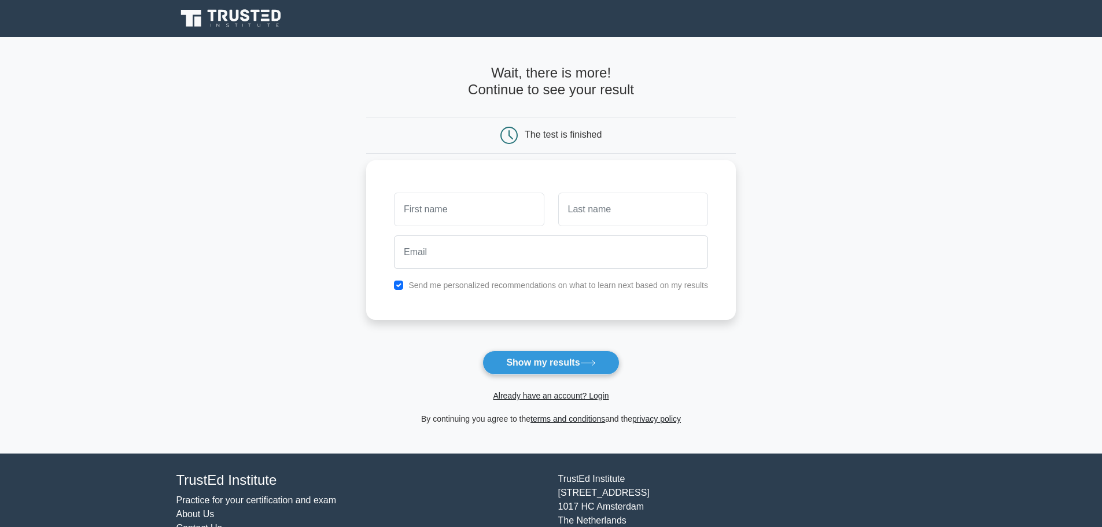
click at [498, 212] on input "text" at bounding box center [469, 210] width 150 height 34
type input "Trần"
click at [629, 213] on input "text" at bounding box center [633, 210] width 150 height 34
type input "Quang"
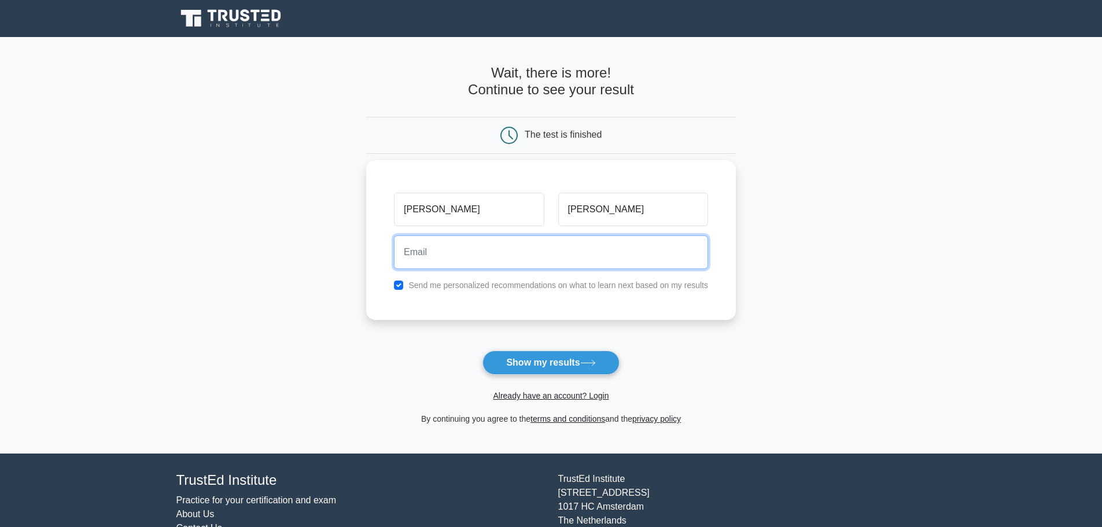
click at [590, 256] on input "email" at bounding box center [551, 252] width 314 height 34
type input "tl.dellroyal@gmail.com"
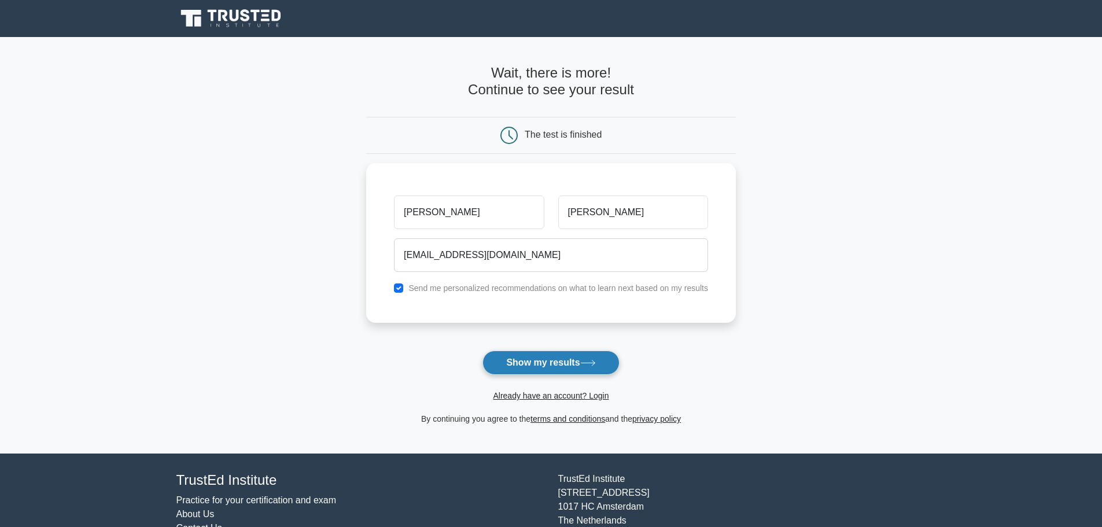
click at [552, 362] on button "Show my results" at bounding box center [550, 363] width 137 height 24
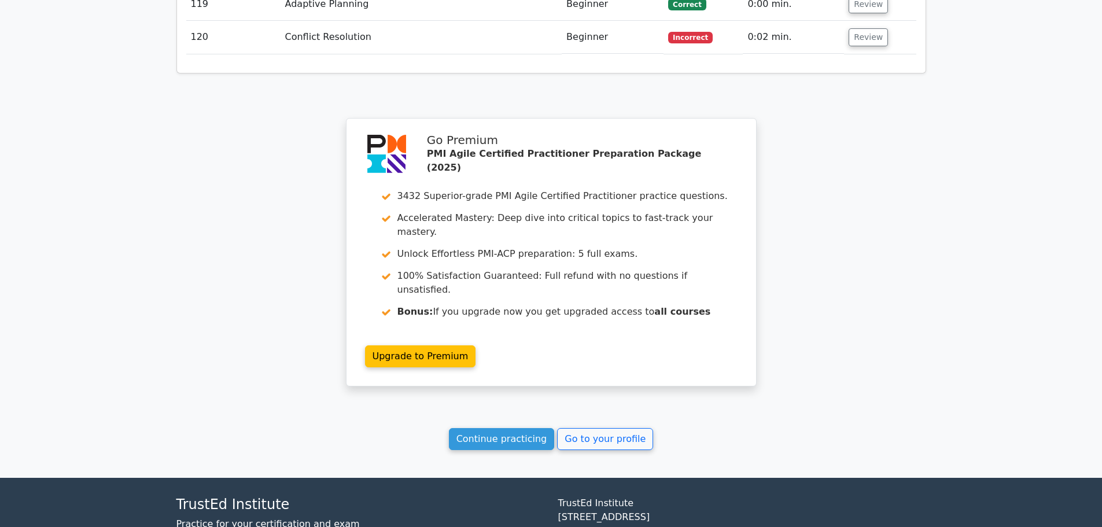
scroll to position [6081, 0]
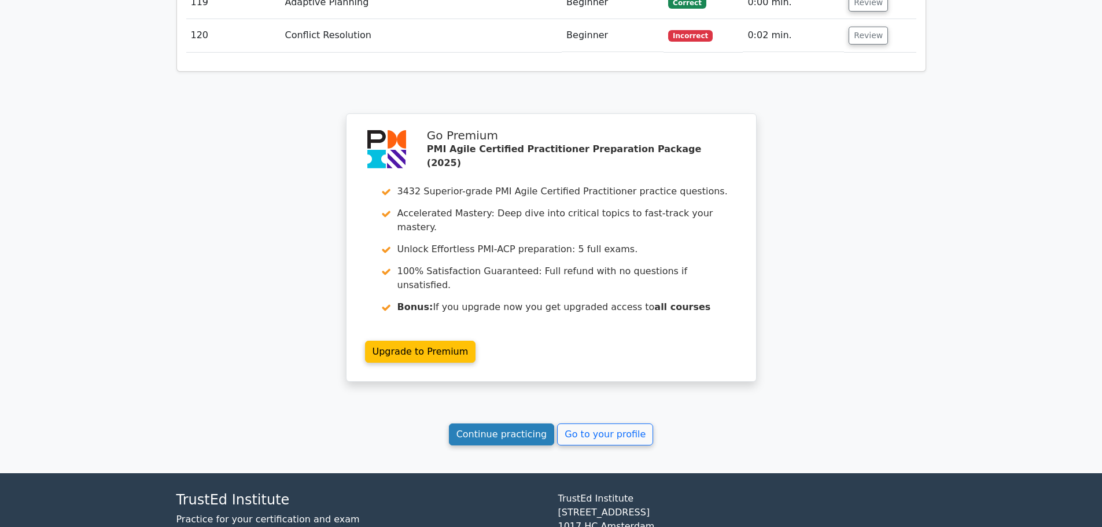
click at [513, 423] on link "Continue practicing" at bounding box center [502, 434] width 106 height 22
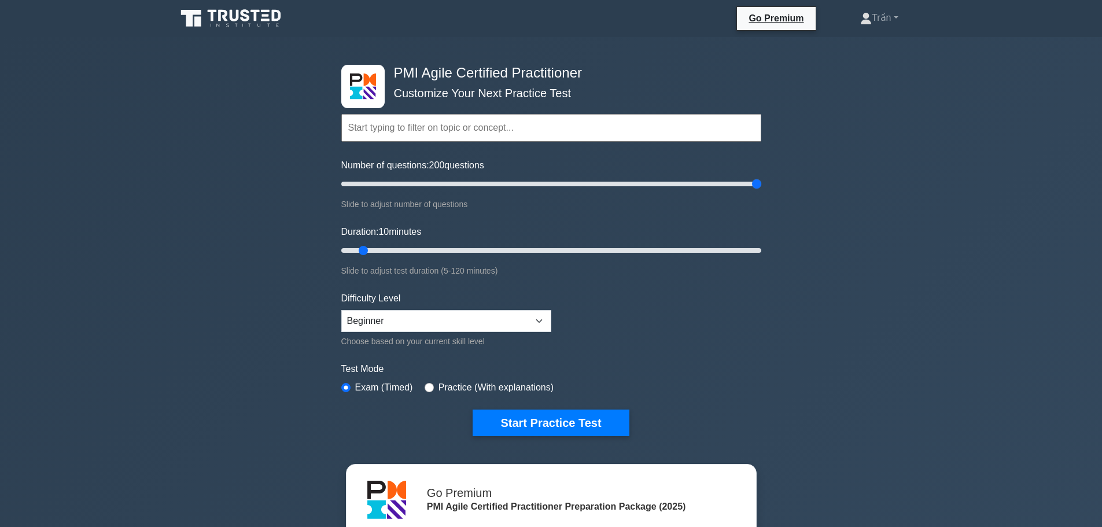
drag, startPoint x: 356, startPoint y: 186, endPoint x: 789, endPoint y: 190, distance: 432.2
type input "200"
click at [761, 190] on input "Number of questions: 200 questions" at bounding box center [551, 184] width 420 height 14
click at [789, 190] on div "PMI Agile Certified Practitioner Customize Your Next Practice Test Topics Agile…" at bounding box center [551, 379] width 1102 height 684
drag, startPoint x: 368, startPoint y: 246, endPoint x: 866, endPoint y: 250, distance: 498.1
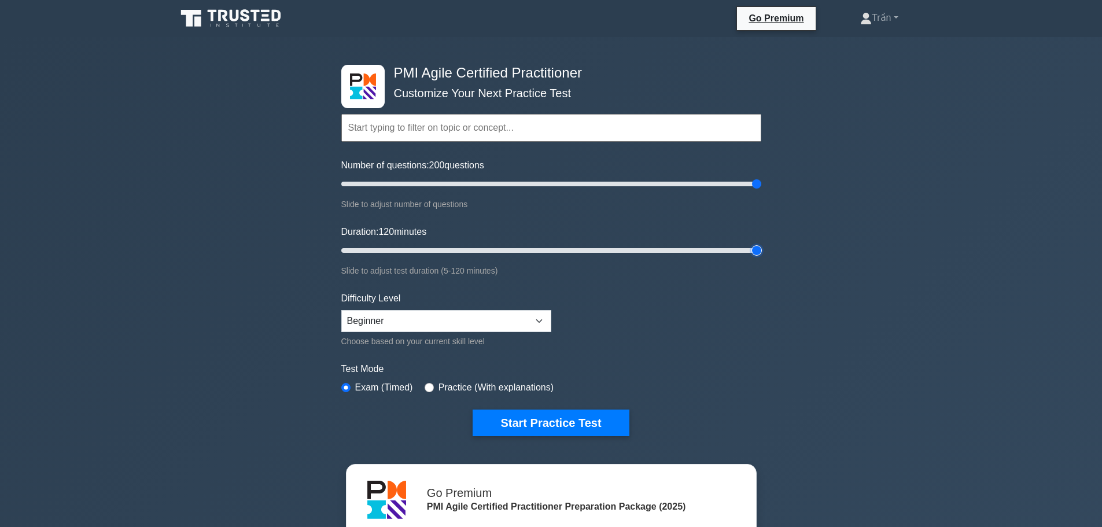
type input "120"
click at [761, 250] on input "Duration: 120 minutes" at bounding box center [551, 251] width 420 height 14
click at [507, 318] on select "Beginner Intermediate Expert" at bounding box center [446, 321] width 210 height 22
select select "intermediate"
click at [341, 310] on select "Beginner Intermediate Expert" at bounding box center [446, 321] width 210 height 22
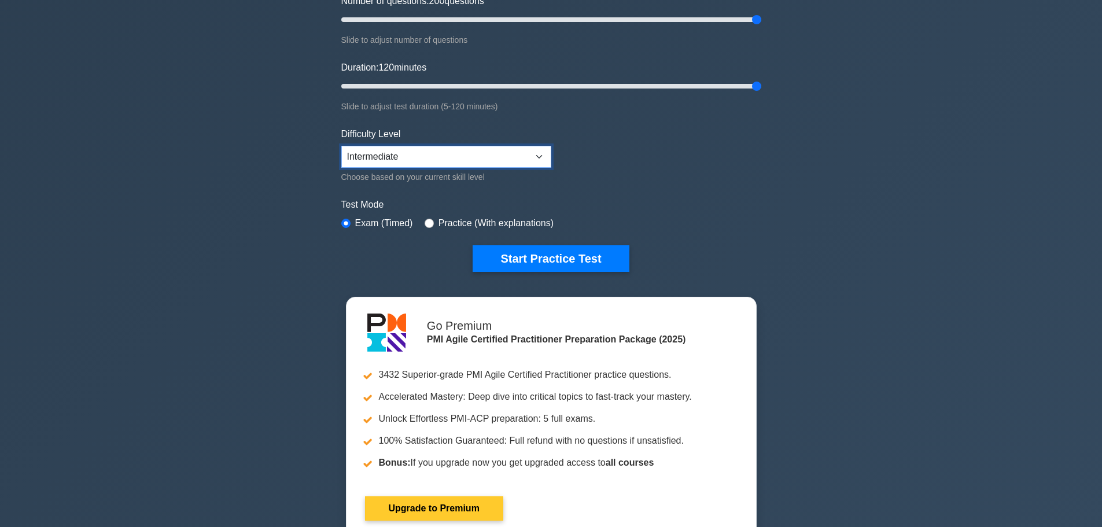
scroll to position [174, 0]
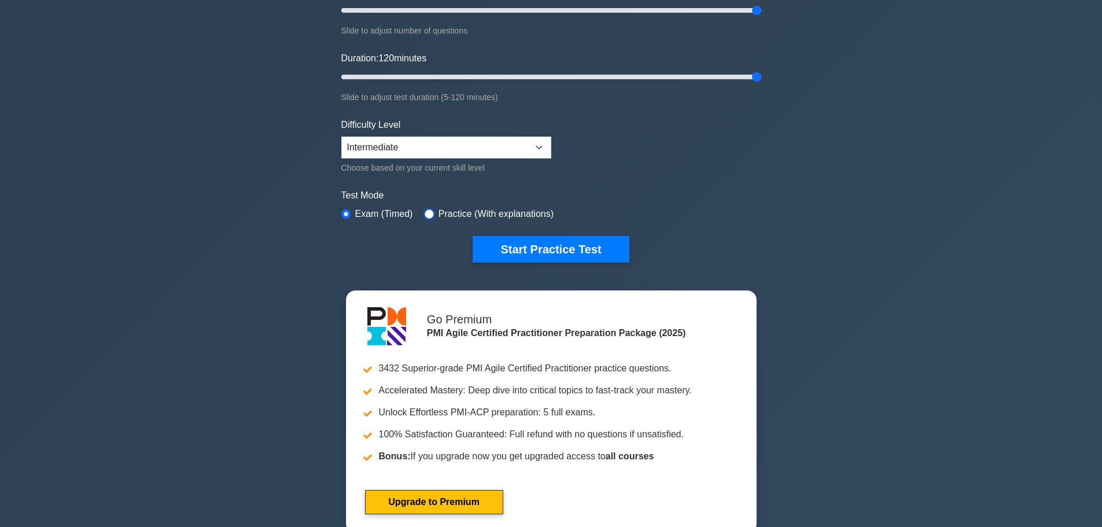
click at [427, 209] on input "radio" at bounding box center [429, 213] width 9 height 9
radio input "true"
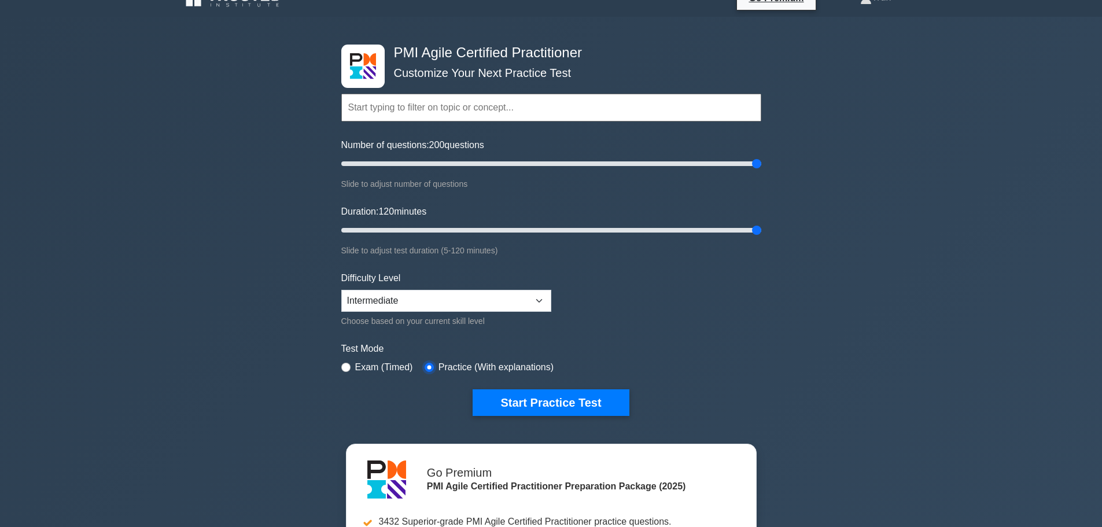
scroll to position [0, 0]
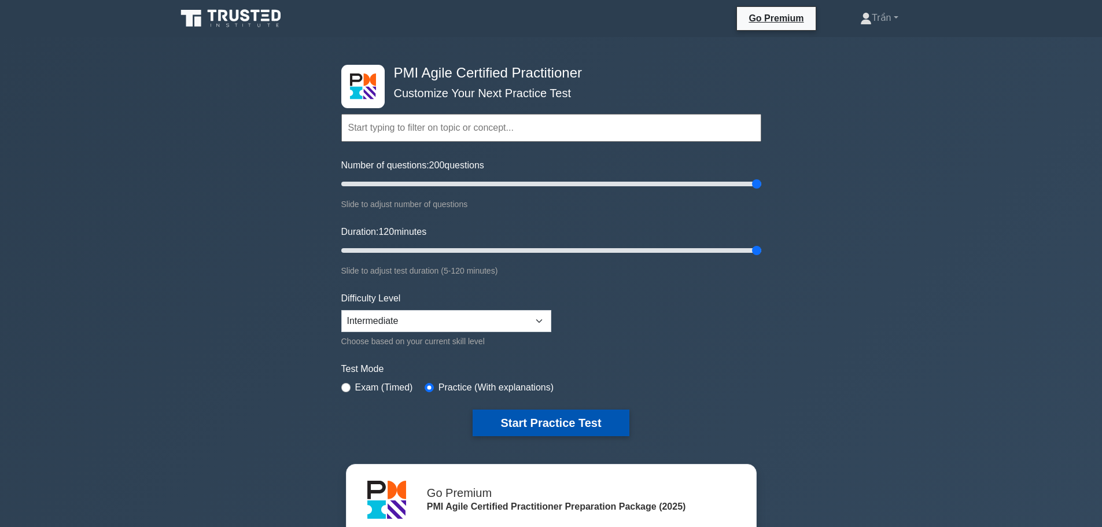
click at [568, 415] on button "Start Practice Test" at bounding box center [551, 423] width 156 height 27
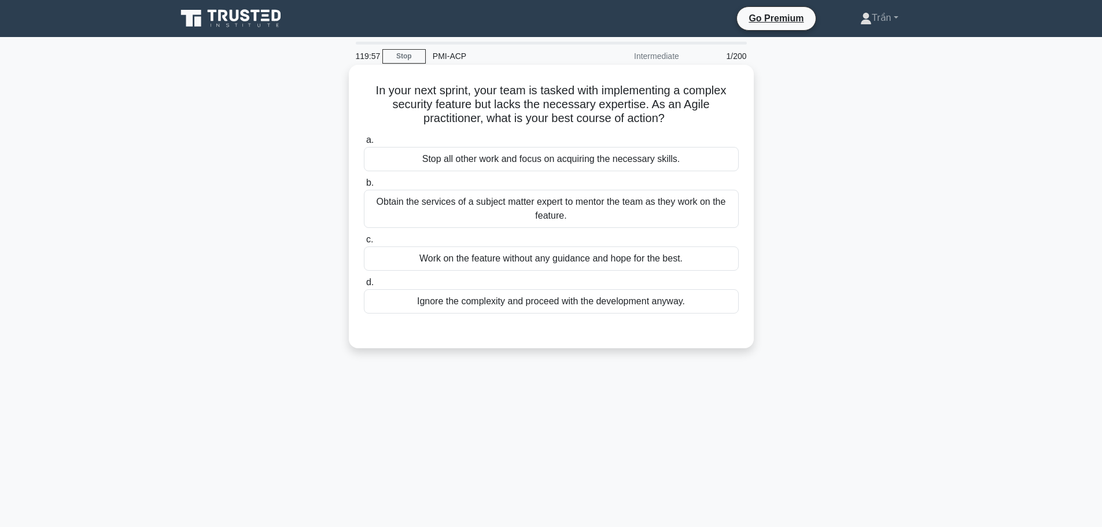
click at [617, 189] on label "b. Obtain the services of a subject matter expert to mentor the team as they wo…" at bounding box center [551, 202] width 375 height 52
click at [364, 187] on input "b. Obtain the services of a subject matter expert to mentor the team as they wo…" at bounding box center [364, 183] width 0 height 8
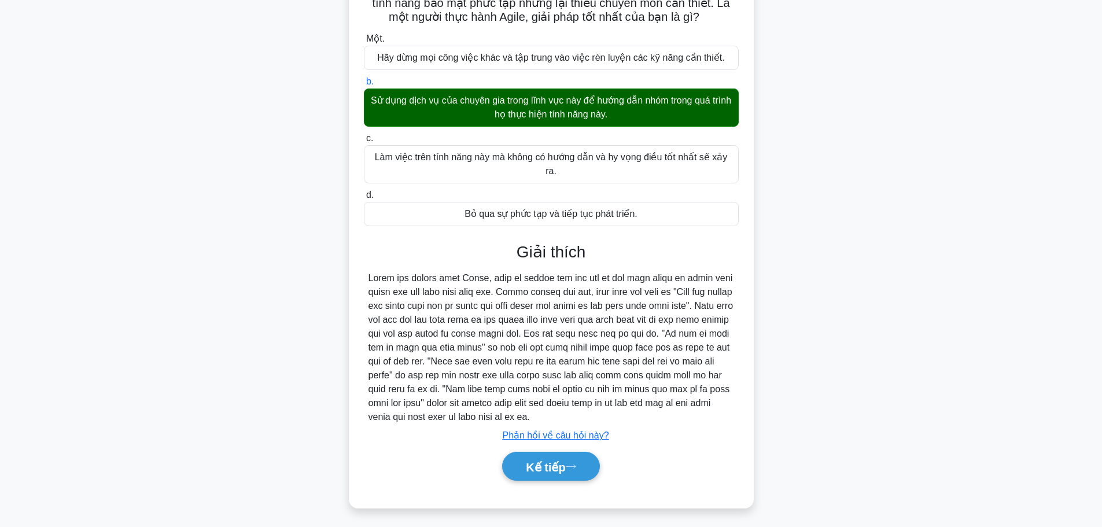
scroll to position [116, 0]
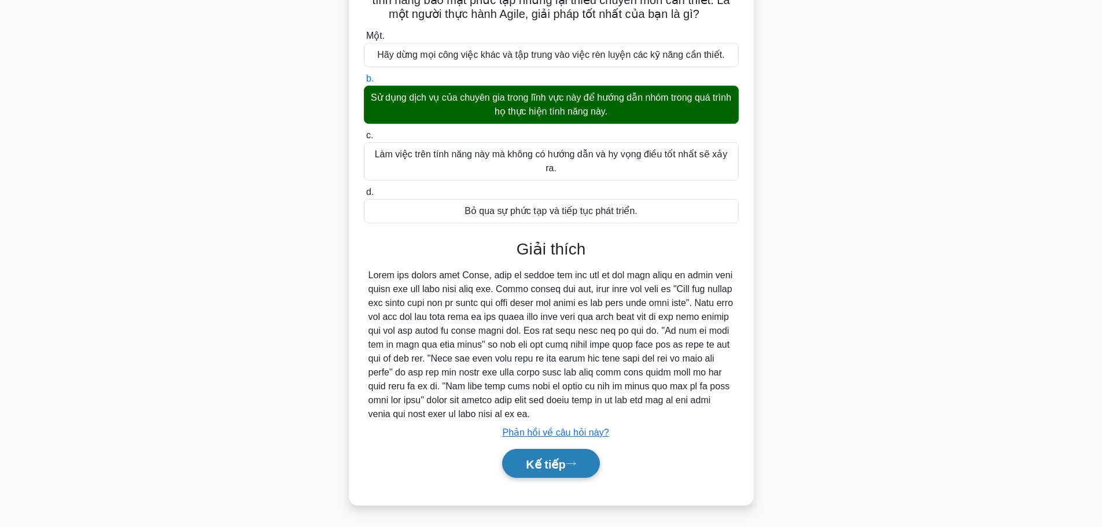
click at [573, 449] on button "Kế tiếp" at bounding box center [550, 464] width 97 height 30
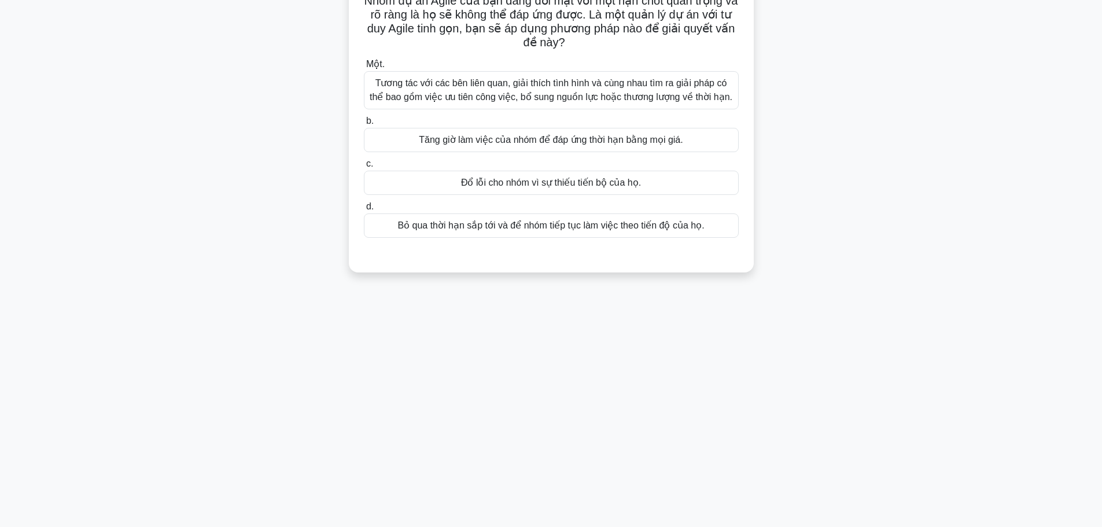
scroll to position [0, 0]
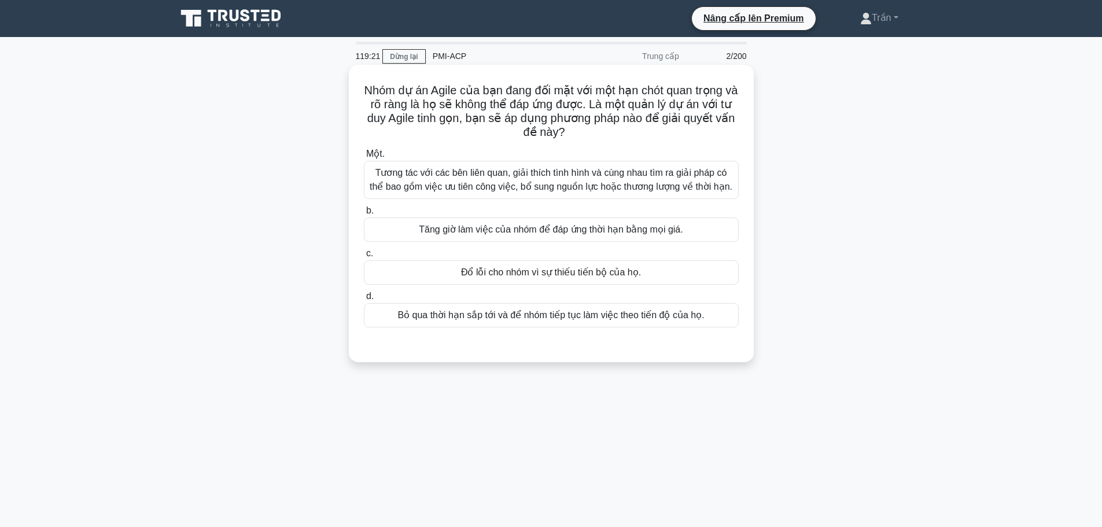
click at [410, 140] on h5 "Nhóm dự án Agile của bạn đang đối mặt với một hạn chót quan trọng và rõ ràng là…" at bounding box center [551, 111] width 377 height 57
click at [413, 180] on font "Tương tác với các bên liên quan, giải thích tình hình và cùng nhau tìm ra giải …" at bounding box center [551, 180] width 364 height 28
click at [364, 158] on input "Một. Tương tác với các bên liên quan, giải thích tình hình và cùng nhau tìm ra …" at bounding box center [364, 154] width 0 height 8
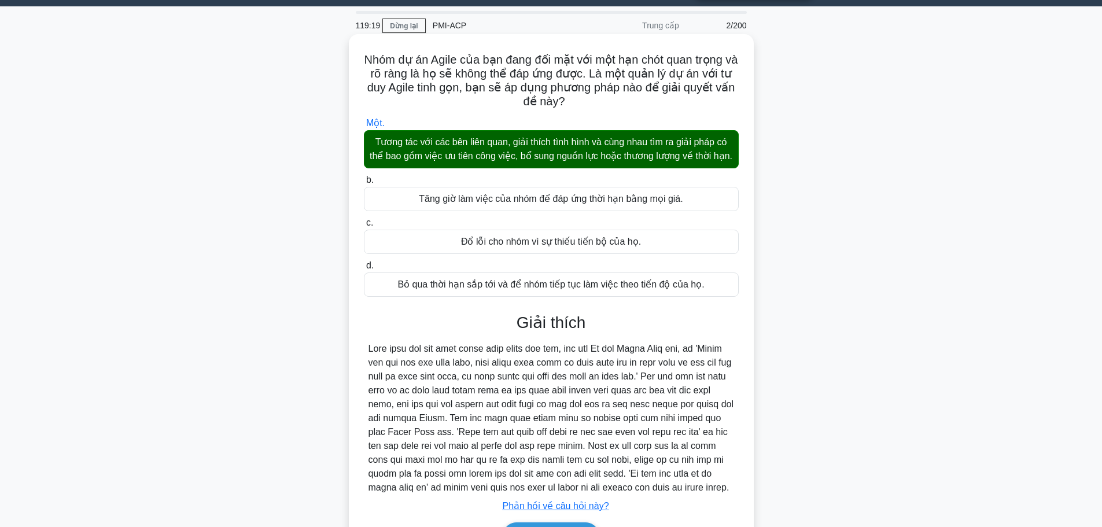
scroll to position [133, 0]
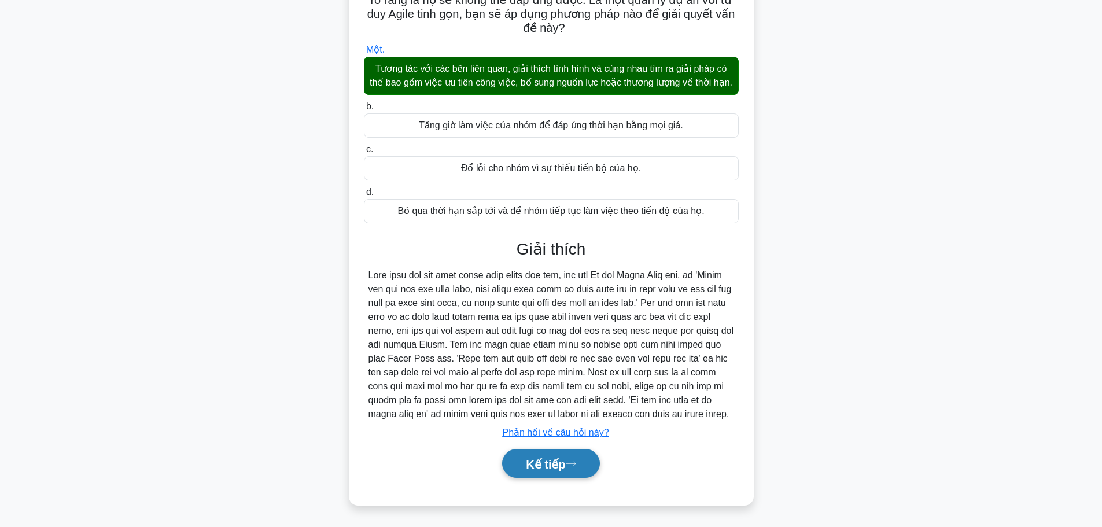
click at [555, 468] on font "Kế tiếp" at bounding box center [545, 464] width 39 height 13
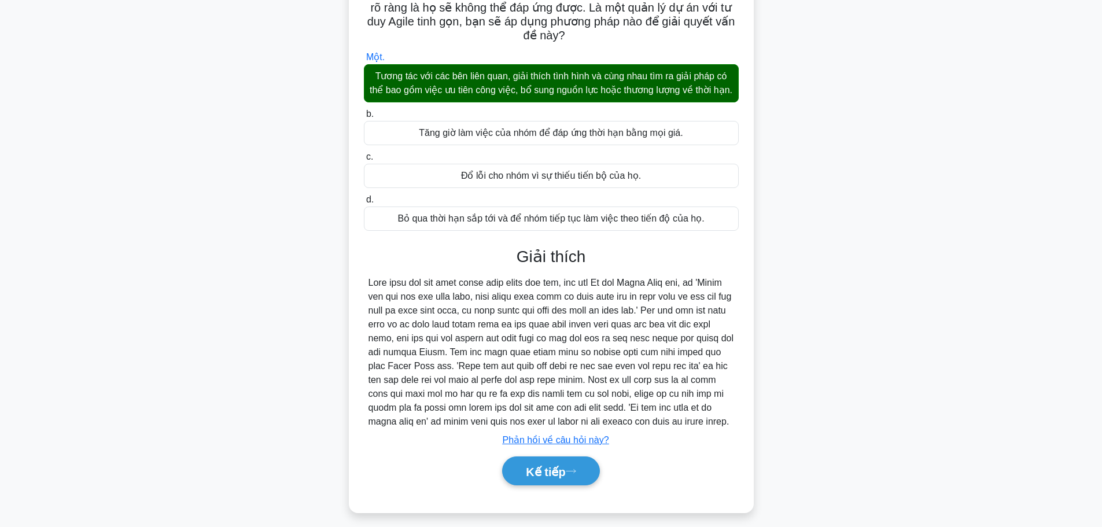
scroll to position [0, 0]
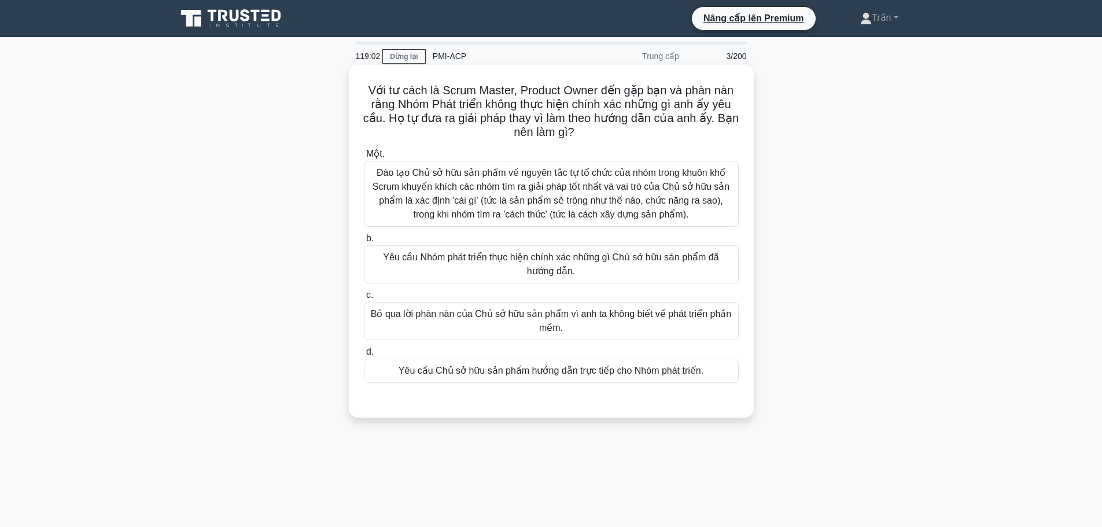
click at [559, 199] on font "Đào tạo Chủ sở hữu sản phẩm về nguyên tắc tự tổ chức của nhóm trong khuôn khổ S…" at bounding box center [551, 193] width 357 height 51
click at [364, 158] on input "Một. Đào tạo Chủ sở hữu sản phẩm về nguyên tắc tự tổ chức của nhóm trong khuôn …" at bounding box center [364, 154] width 0 height 8
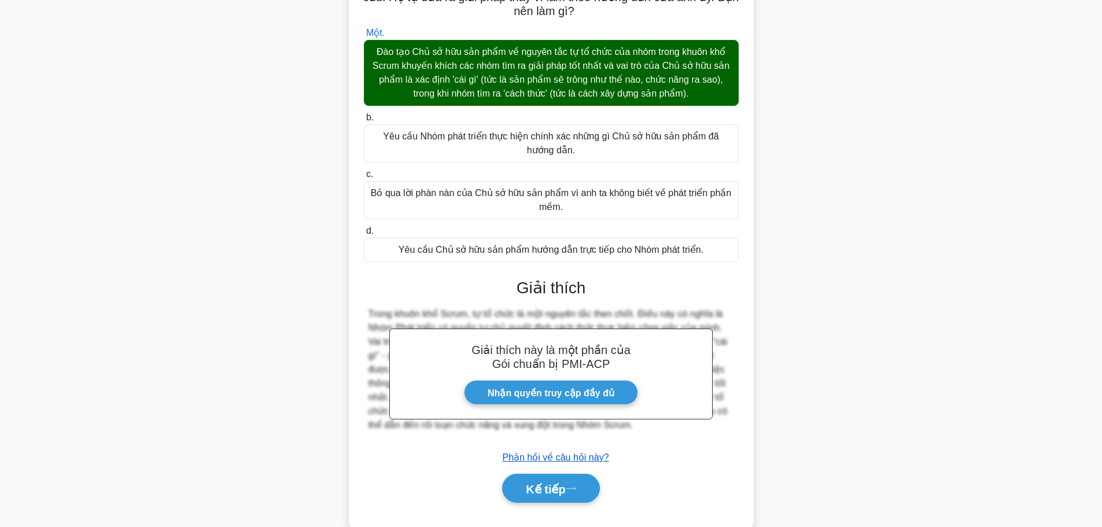
scroll to position [147, 0]
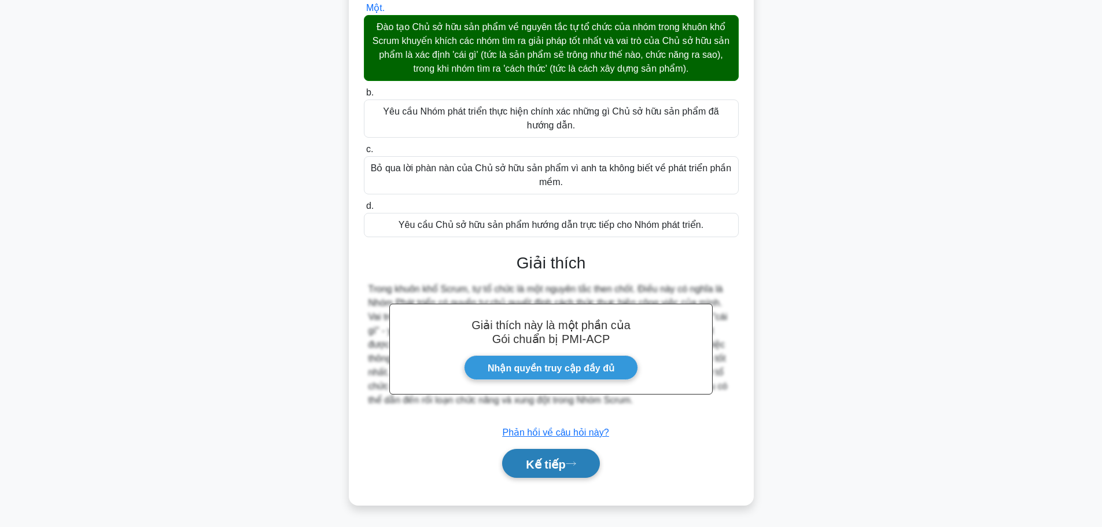
click at [572, 465] on icon at bounding box center [571, 464] width 10 height 6
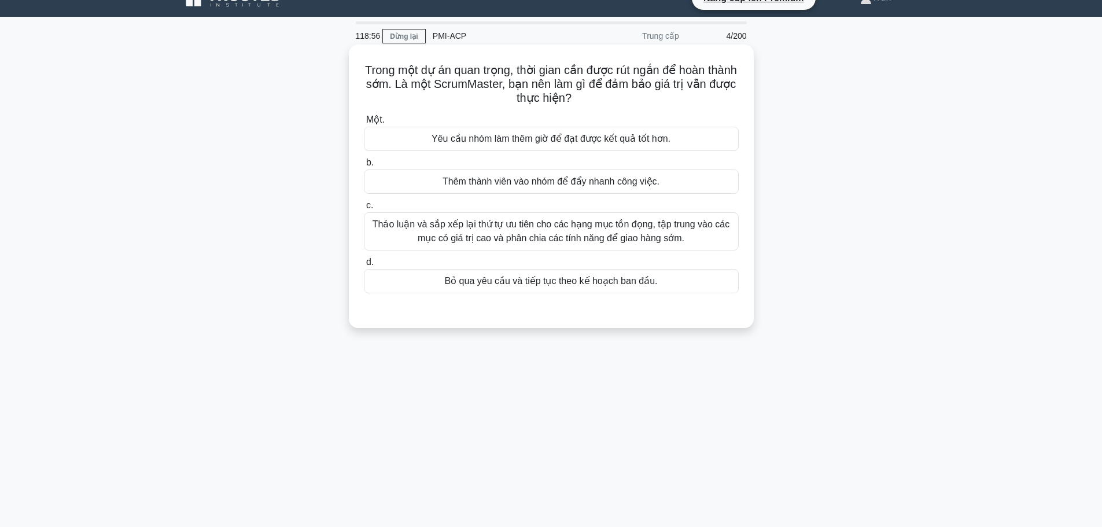
scroll to position [0, 0]
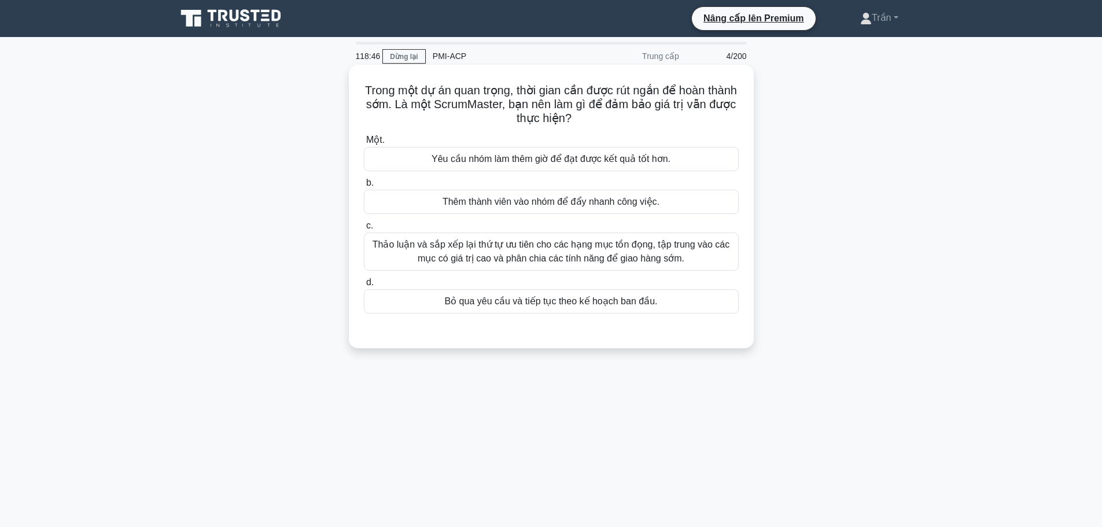
click at [507, 252] on font "Thảo luận và sắp xếp lại thứ tự ưu tiên cho các hạng mục tồn đọng, tập trung và…" at bounding box center [551, 252] width 364 height 28
click at [364, 230] on input "c. Thảo luận và sắp xếp lại thứ tự ưu tiên cho các hạng mục tồn đọng, tập trung…" at bounding box center [364, 226] width 0 height 8
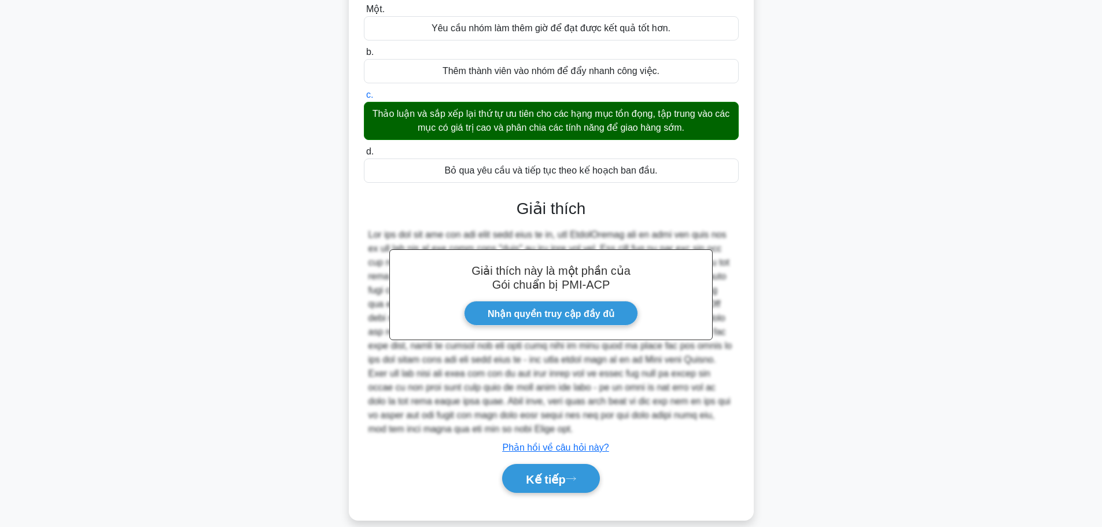
scroll to position [161, 0]
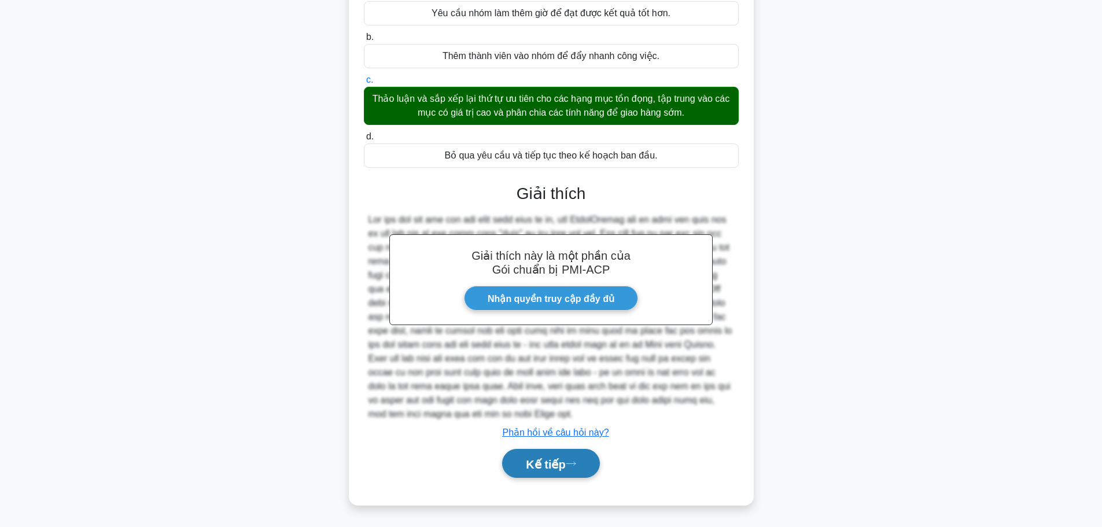
click at [560, 469] on font "Kế tiếp" at bounding box center [545, 464] width 39 height 13
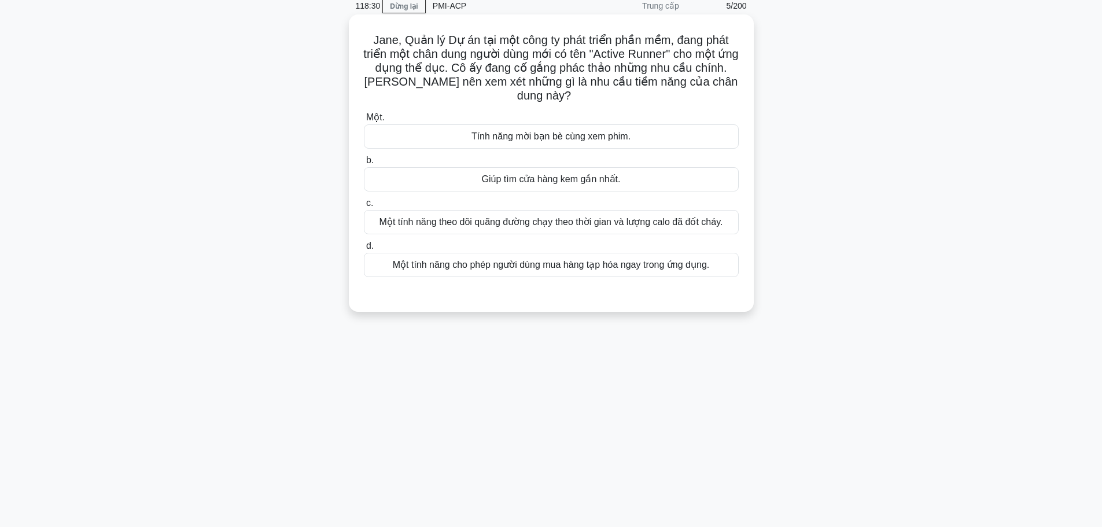
scroll to position [58, 0]
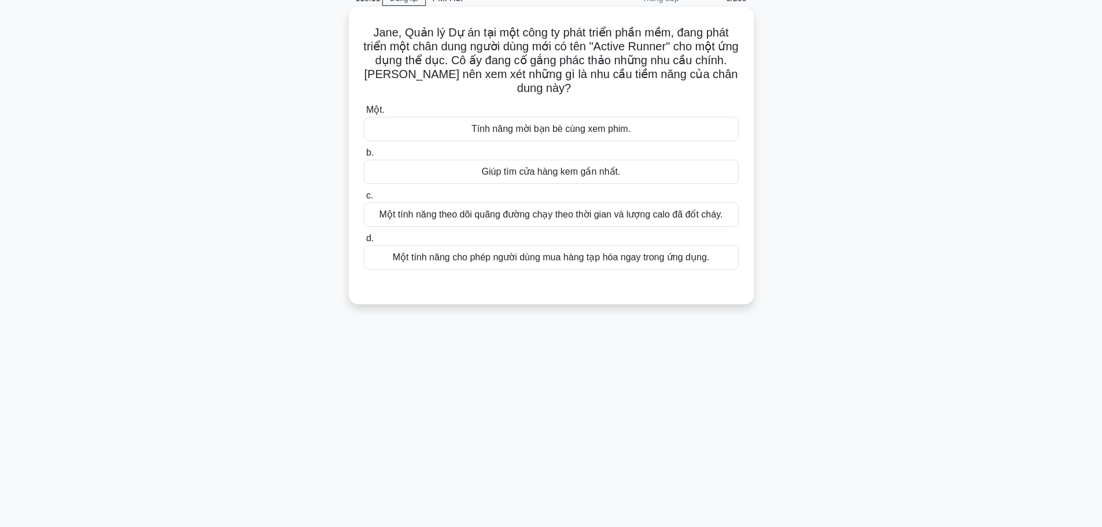
click at [669, 214] on font "Một tính năng theo dõi quãng đường chạy theo thời gian và lượng calo đã đốt chá…" at bounding box center [552, 214] width 344 height 10
click at [364, 200] on input "c. Một tính năng theo dõi quãng đường chạy theo thời gian và lượng calo đã đốt …" at bounding box center [364, 196] width 0 height 8
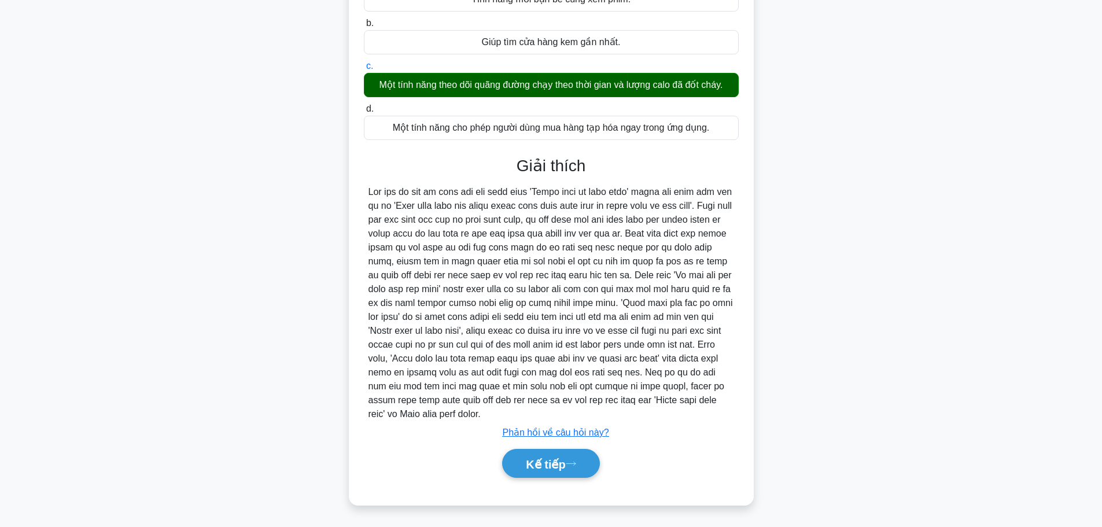
scroll to position [202, 0]
click at [555, 457] on font "Kế tiếp" at bounding box center [545, 463] width 39 height 13
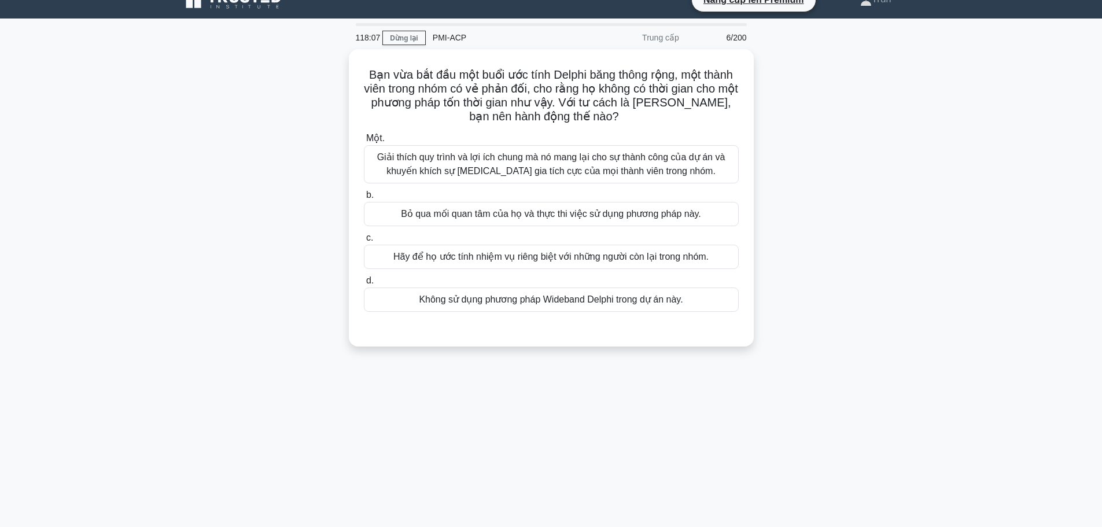
scroll to position [0, 0]
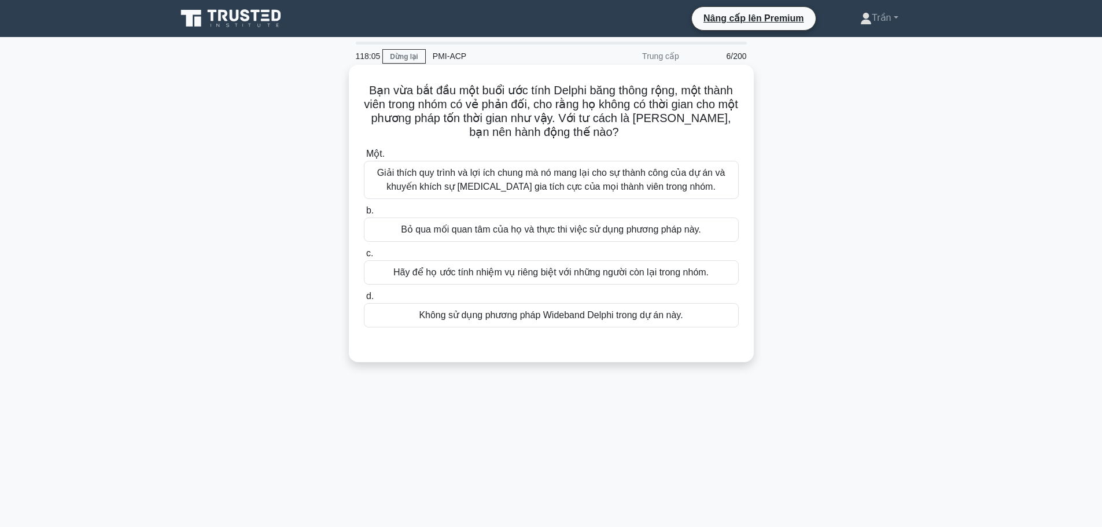
click at [518, 186] on font "Giải thích quy trình và lợi ích chung mà nó mang lại cho sự thành công của dự á…" at bounding box center [551, 180] width 348 height 24
click at [364, 158] on input "Một. Giải thích quy trình và lợi ích chung mà nó mang lại cho sự thành công của…" at bounding box center [364, 154] width 0 height 8
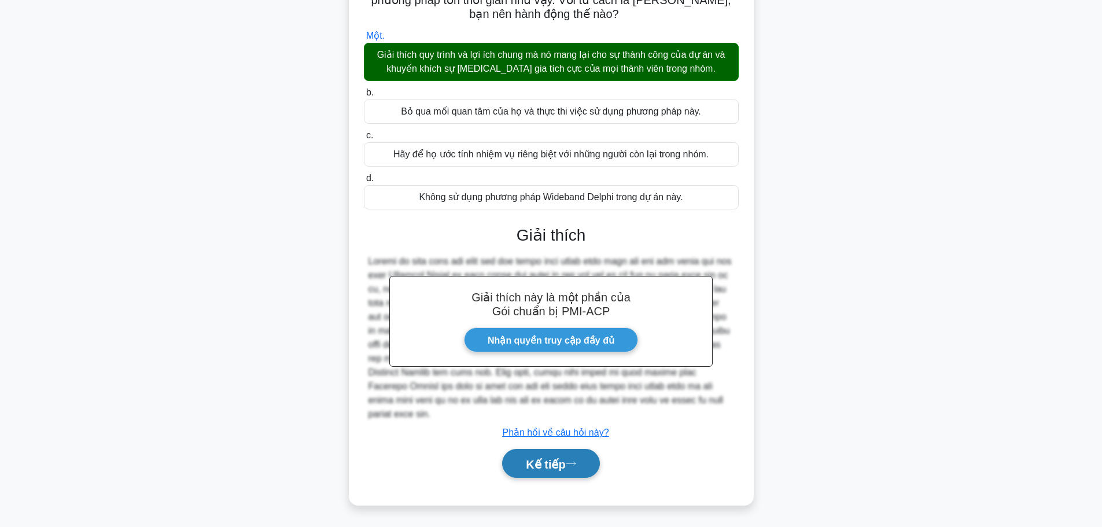
click at [539, 461] on font "Kế tiếp" at bounding box center [545, 464] width 39 height 13
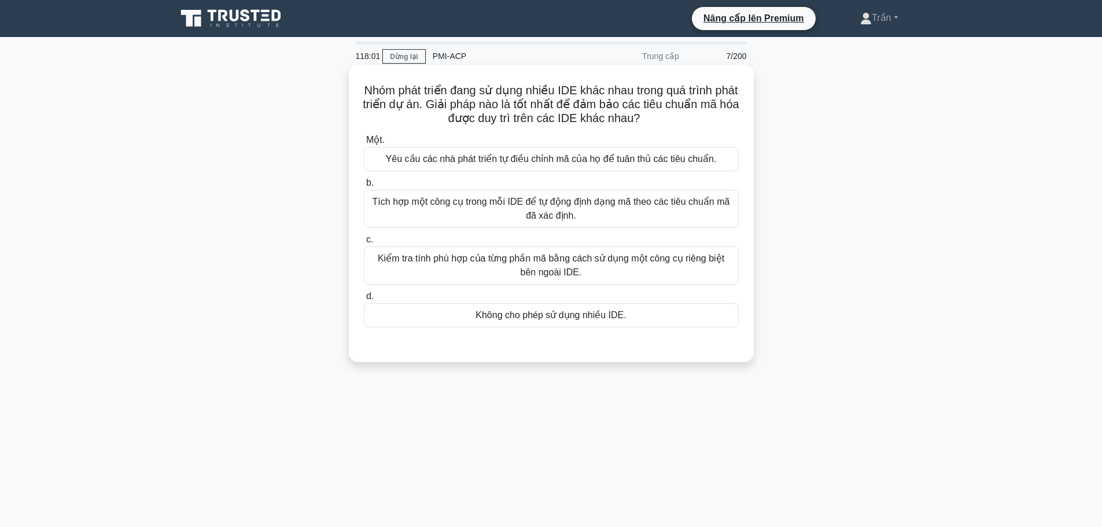
click at [544, 211] on font "Tích hợp một công cụ trong mỗi IDE để tự động định dạng mã theo các tiêu chuẩn …" at bounding box center [552, 209] width 358 height 24
click at [364, 187] on input "b. Tích hợp một công cụ trong mỗi IDE để tự động định dạng mã theo các tiêu chu…" at bounding box center [364, 183] width 0 height 8
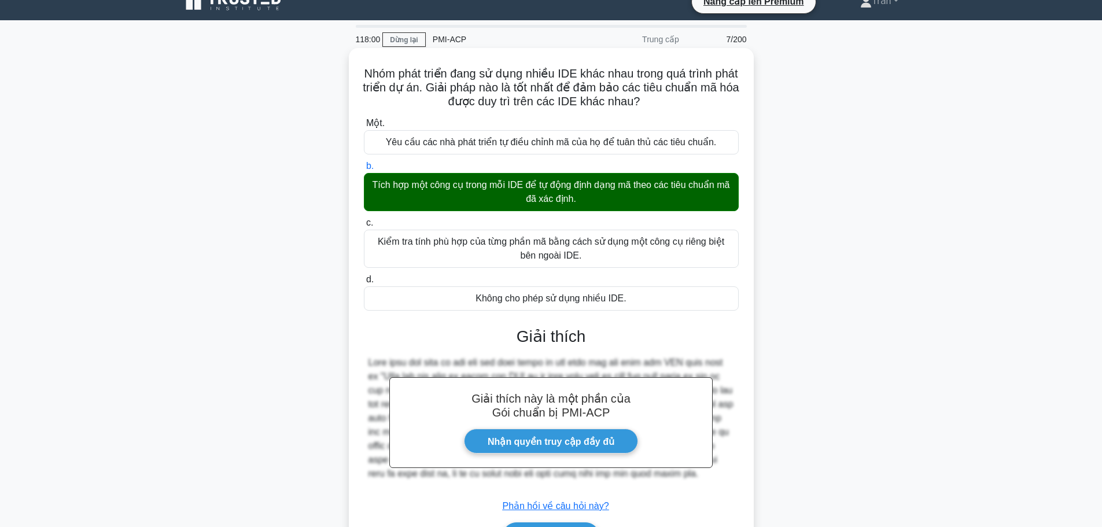
scroll to position [98, 0]
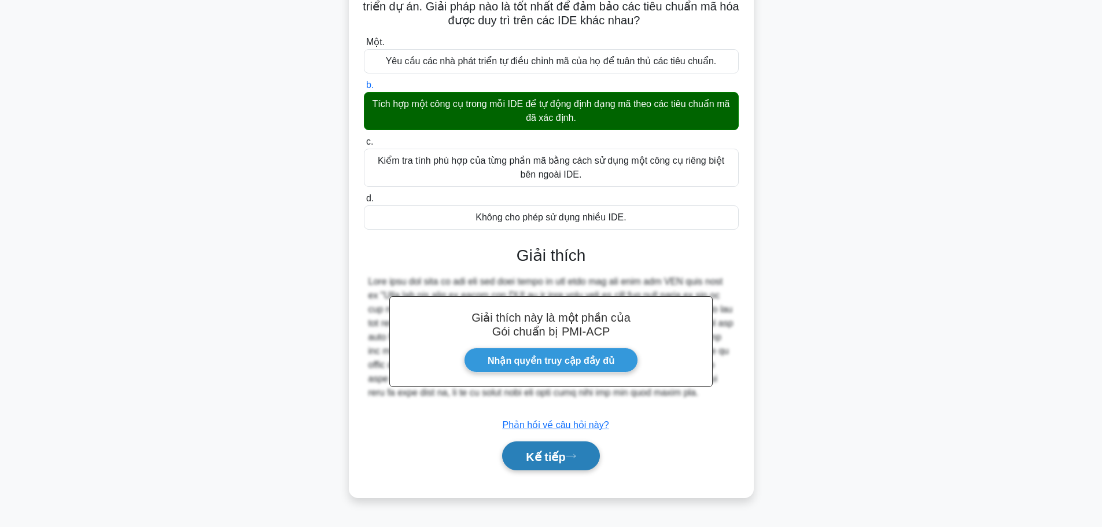
click at [553, 456] on font "Kế tiếp" at bounding box center [545, 456] width 39 height 13
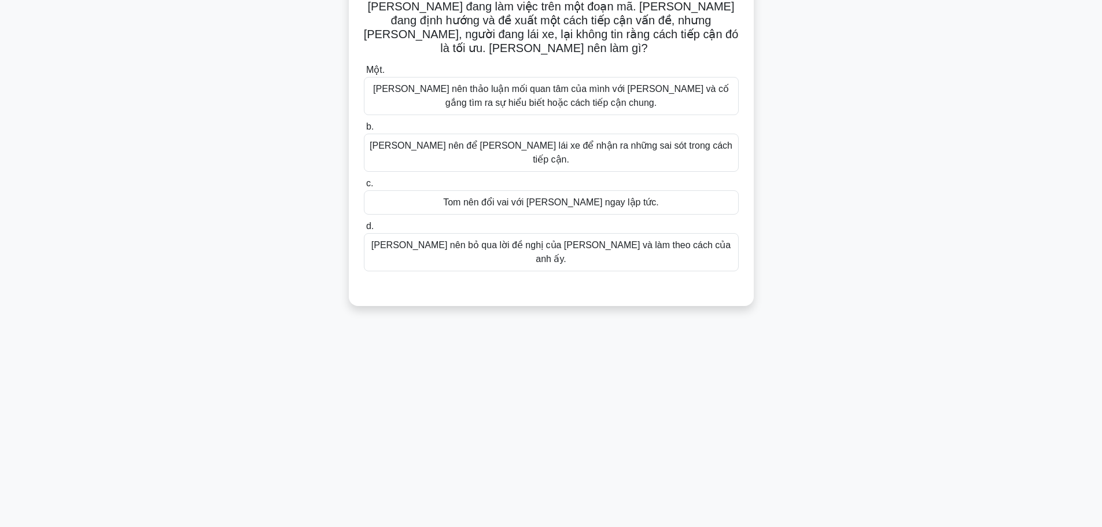
click at [531, 91] on font "[PERSON_NAME] nên thảo luận mối quan tâm của mình với [PERSON_NAME] và cố gắng …" at bounding box center [551, 96] width 356 height 24
click at [364, 74] on input "Một. [PERSON_NAME] nên thảo luận mối quan tâm của mình với [PERSON_NAME] và cố …" at bounding box center [364, 71] width 0 height 8
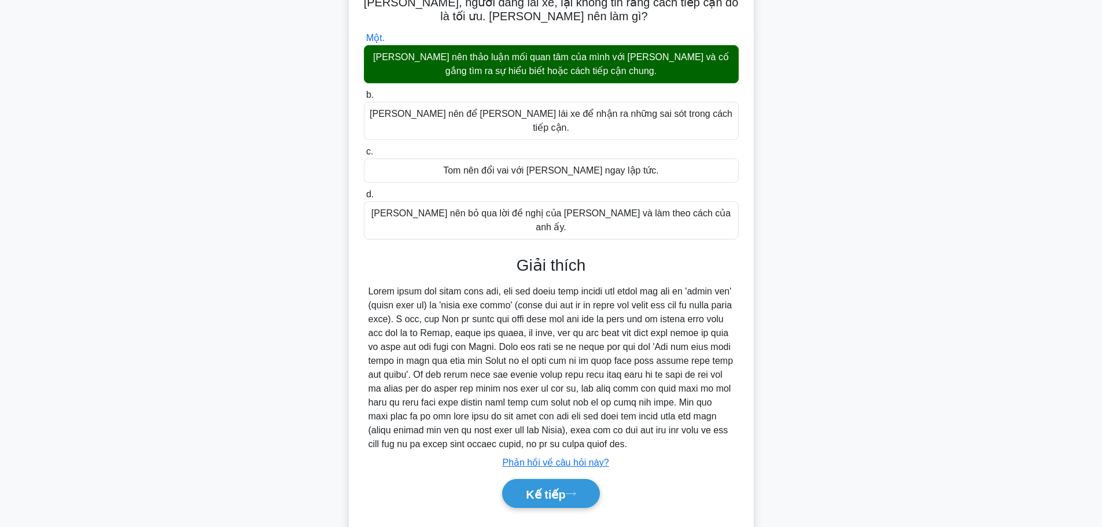
scroll to position [133, 0]
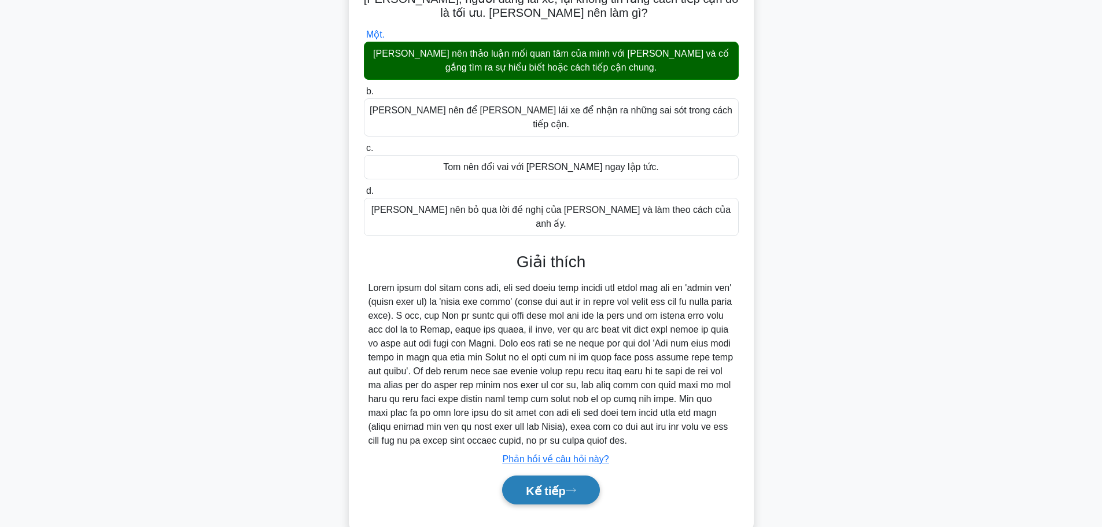
click at [563, 484] on font "Kế tiếp" at bounding box center [545, 490] width 39 height 13
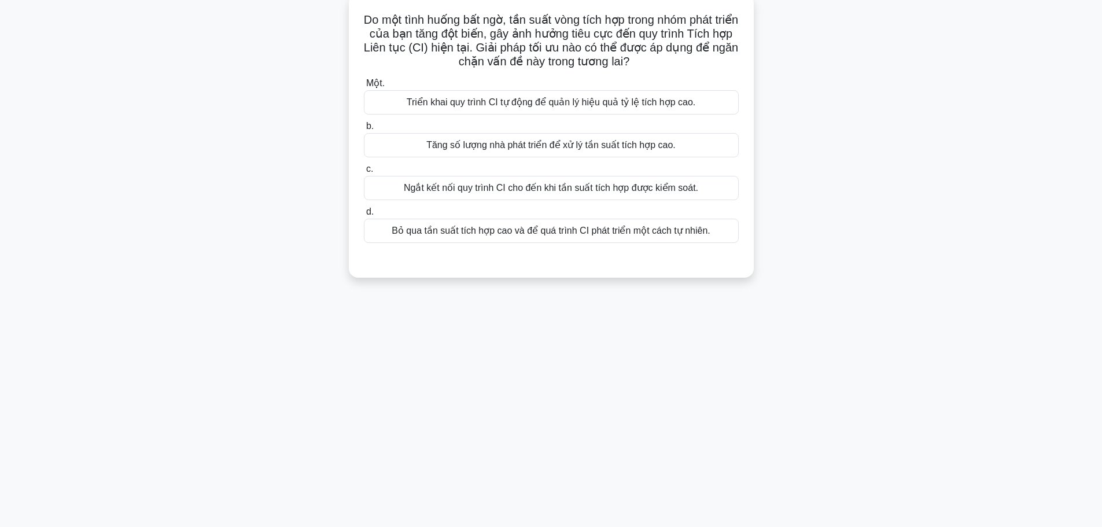
scroll to position [0, 0]
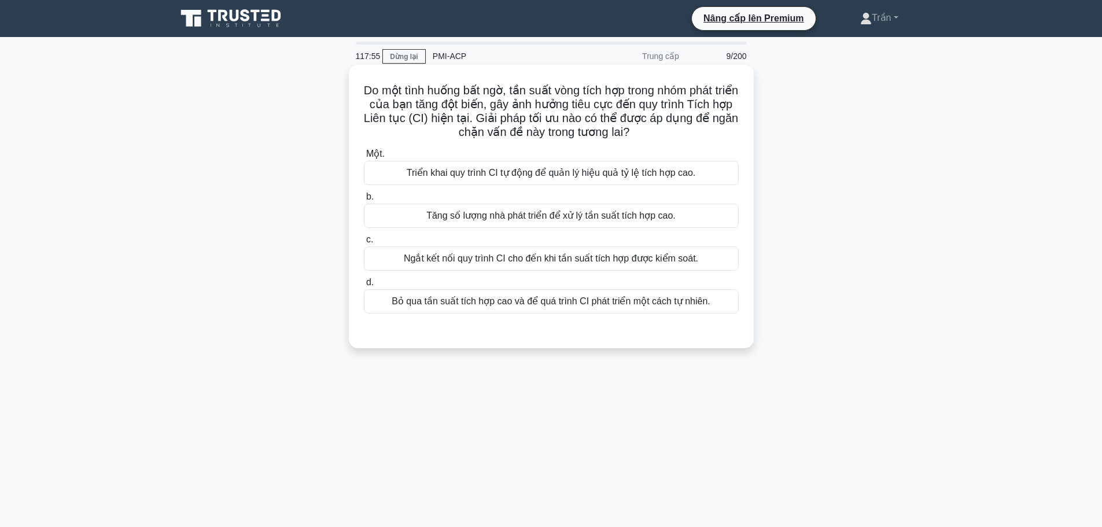
click at [532, 303] on font "Bỏ qua tần suất tích hợp cao và để quá trình CI phát triển một cách tự nhiên." at bounding box center [551, 301] width 319 height 10
click at [364, 286] on input "d. Bỏ qua tần suất tích hợp cao và để quá trình CI phát triển một cách tự nhiên." at bounding box center [364, 283] width 0 height 8
